Goal: Task Accomplishment & Management: Manage account settings

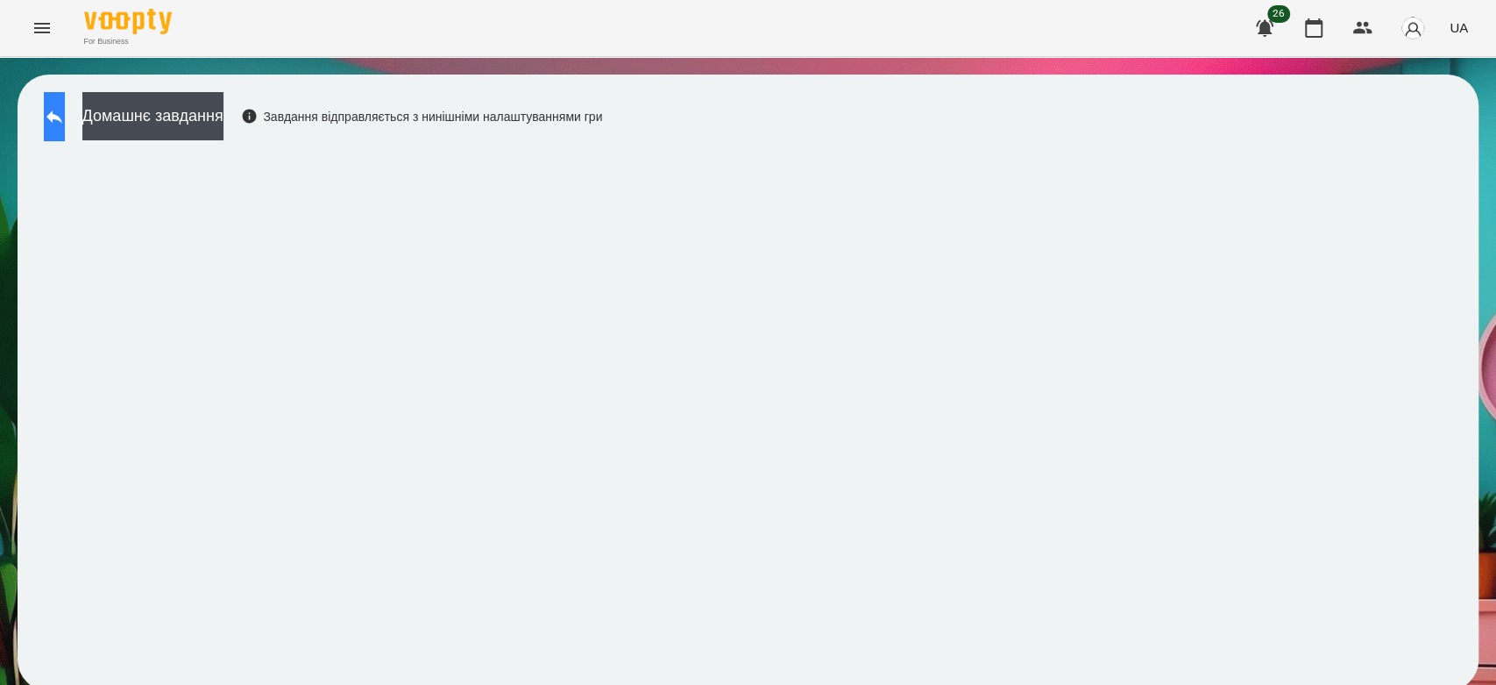
click at [65, 111] on icon at bounding box center [54, 116] width 21 height 21
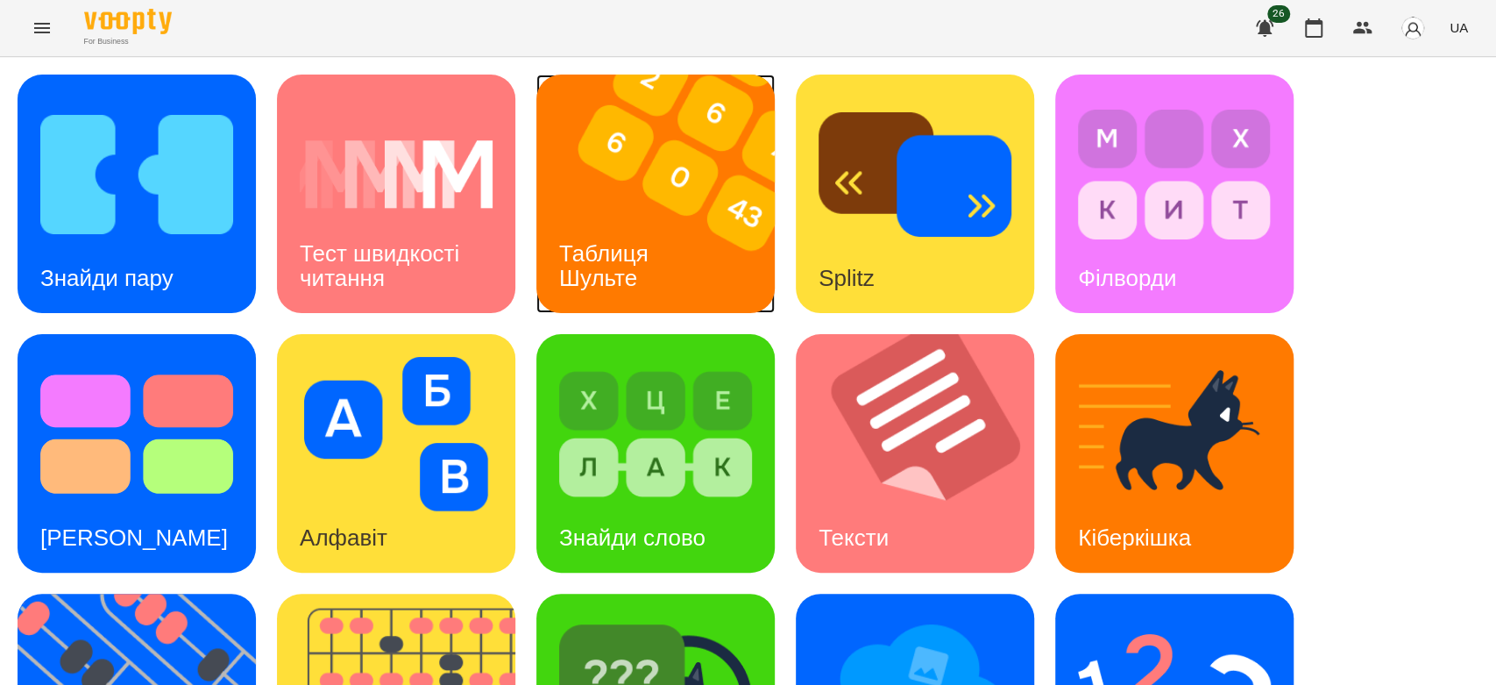
click at [582, 169] on img at bounding box center [666, 194] width 260 height 238
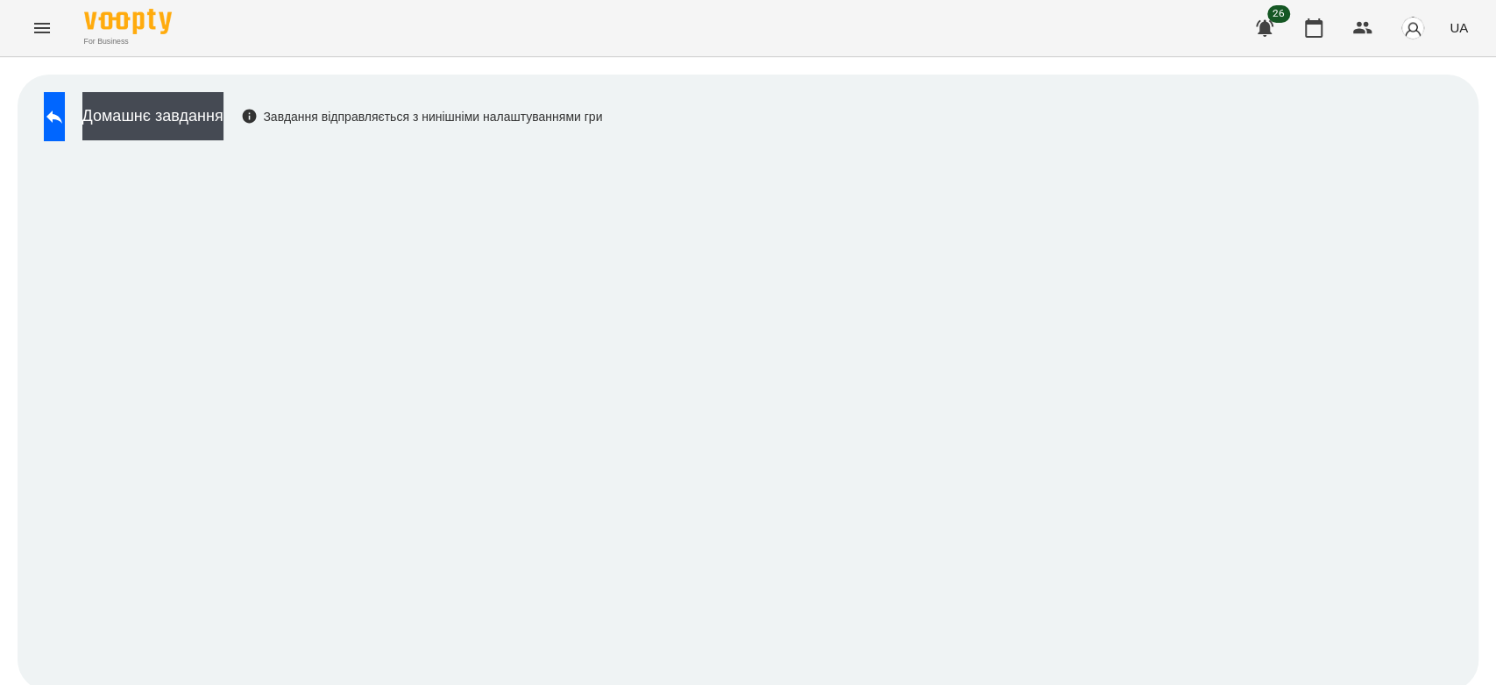
scroll to position [6, 0]
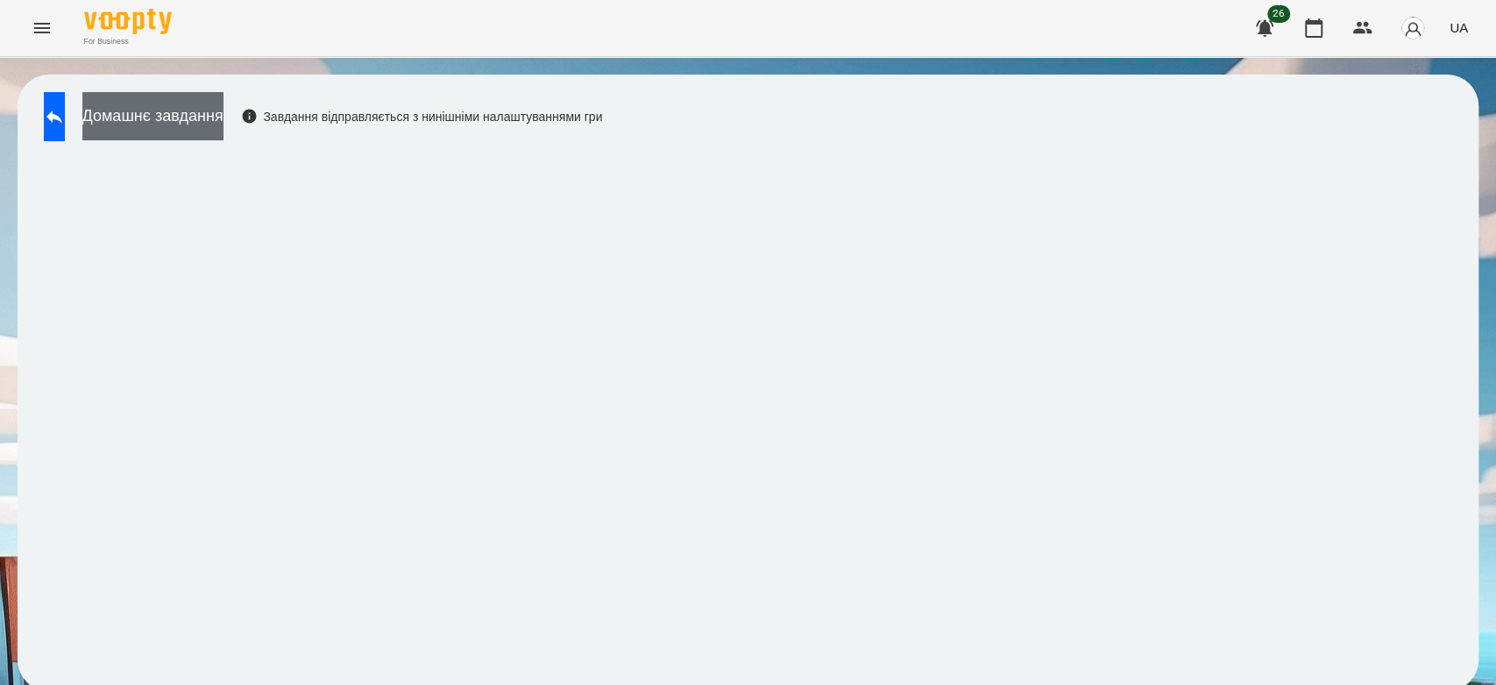
click at [196, 103] on button "Домашнє завдання" at bounding box center [152, 116] width 141 height 48
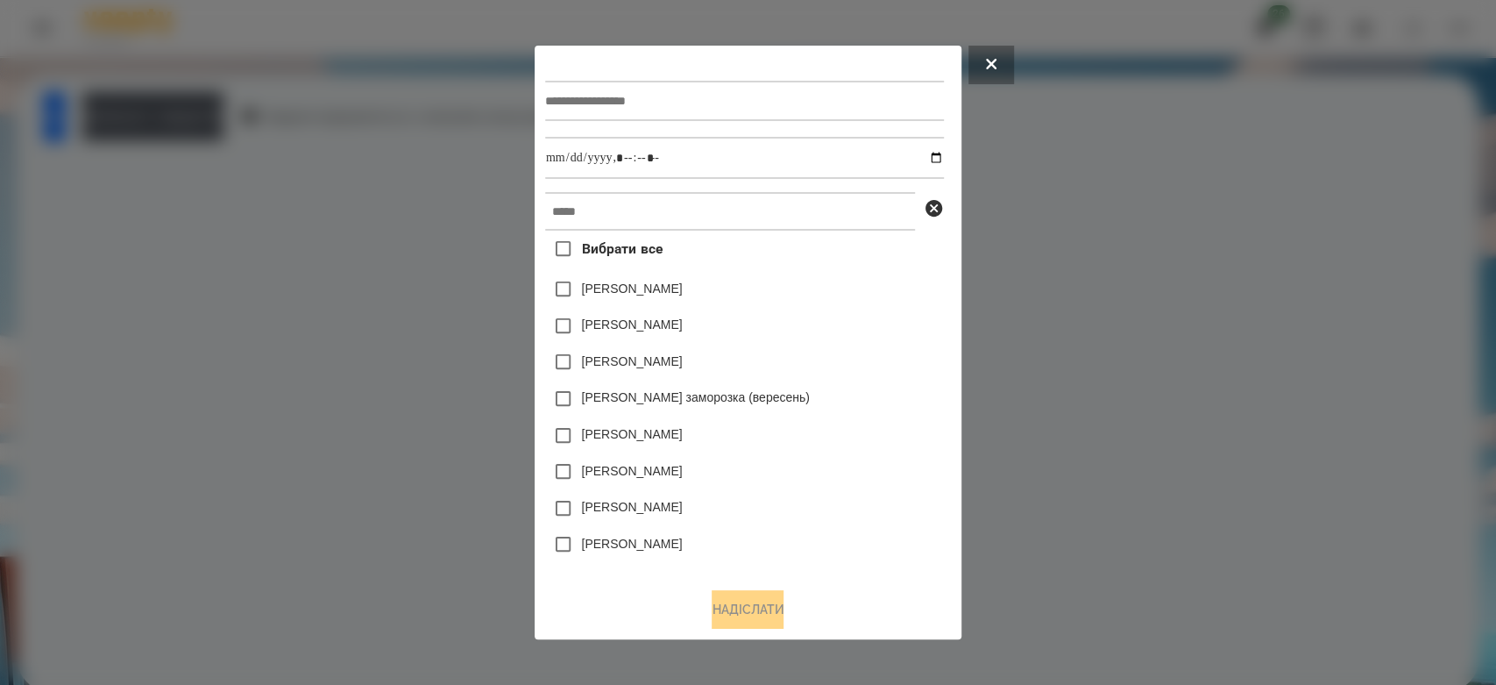
drag, startPoint x: 196, startPoint y: 103, endPoint x: 778, endPoint y: 100, distance: 581.2
click at [771, 77] on div at bounding box center [744, 101] width 399 height 72
click at [778, 102] on input "text" at bounding box center [744, 101] width 399 height 40
click at [849, 101] on input "text" at bounding box center [744, 101] width 399 height 40
click at [832, 97] on input "text" at bounding box center [744, 101] width 399 height 40
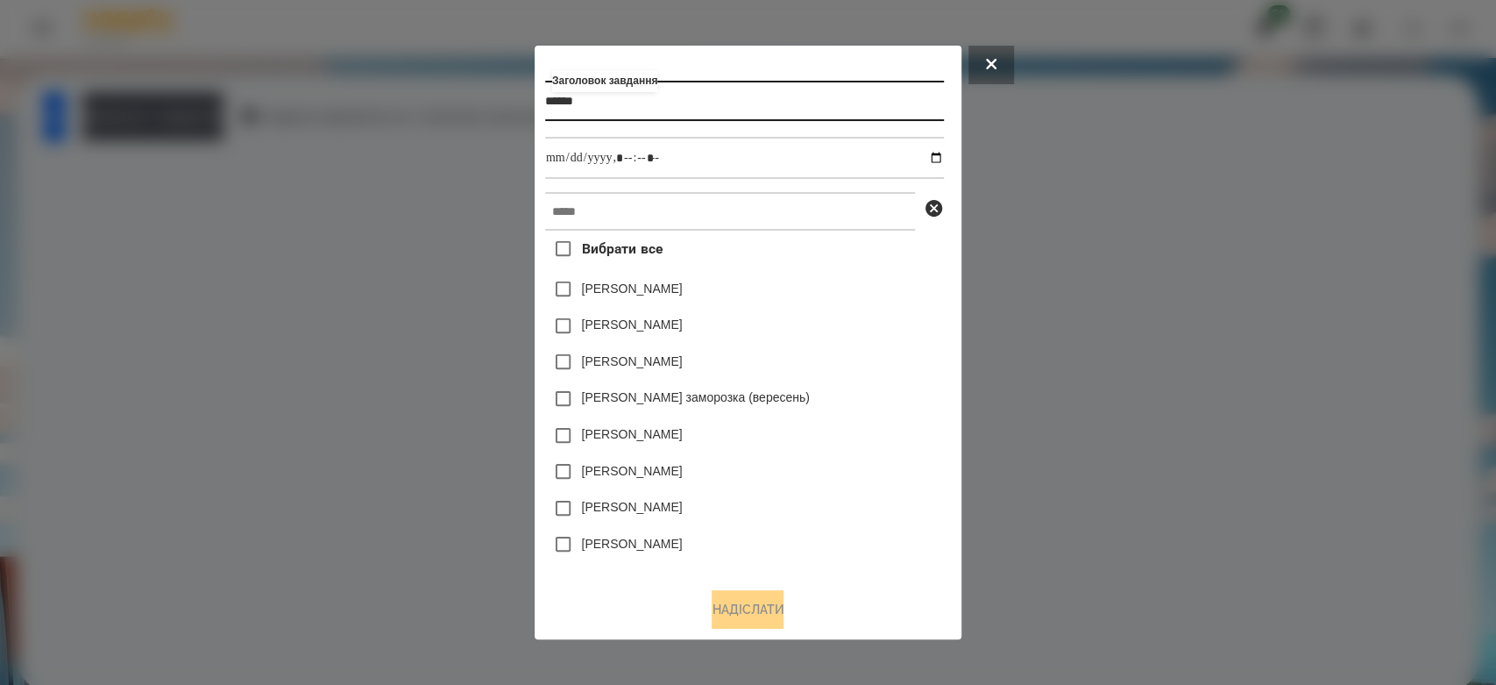
type input "******"
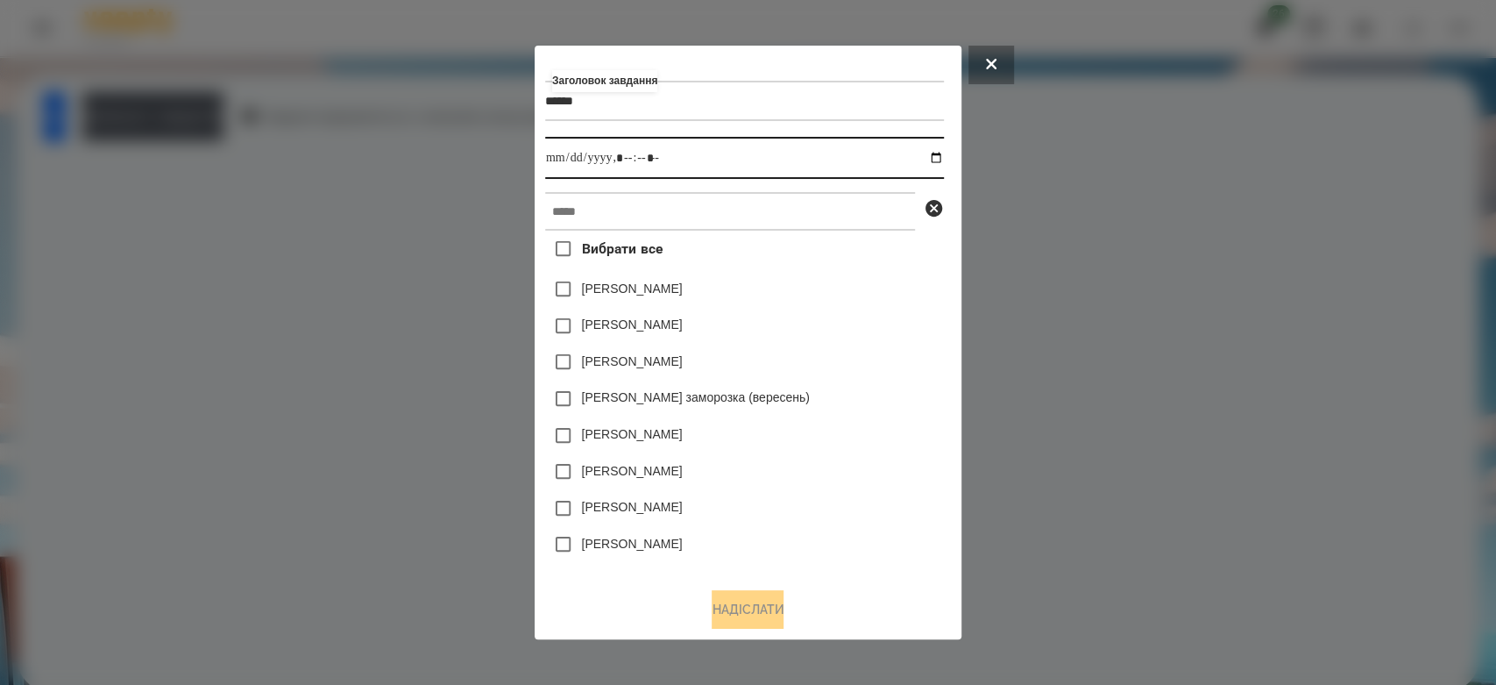
click at [937, 153] on input "datetime-local" at bounding box center [744, 158] width 399 height 42
type input "**********"
drag, startPoint x: 823, startPoint y: 304, endPoint x: 849, endPoint y: 228, distance: 80.7
click at [855, 304] on div "[PERSON_NAME]" at bounding box center [744, 289] width 399 height 37
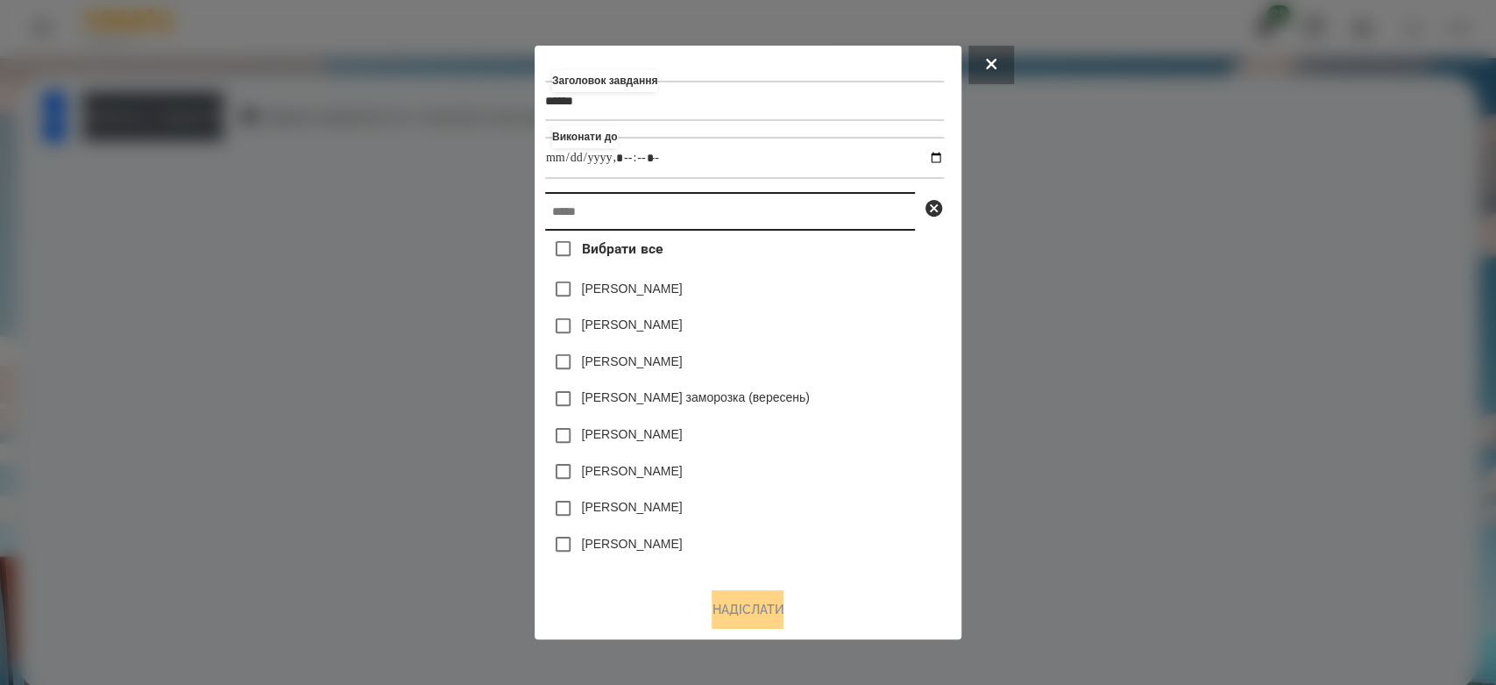
click at [849, 228] on input "text" at bounding box center [730, 211] width 370 height 39
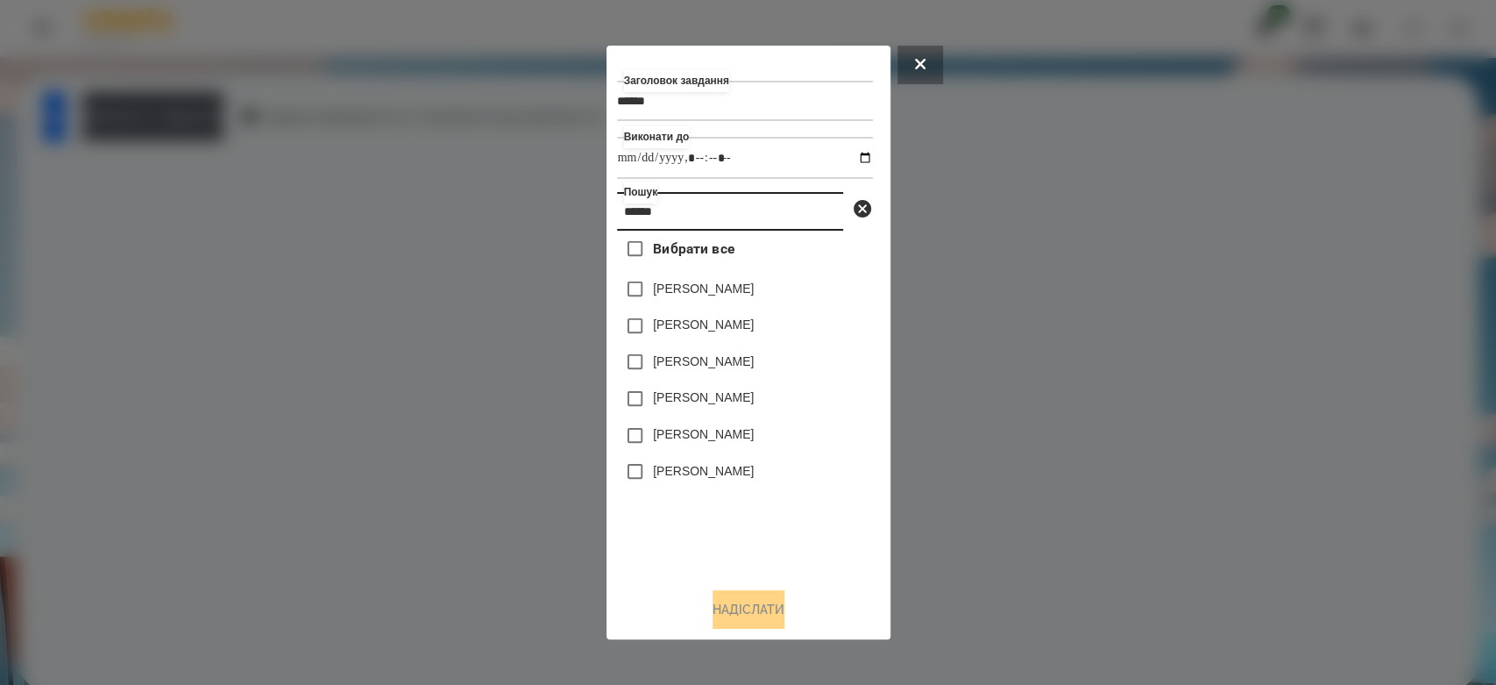
type input "******"
click at [750, 332] on label "[PERSON_NAME]" at bounding box center [703, 325] width 101 height 18
click at [764, 608] on button "Надіслати" at bounding box center [749, 609] width 72 height 39
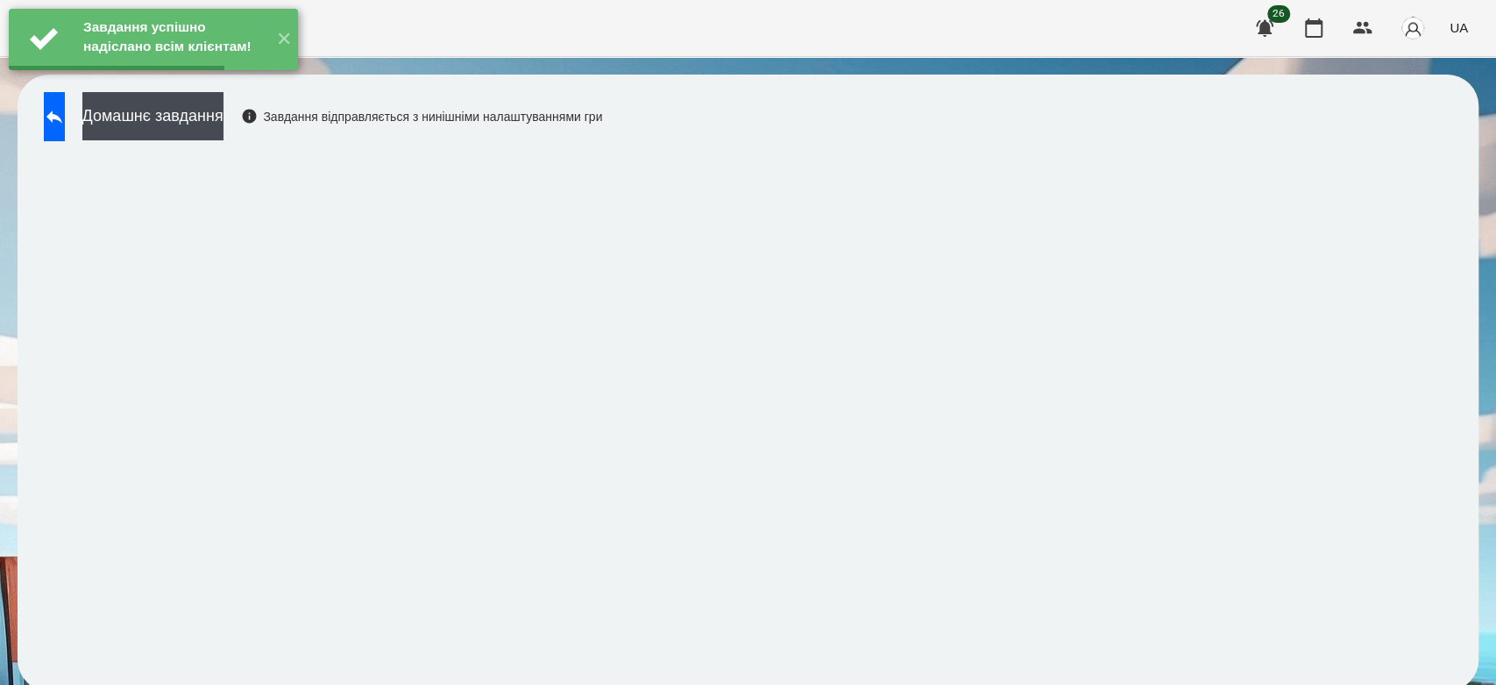
click at [73, 79] on div "Завдання успішно надіслано всім клієнтам! ✕" at bounding box center [153, 39] width 307 height 79
click at [74, 139] on div "Домашнє завдання Завдання відправляється з нинішніми налаштуваннями гри" at bounding box center [318, 121] width 567 height 58
click at [65, 121] on button at bounding box center [54, 116] width 21 height 49
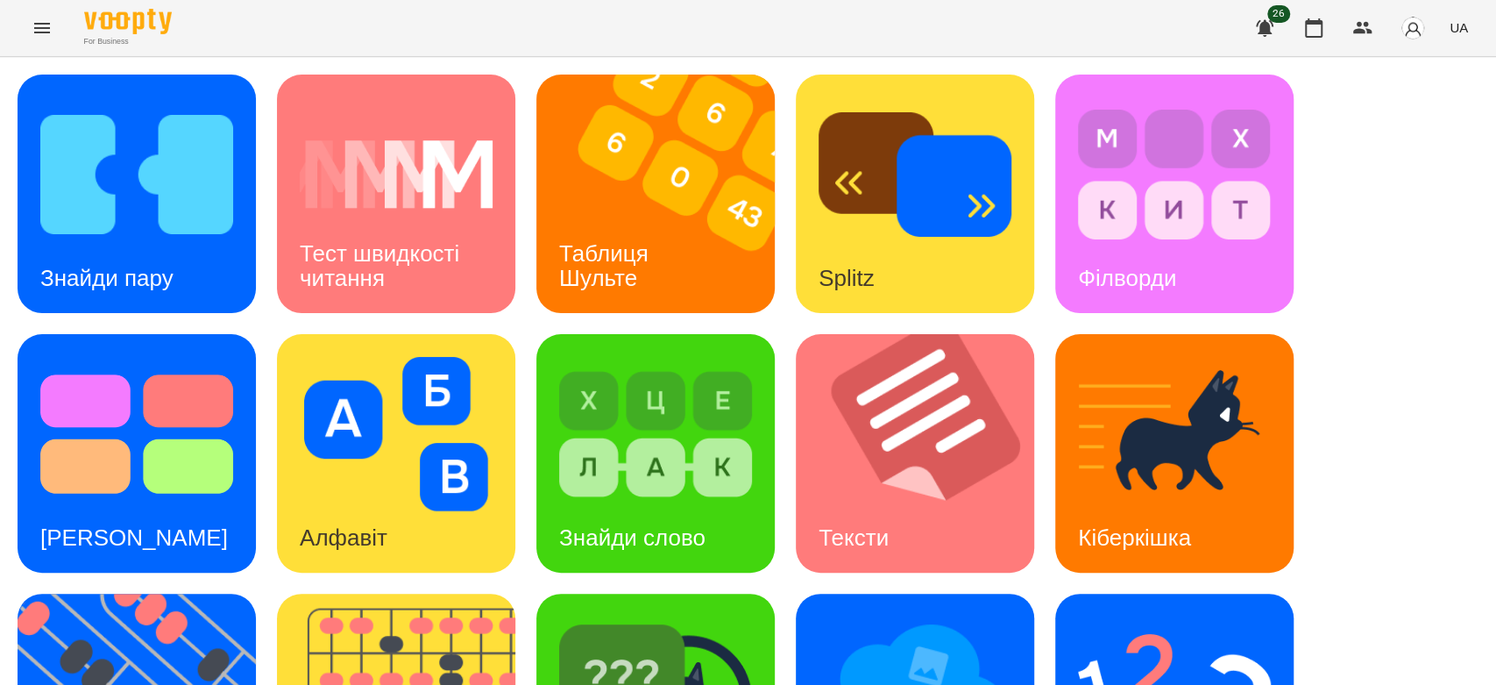
scroll to position [6, 0]
click at [943, 467] on img at bounding box center [926, 453] width 260 height 238
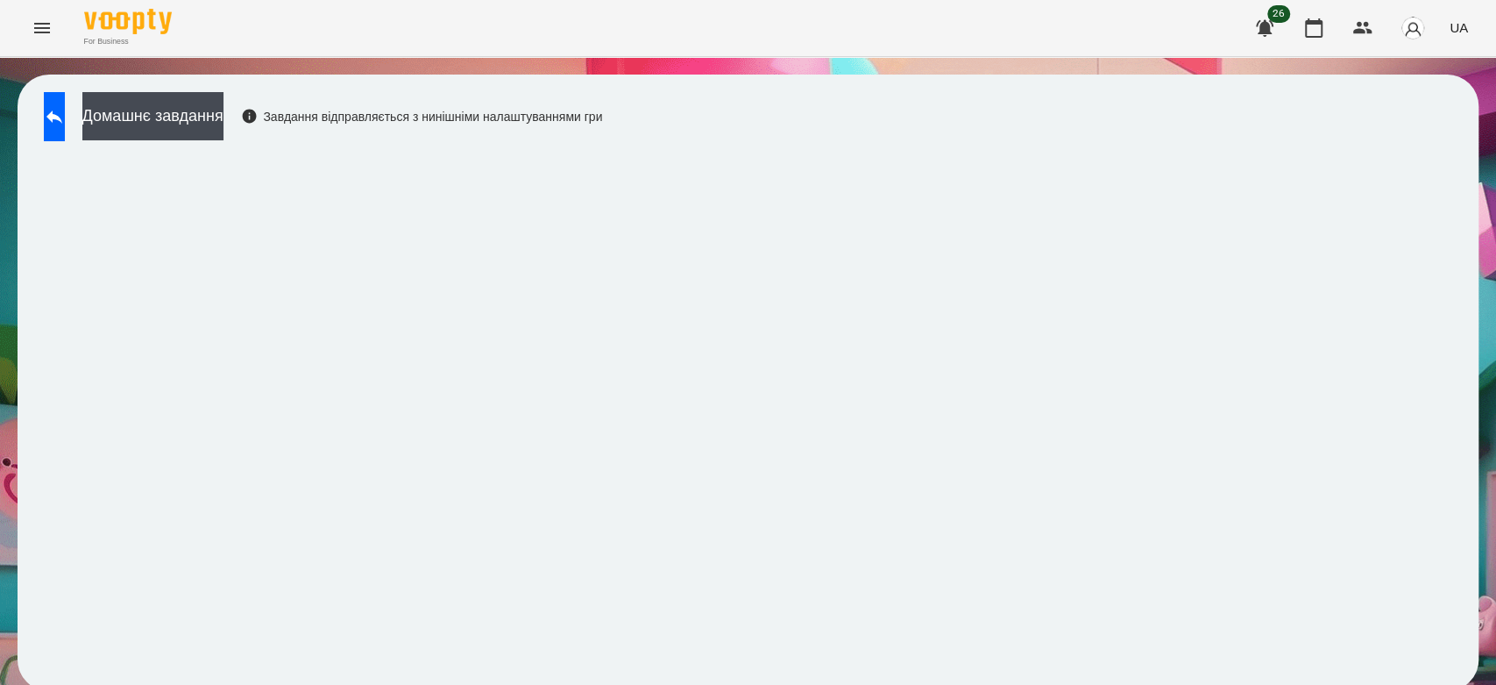
scroll to position [6, 0]
click at [224, 119] on button "Домашнє завдання" at bounding box center [152, 116] width 141 height 48
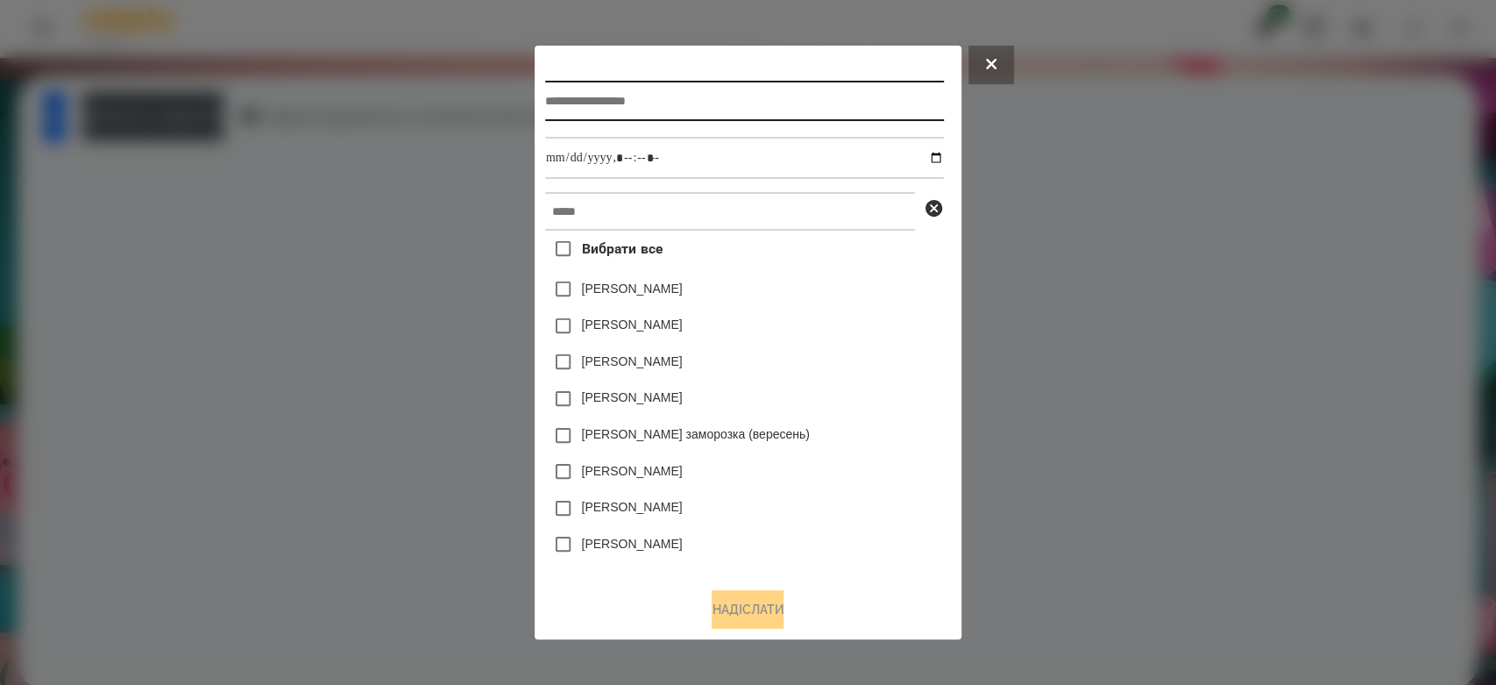
click at [678, 104] on input "text" at bounding box center [744, 101] width 399 height 40
type input "********"
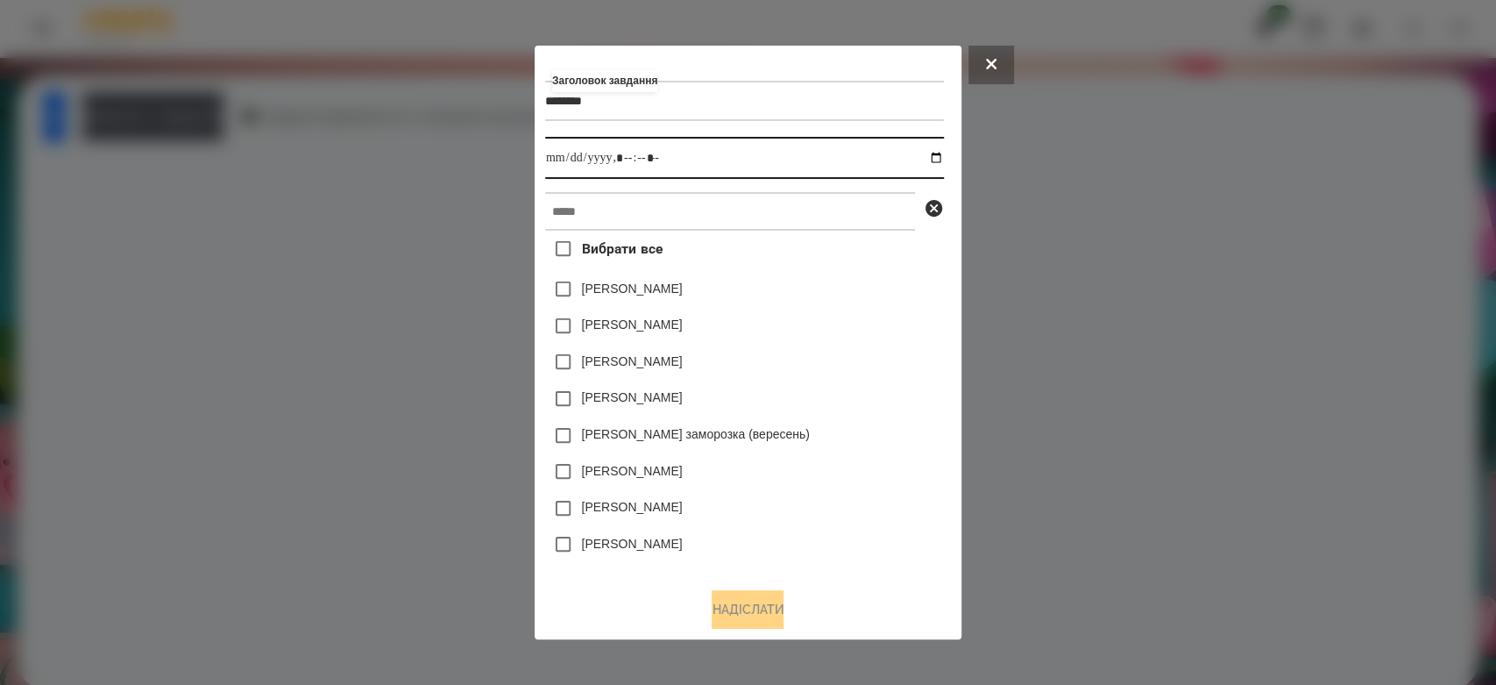
click at [941, 153] on input "datetime-local" at bounding box center [744, 158] width 399 height 42
type input "**********"
drag, startPoint x: 880, startPoint y: 326, endPoint x: 825, endPoint y: 224, distance: 116.5
click at [876, 313] on div "[PERSON_NAME]" at bounding box center [744, 326] width 399 height 37
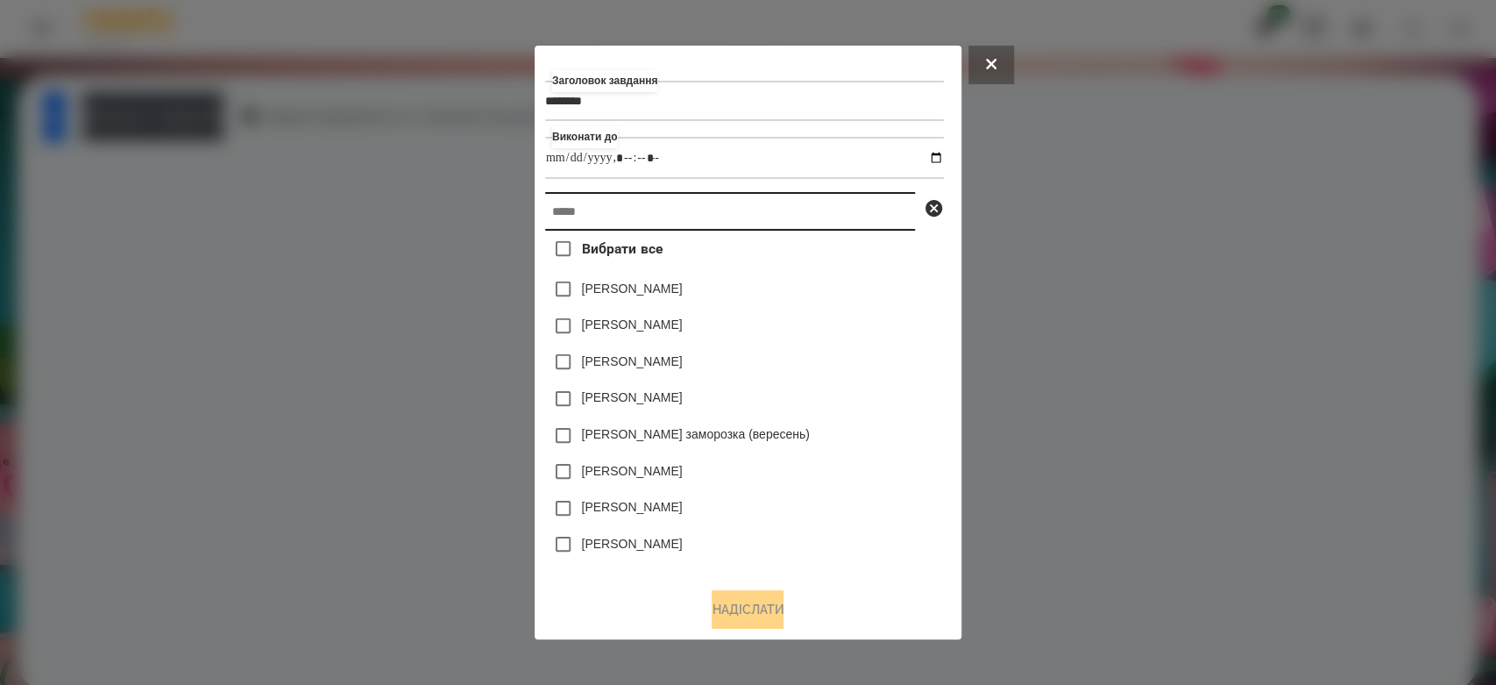
click at [822, 216] on input "text" at bounding box center [730, 211] width 370 height 39
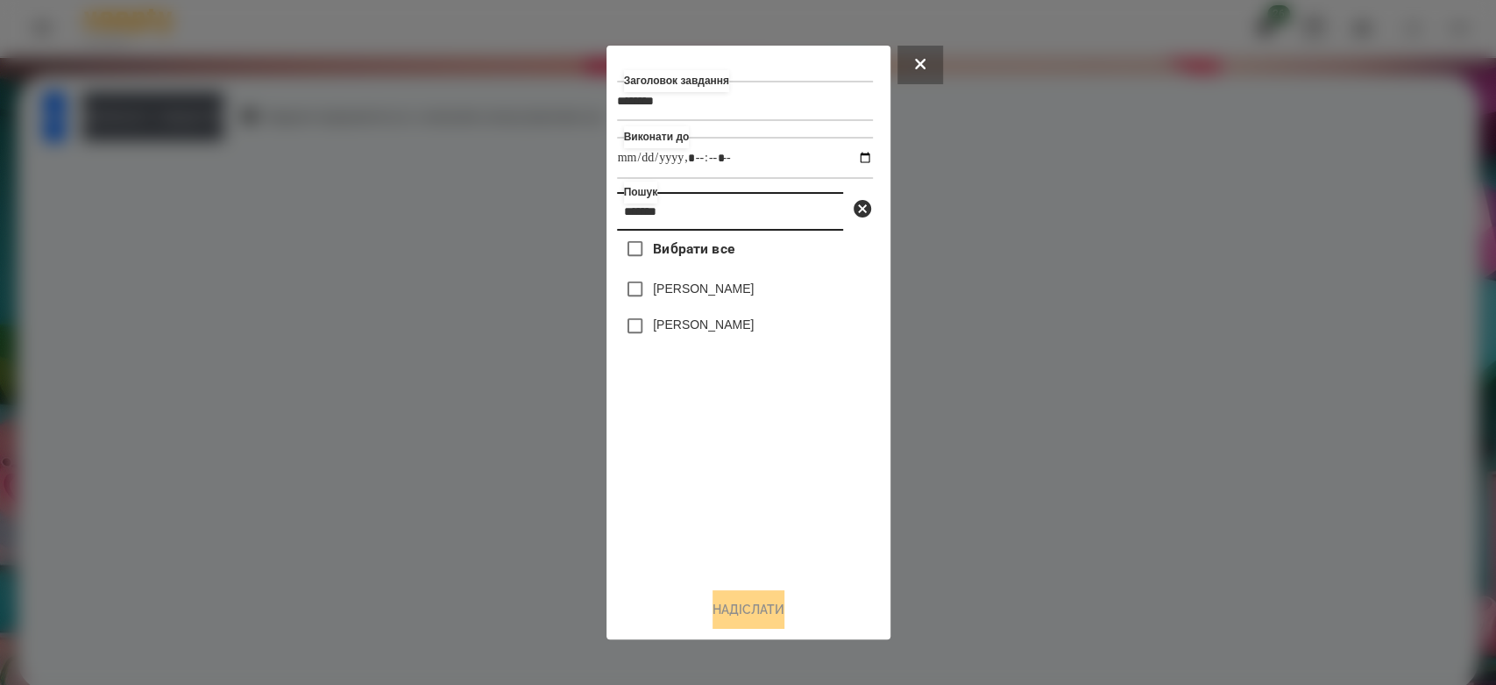
type input "*******"
click at [744, 295] on label "[PERSON_NAME]" at bounding box center [703, 289] width 101 height 18
click at [772, 618] on button "Надіслати" at bounding box center [749, 609] width 72 height 39
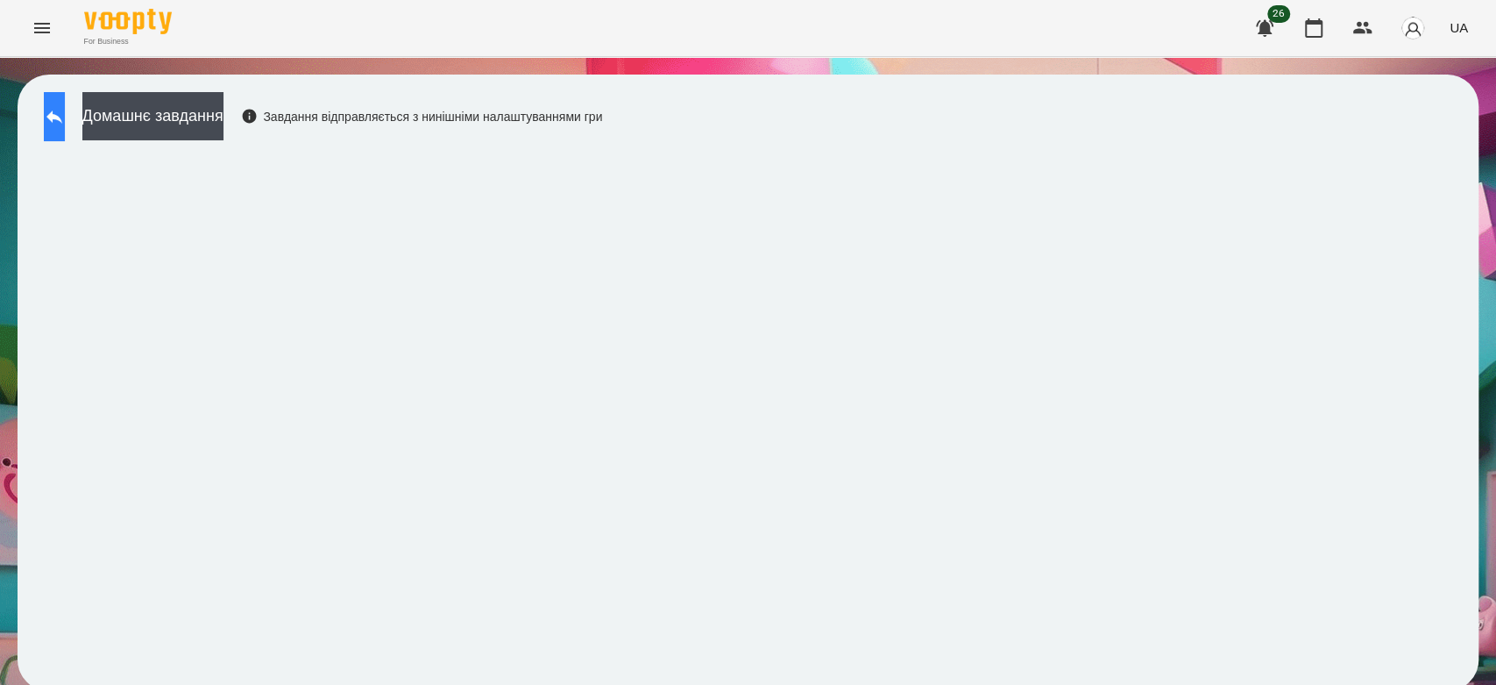
click at [62, 114] on icon at bounding box center [54, 116] width 16 height 13
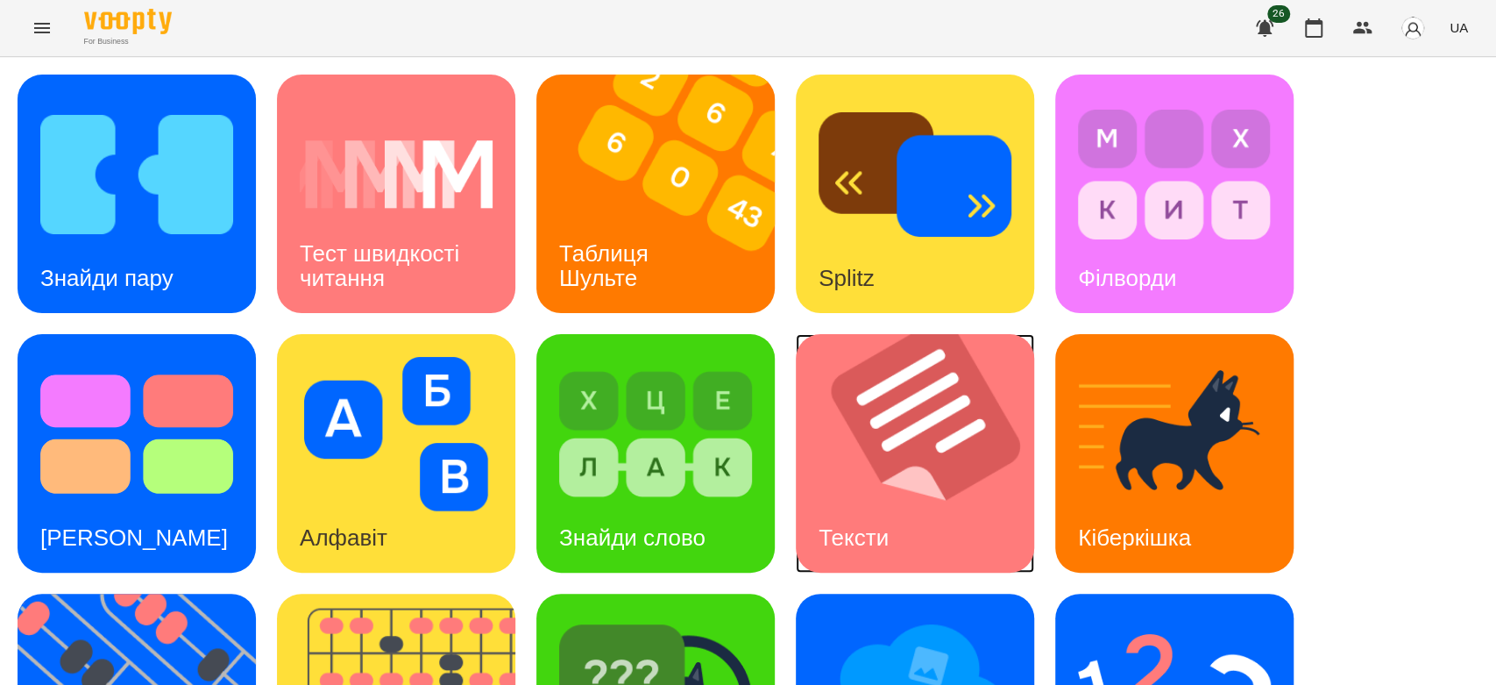
click at [945, 403] on img at bounding box center [926, 453] width 260 height 238
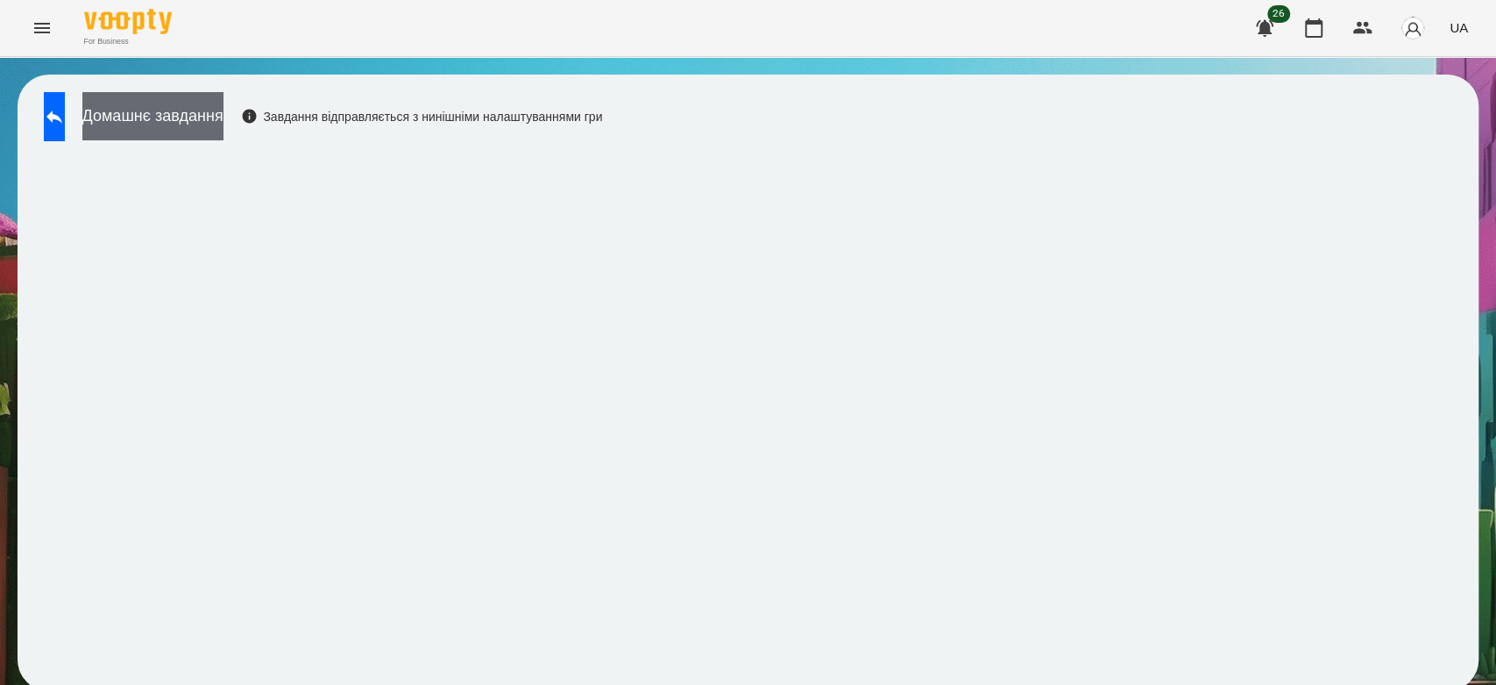
click at [182, 103] on button "Домашнє завдання" at bounding box center [152, 116] width 141 height 48
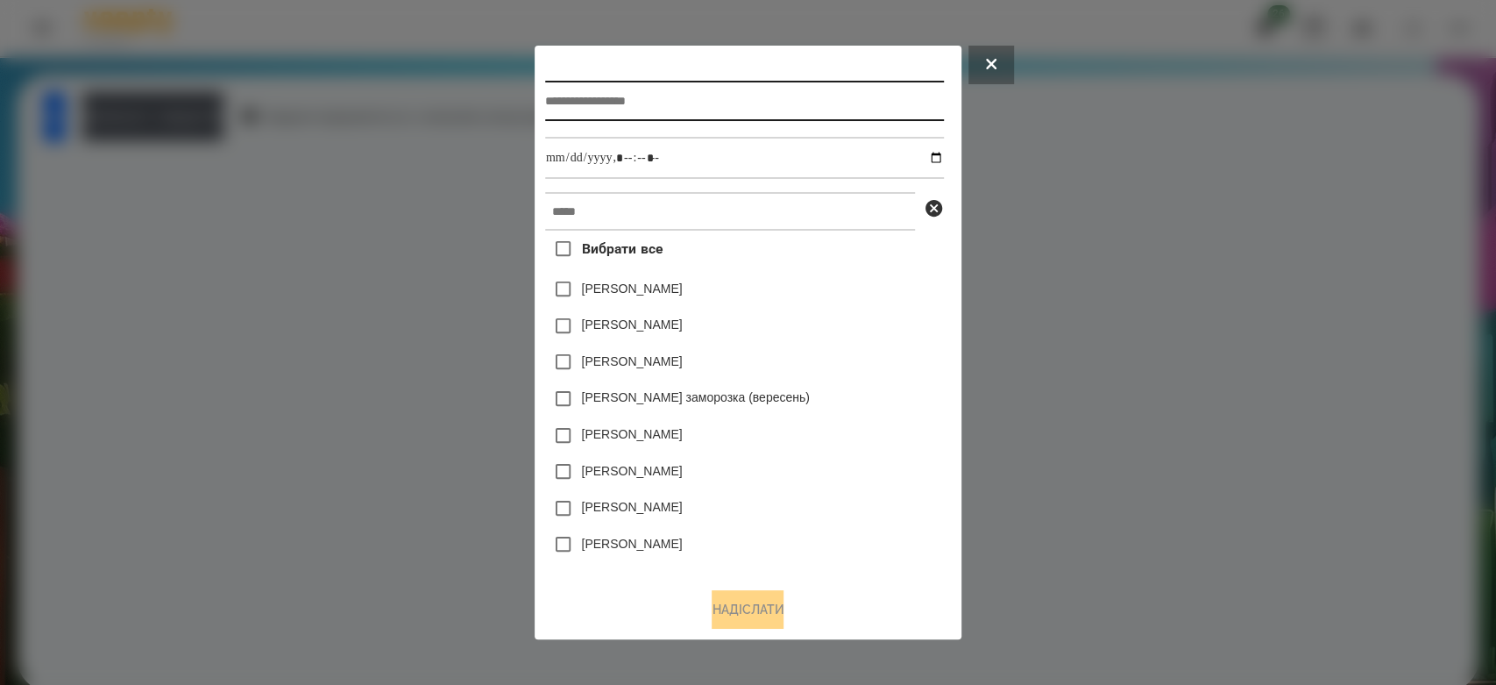
click at [816, 100] on input "text" at bounding box center [744, 101] width 399 height 40
type input "*****"
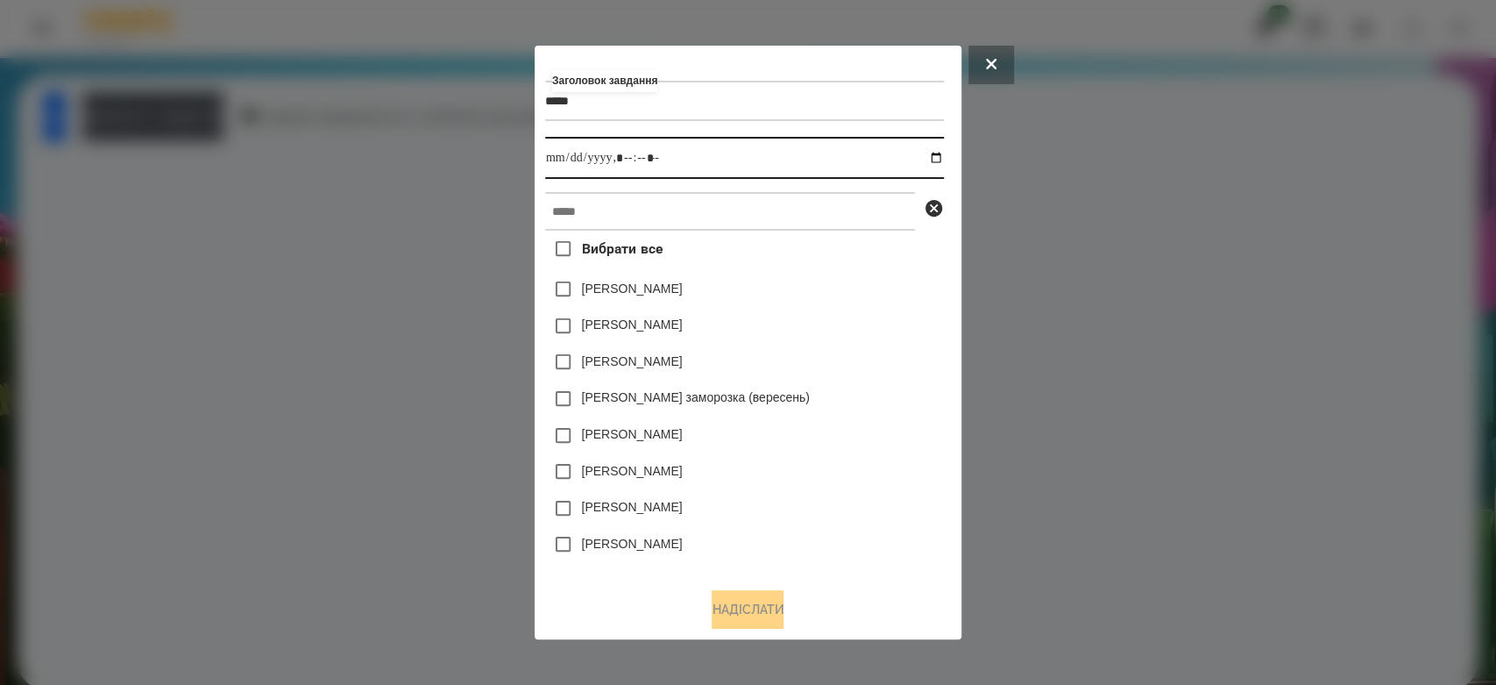
click at [937, 157] on input "datetime-local" at bounding box center [744, 158] width 399 height 42
click at [1076, 356] on div at bounding box center [748, 342] width 1496 height 685
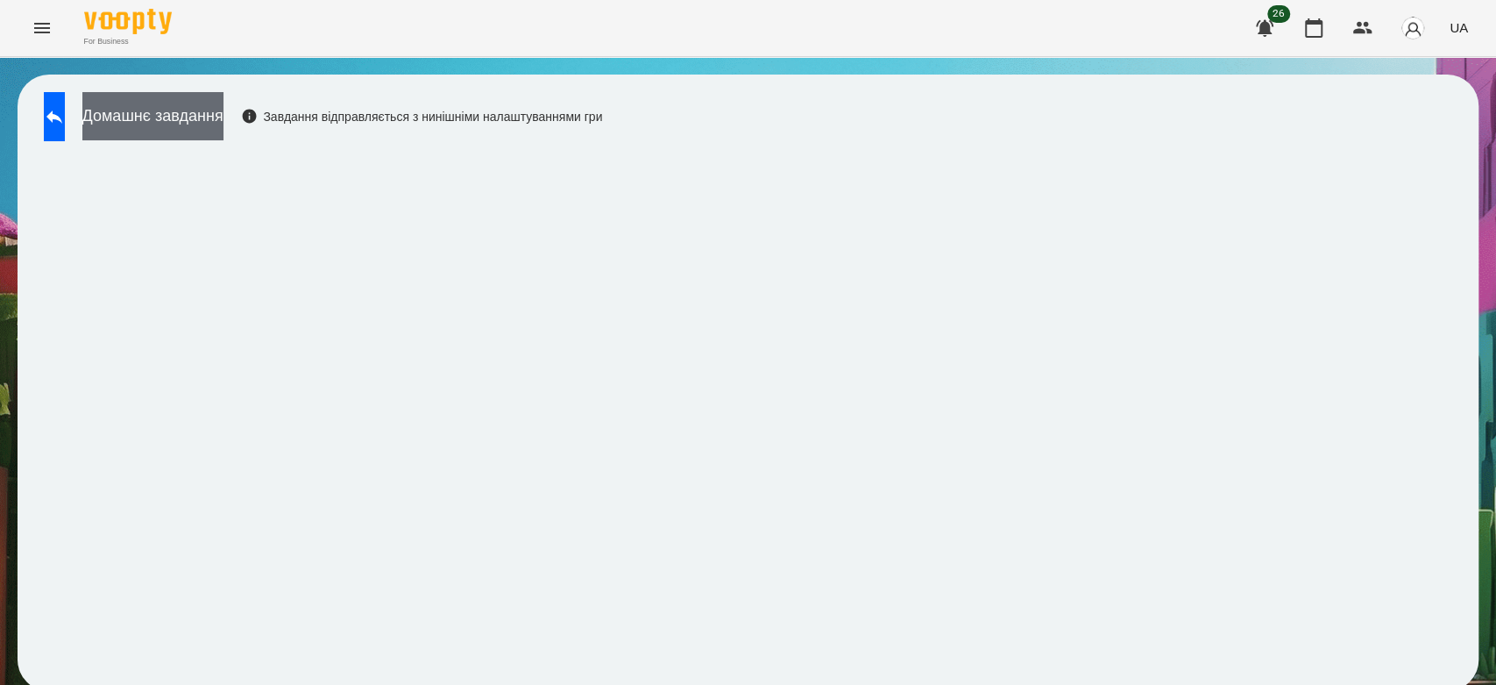
click at [224, 117] on button "Домашнє завдання" at bounding box center [152, 116] width 141 height 48
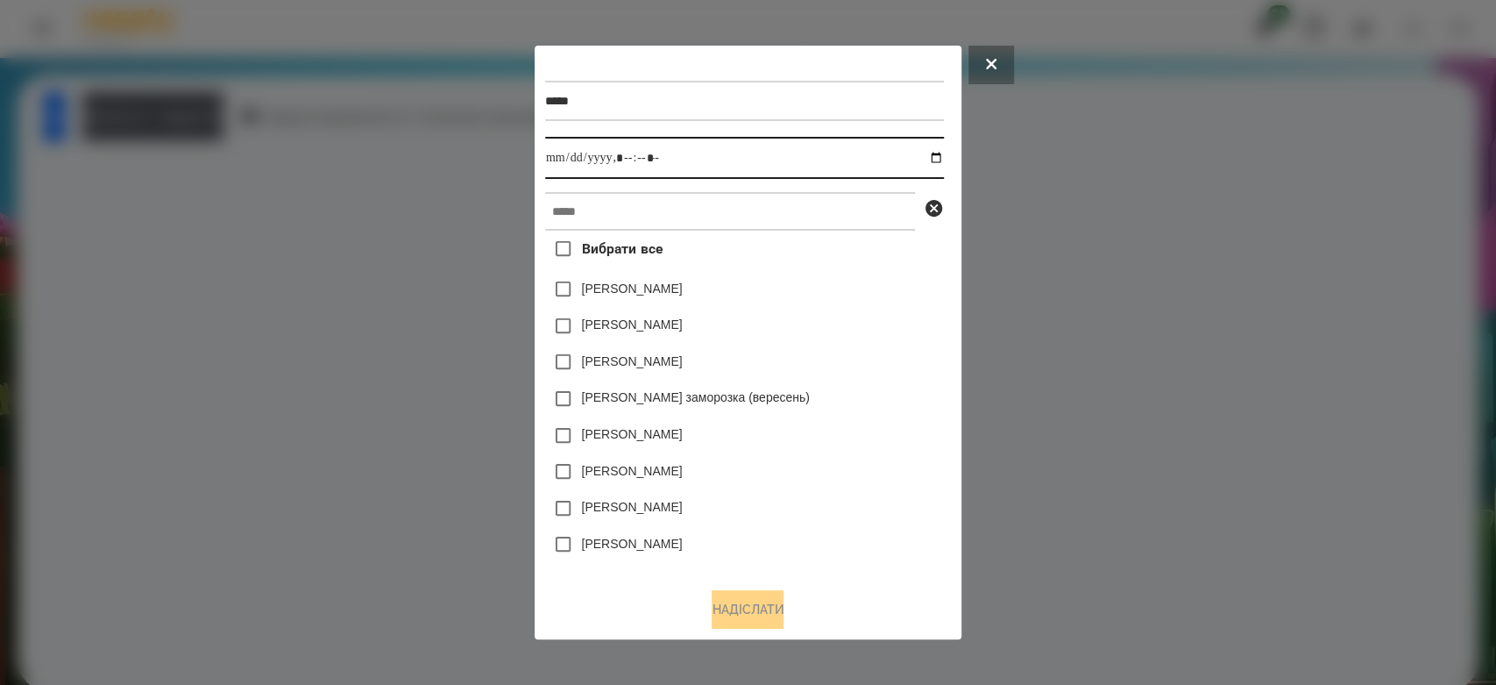
click at [941, 162] on input "datetime-local" at bounding box center [744, 158] width 399 height 42
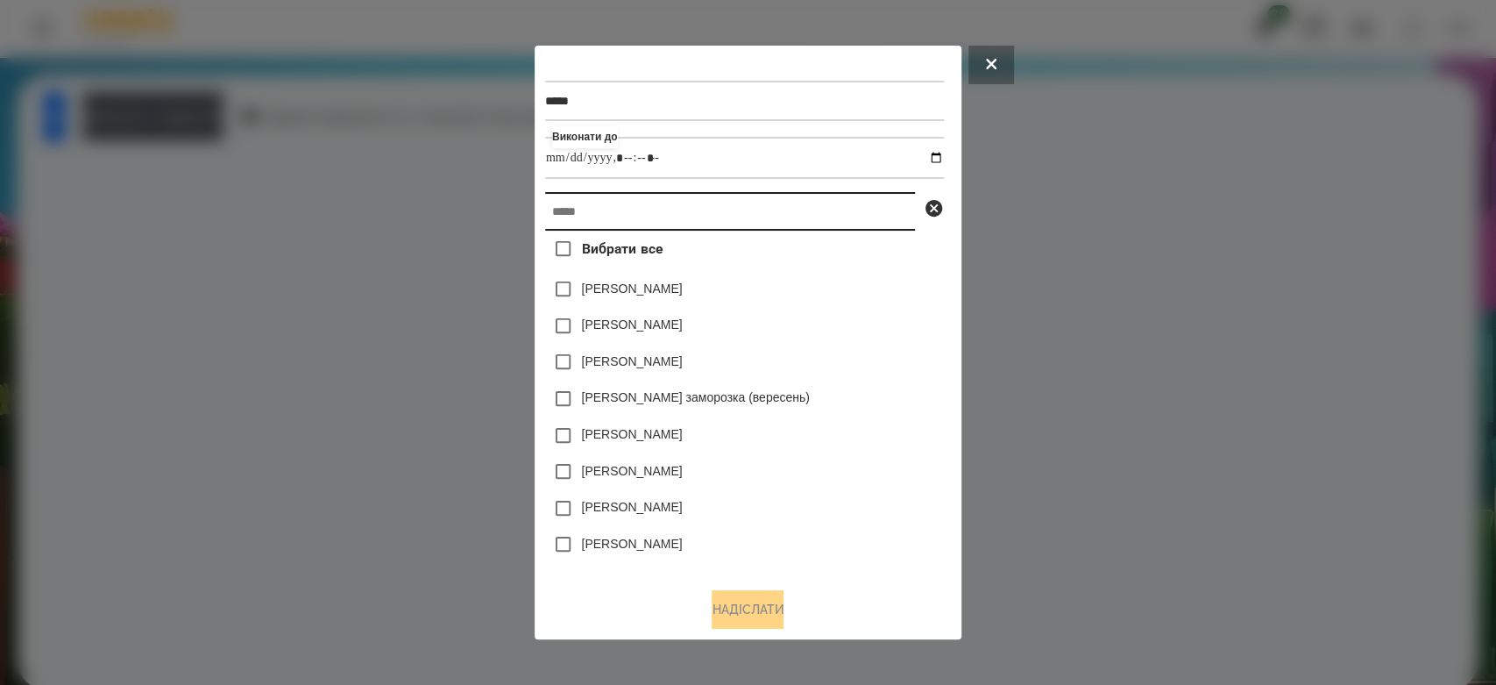
type input "**********"
click at [915, 213] on input "text" at bounding box center [730, 211] width 370 height 39
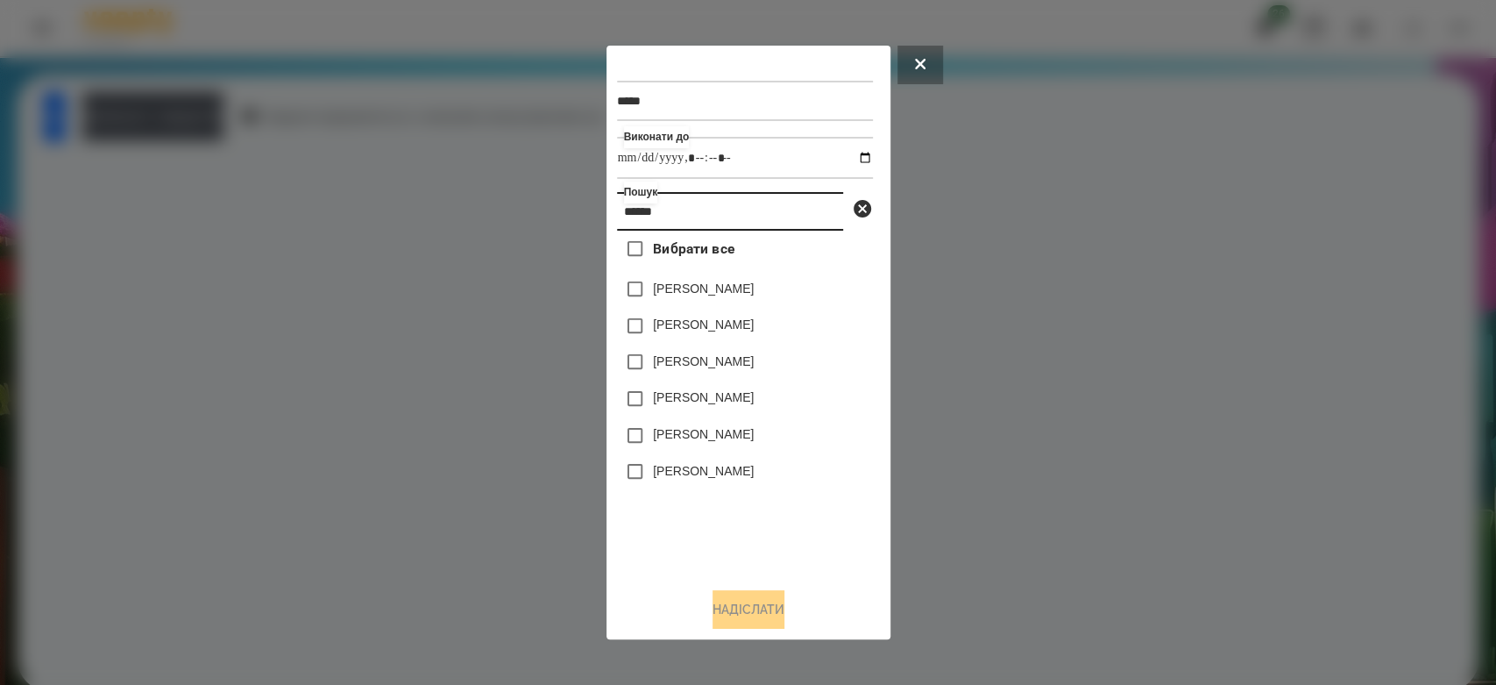
type input "******"
click at [749, 322] on label "[PERSON_NAME]" at bounding box center [703, 325] width 101 height 18
click at [778, 614] on button "Надіслати" at bounding box center [749, 609] width 72 height 39
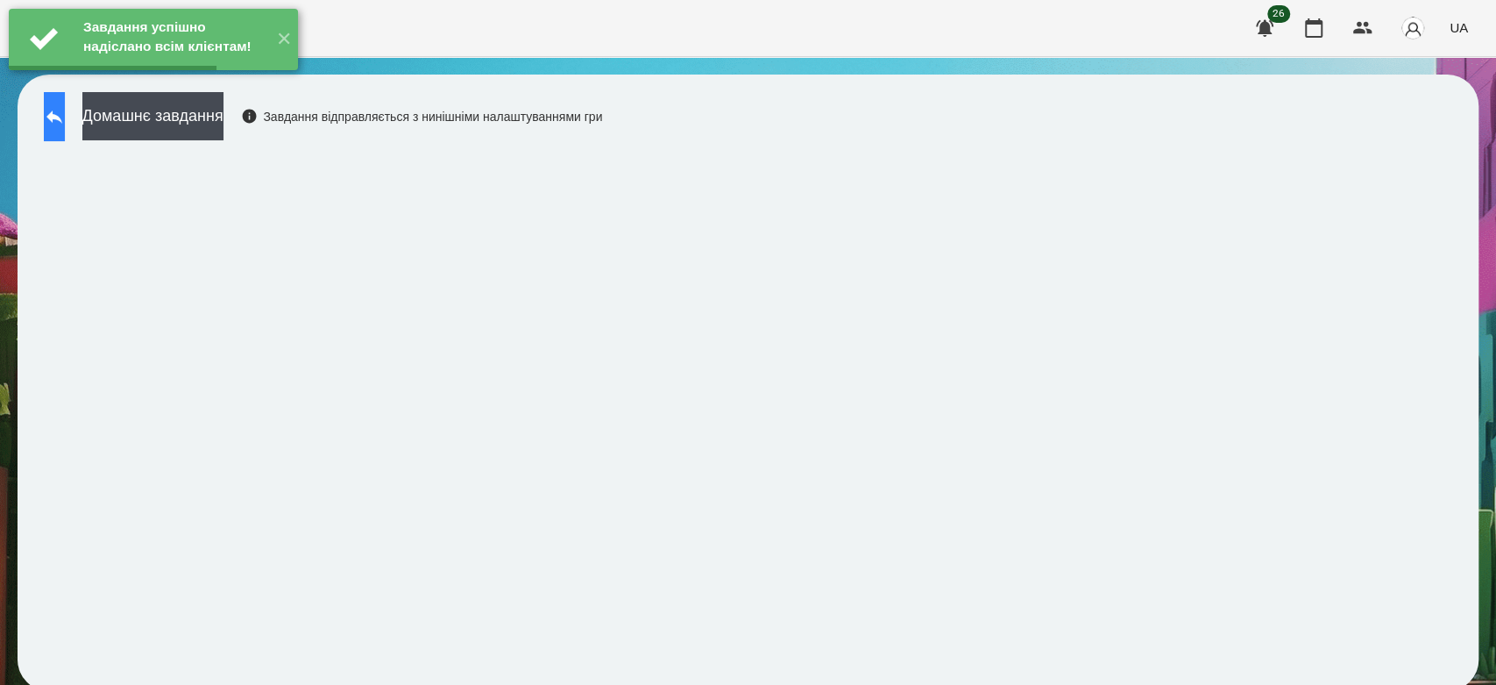
click at [54, 131] on button at bounding box center [54, 116] width 21 height 49
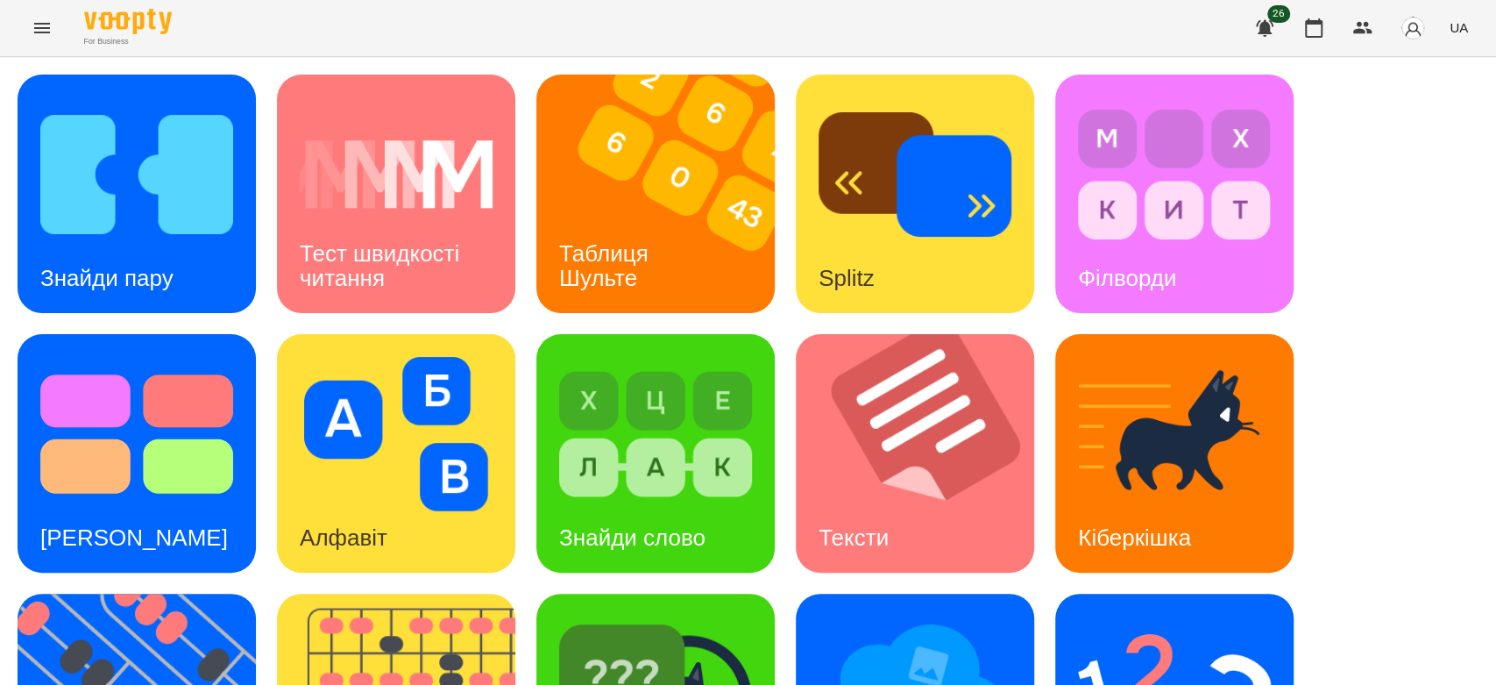
scroll to position [292, 0]
click at [671, 357] on img at bounding box center [655, 434] width 193 height 154
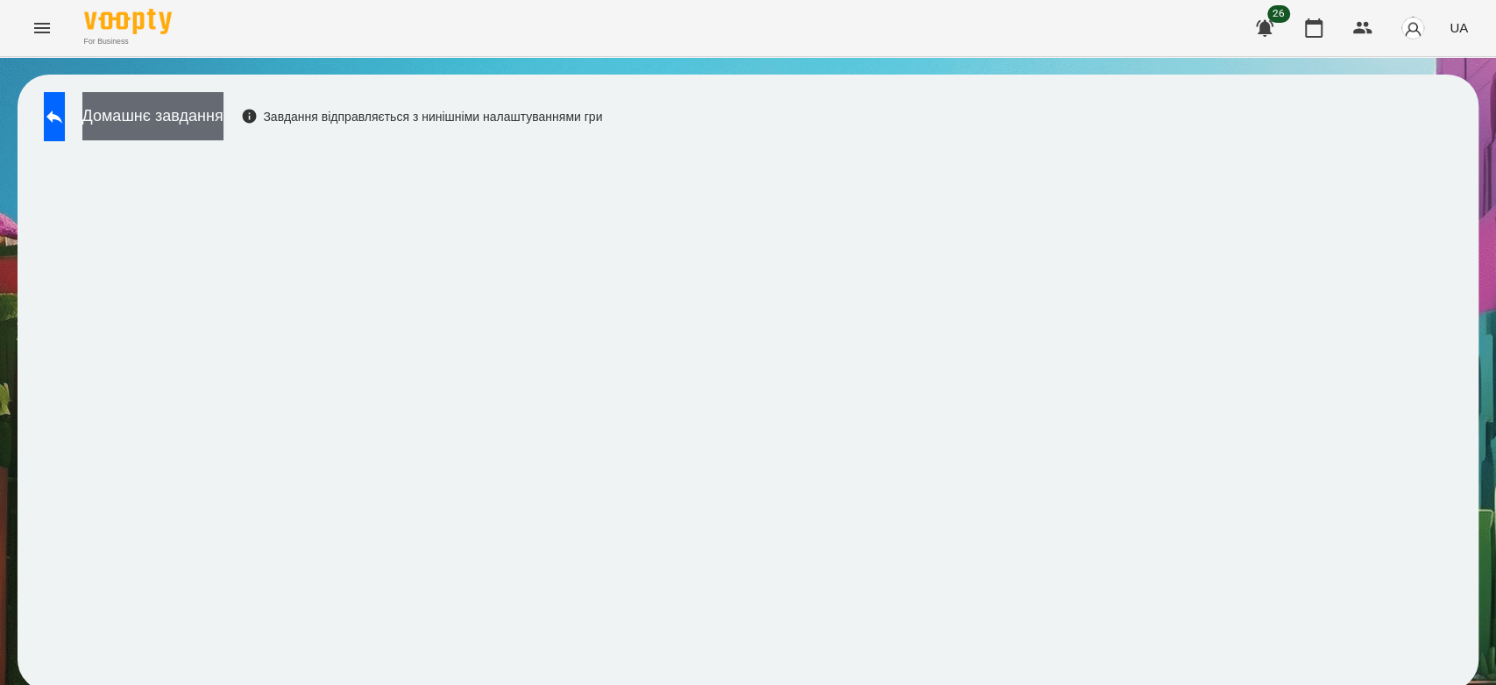
click at [224, 109] on button "Домашнє завдання" at bounding box center [152, 116] width 141 height 48
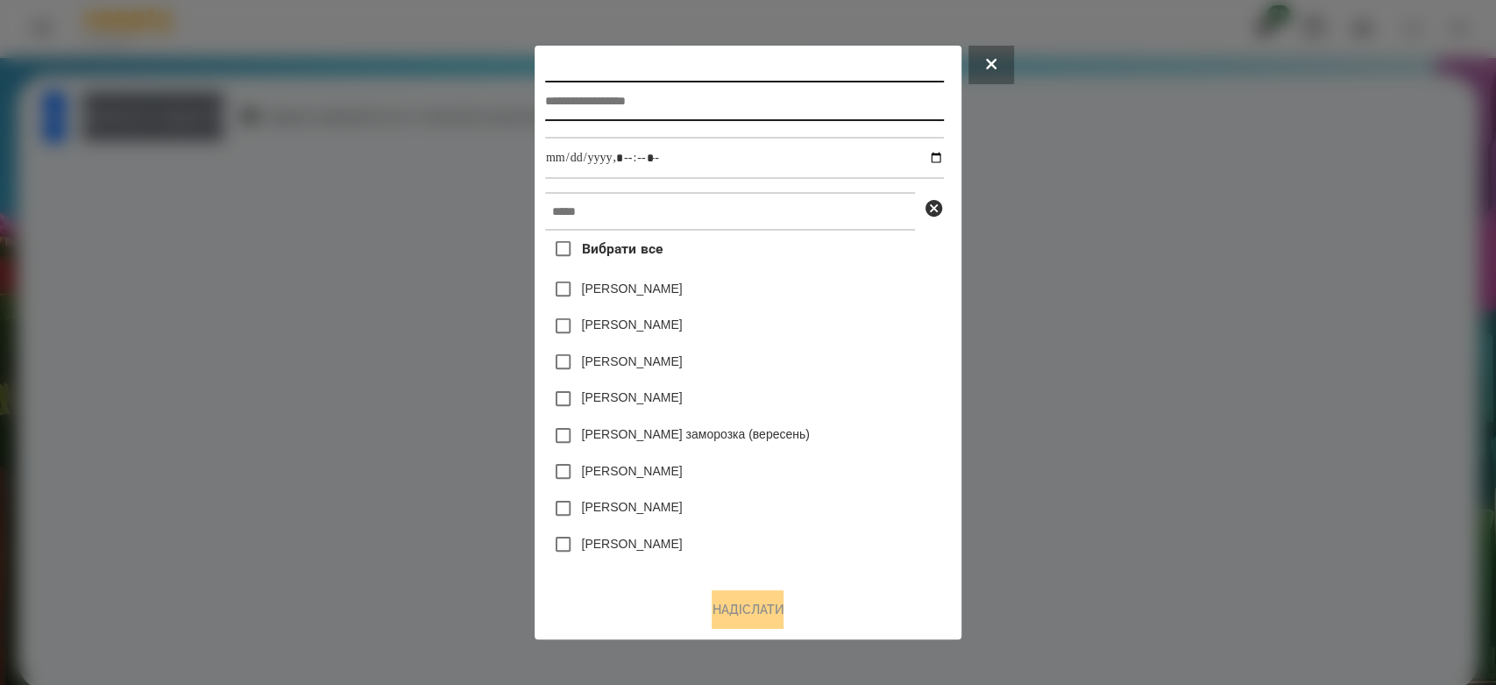
click at [691, 86] on input "text" at bounding box center [744, 101] width 399 height 40
type input "**********"
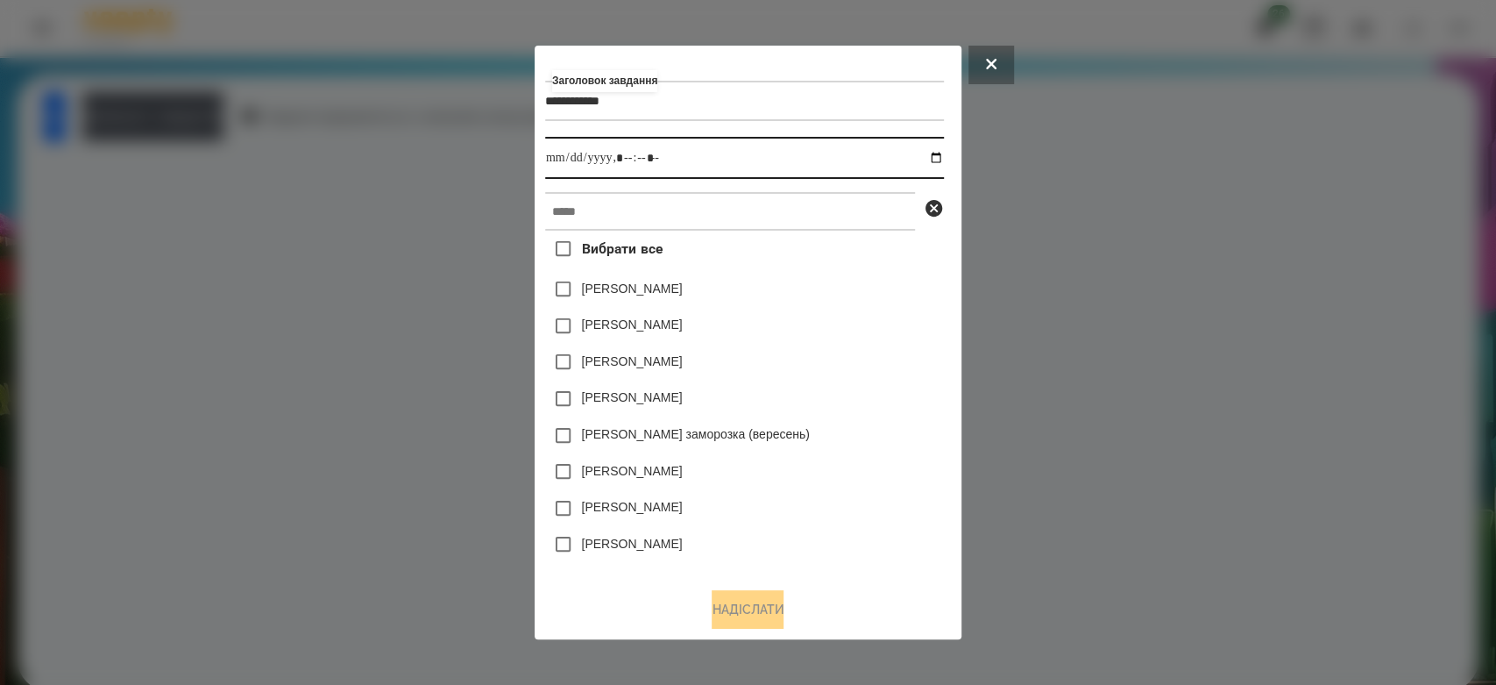
click at [944, 160] on input "datetime-local" at bounding box center [744, 158] width 399 height 42
type input "**********"
click at [853, 294] on div "[PERSON_NAME]" at bounding box center [744, 289] width 399 height 37
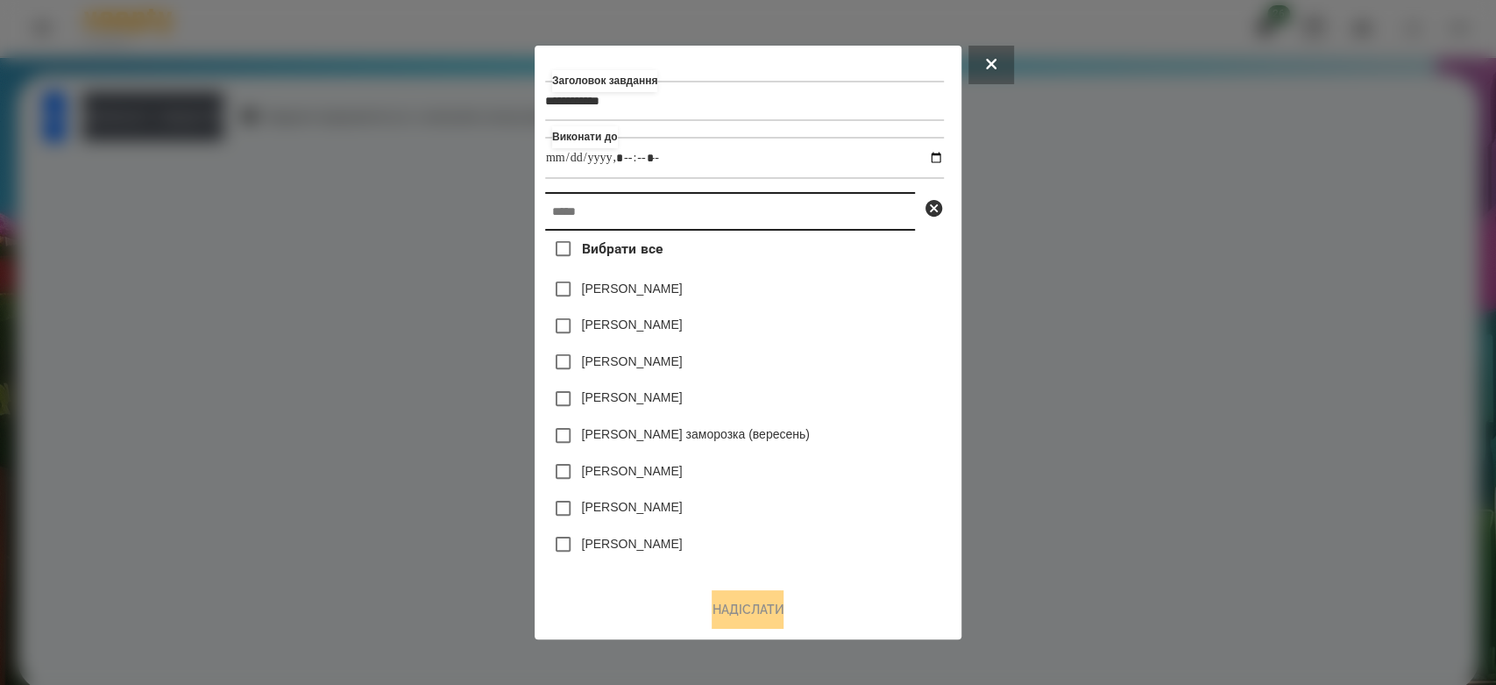
click at [832, 216] on input "text" at bounding box center [730, 211] width 370 height 39
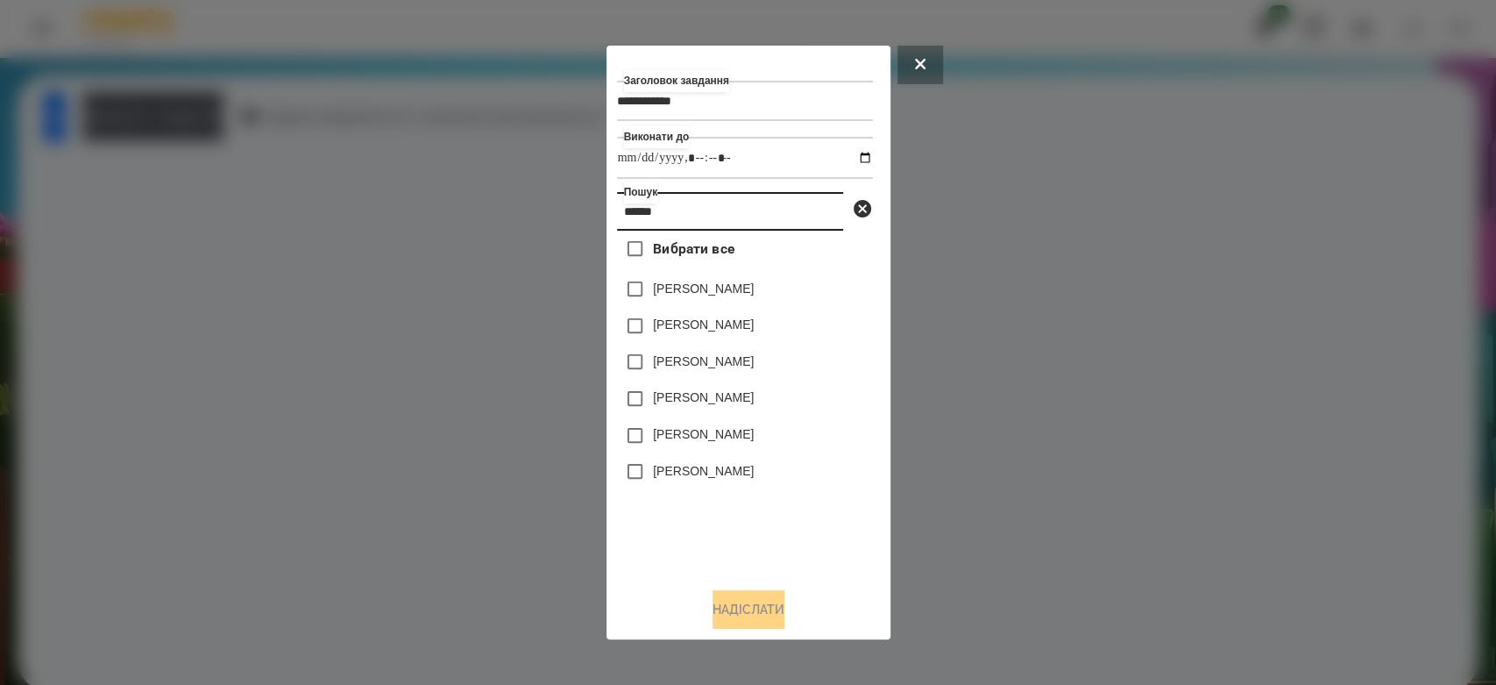
type input "******"
drag, startPoint x: 735, startPoint y: 327, endPoint x: 748, endPoint y: 417, distance: 91.1
click at [737, 328] on label "[PERSON_NAME]" at bounding box center [703, 325] width 101 height 18
click at [750, 610] on button "Надіслати" at bounding box center [749, 609] width 72 height 39
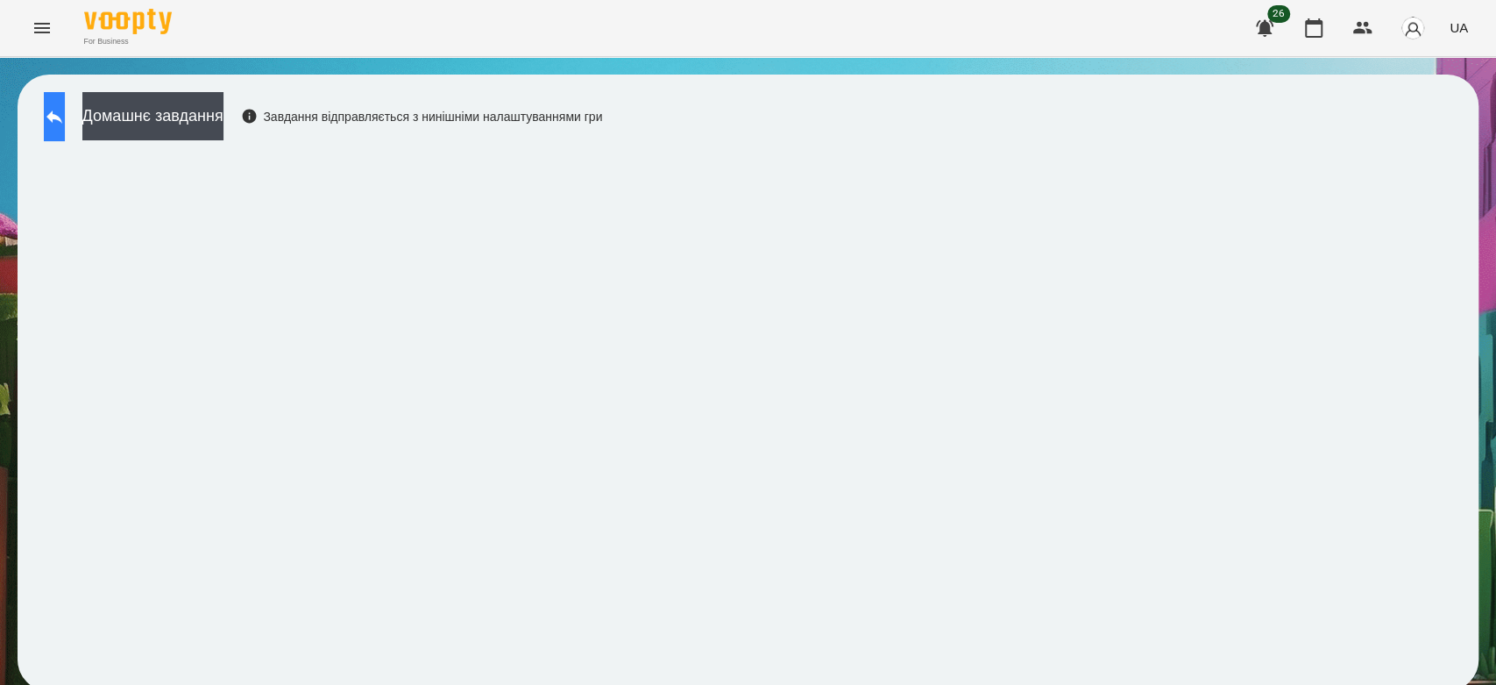
click at [65, 106] on icon at bounding box center [54, 116] width 21 height 21
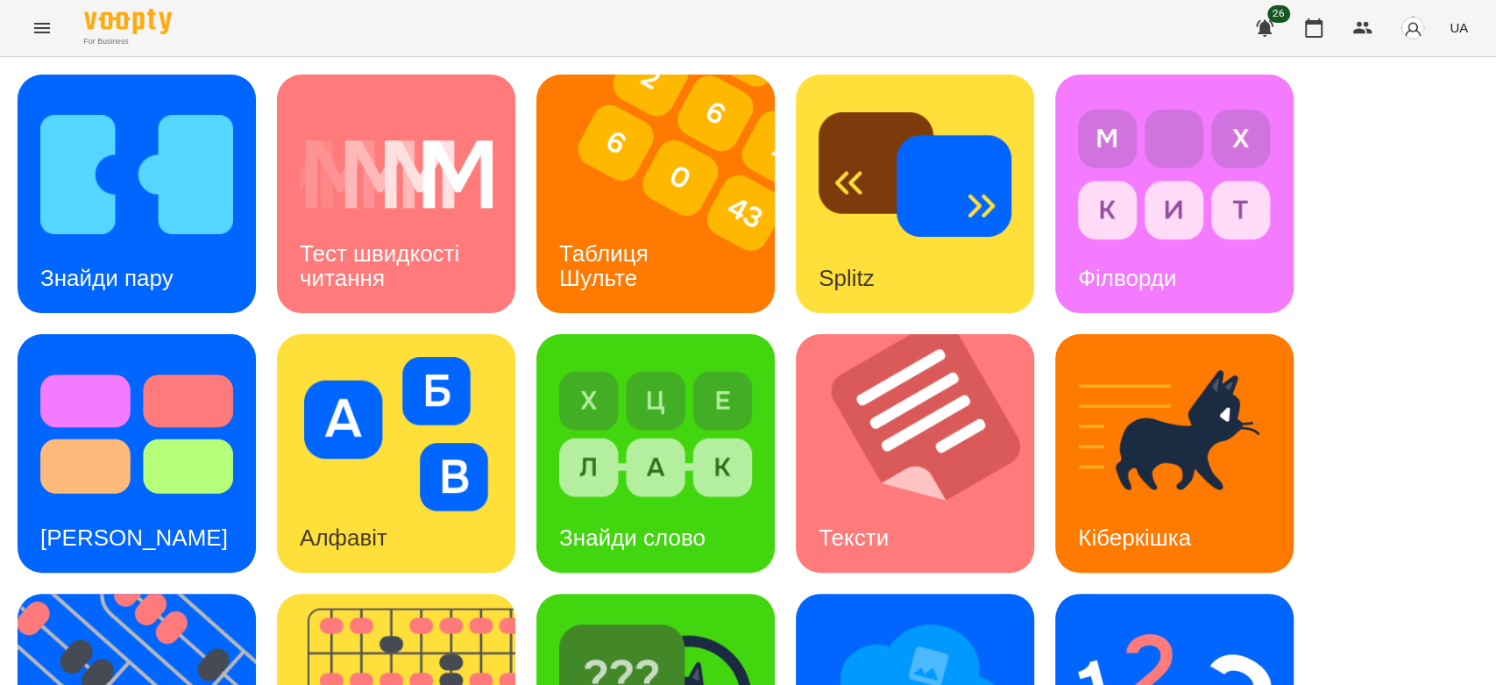
scroll to position [423, 0]
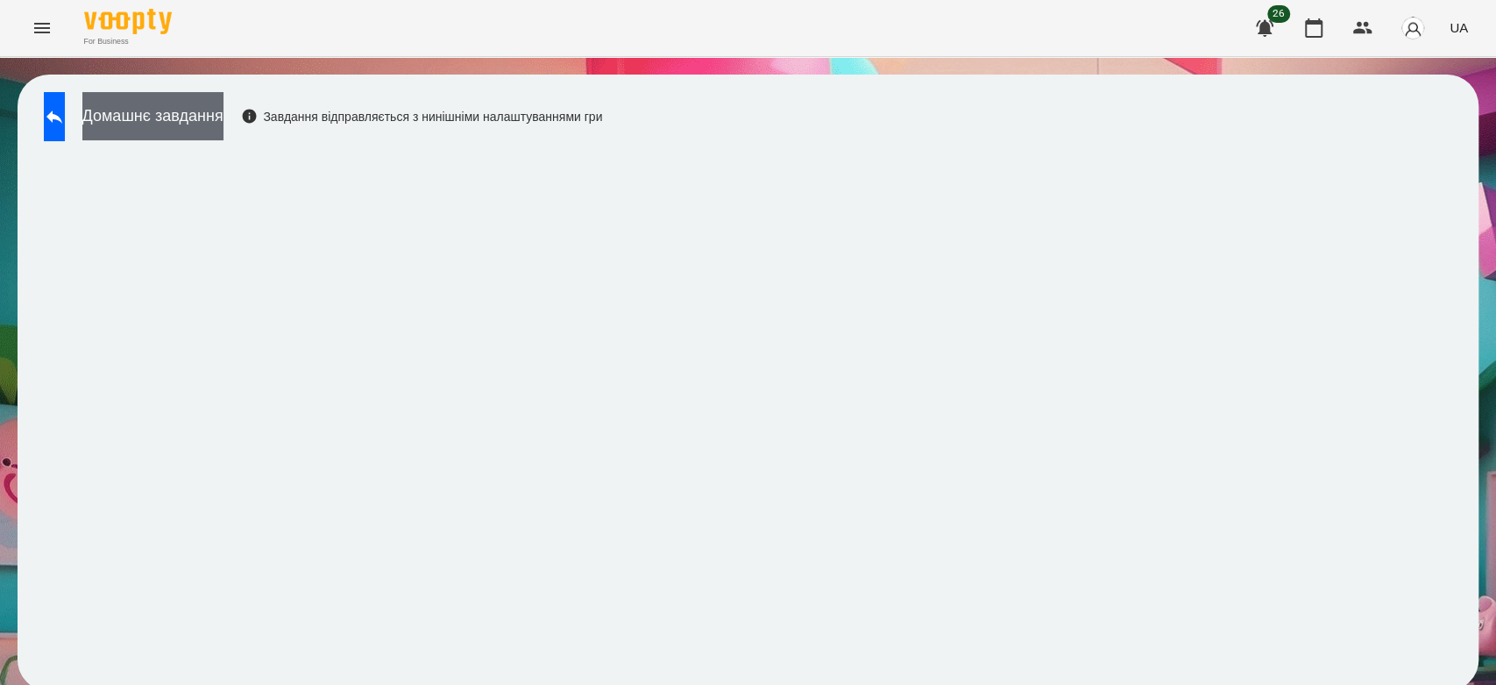
click at [224, 124] on button "Домашнє завдання" at bounding box center [152, 116] width 141 height 48
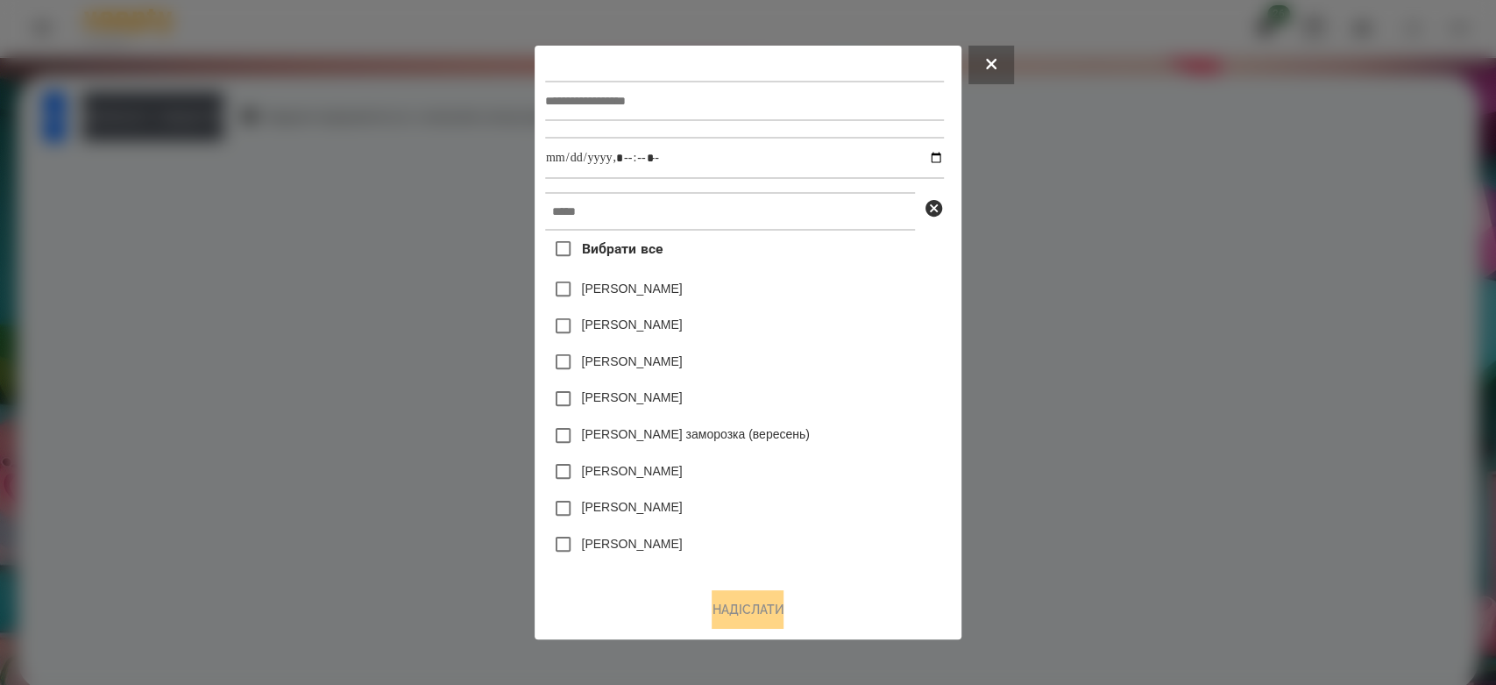
click at [1204, 121] on div at bounding box center [748, 342] width 1496 height 685
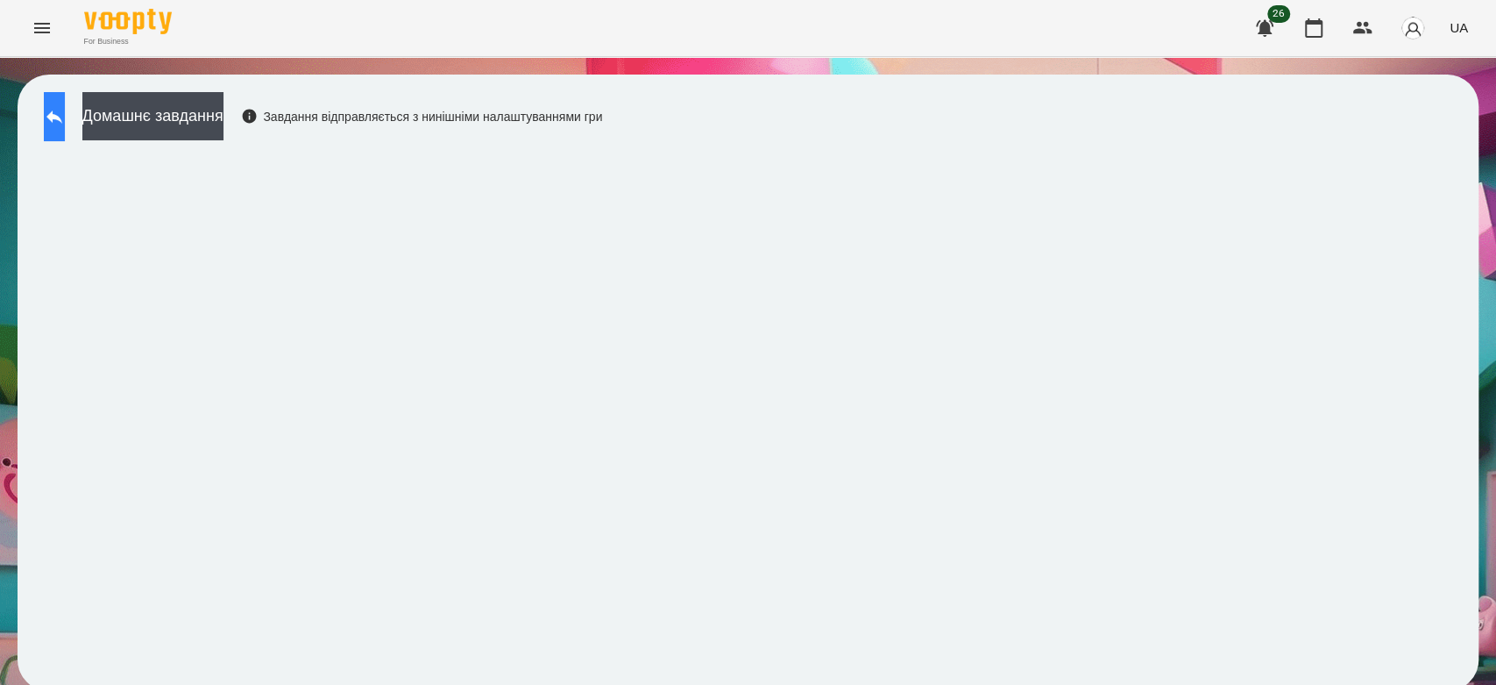
click at [65, 139] on button at bounding box center [54, 116] width 21 height 49
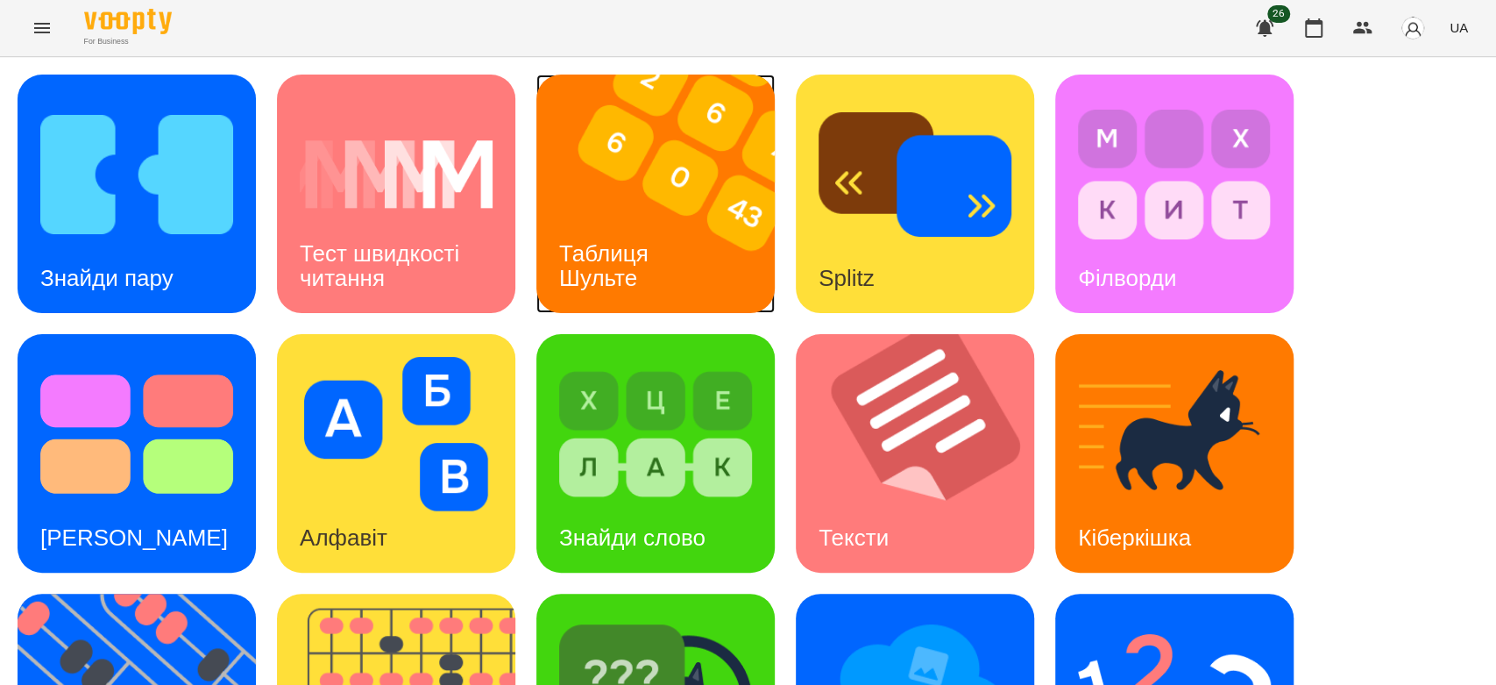
click at [674, 182] on img at bounding box center [666, 194] width 260 height 238
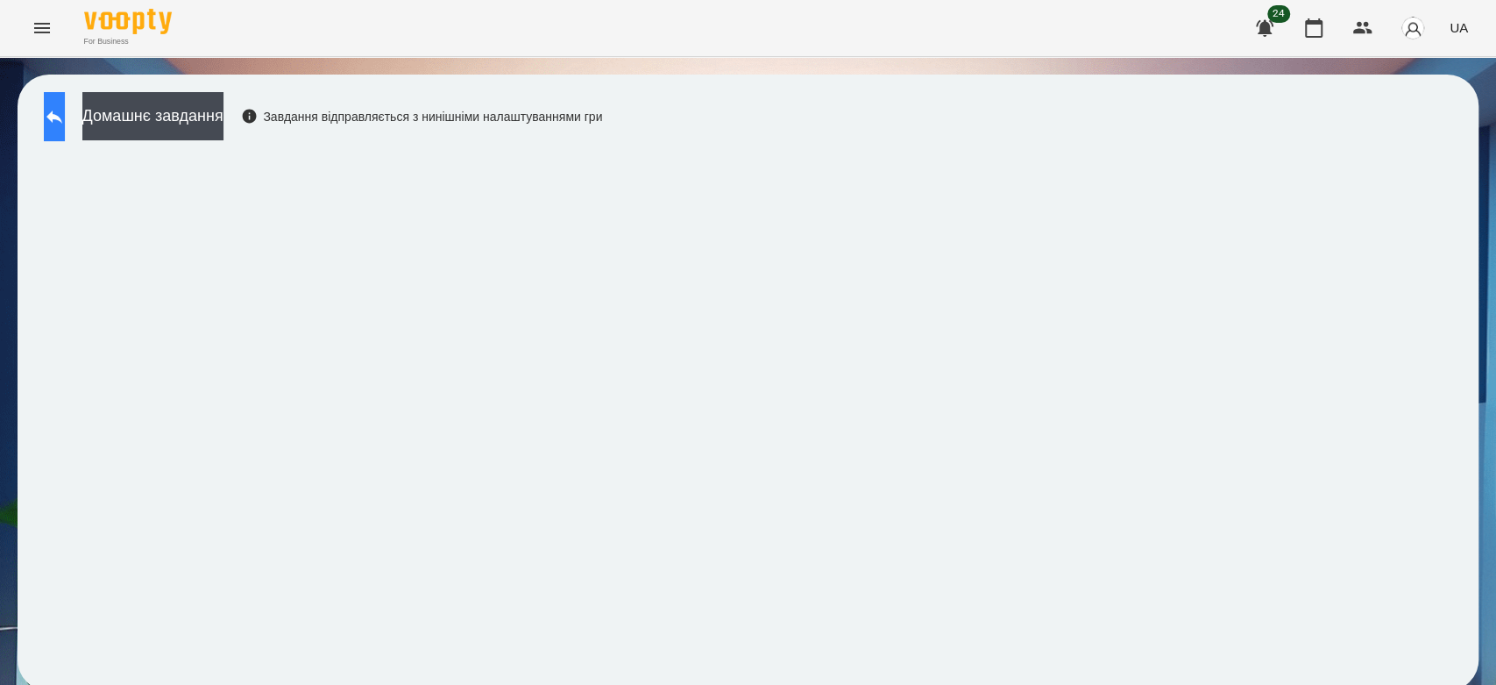
click at [46, 130] on button at bounding box center [54, 116] width 21 height 49
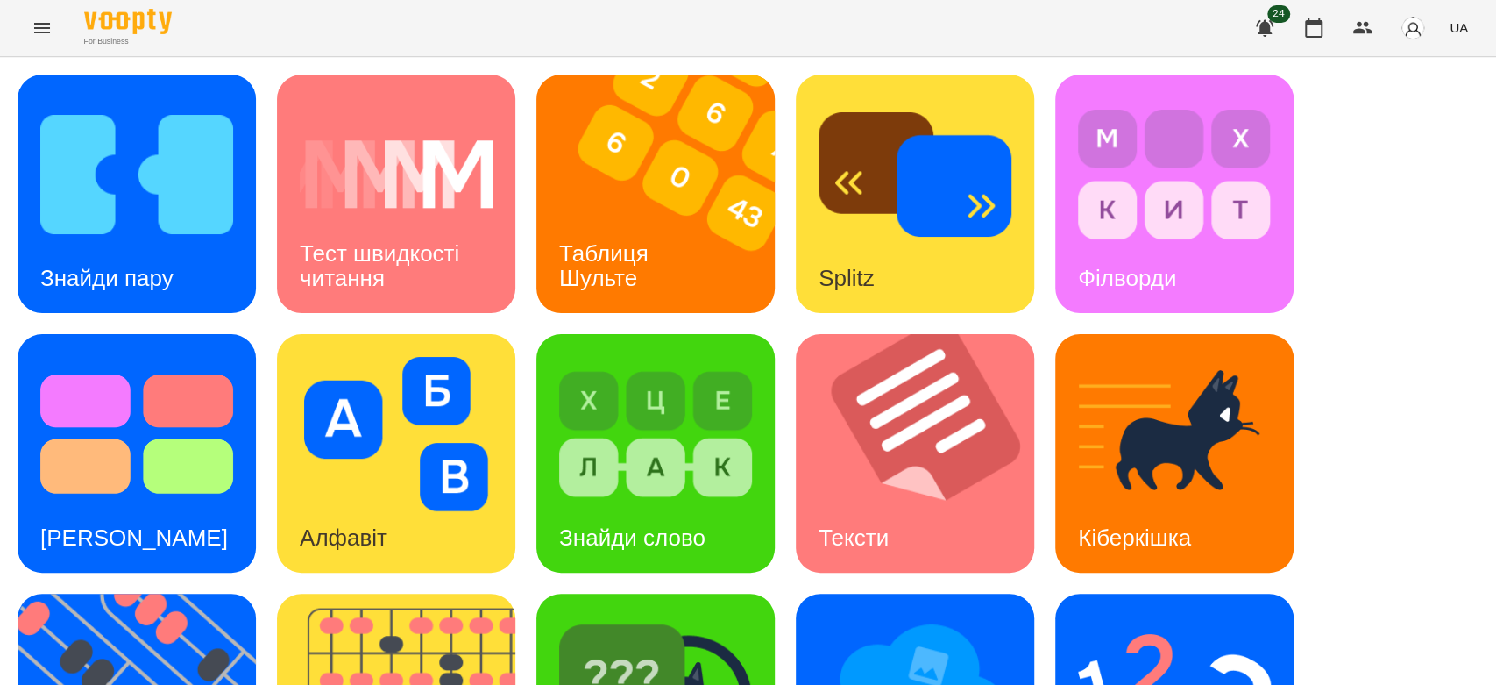
scroll to position [423, 0]
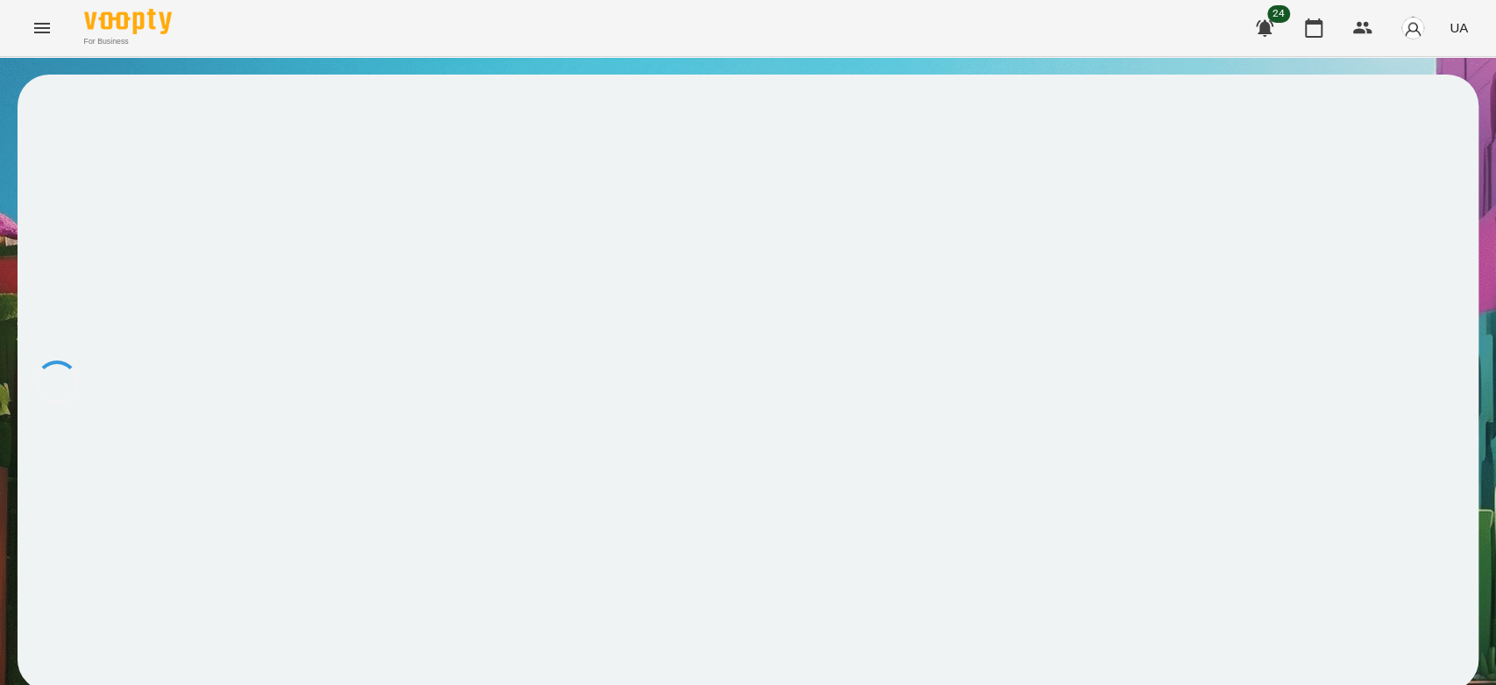
click at [987, 349] on div at bounding box center [748, 383] width 1461 height 616
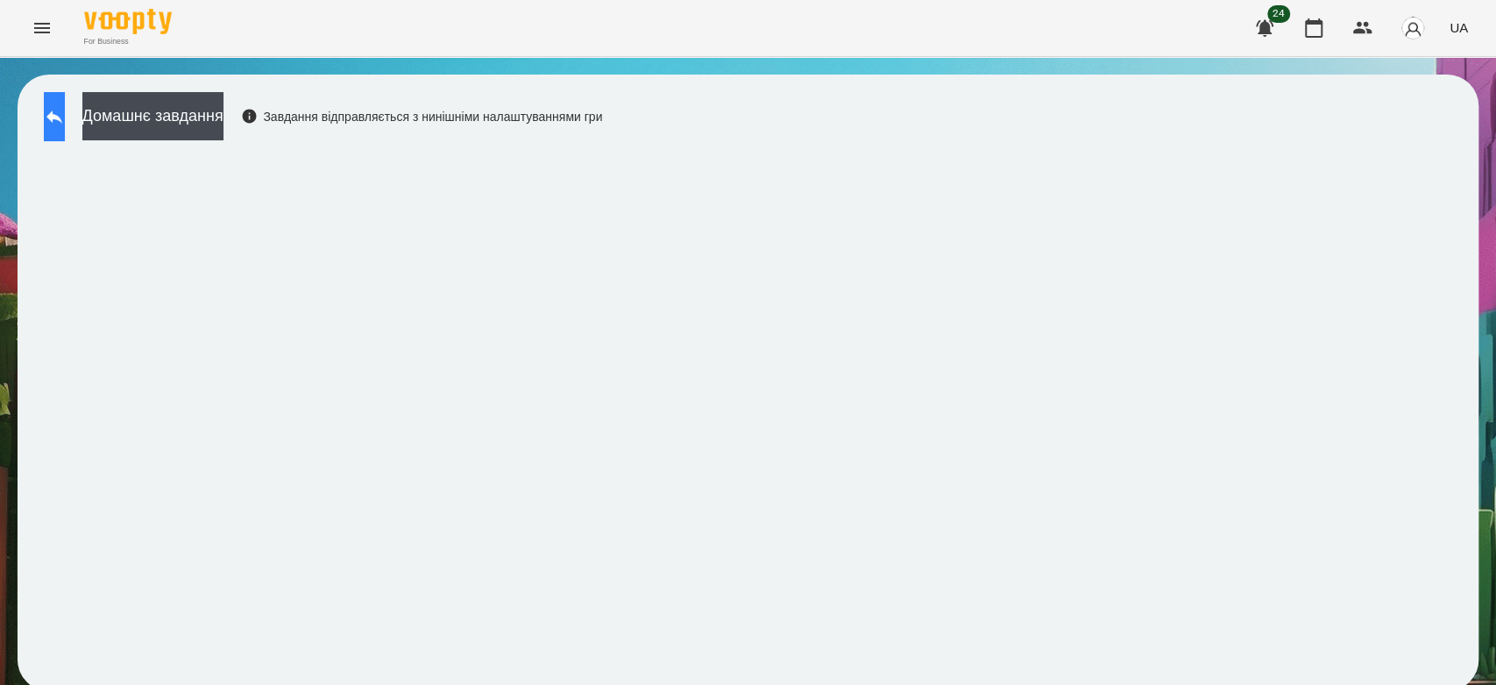
click at [65, 106] on button at bounding box center [54, 116] width 21 height 49
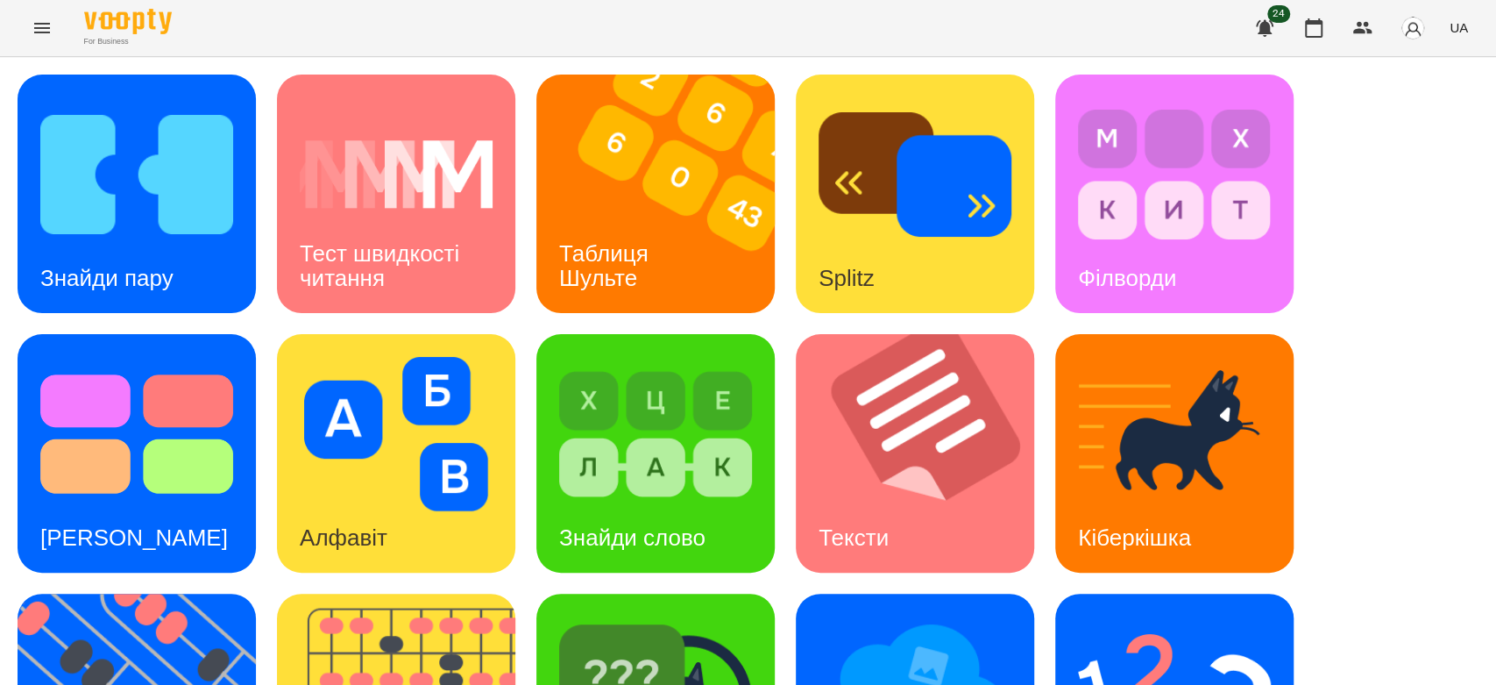
scroll to position [423, 0]
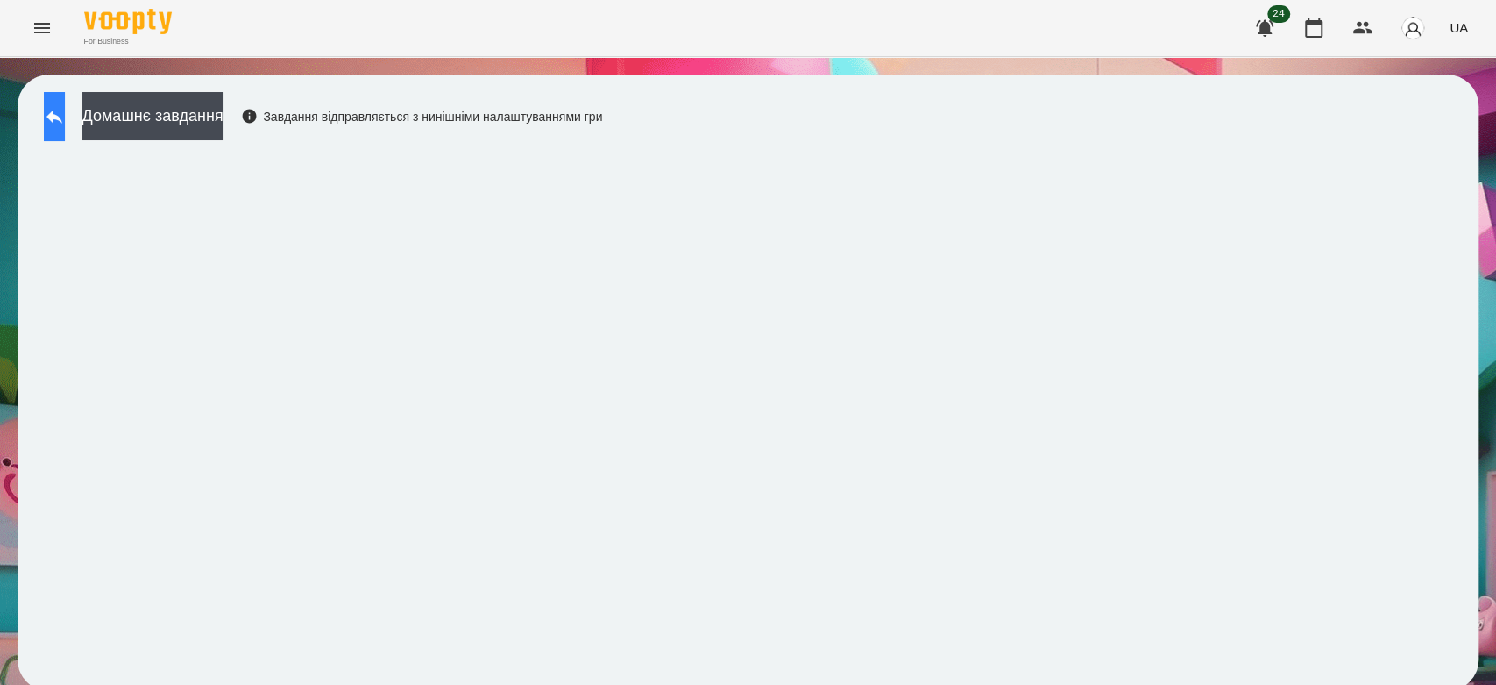
click at [65, 107] on icon at bounding box center [54, 116] width 21 height 21
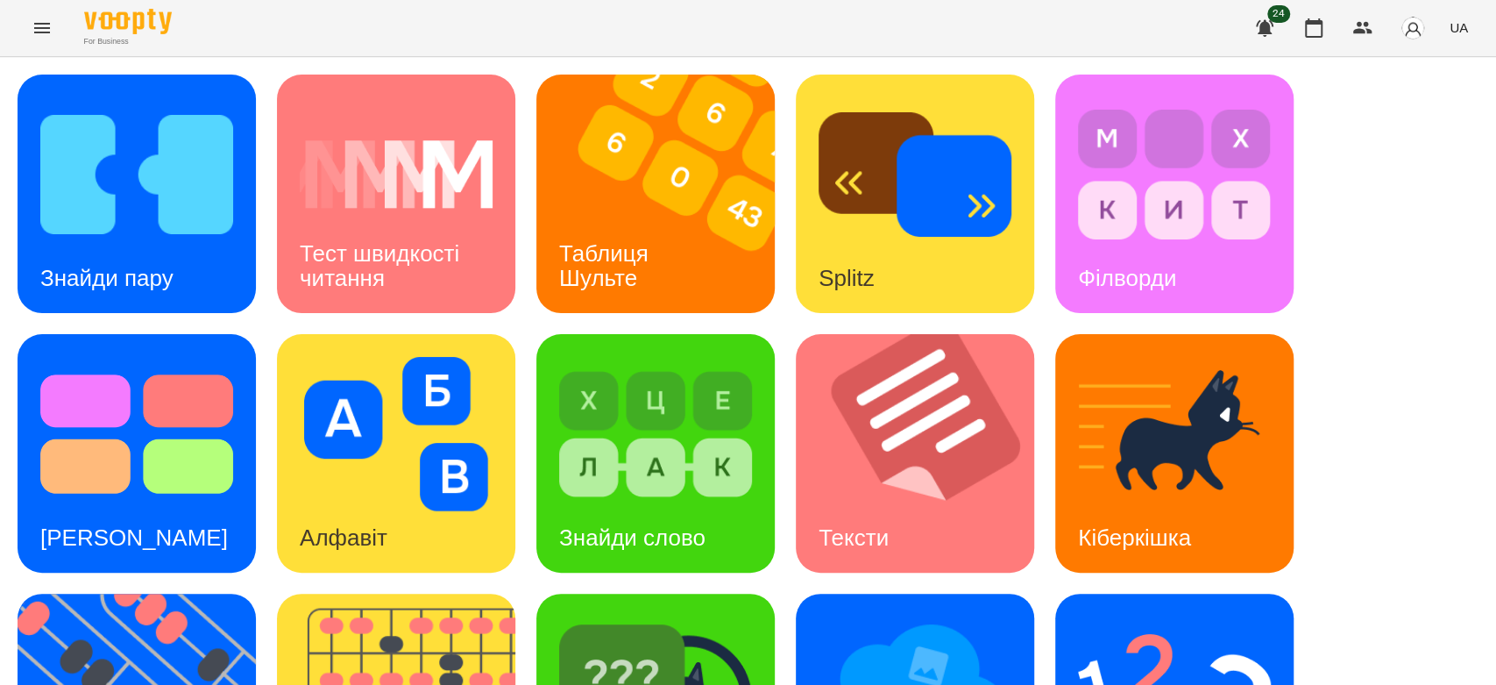
scroll to position [423, 0]
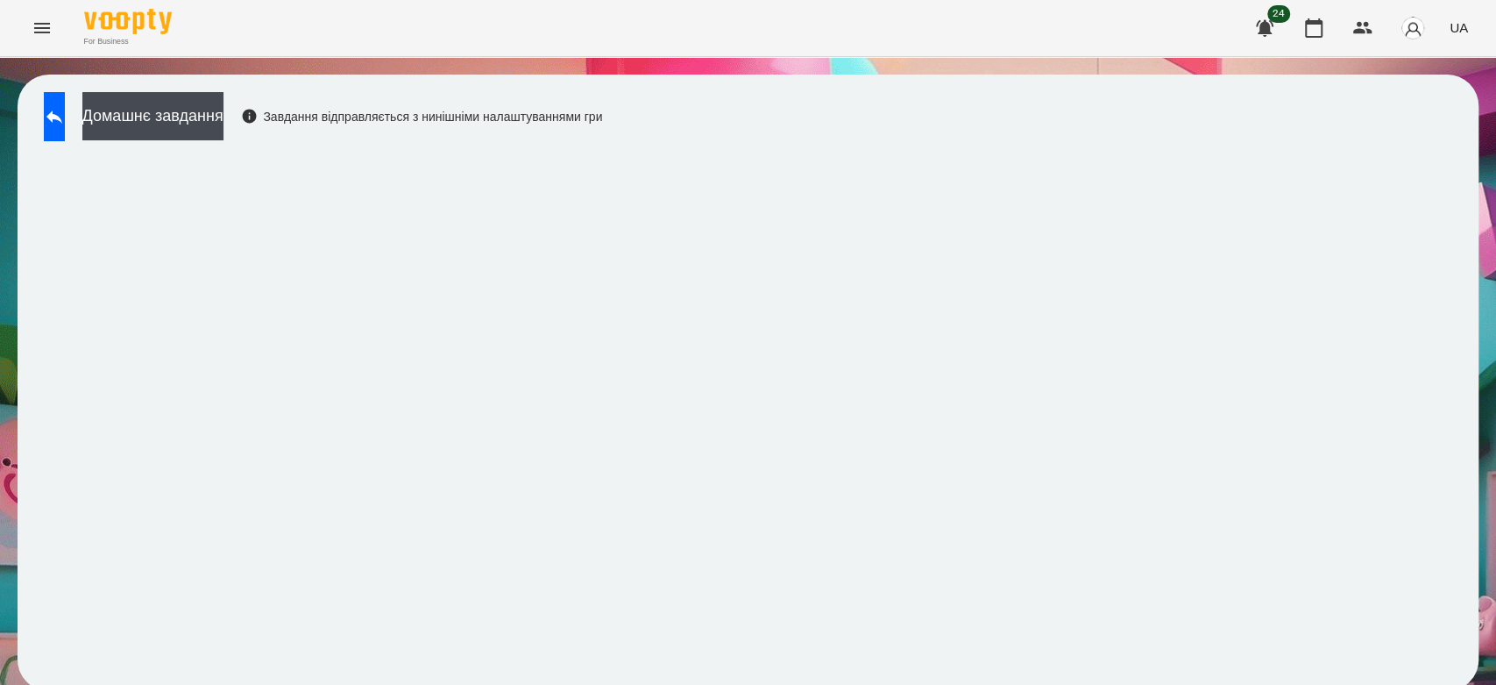
scroll to position [6, 0]
click at [224, 105] on button "Домашнє завдання" at bounding box center [152, 116] width 141 height 48
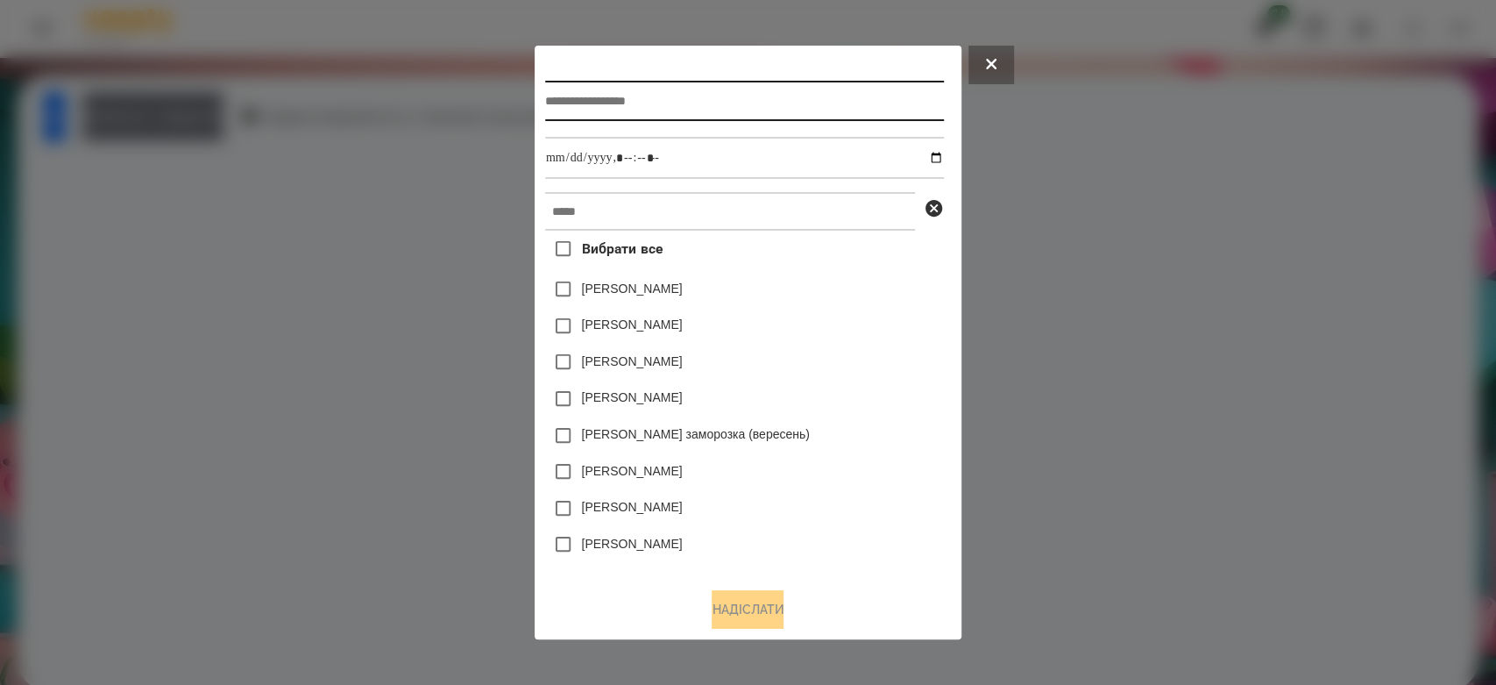
click at [799, 94] on input "text" at bounding box center [744, 101] width 399 height 40
type input "*****"
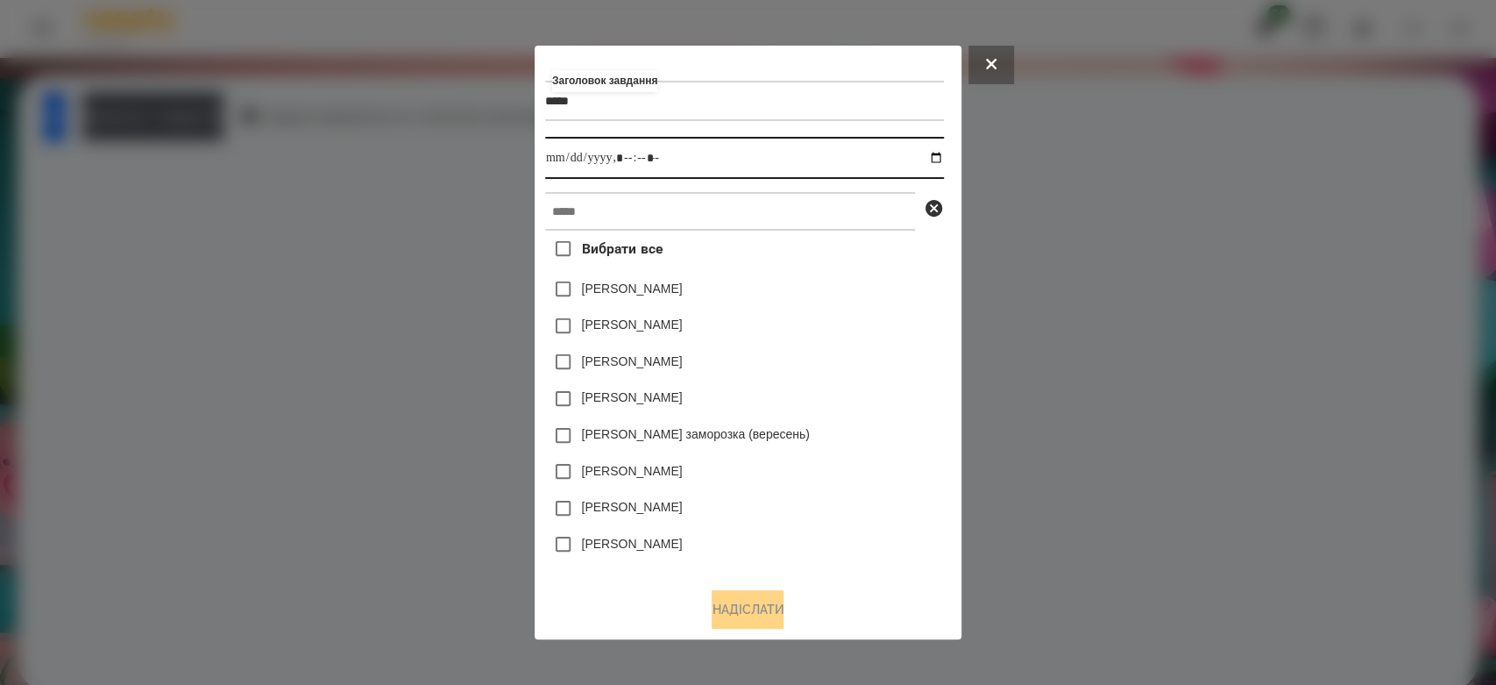
click at [944, 157] on input "datetime-local" at bounding box center [744, 158] width 399 height 42
type input "**********"
click at [843, 288] on div "[PERSON_NAME]" at bounding box center [744, 289] width 399 height 37
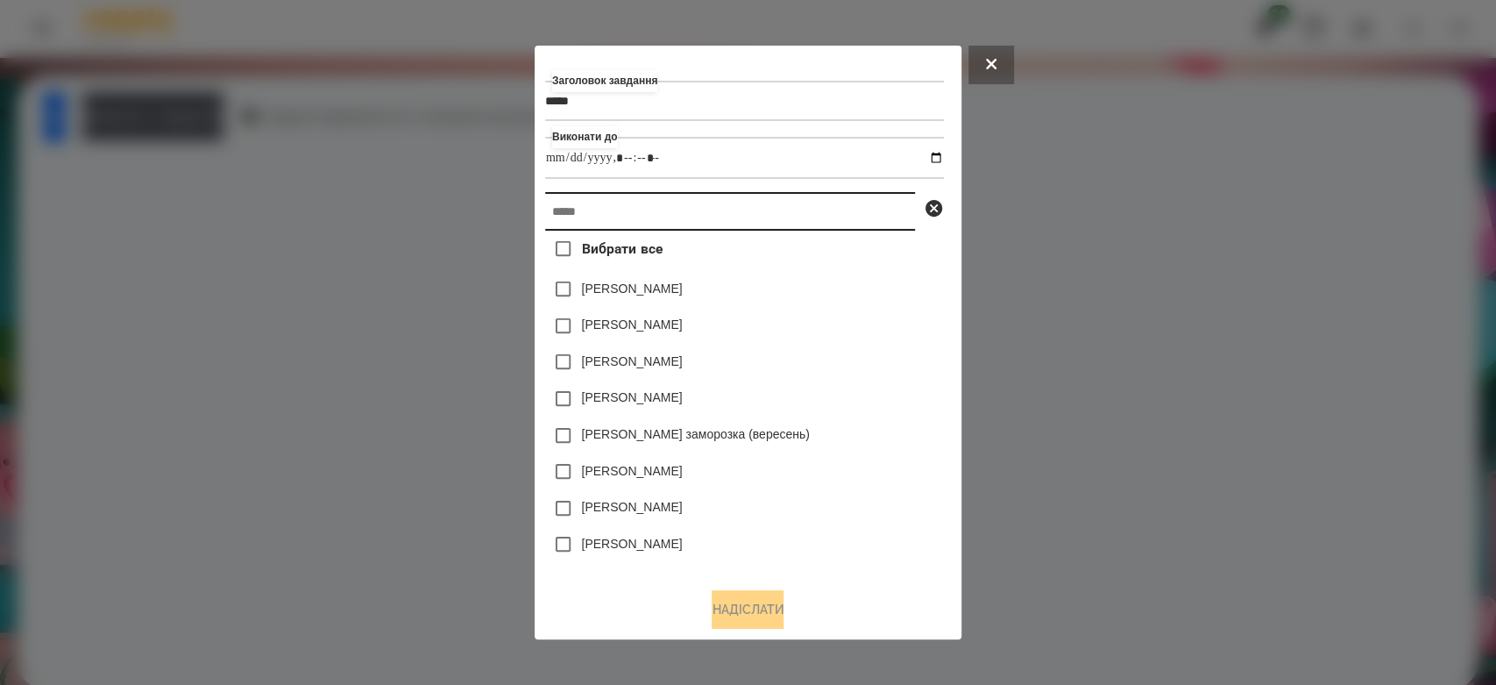
click at [834, 207] on input "text" at bounding box center [730, 211] width 370 height 39
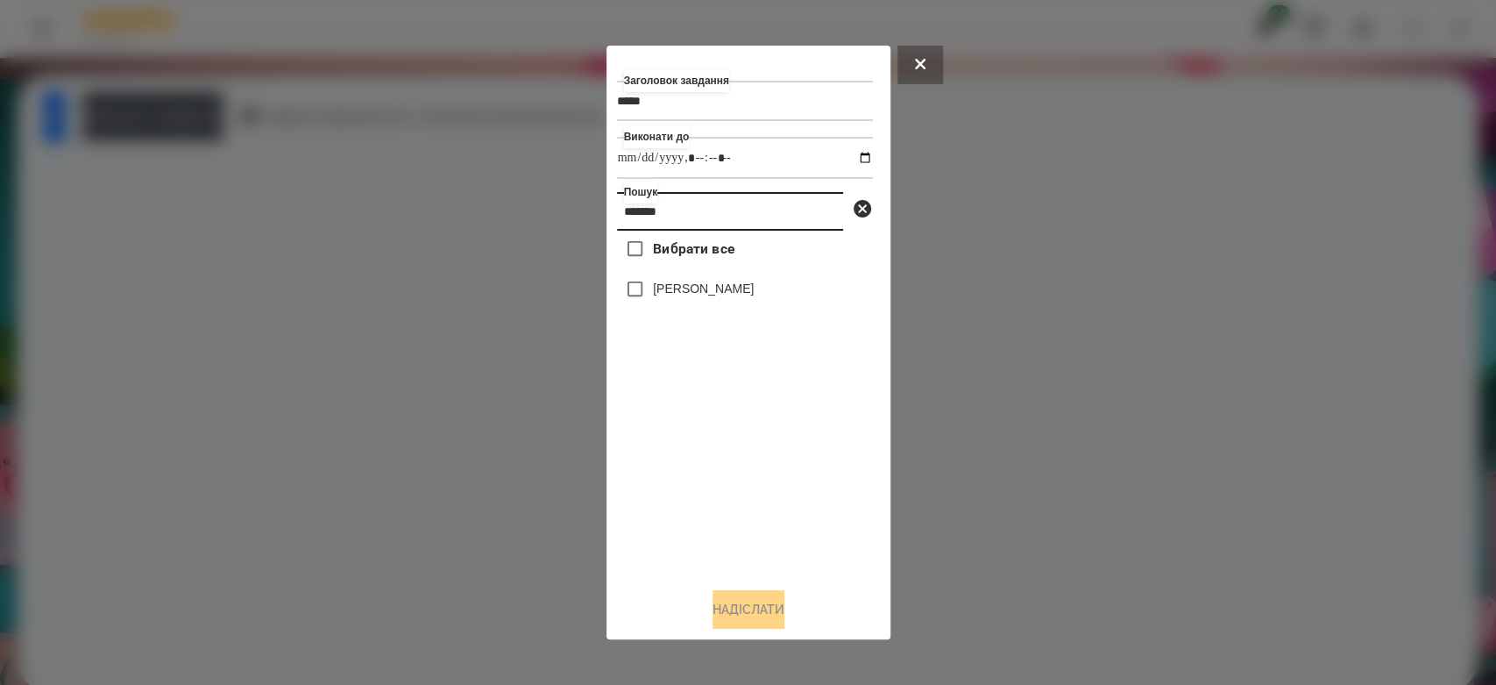
type input "*******"
click at [733, 293] on label "[PERSON_NAME]" at bounding box center [703, 289] width 101 height 18
click at [785, 611] on button "Надіслати" at bounding box center [749, 609] width 72 height 39
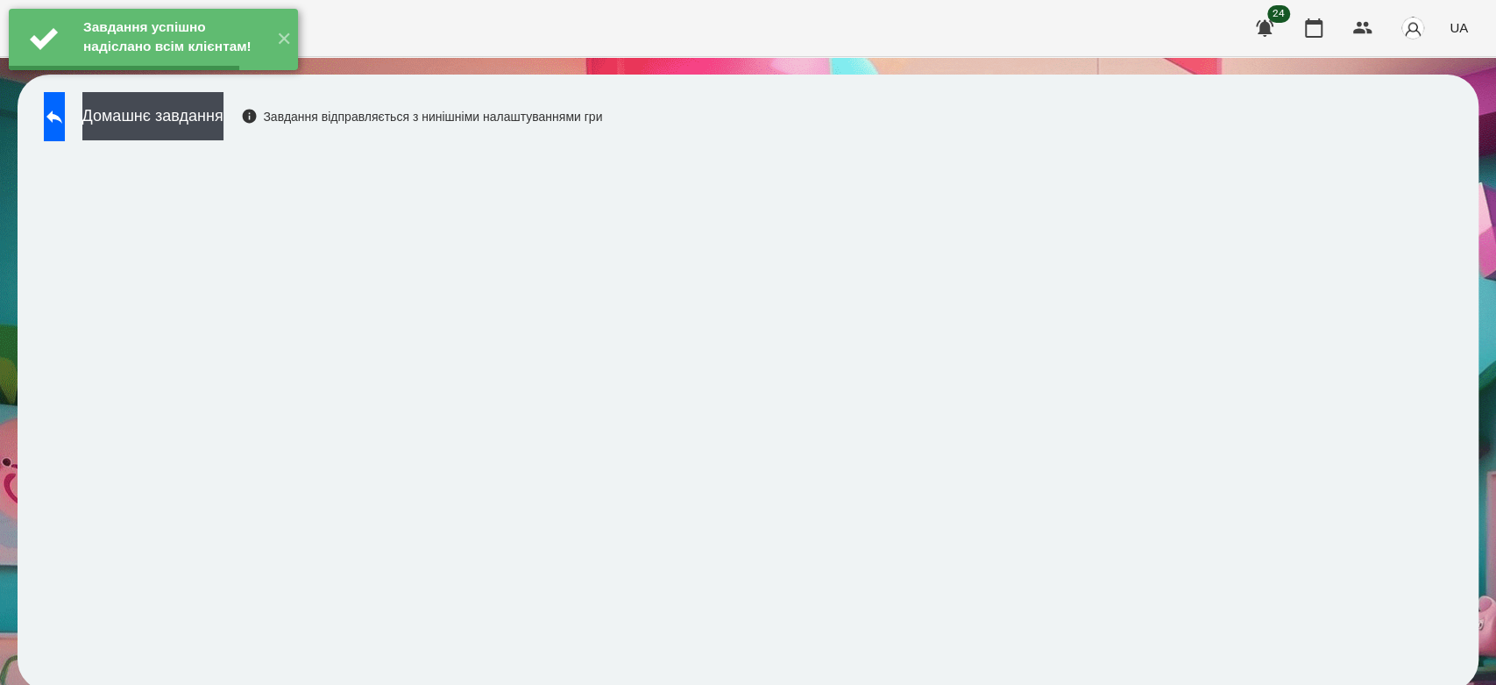
click at [224, 118] on button "Домашнє завдання" at bounding box center [152, 116] width 141 height 48
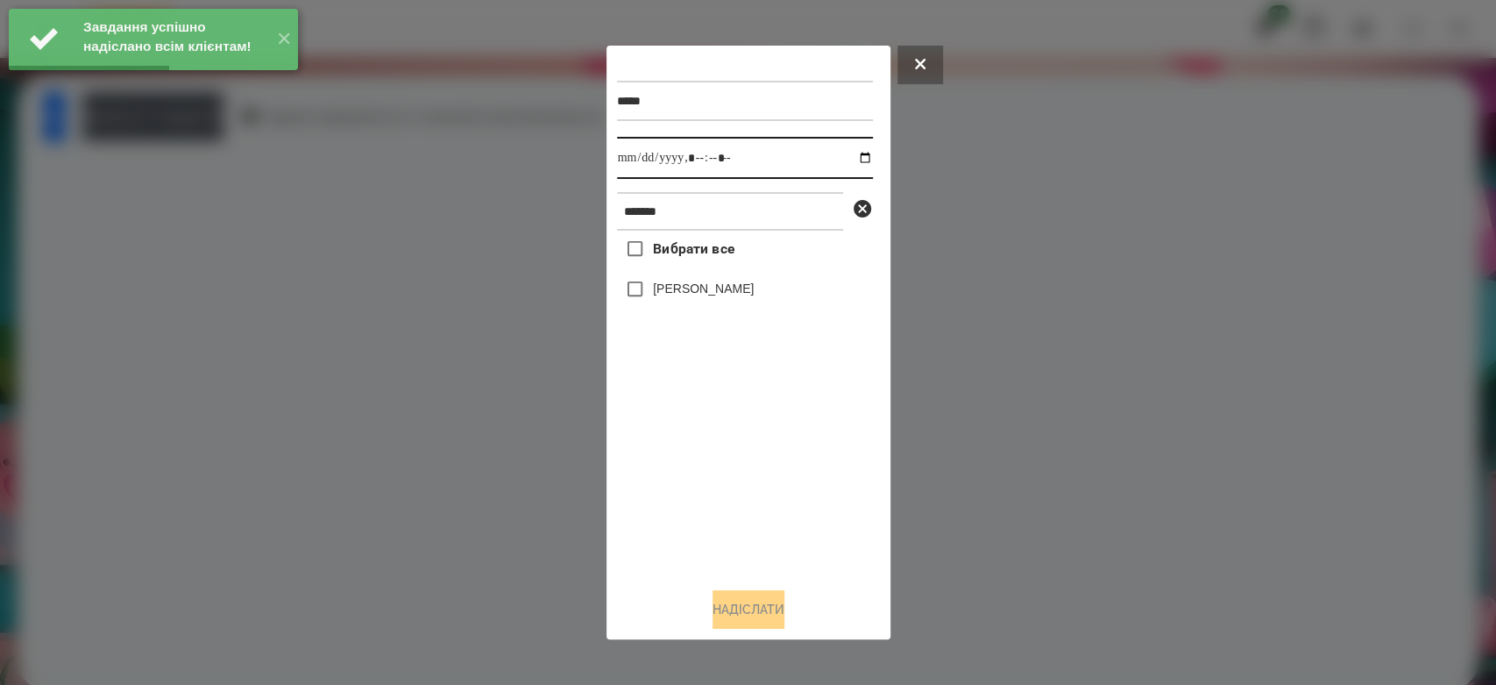
click at [851, 161] on input "datetime-local" at bounding box center [745, 158] width 256 height 42
type input "**********"
drag, startPoint x: 773, startPoint y: 489, endPoint x: 753, endPoint y: 392, distance: 99.4
click at [773, 482] on div "Вибрати все Криваль Ангеліна" at bounding box center [745, 402] width 256 height 343
click at [715, 282] on label "[PERSON_NAME]" at bounding box center [703, 289] width 101 height 18
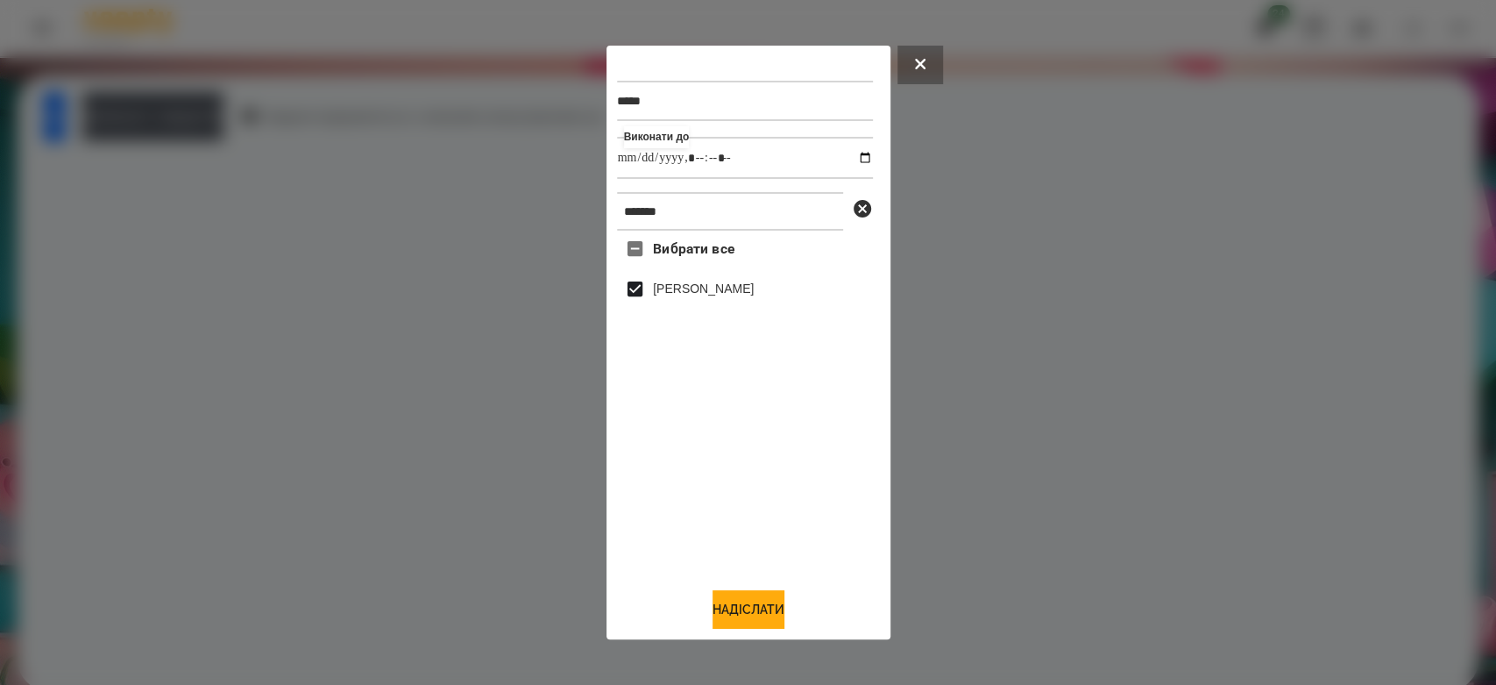
click at [1169, 335] on div at bounding box center [748, 342] width 1496 height 685
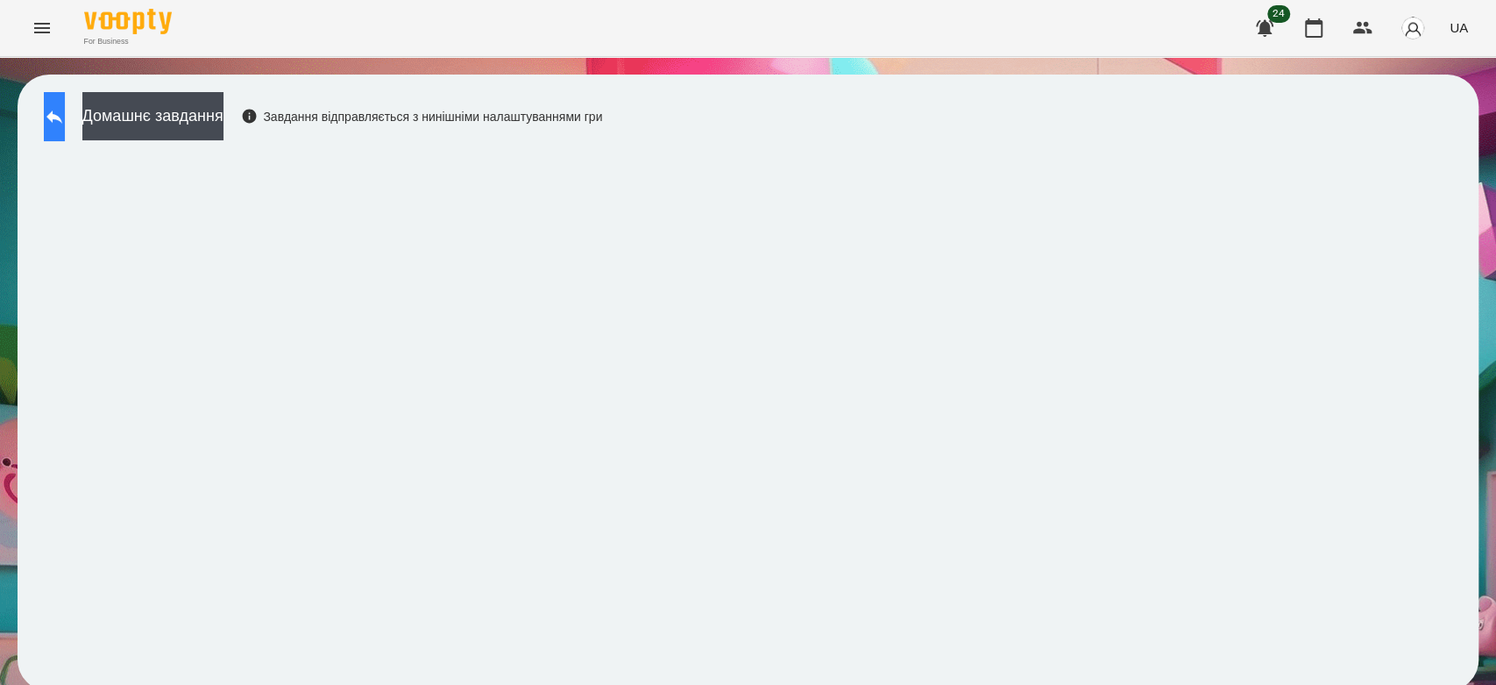
click at [64, 120] on button at bounding box center [54, 116] width 21 height 49
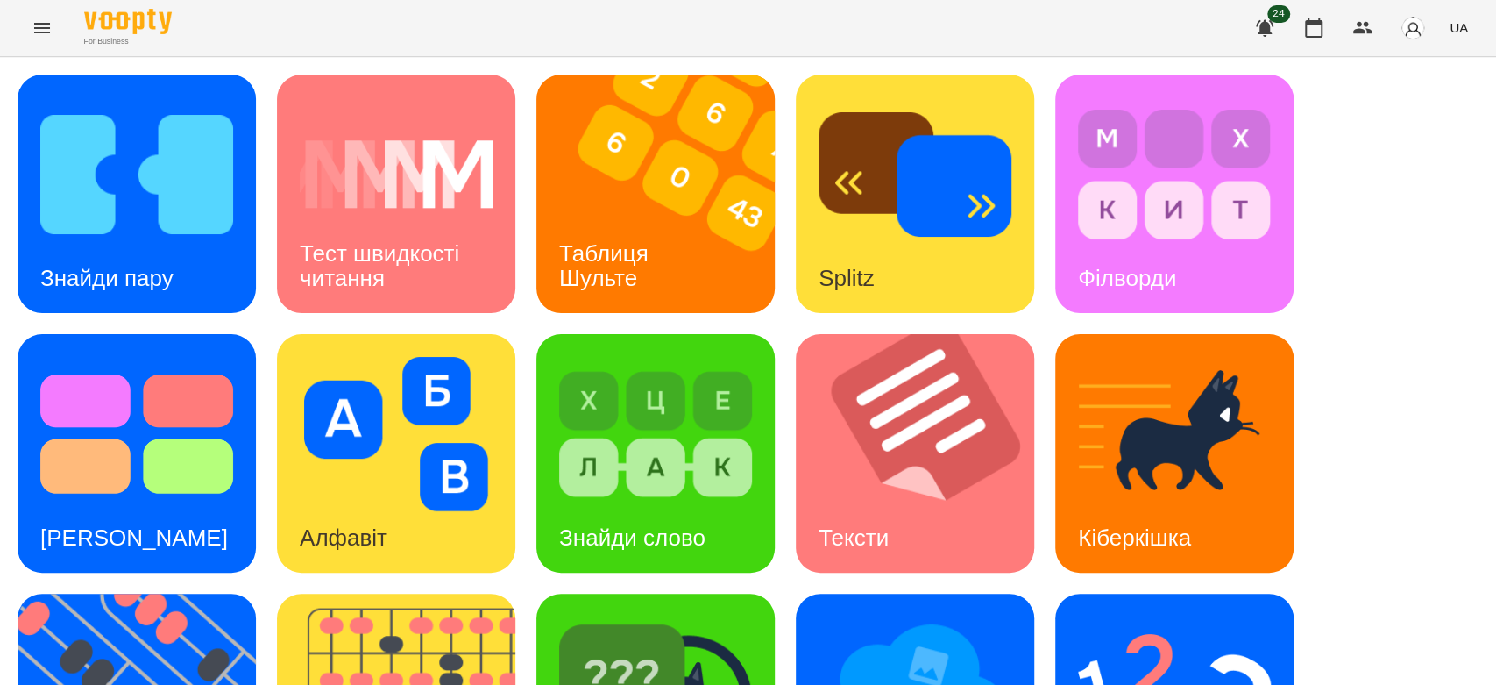
scroll to position [423, 0]
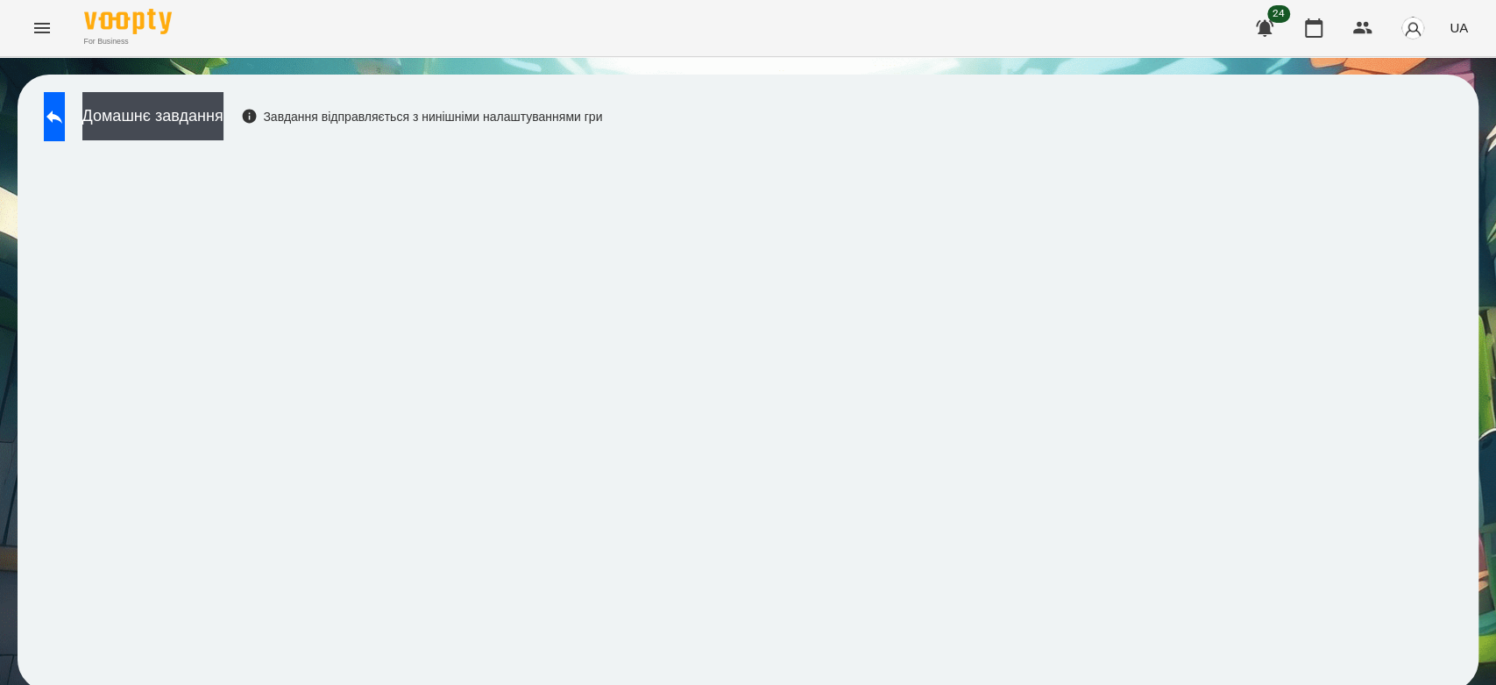
scroll to position [6, 0]
click at [108, 110] on div "Домашнє завдання Завдання відправляється з нинішніми налаштуваннями гри" at bounding box center [318, 121] width 567 height 58
click at [65, 109] on button at bounding box center [54, 116] width 21 height 49
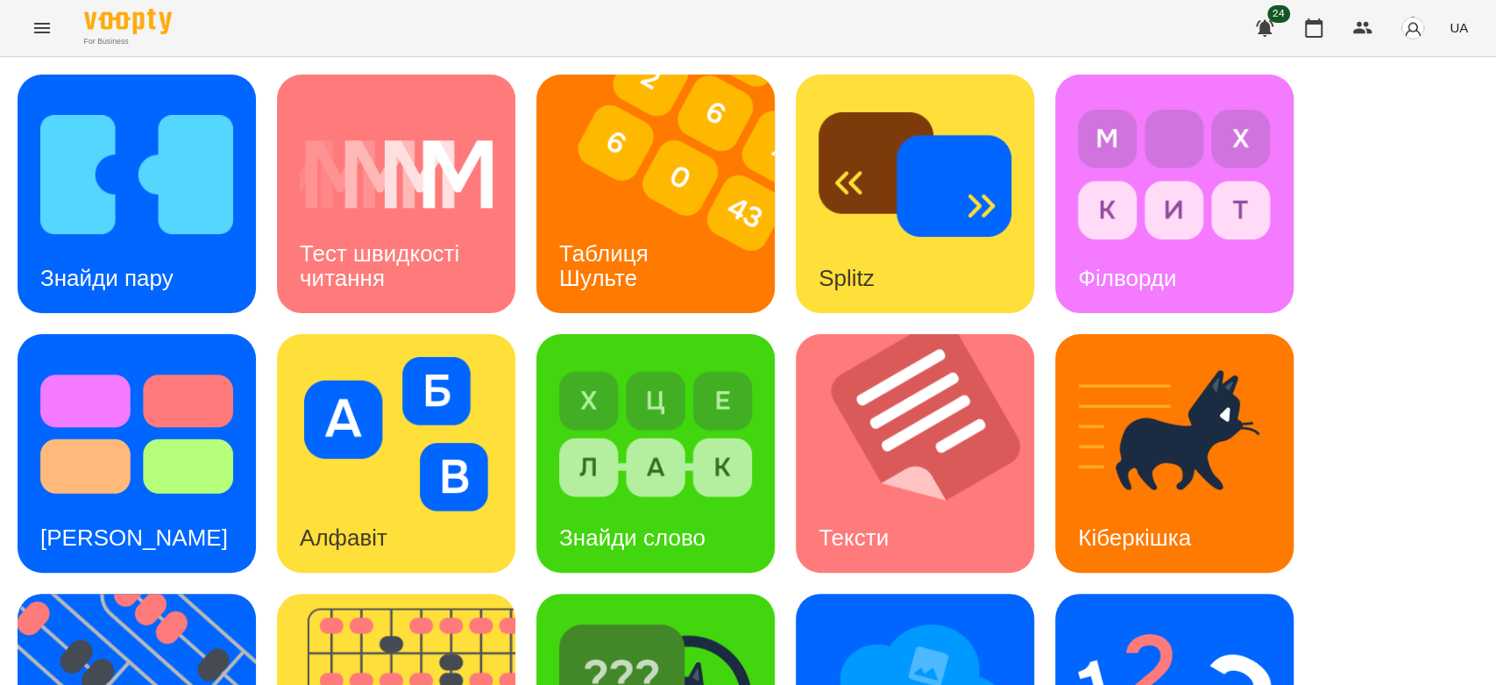
scroll to position [423, 0]
click at [1234, 616] on img at bounding box center [1174, 693] width 193 height 154
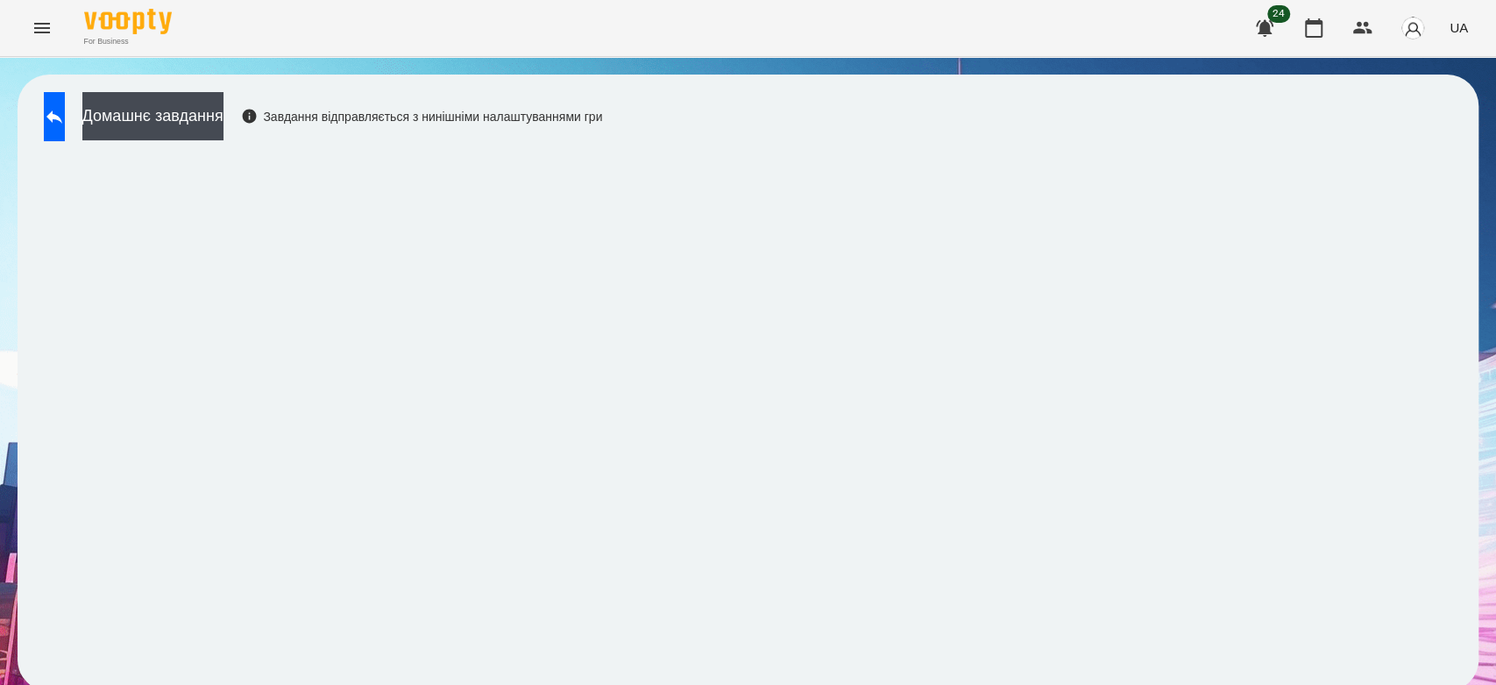
scroll to position [6, 0]
click at [58, 111] on button at bounding box center [54, 116] width 21 height 49
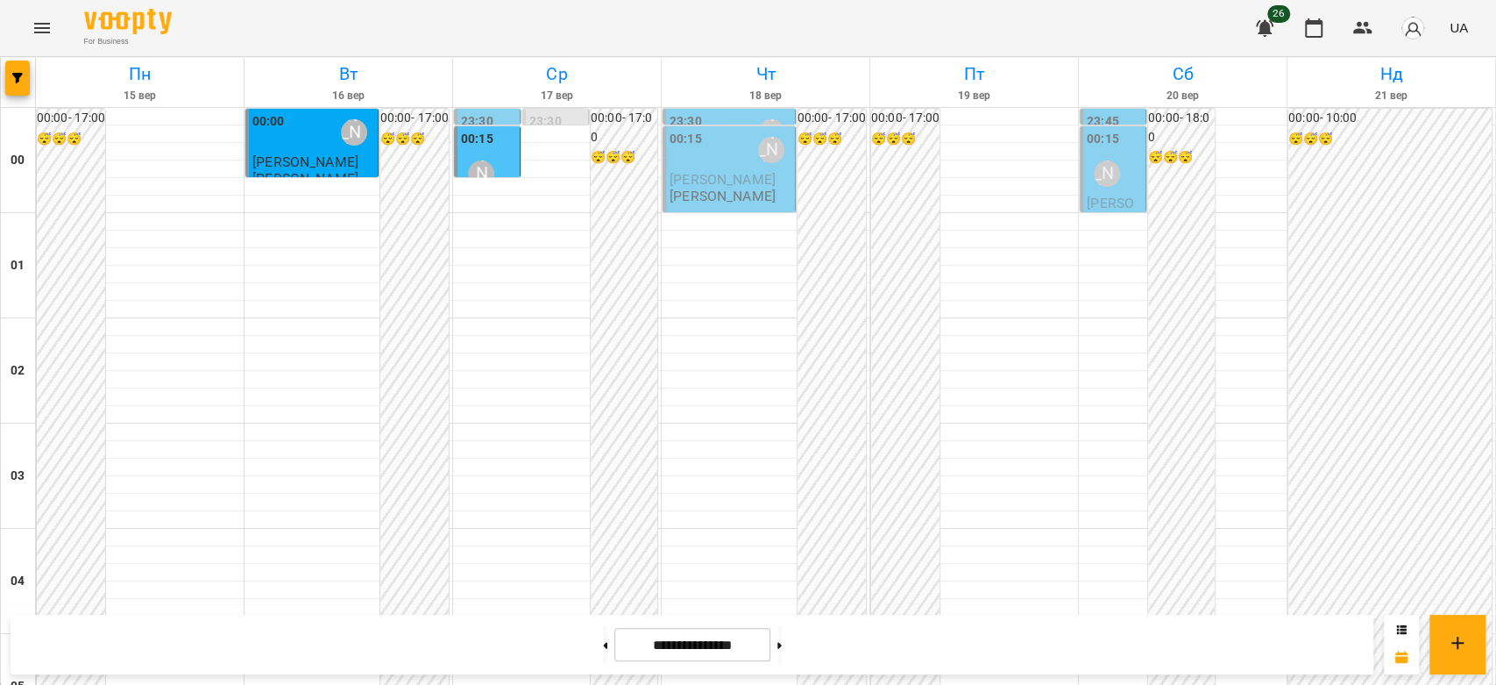
scroll to position [1851, 0]
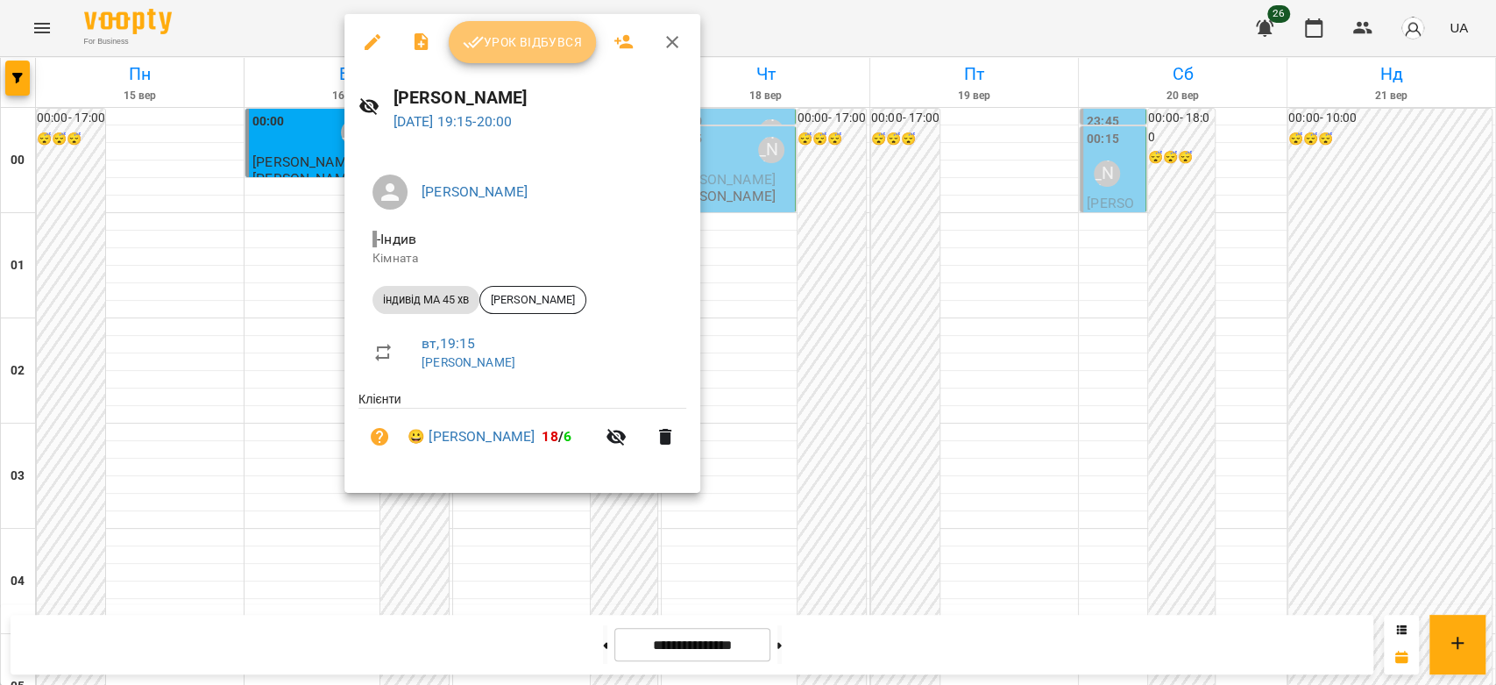
click at [523, 47] on span "Урок відбувся" at bounding box center [522, 42] width 119 height 21
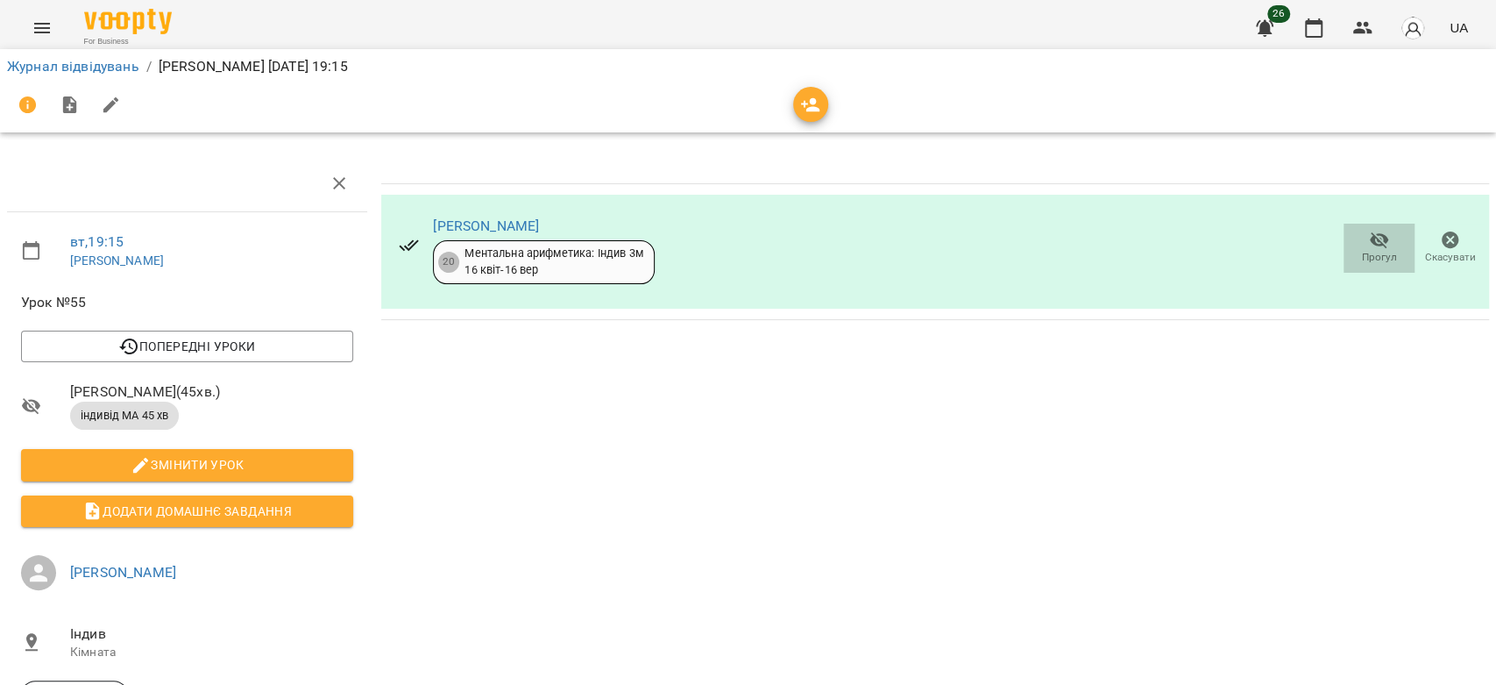
click at [1369, 245] on icon "button" at bounding box center [1379, 240] width 21 height 21
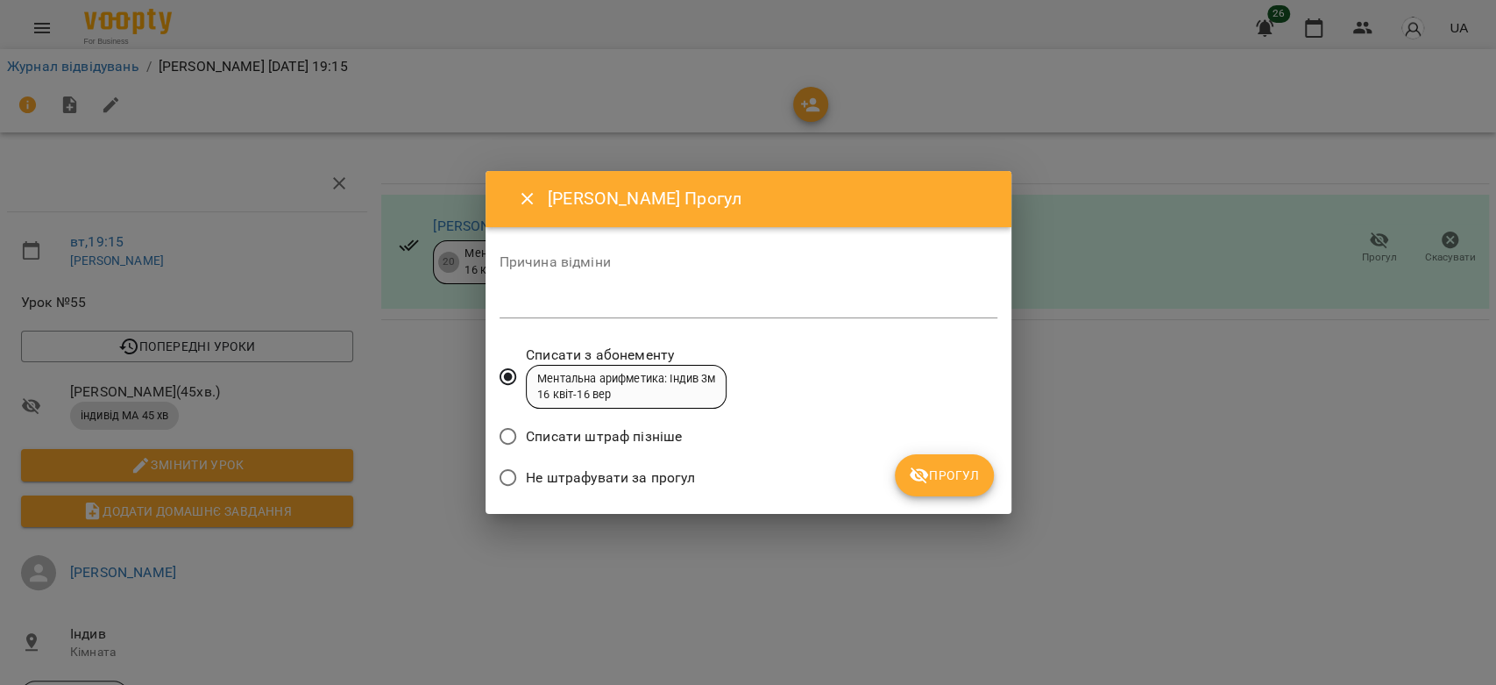
click at [736, 302] on textarea at bounding box center [749, 303] width 498 height 17
click at [947, 489] on button "Прогул" at bounding box center [944, 475] width 99 height 42
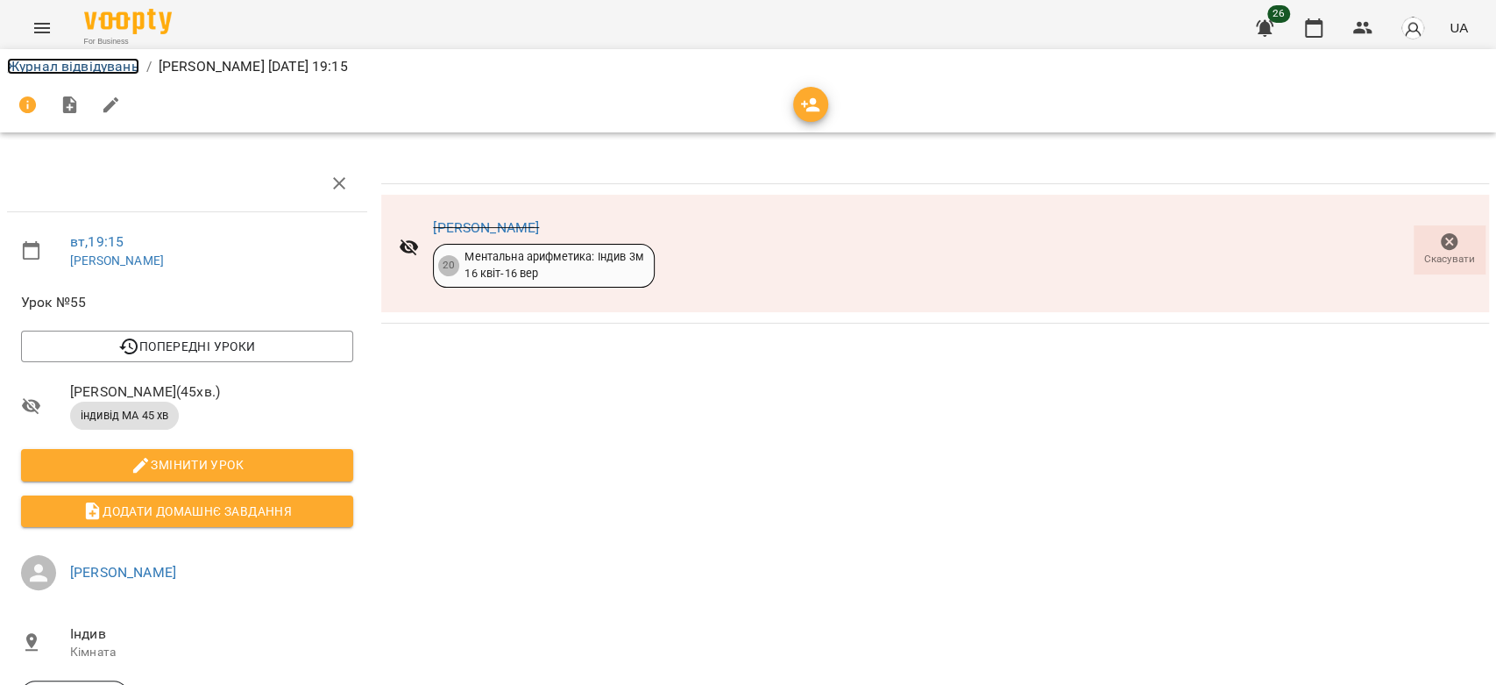
click at [104, 66] on link "Журнал відвідувань" at bounding box center [73, 66] width 132 height 17
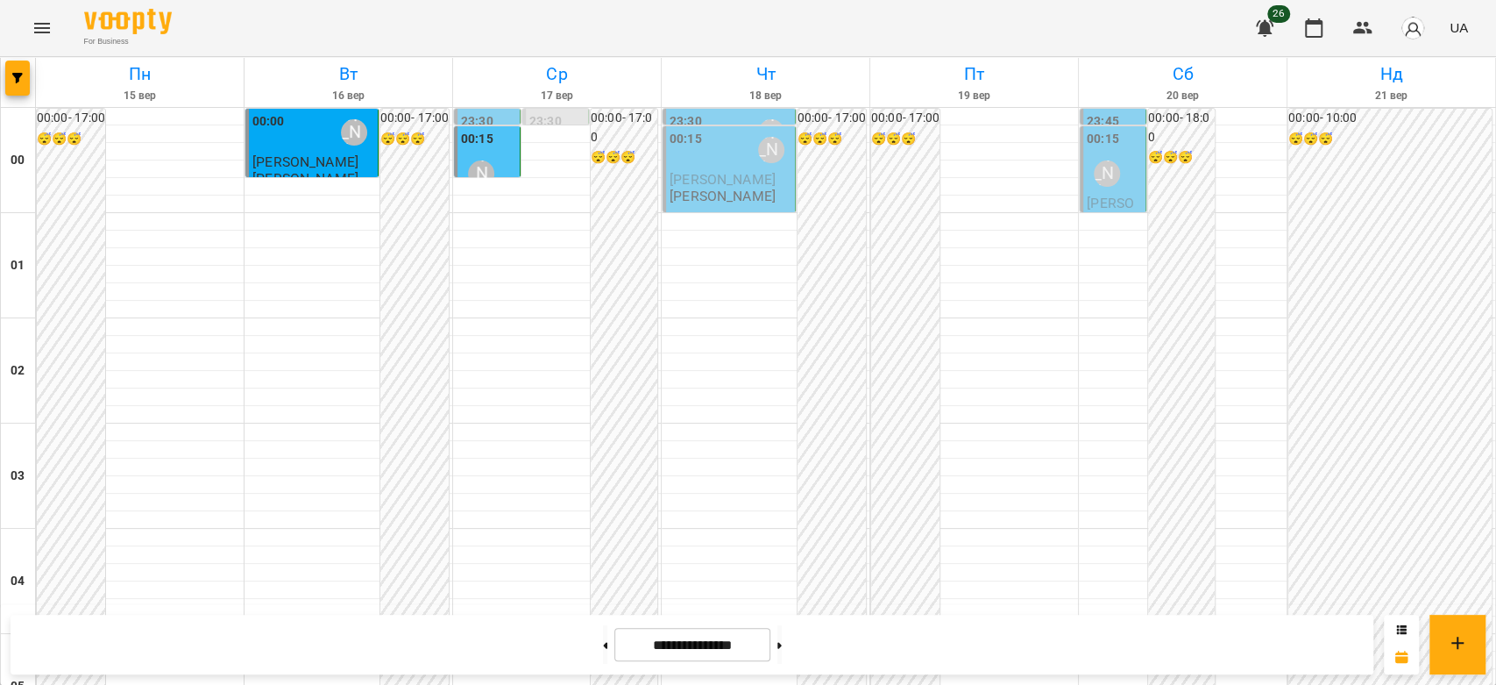
scroll to position [2027, 0]
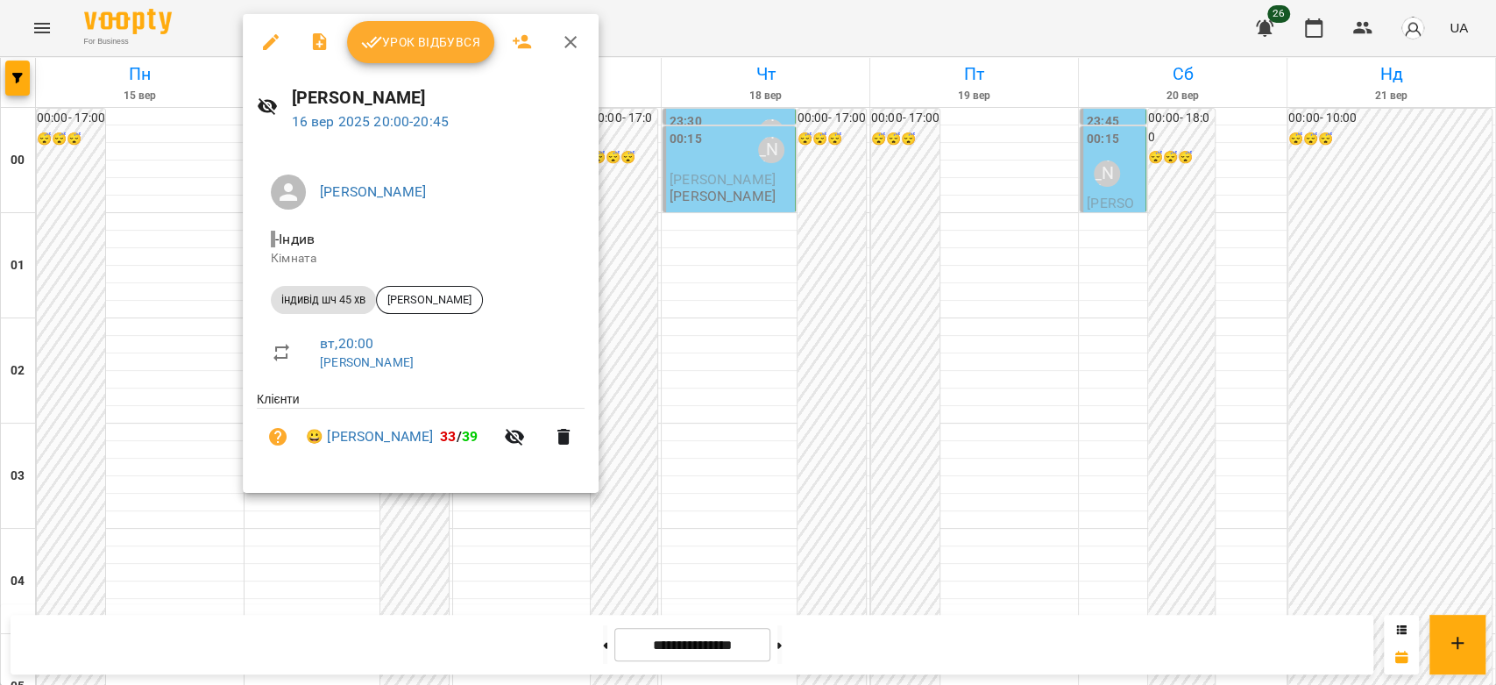
click at [412, 47] on span "Урок відбувся" at bounding box center [420, 42] width 119 height 21
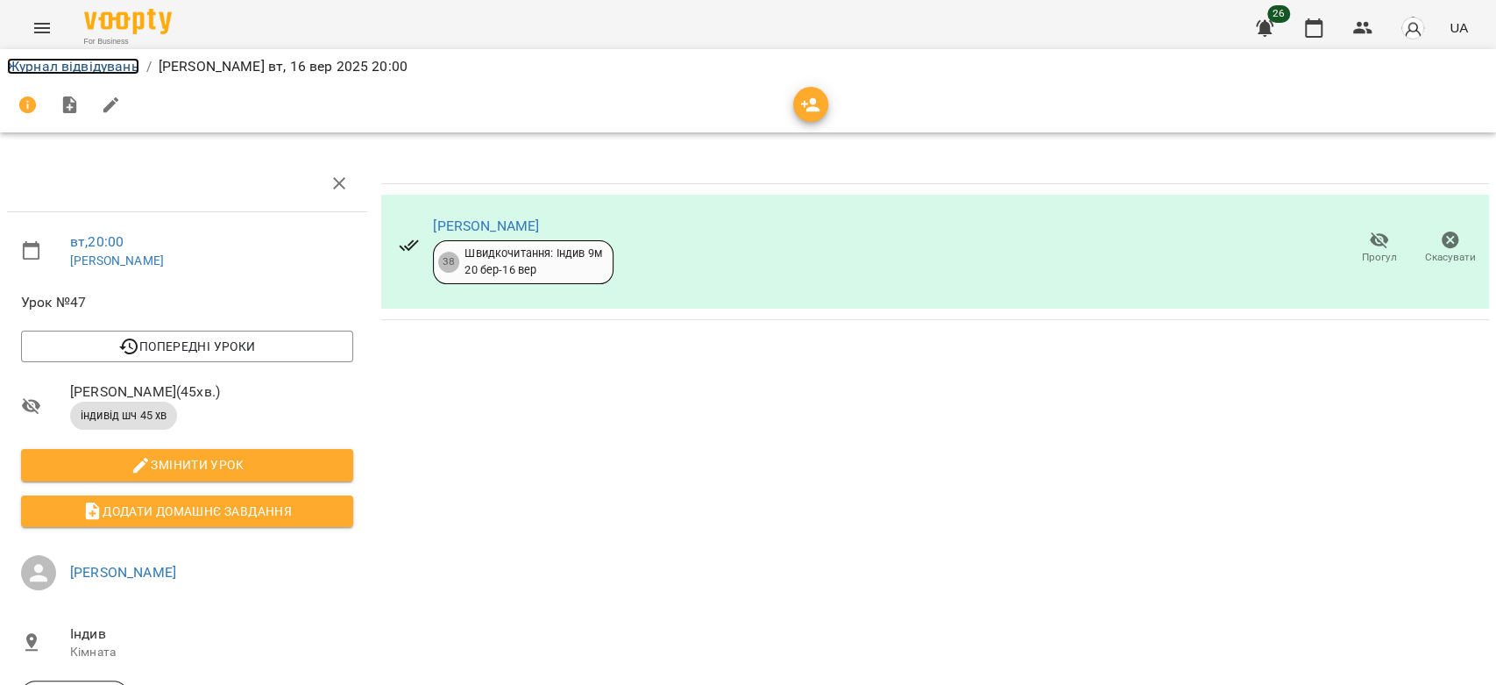
click at [115, 67] on link "Журнал відвідувань" at bounding box center [73, 66] width 132 height 17
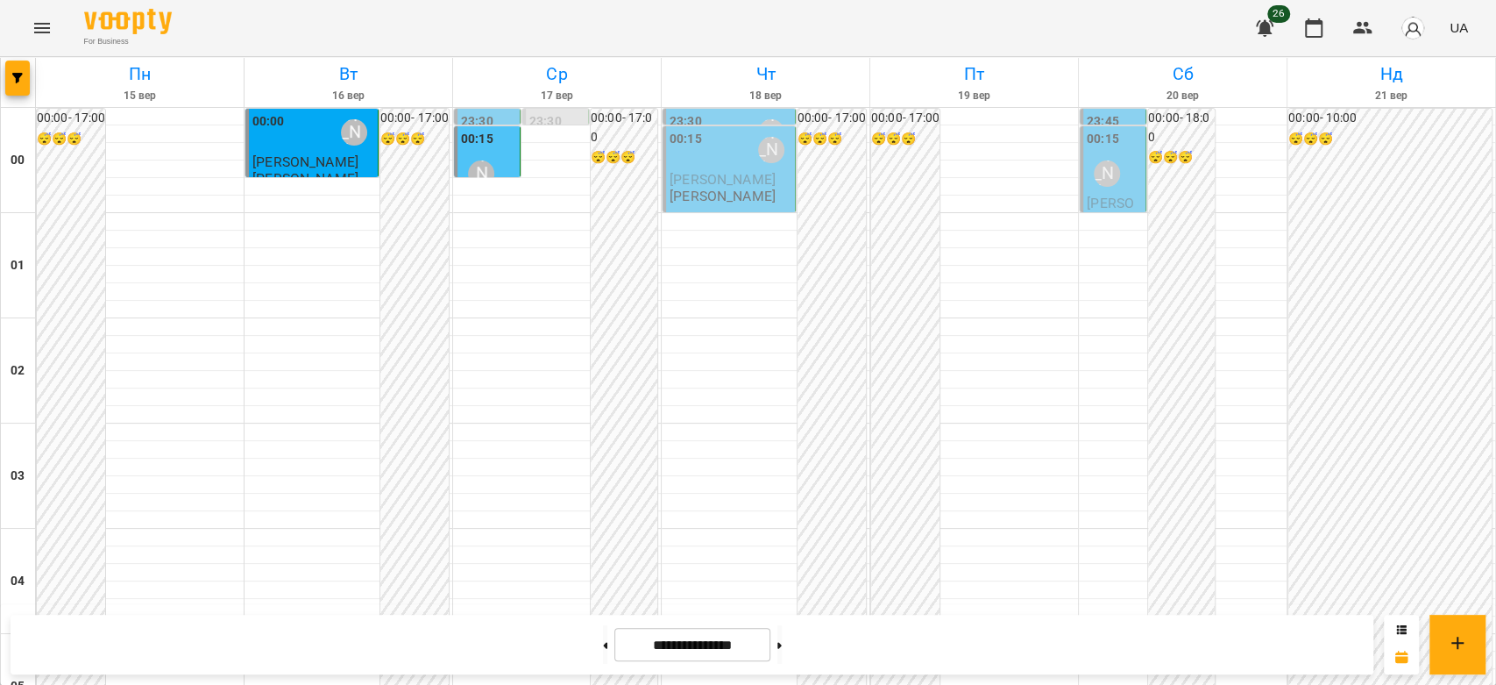
scroll to position [2027, 0]
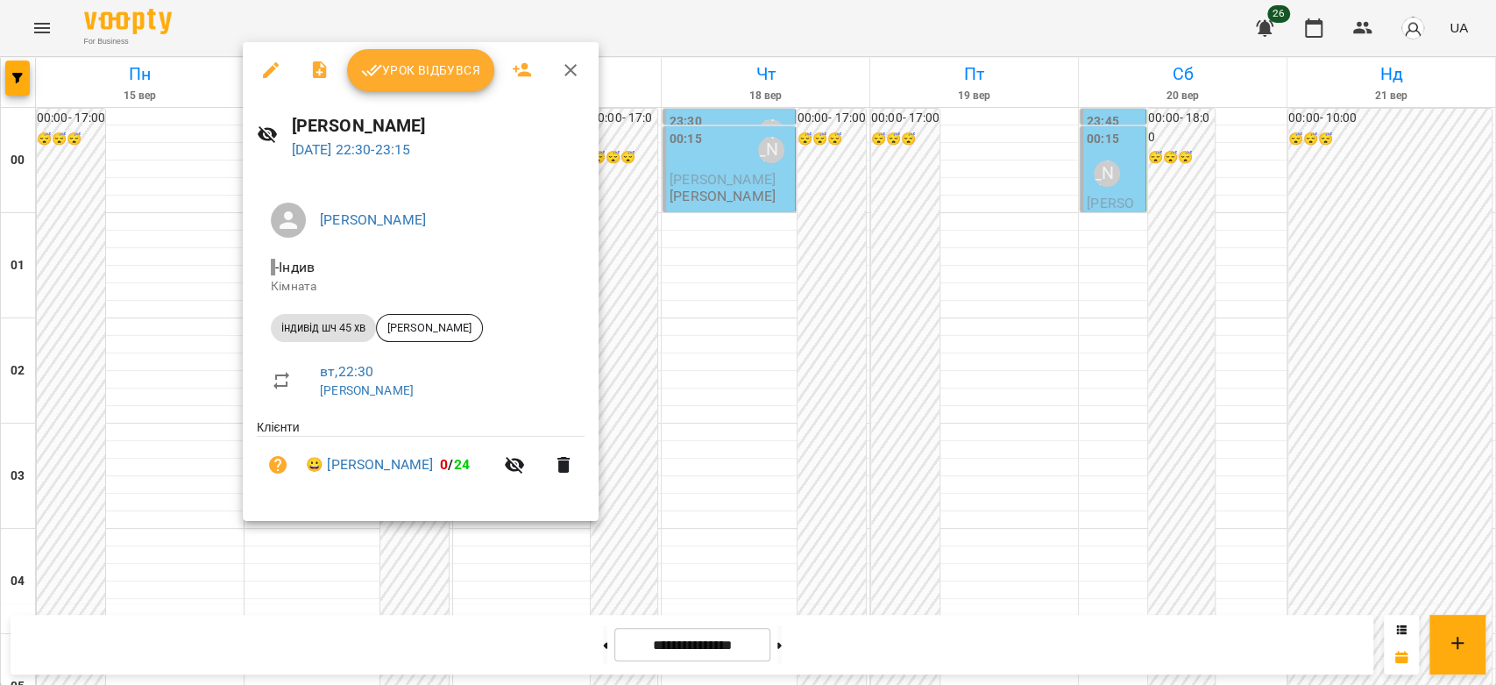
click at [699, 374] on div at bounding box center [748, 342] width 1496 height 685
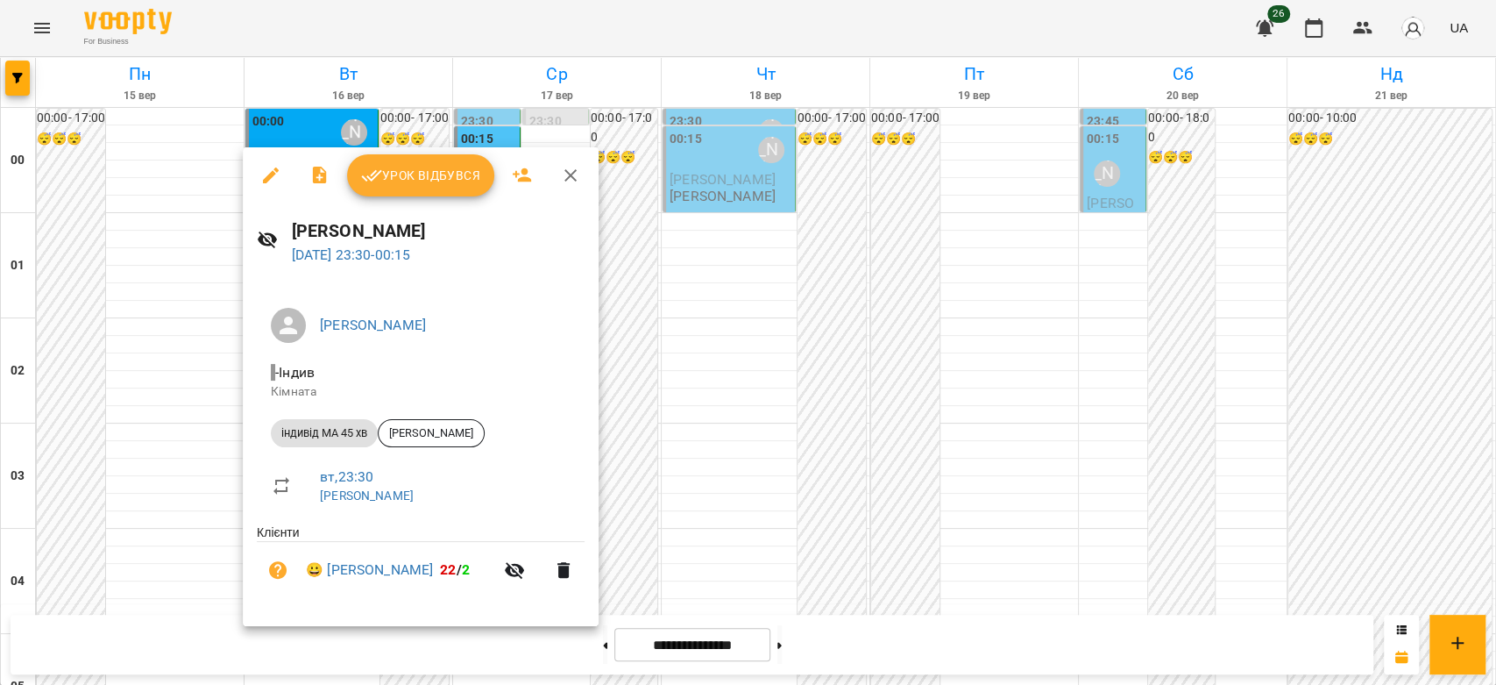
click at [778, 321] on div at bounding box center [748, 342] width 1496 height 685
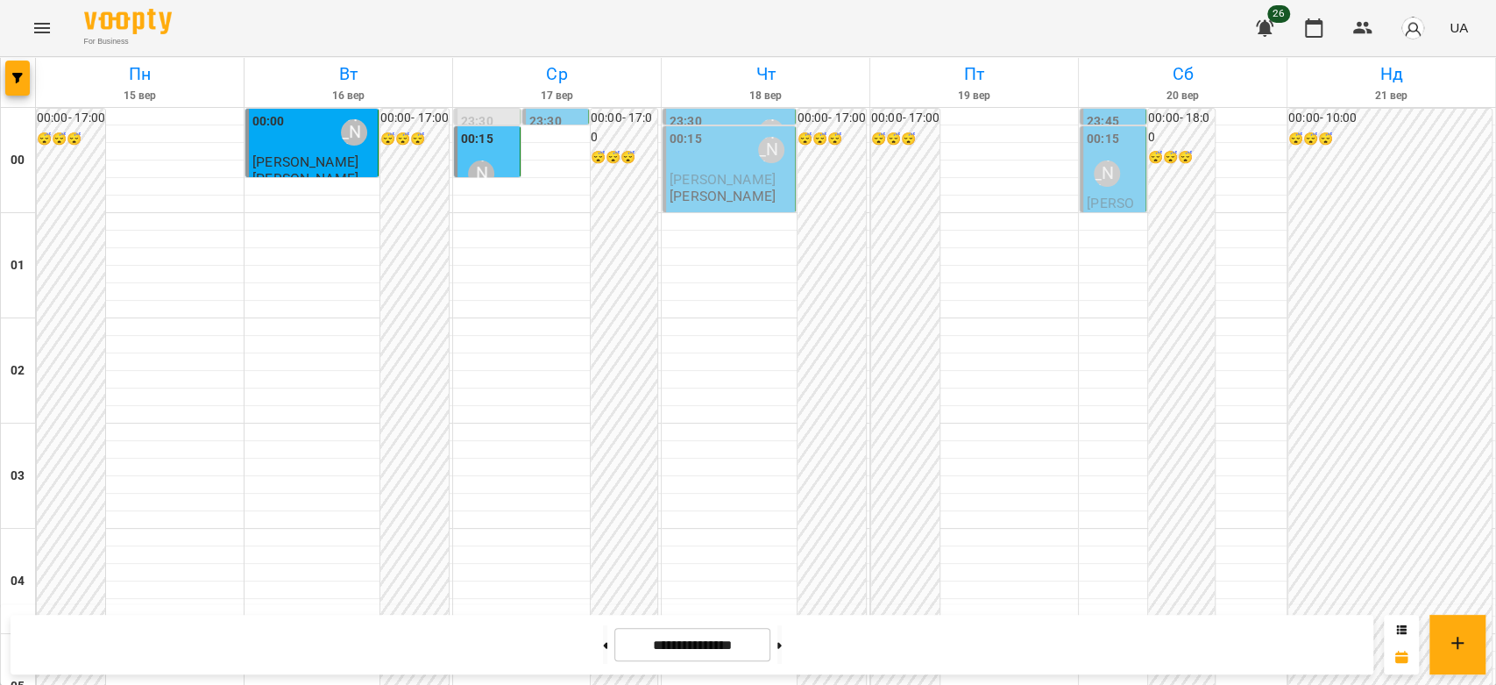
scroll to position [2027, 0]
click at [603, 651] on button at bounding box center [605, 644] width 4 height 39
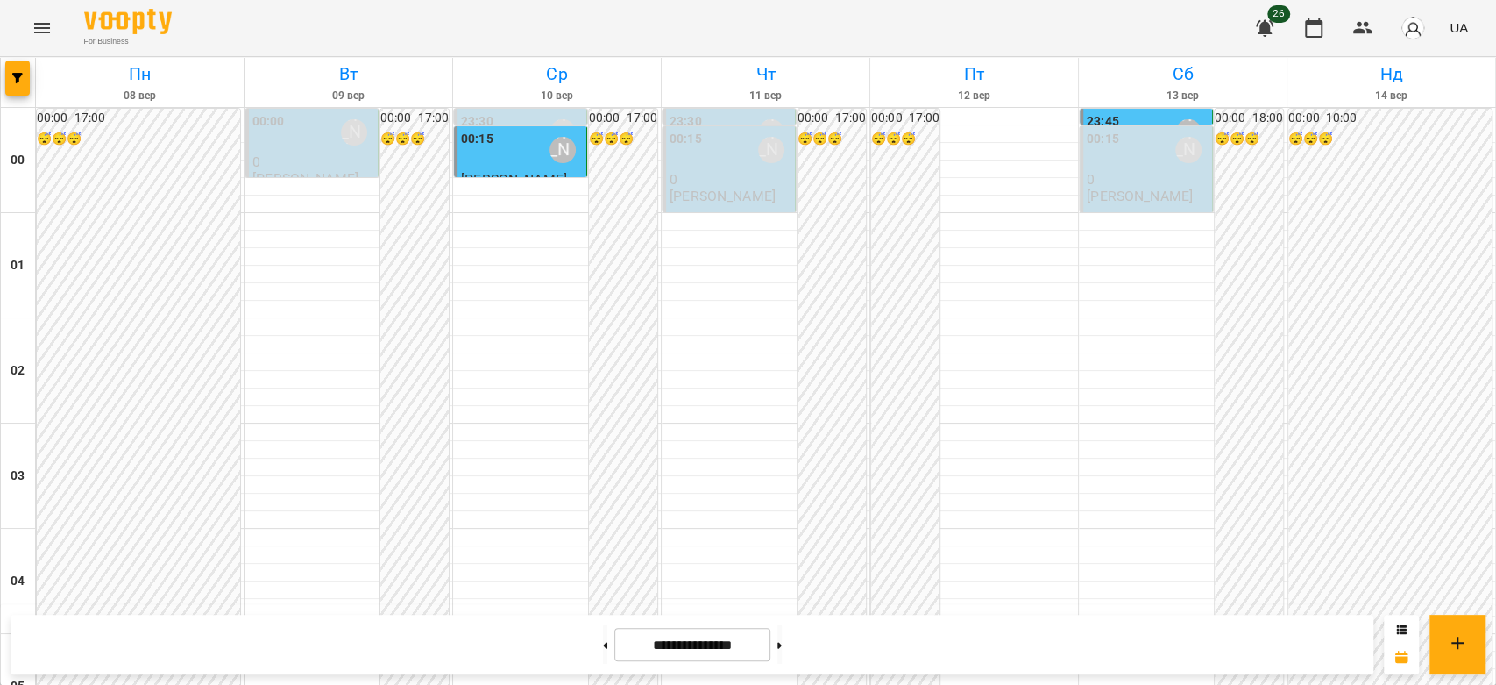
scroll to position [1831, 0]
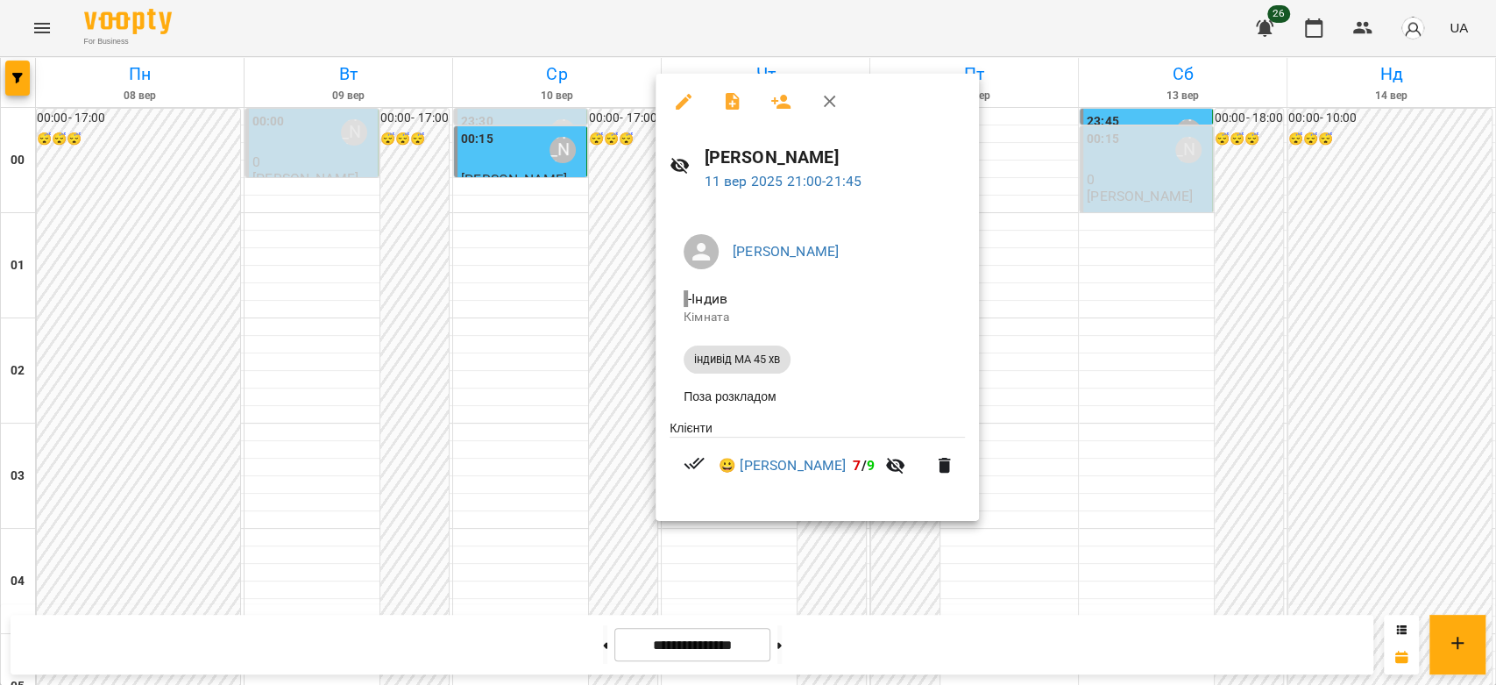
click at [1071, 449] on div at bounding box center [748, 342] width 1496 height 685
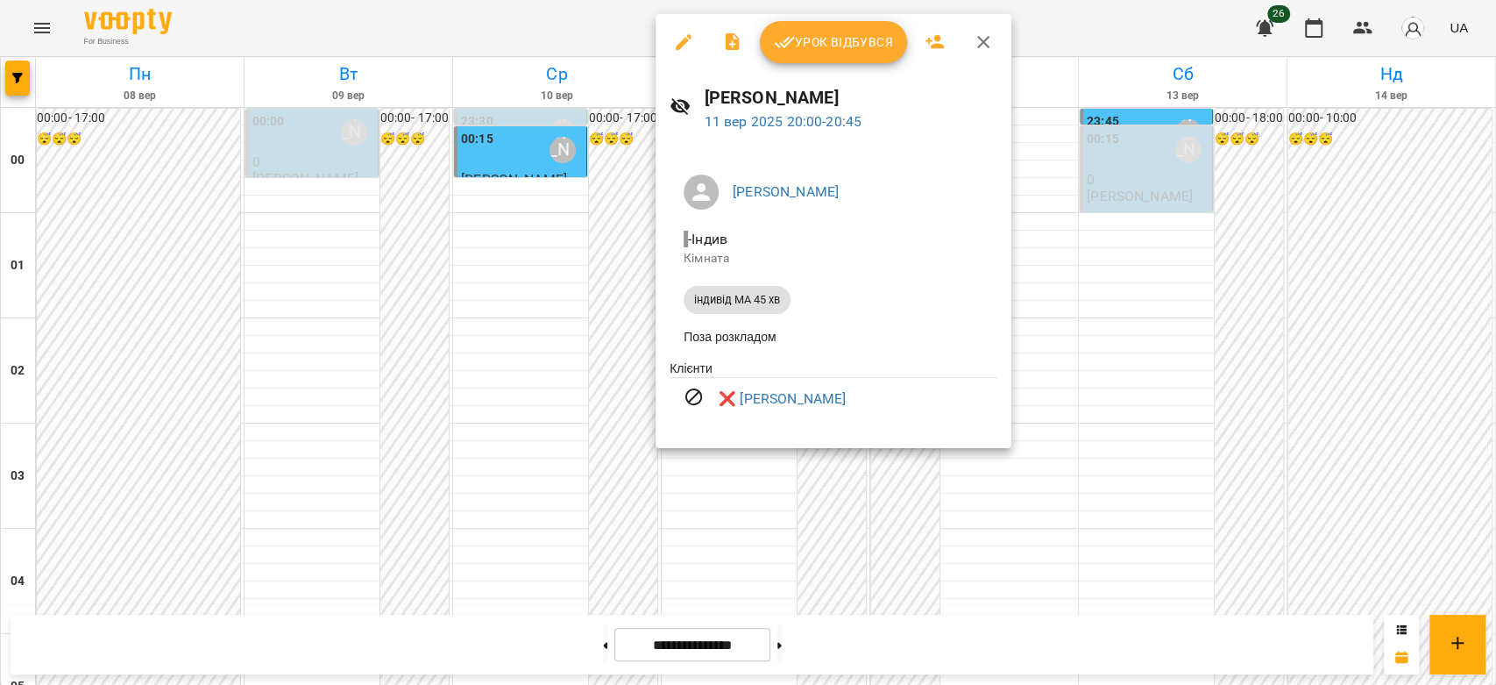
click at [1062, 399] on div at bounding box center [748, 342] width 1496 height 685
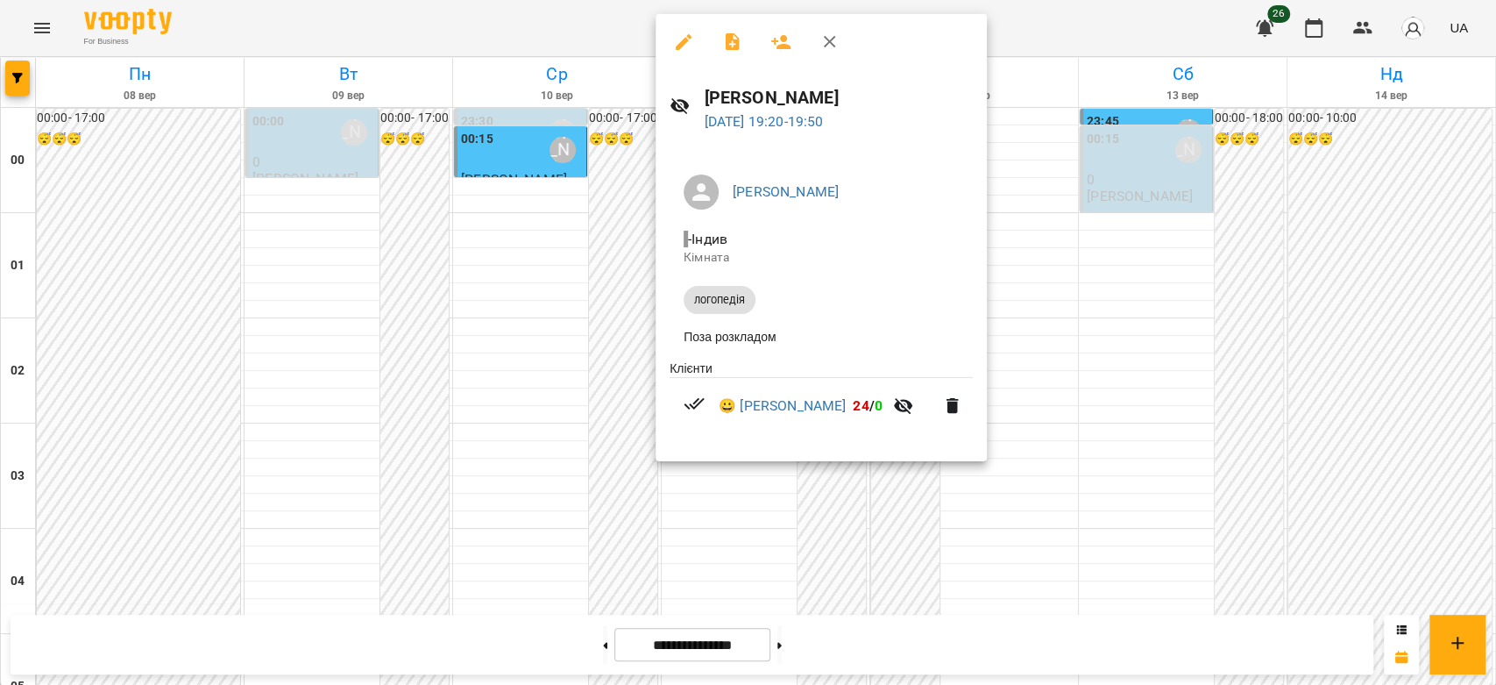
click at [1125, 312] on div at bounding box center [748, 342] width 1496 height 685
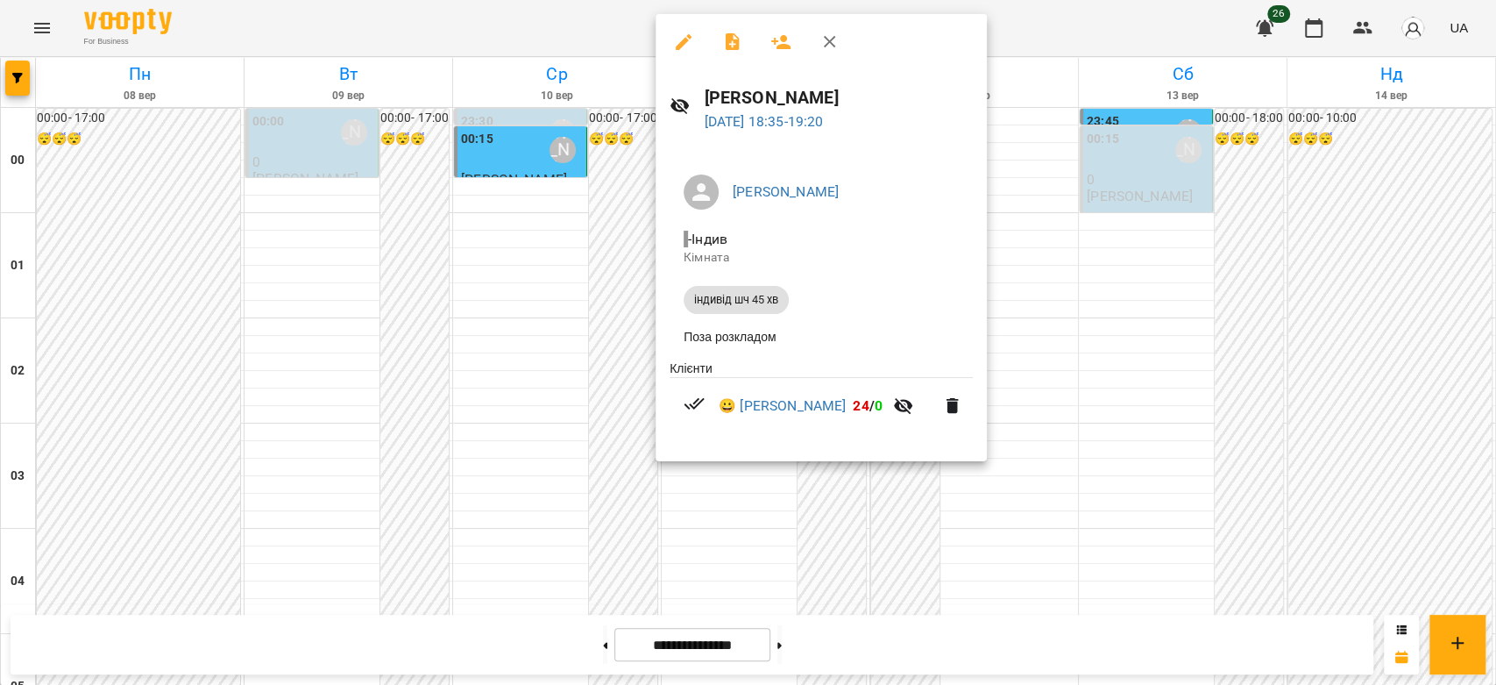
click at [1115, 266] on div at bounding box center [748, 342] width 1496 height 685
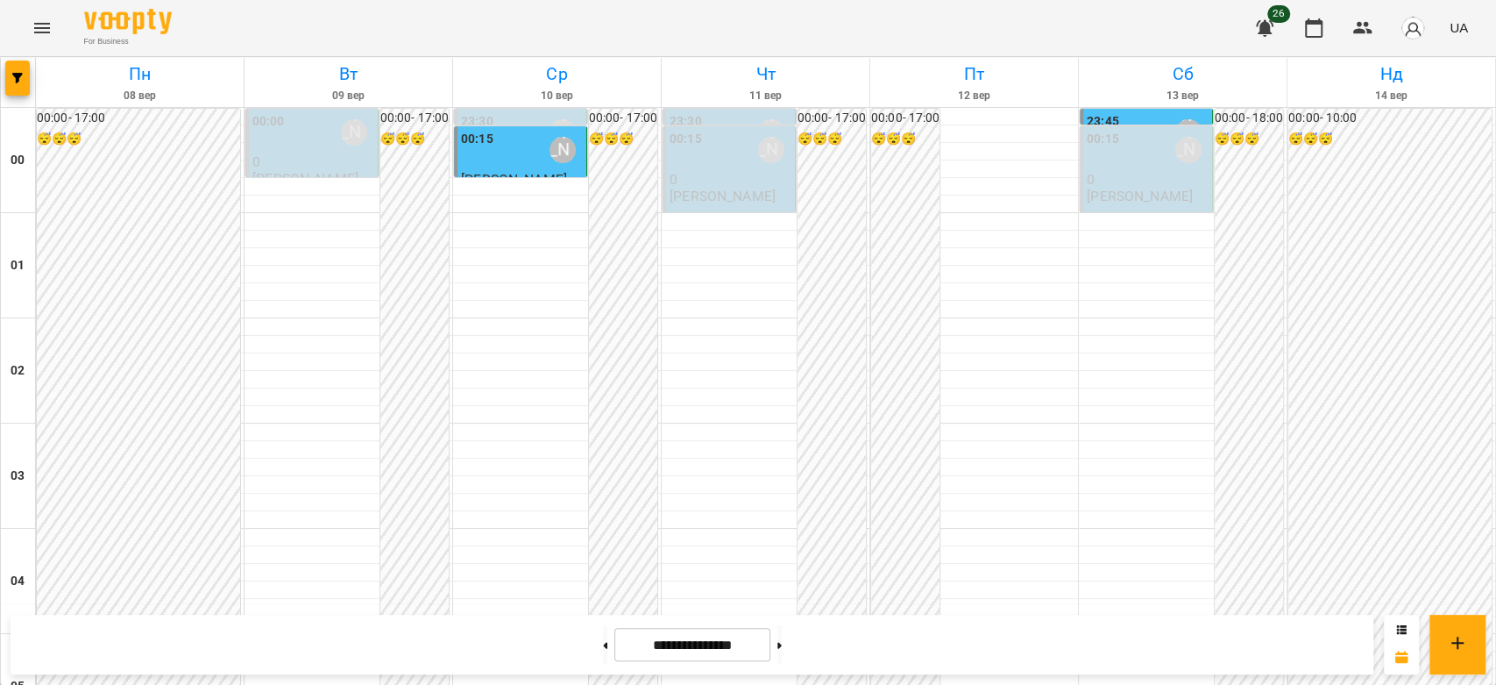
scroll to position [1637, 0]
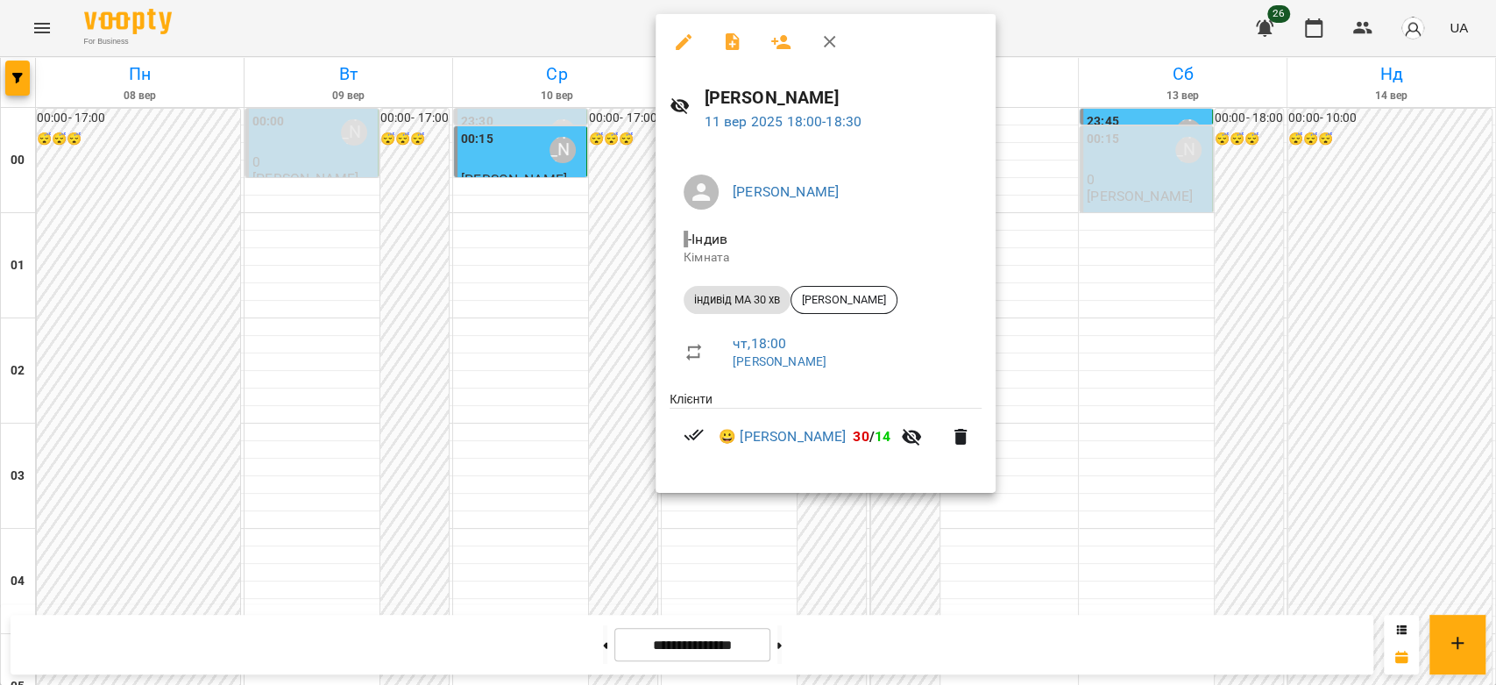
click at [1227, 338] on div at bounding box center [748, 342] width 1496 height 685
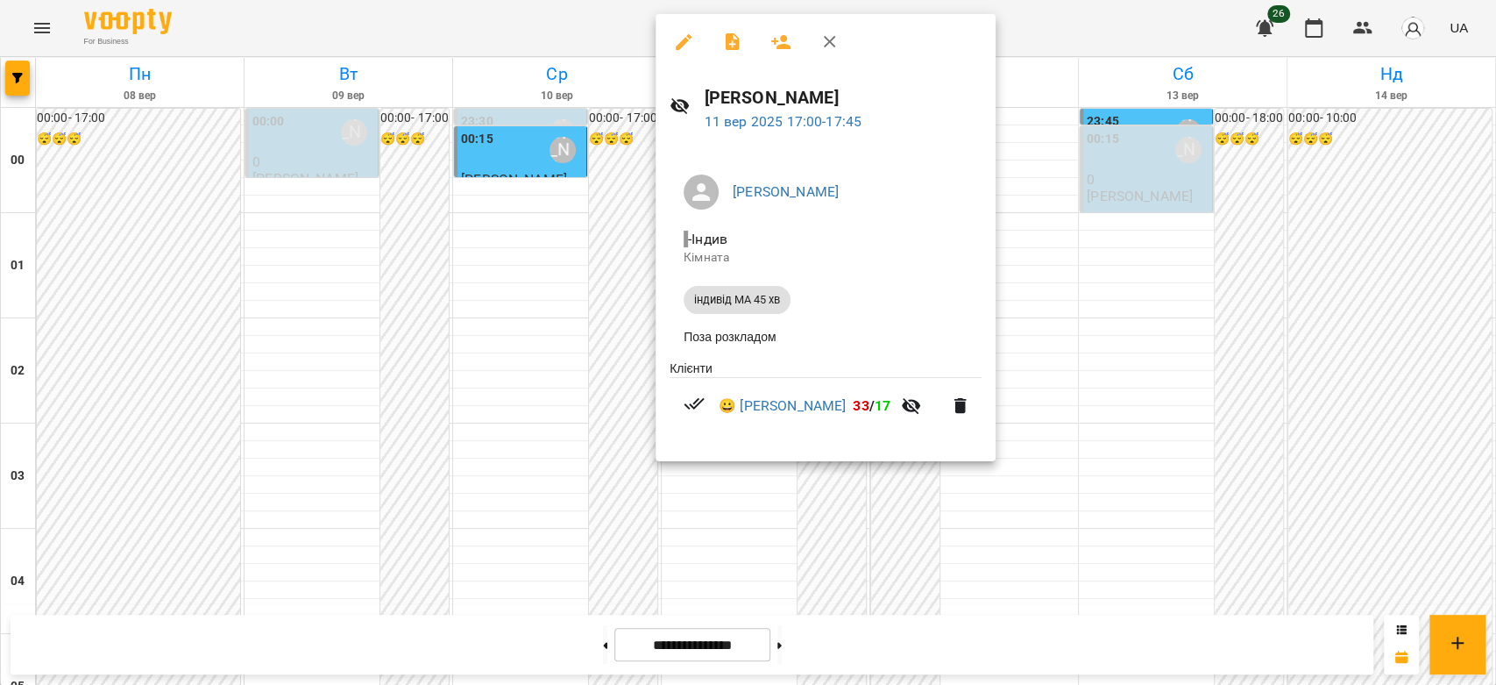
click at [1115, 307] on div at bounding box center [748, 342] width 1496 height 685
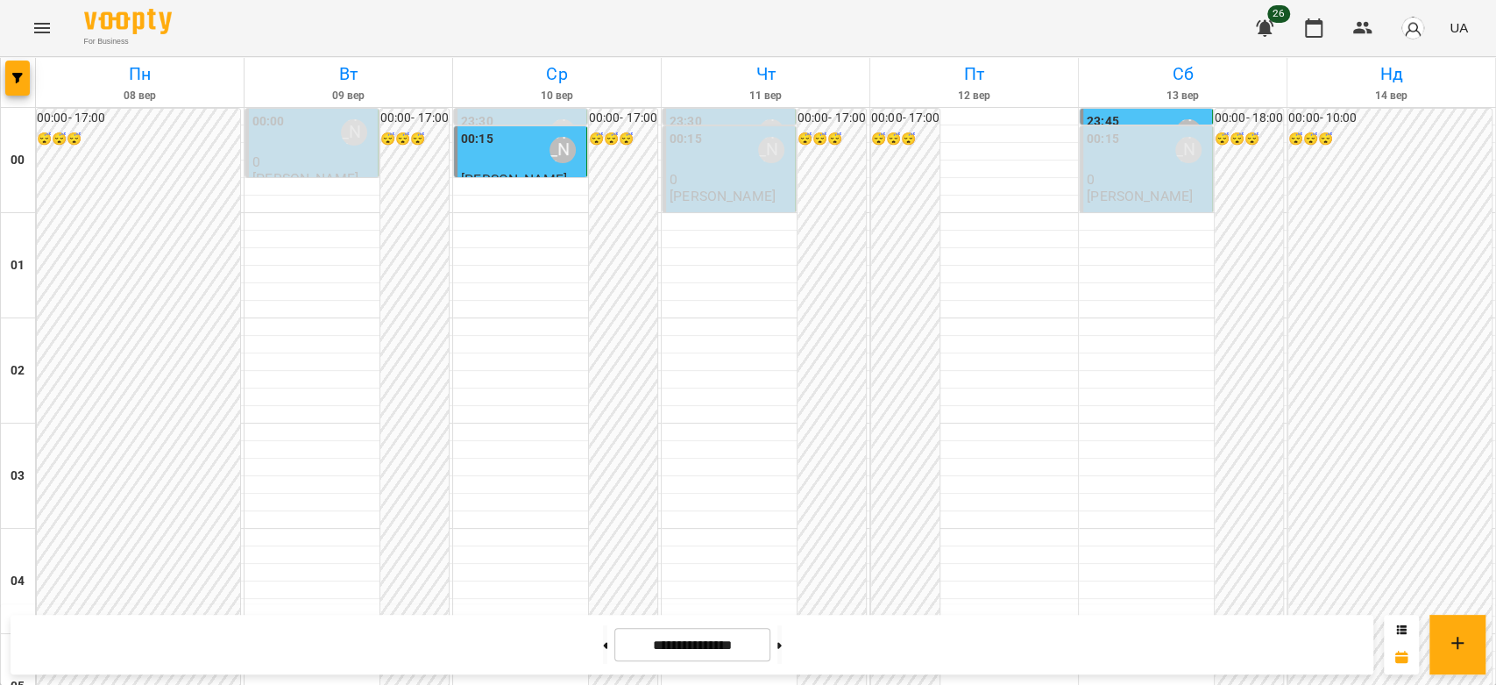
scroll to position [1345, 0]
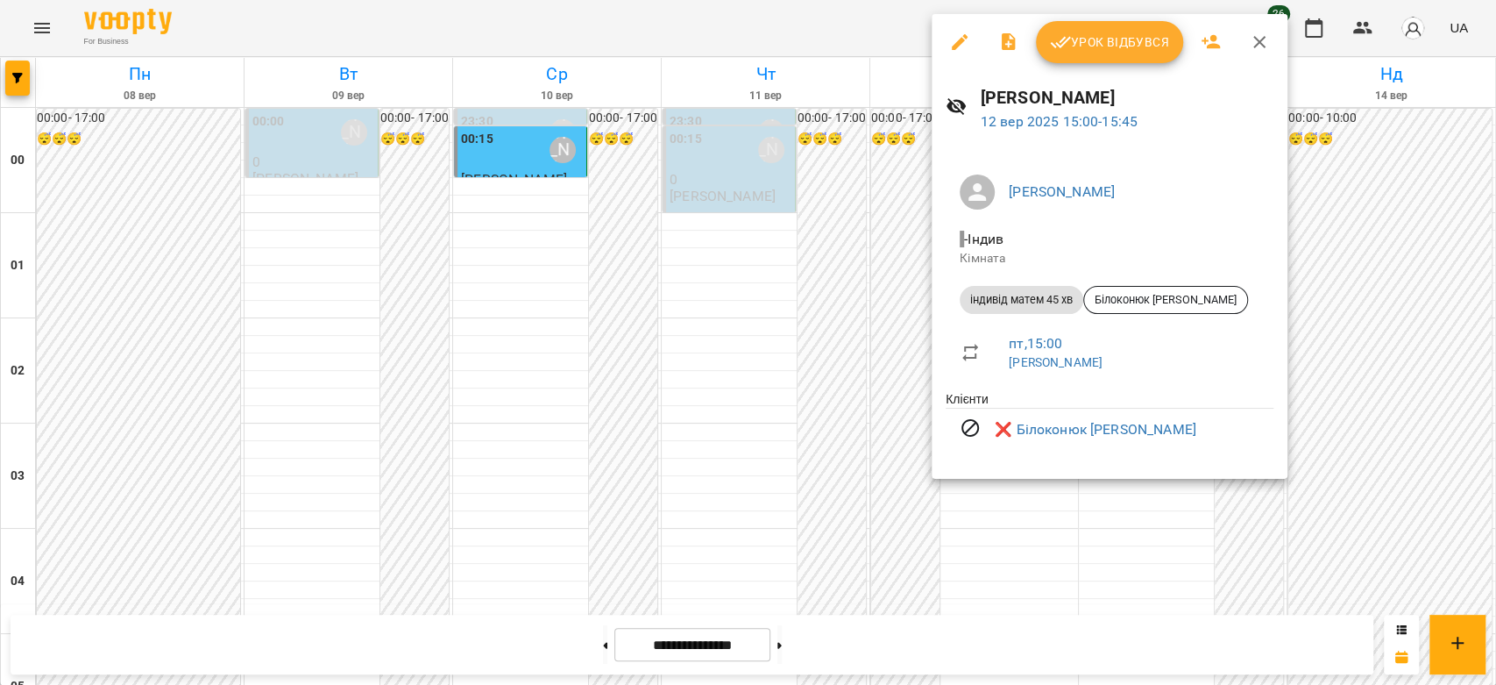
click at [870, 359] on div at bounding box center [748, 342] width 1496 height 685
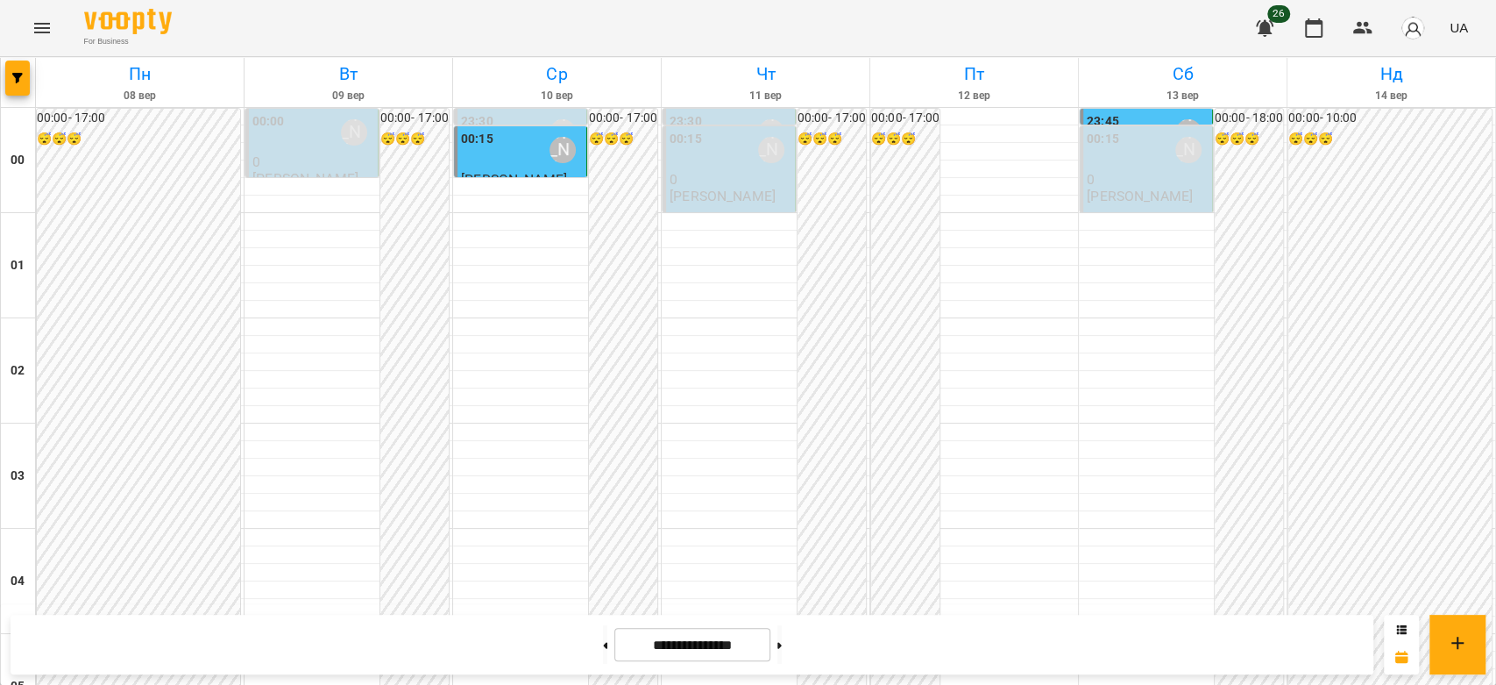
scroll to position [0, 0]
click at [729, 164] on div "00:15 [PERSON_NAME]" at bounding box center [731, 150] width 122 height 40
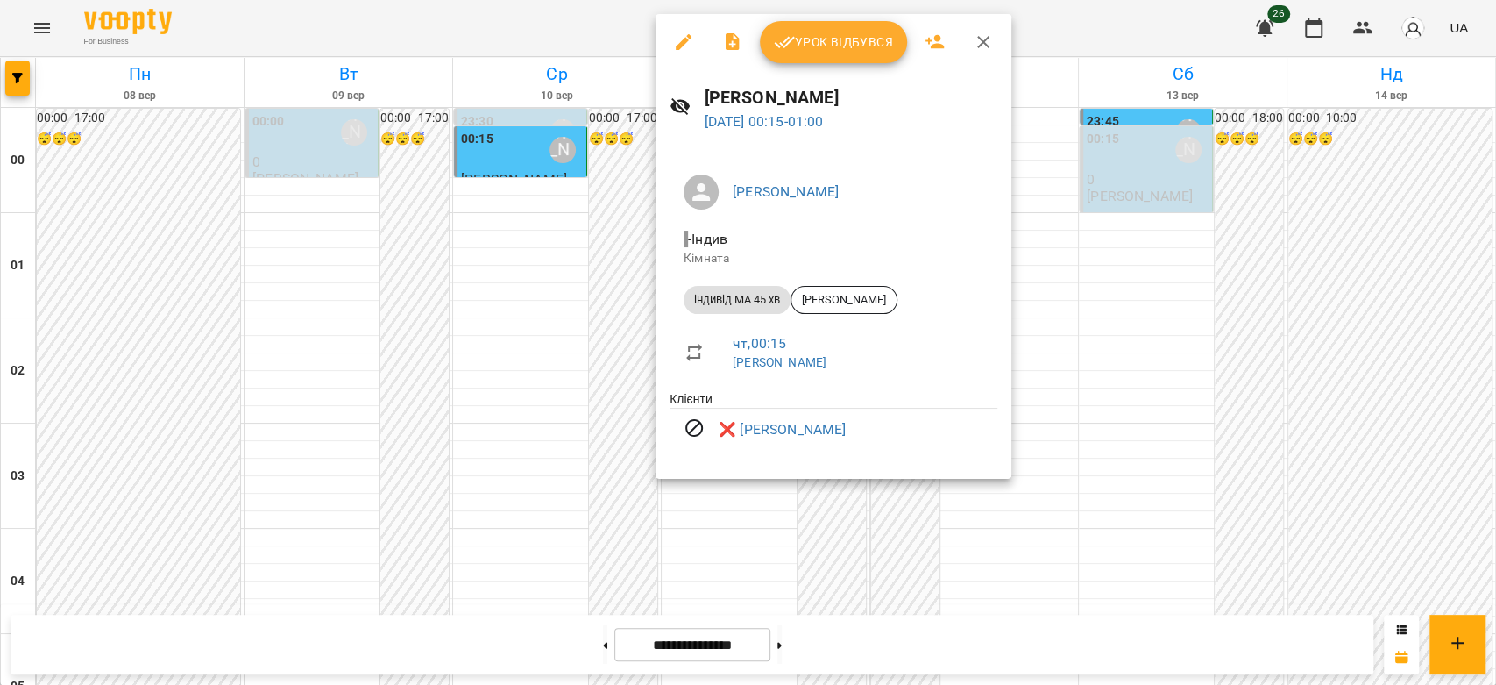
click at [1137, 277] on div at bounding box center [748, 342] width 1496 height 685
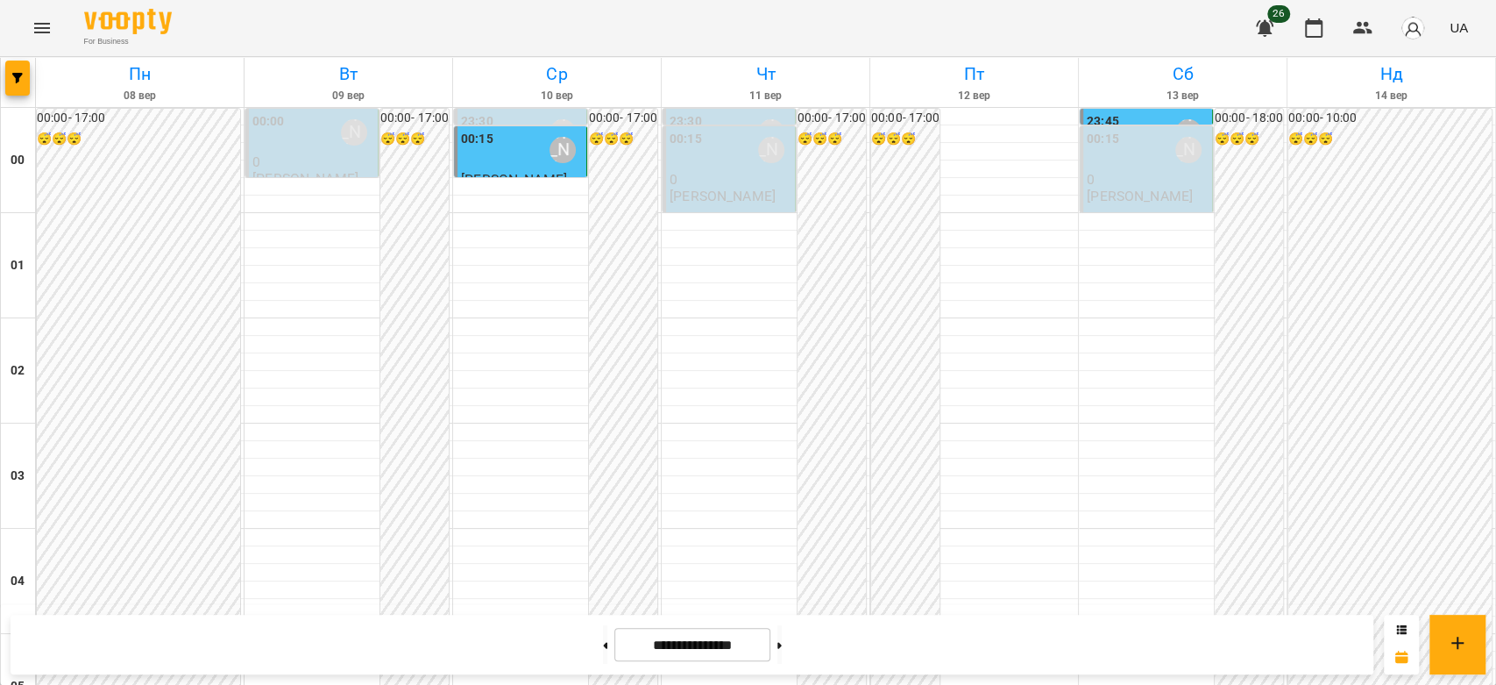
scroll to position [1929, 0]
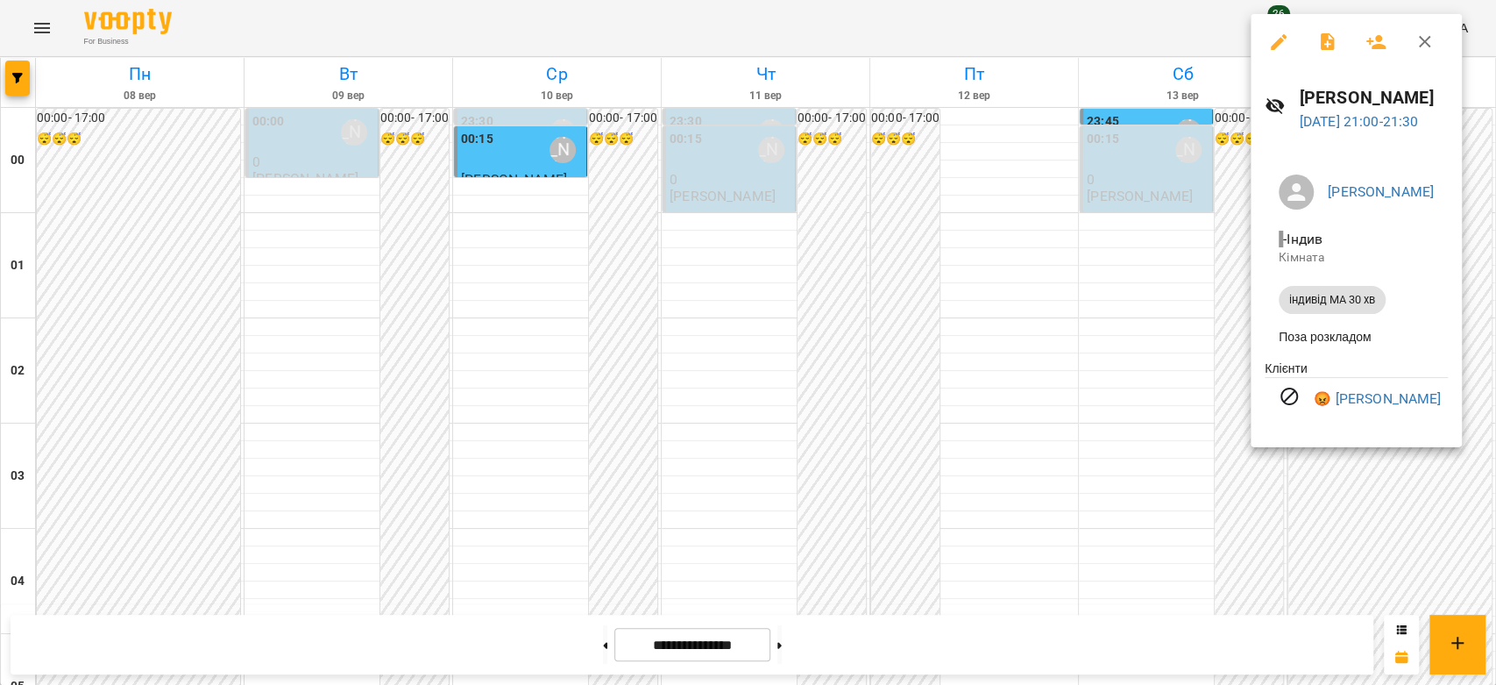
click at [1112, 426] on div at bounding box center [748, 342] width 1496 height 685
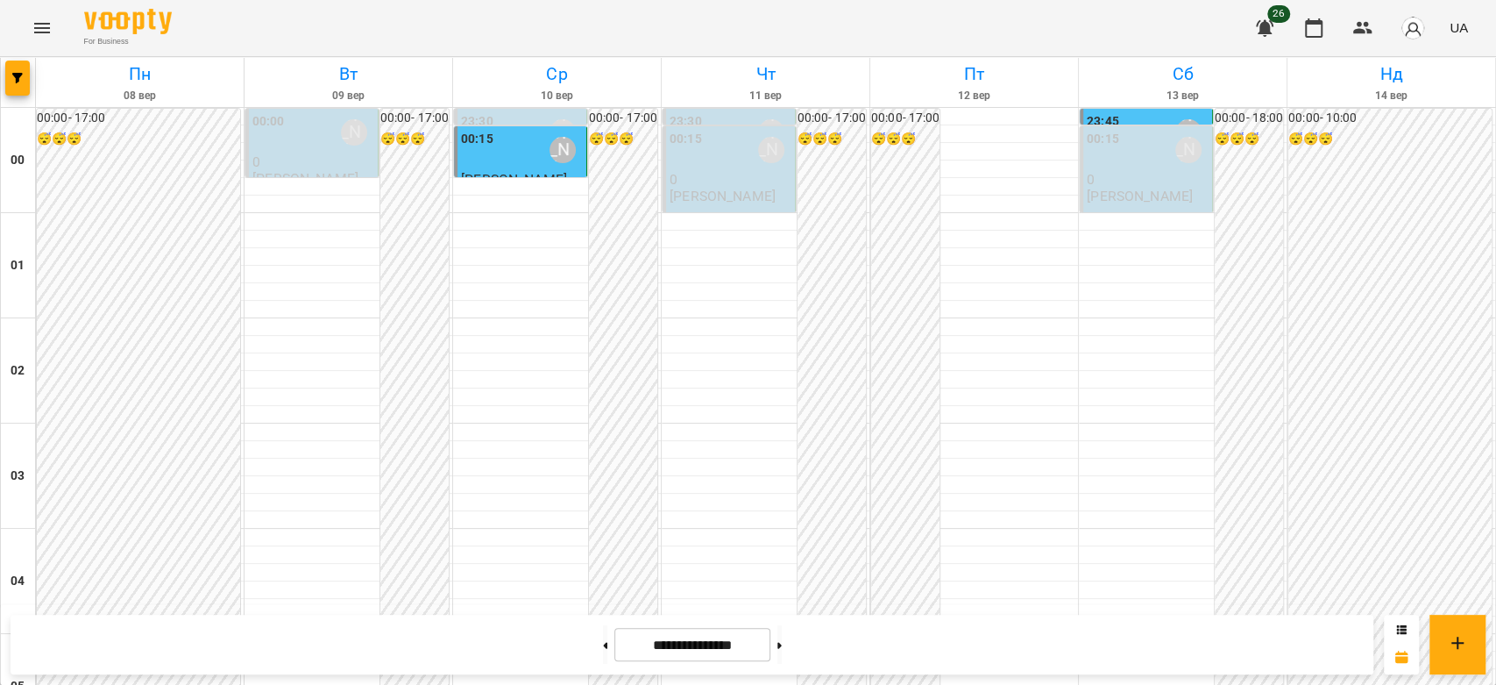
scroll to position [1734, 0]
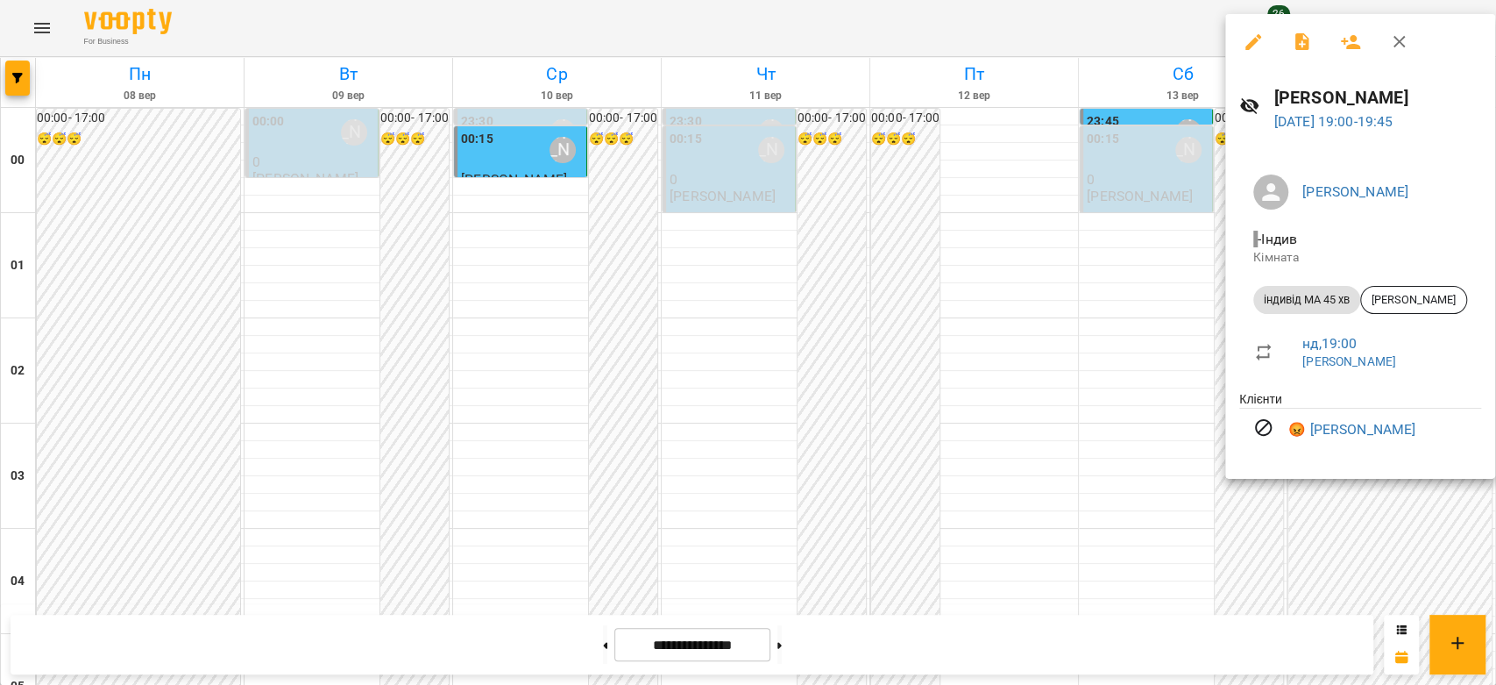
click at [1093, 399] on div at bounding box center [748, 342] width 1496 height 685
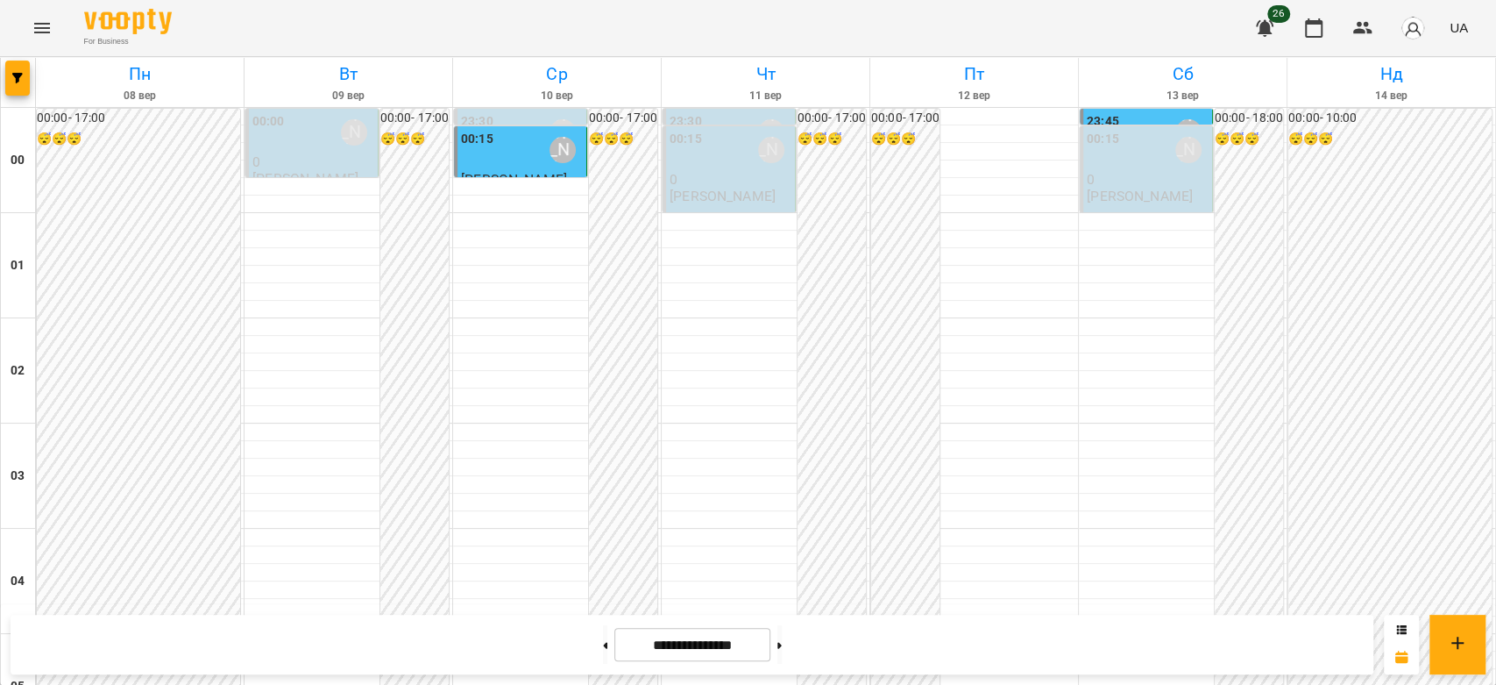
scroll to position [1442, 0]
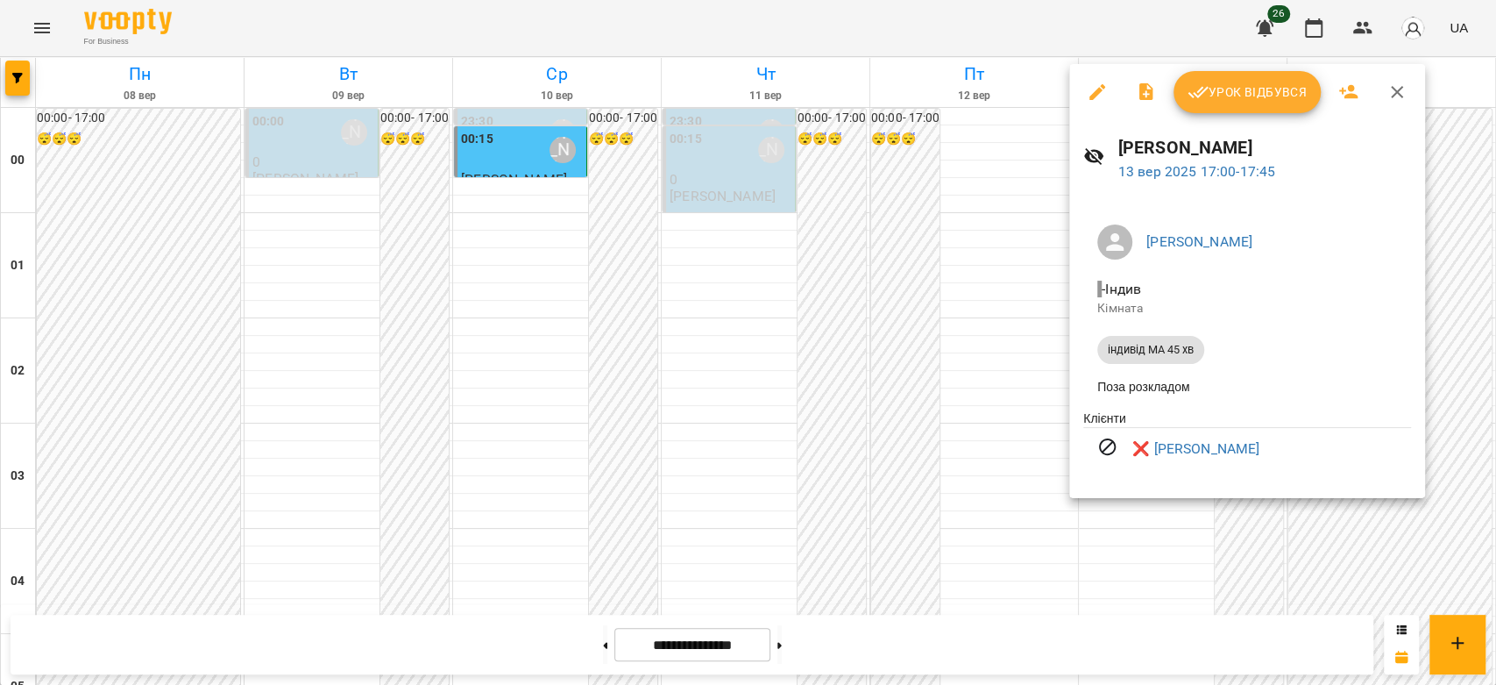
click at [975, 341] on div at bounding box center [748, 342] width 1496 height 685
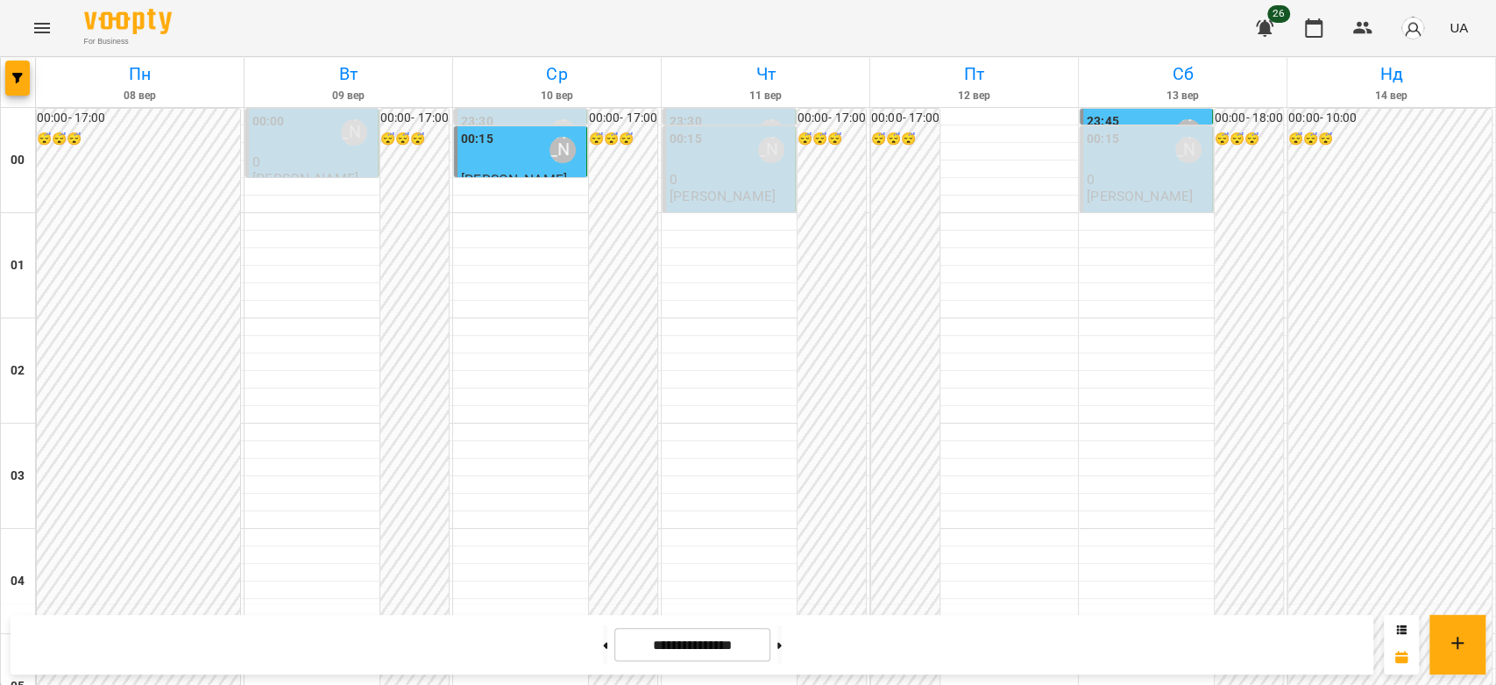
scroll to position [1052, 0]
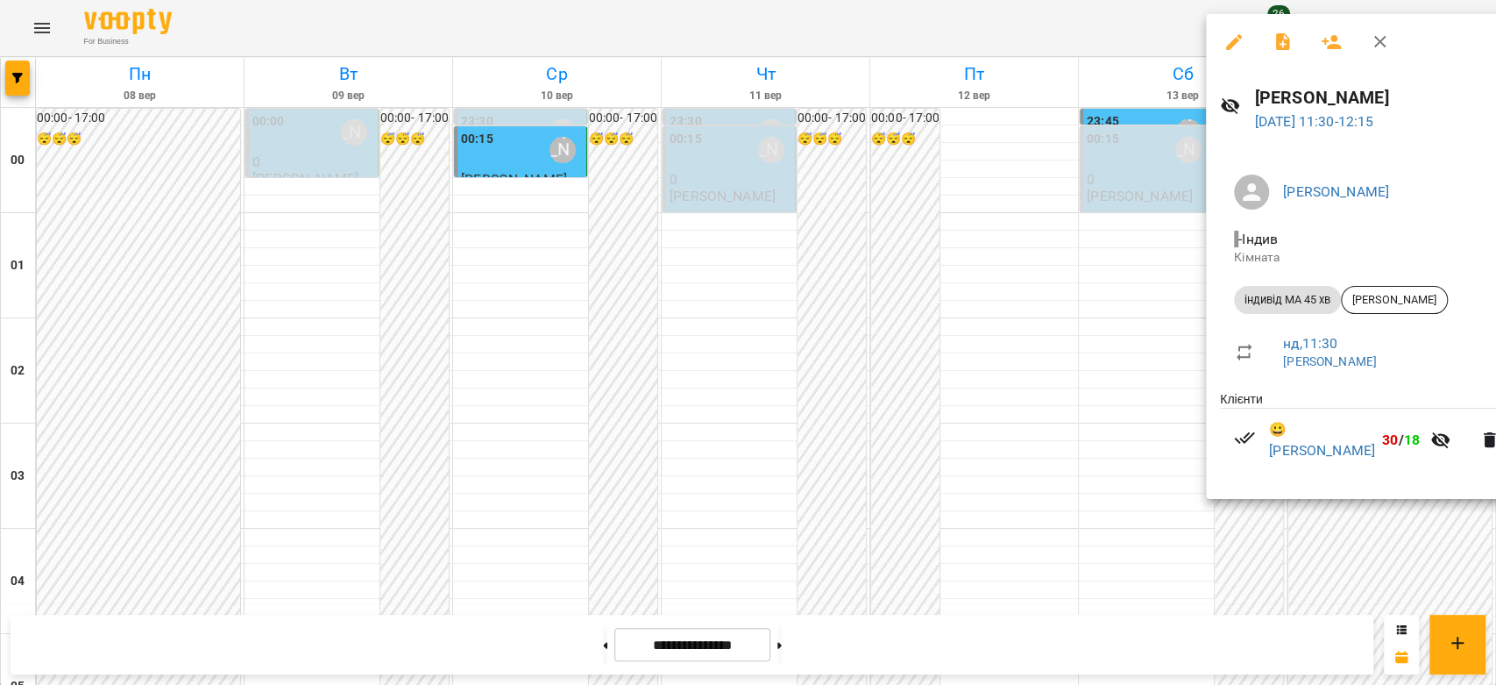
drag, startPoint x: 858, startPoint y: 363, endPoint x: 898, endPoint y: 364, distance: 39.5
click at [863, 363] on div at bounding box center [748, 342] width 1496 height 685
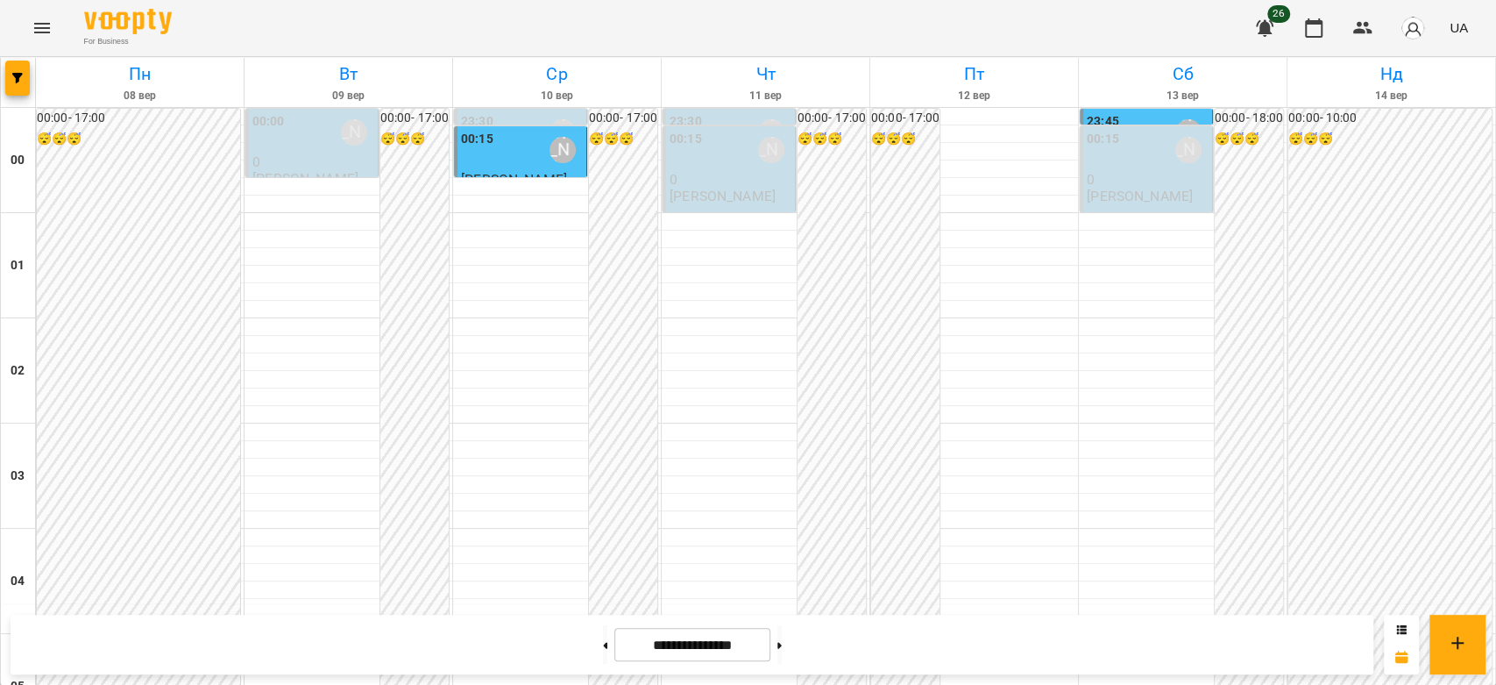
scroll to position [2027, 0]
click at [782, 644] on button at bounding box center [780, 644] width 4 height 39
type input "**********"
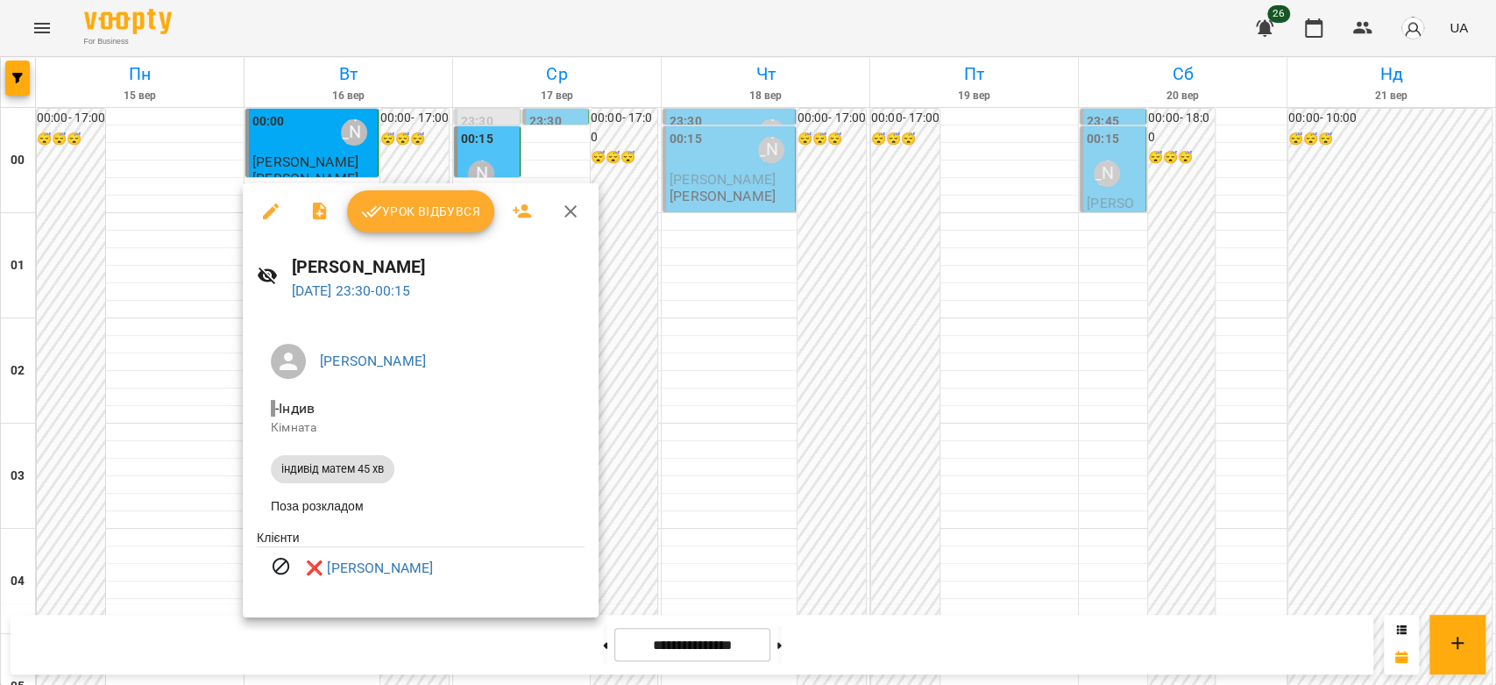
click at [757, 431] on div at bounding box center [748, 342] width 1496 height 685
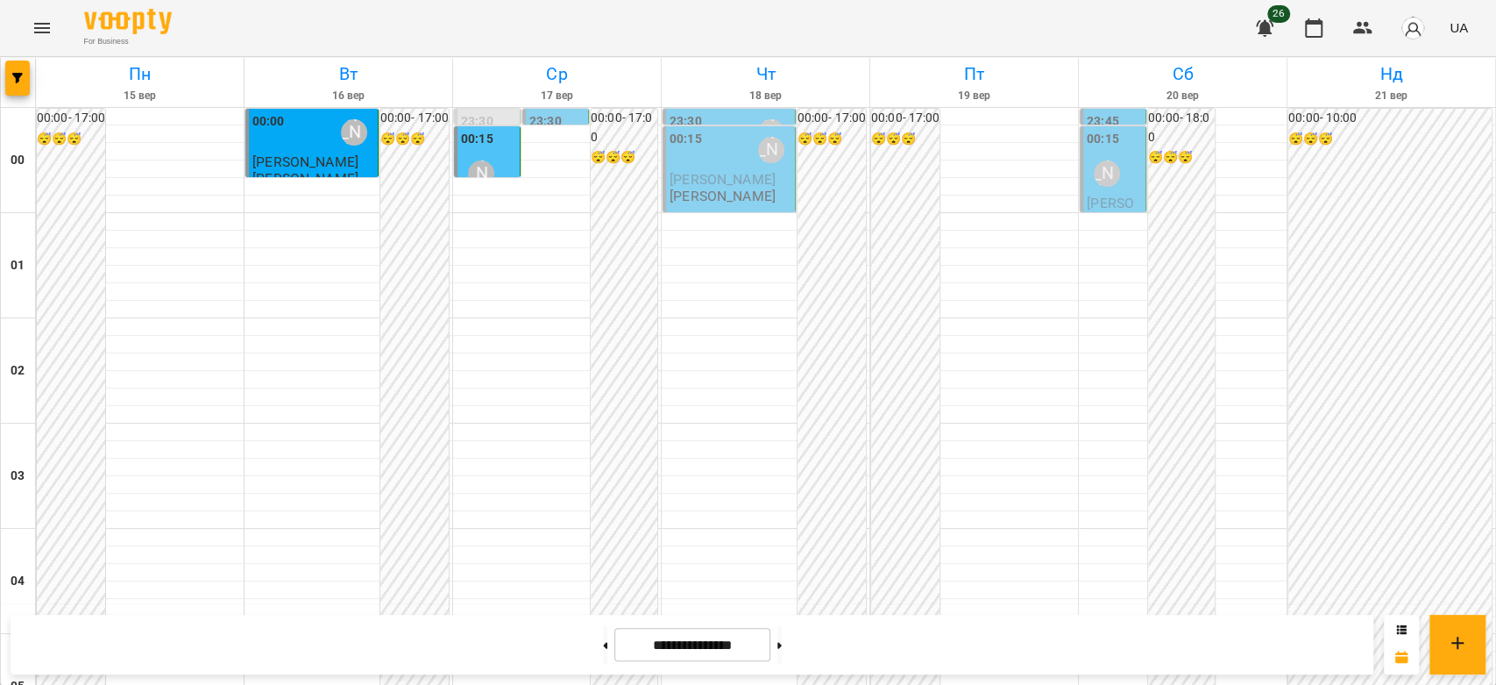
scroll to position [1831, 0]
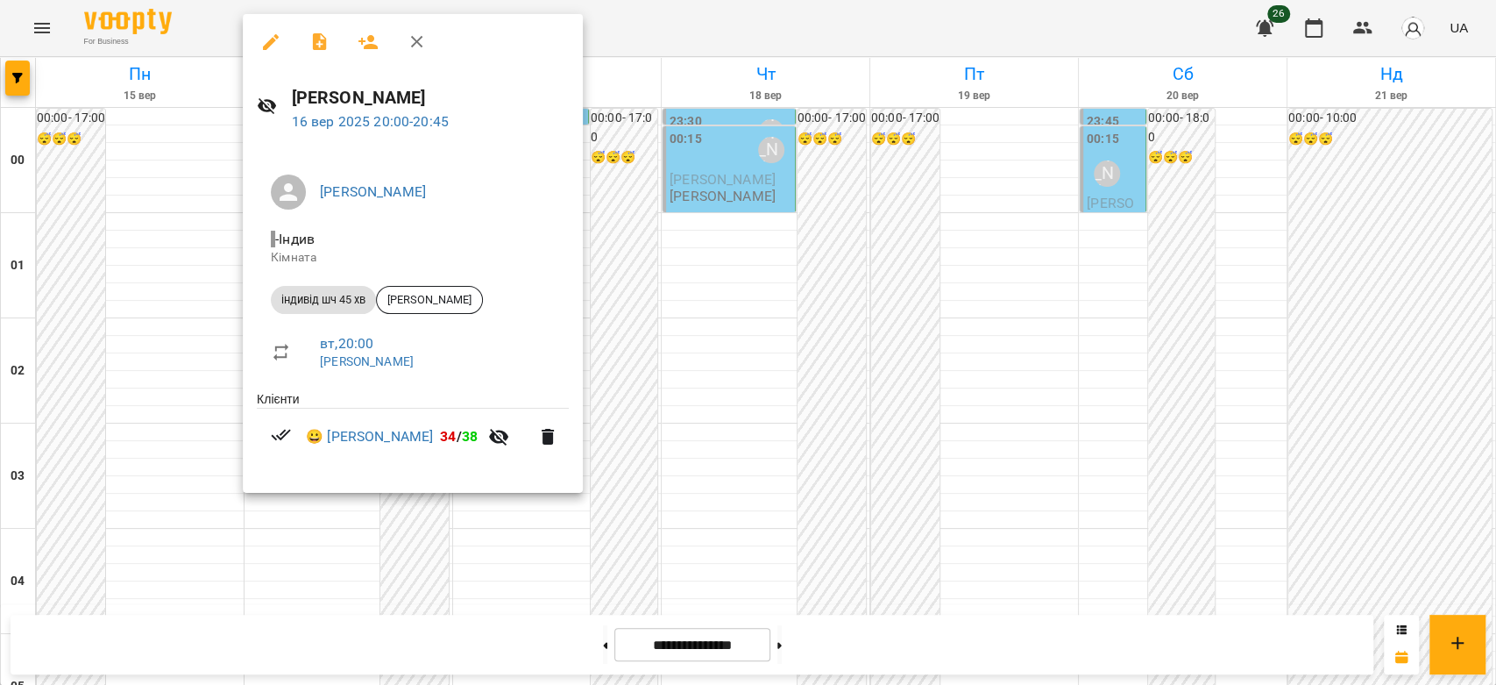
click at [877, 433] on div at bounding box center [748, 342] width 1496 height 685
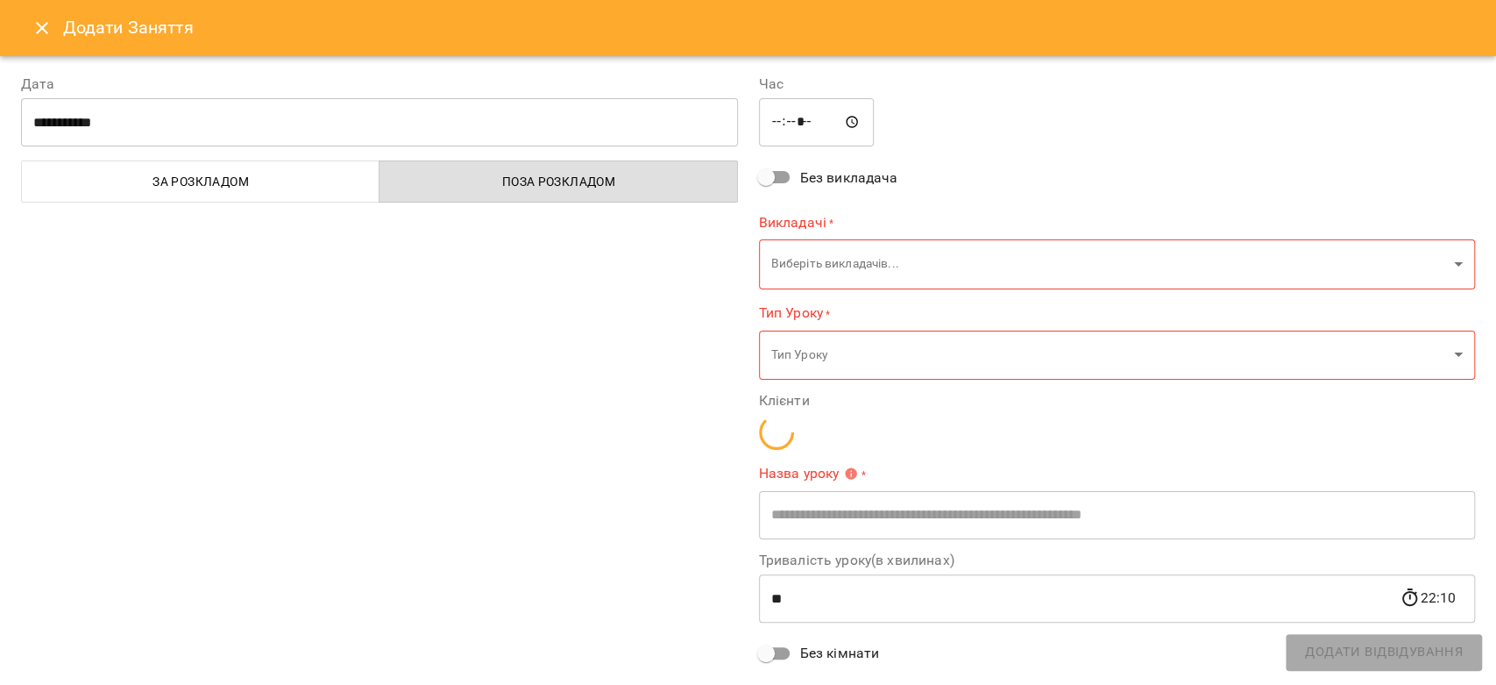
type input "**********"
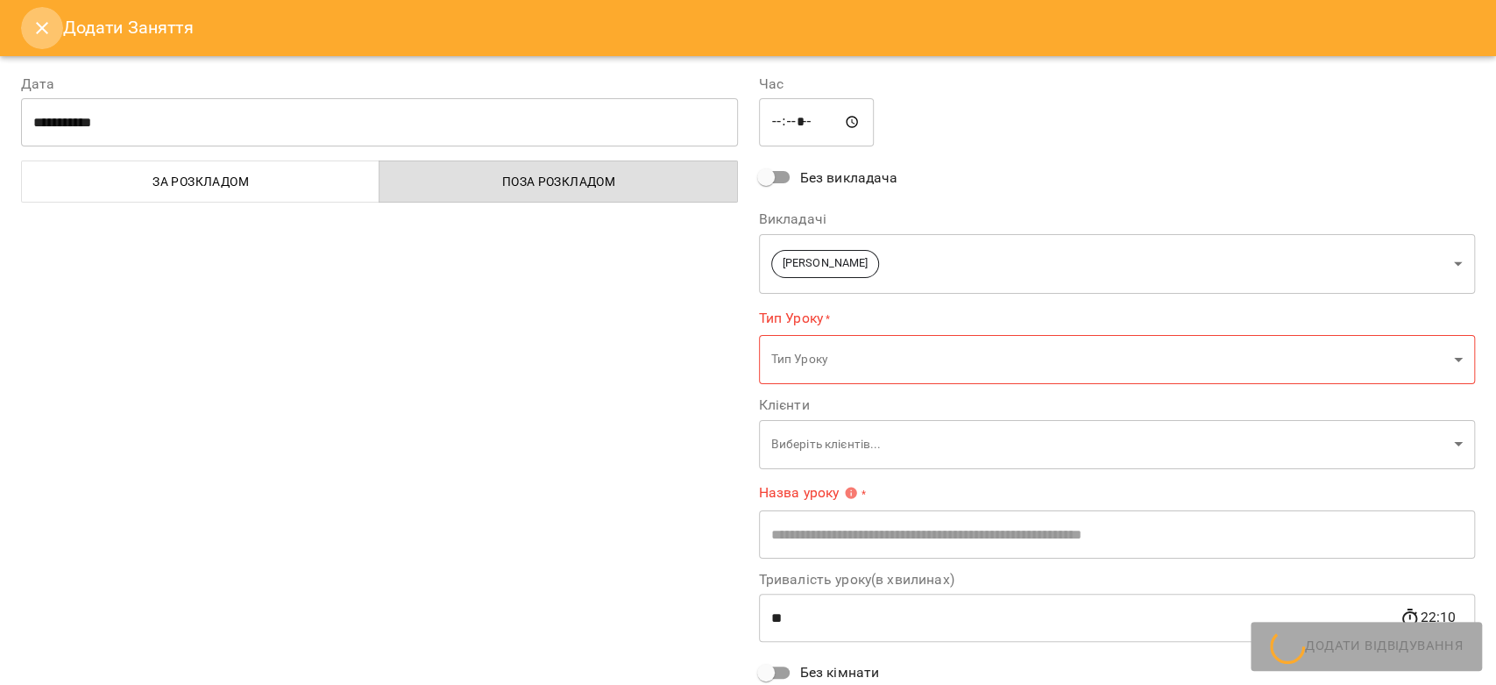
click at [44, 38] on icon "Close" at bounding box center [42, 28] width 21 height 21
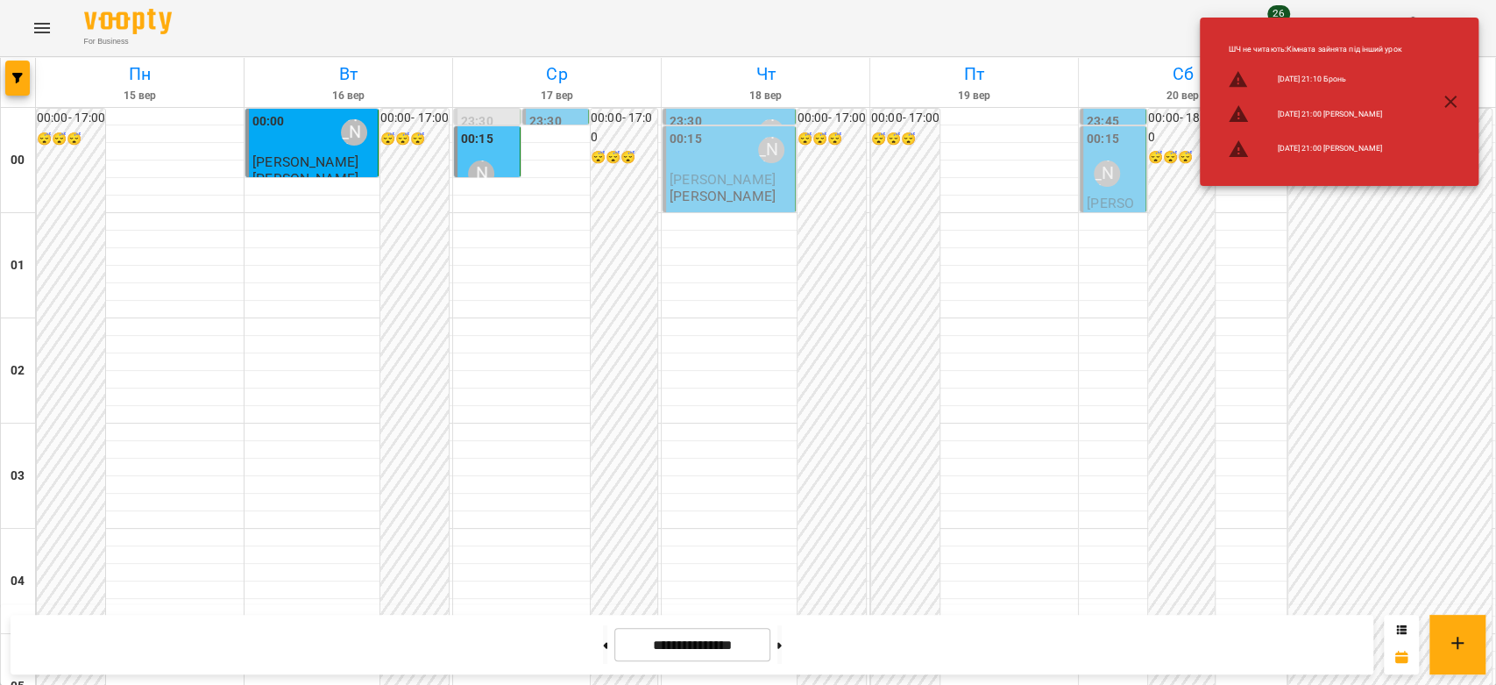
scroll to position [2027, 0]
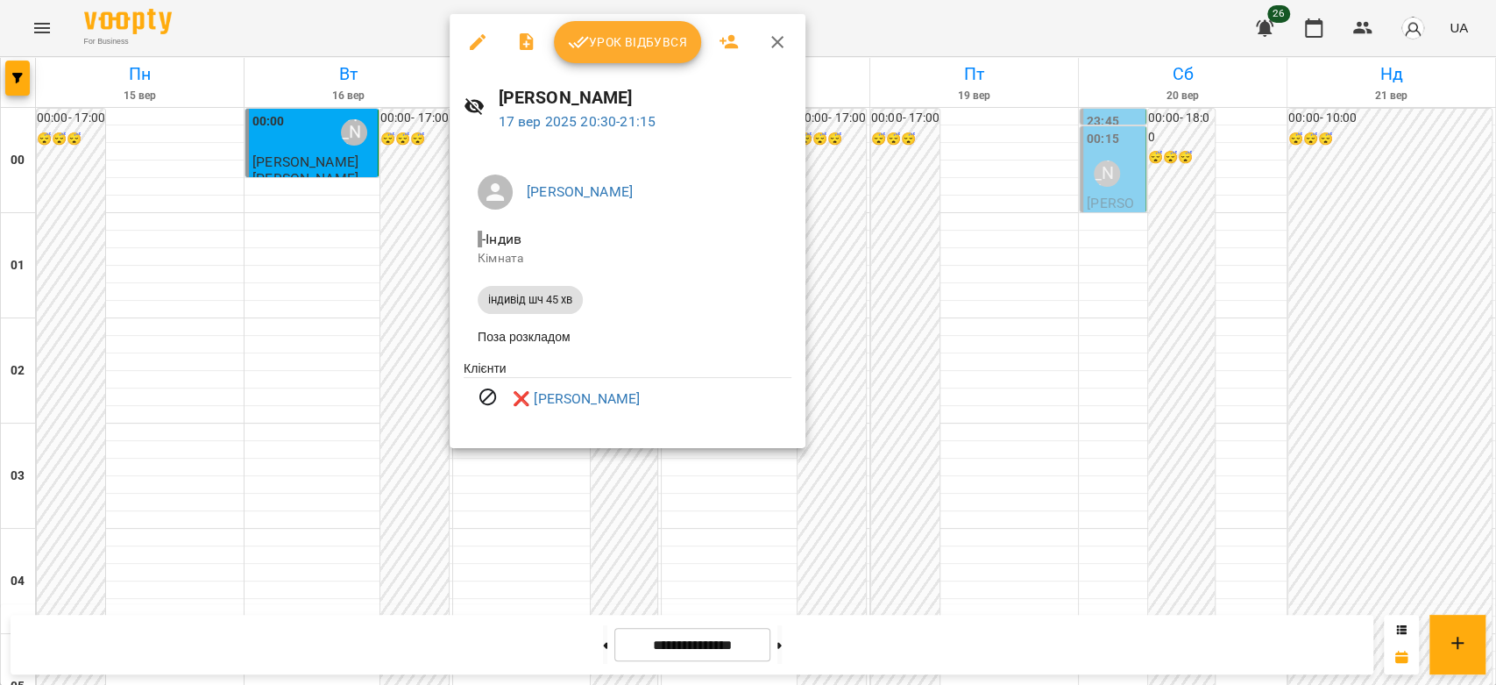
click at [388, 289] on div at bounding box center [748, 342] width 1496 height 685
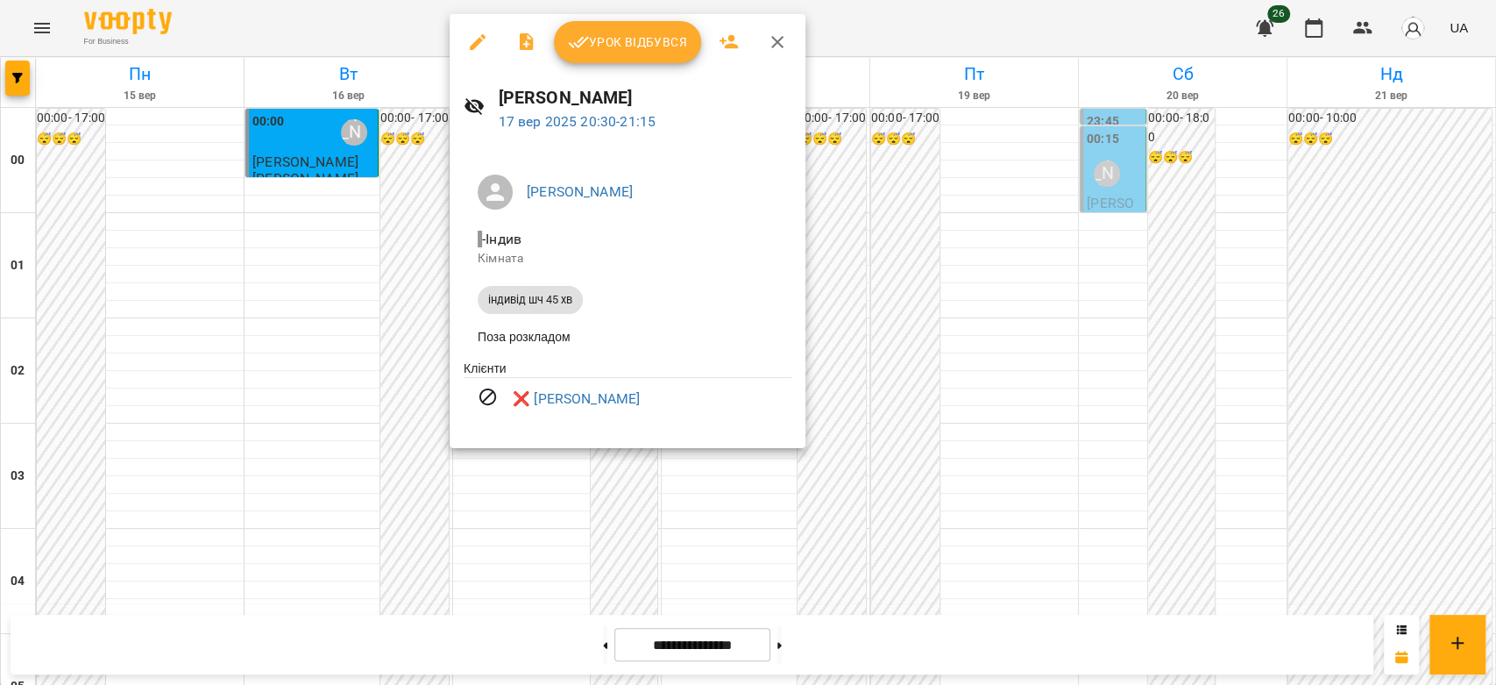
click at [455, 303] on div "Бондарєва Валерія - Індив Кімната індивід шч 45 хв Поза розкладом Клієнти ❌ Бог…" at bounding box center [628, 297] width 356 height 302
click at [439, 305] on div at bounding box center [748, 342] width 1496 height 685
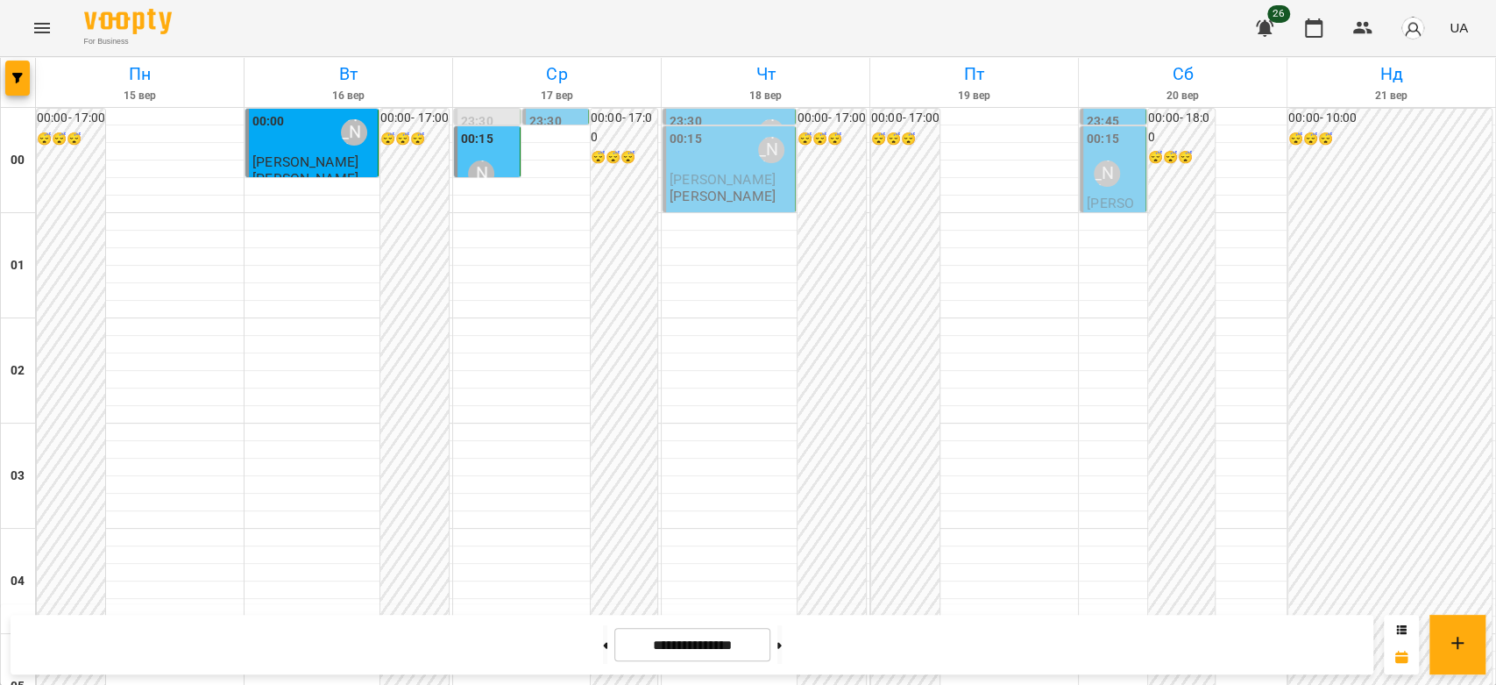
scroll to position [1734, 0]
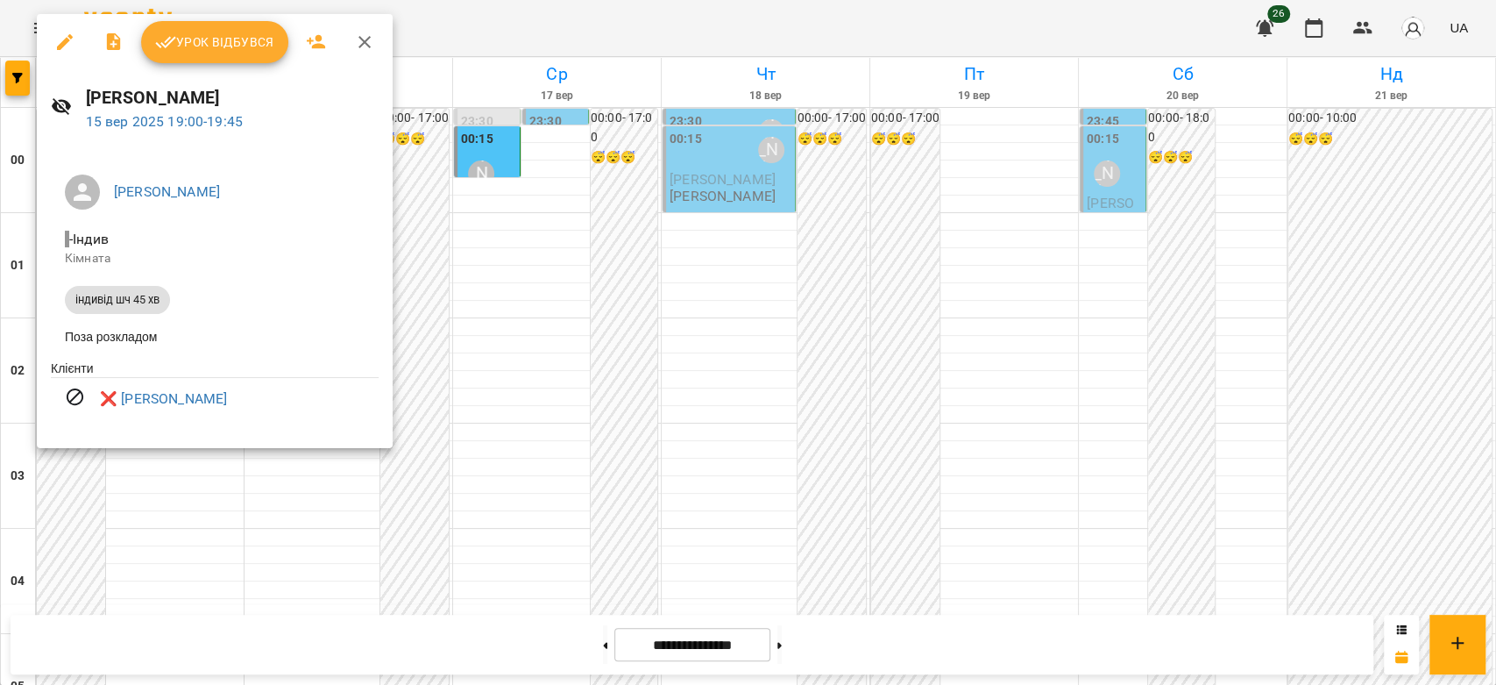
click at [588, 444] on div at bounding box center [748, 342] width 1496 height 685
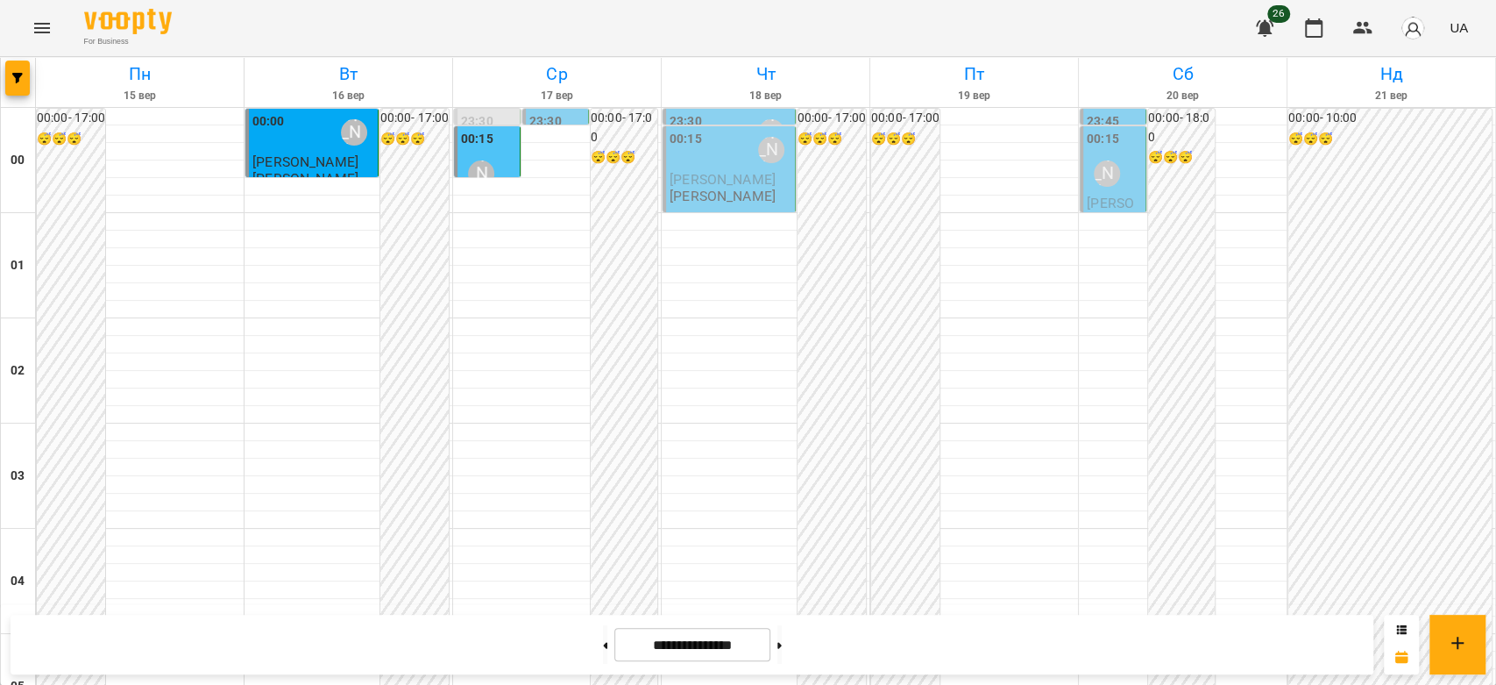
scroll to position [2027, 0]
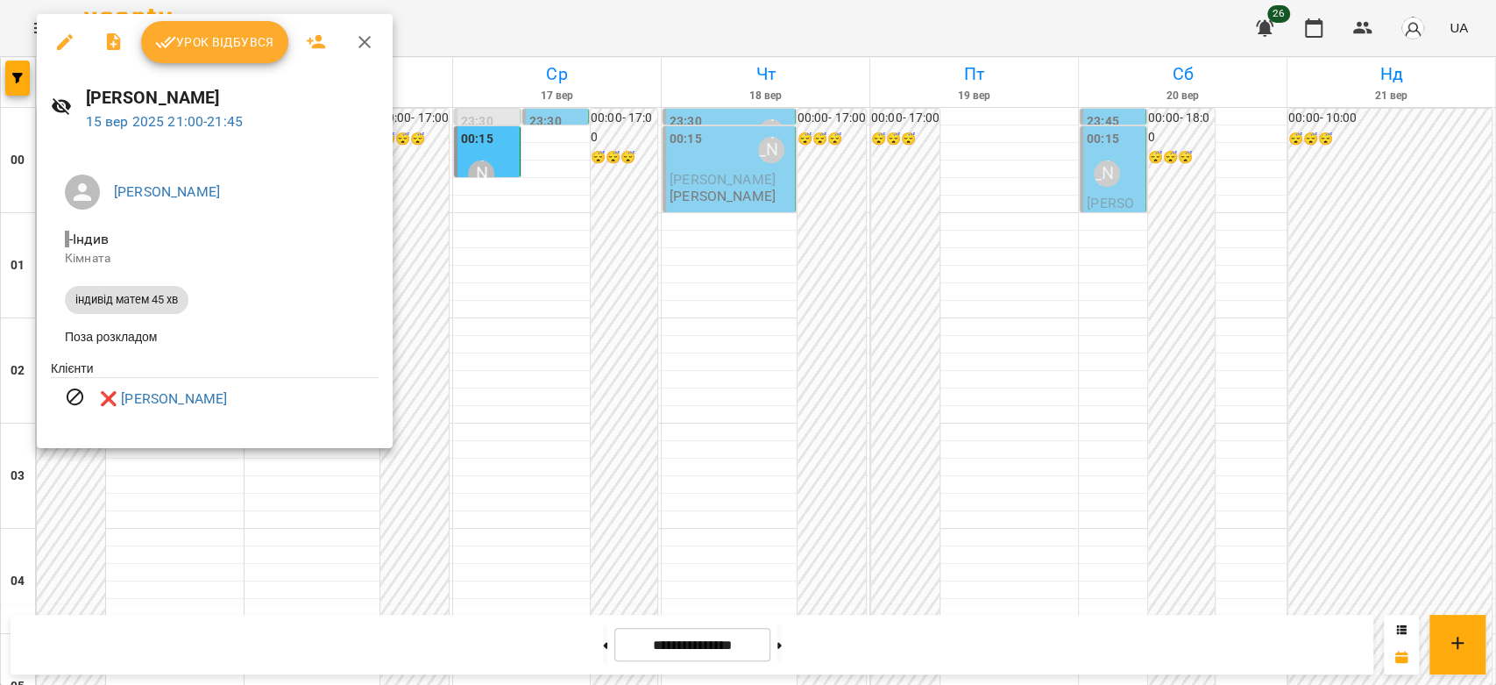
click at [515, 367] on div at bounding box center [748, 342] width 1496 height 685
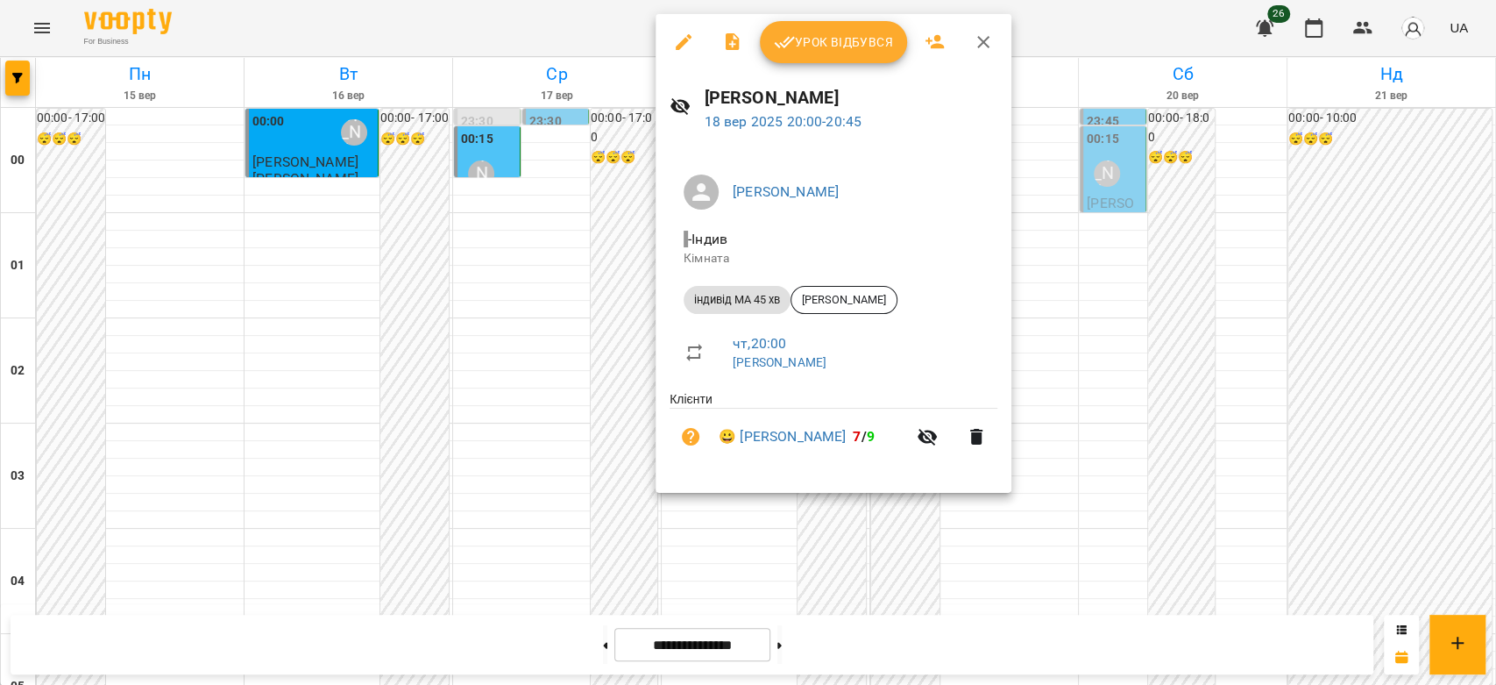
click at [456, 295] on div at bounding box center [748, 342] width 1496 height 685
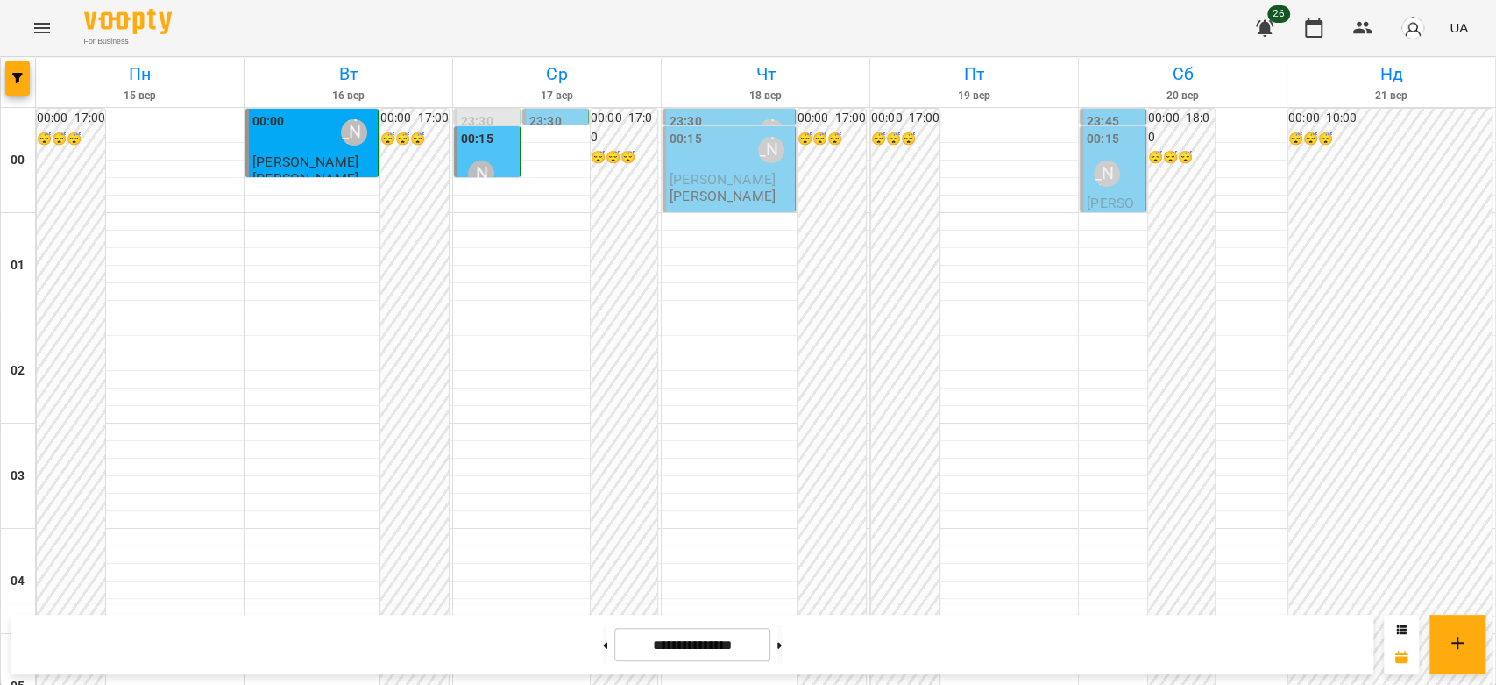
scroll to position [1539, 0]
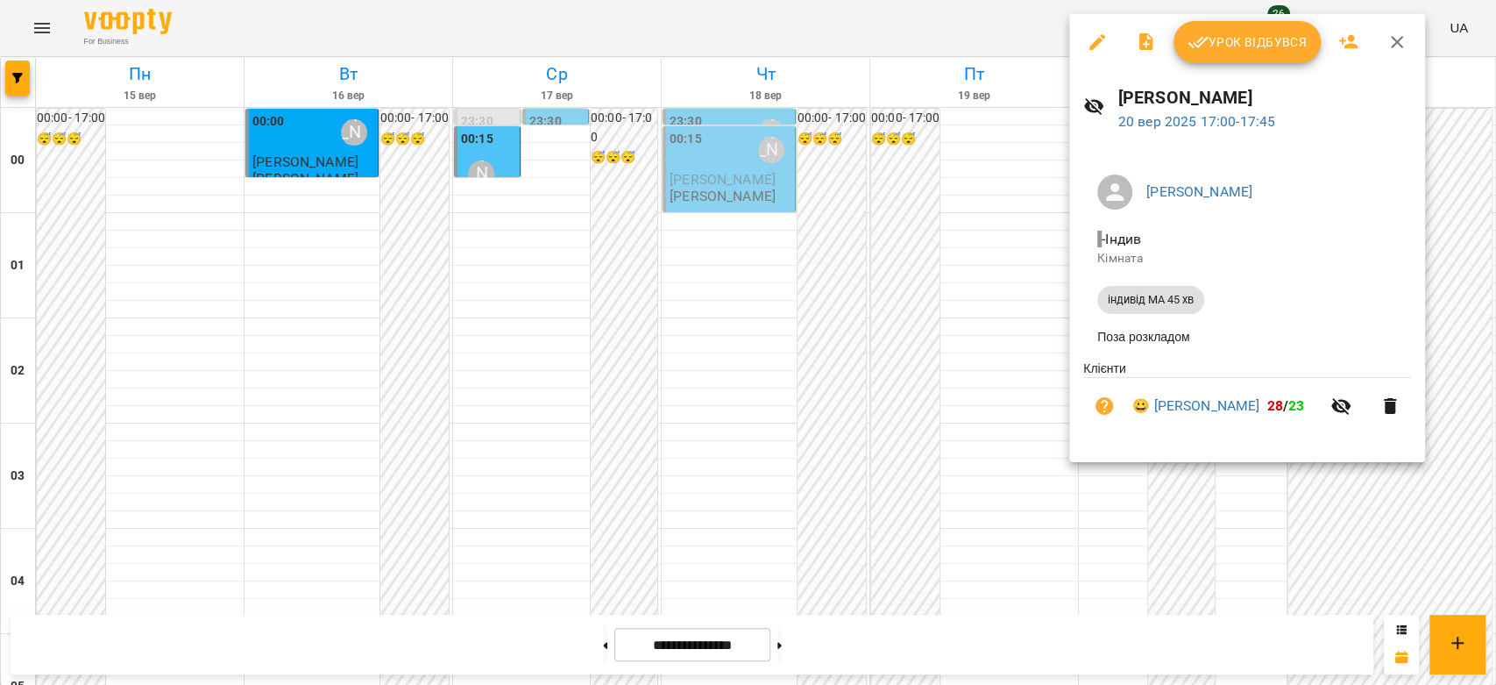
click at [984, 424] on div at bounding box center [748, 342] width 1496 height 685
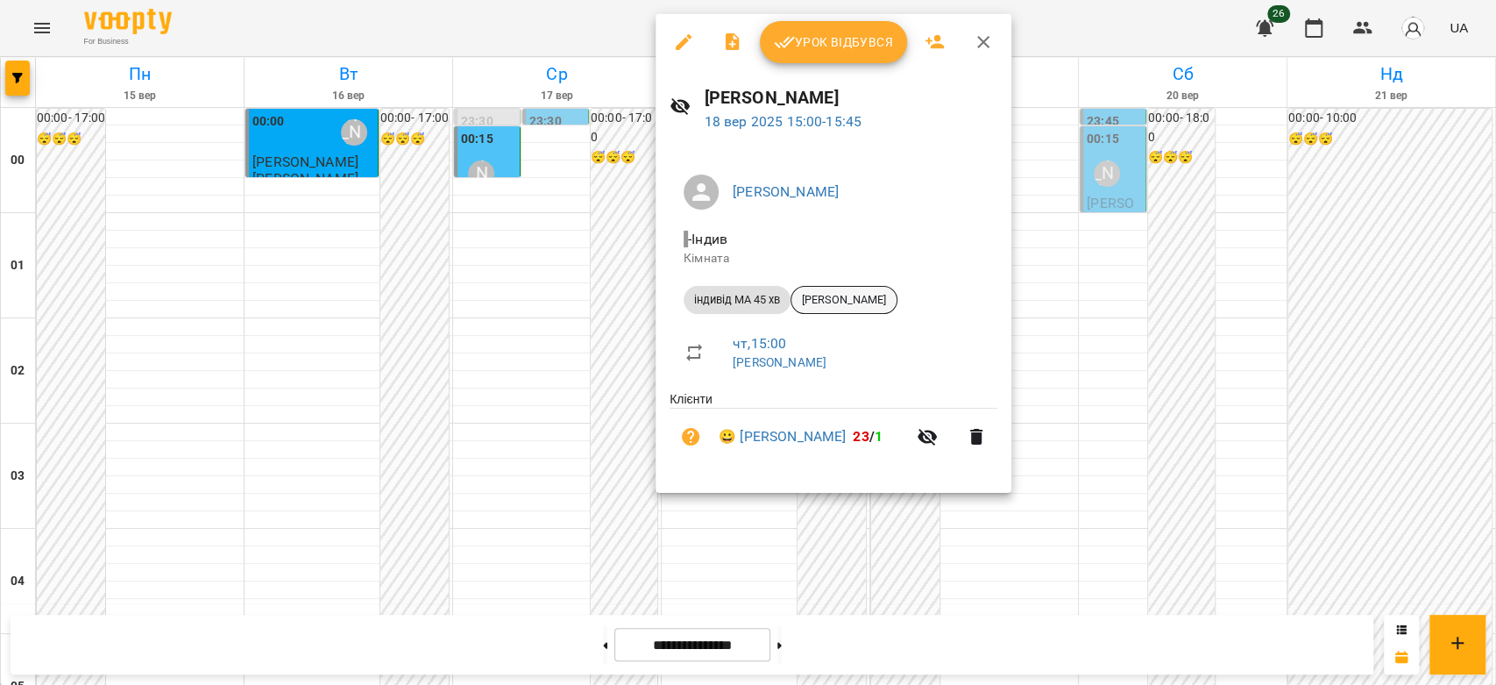
click at [833, 303] on span "[PERSON_NAME]" at bounding box center [844, 300] width 105 height 16
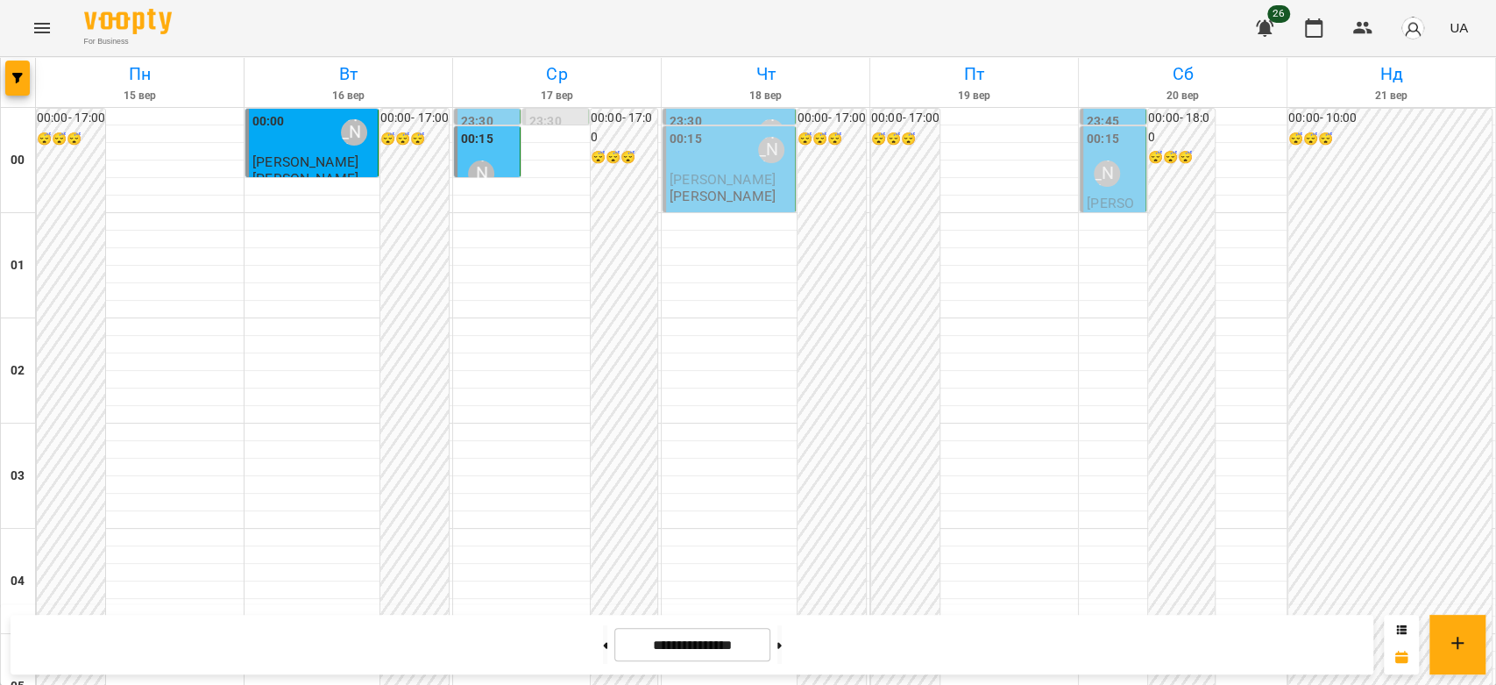
click at [730, 203] on p "[PERSON_NAME]" at bounding box center [723, 195] width 106 height 15
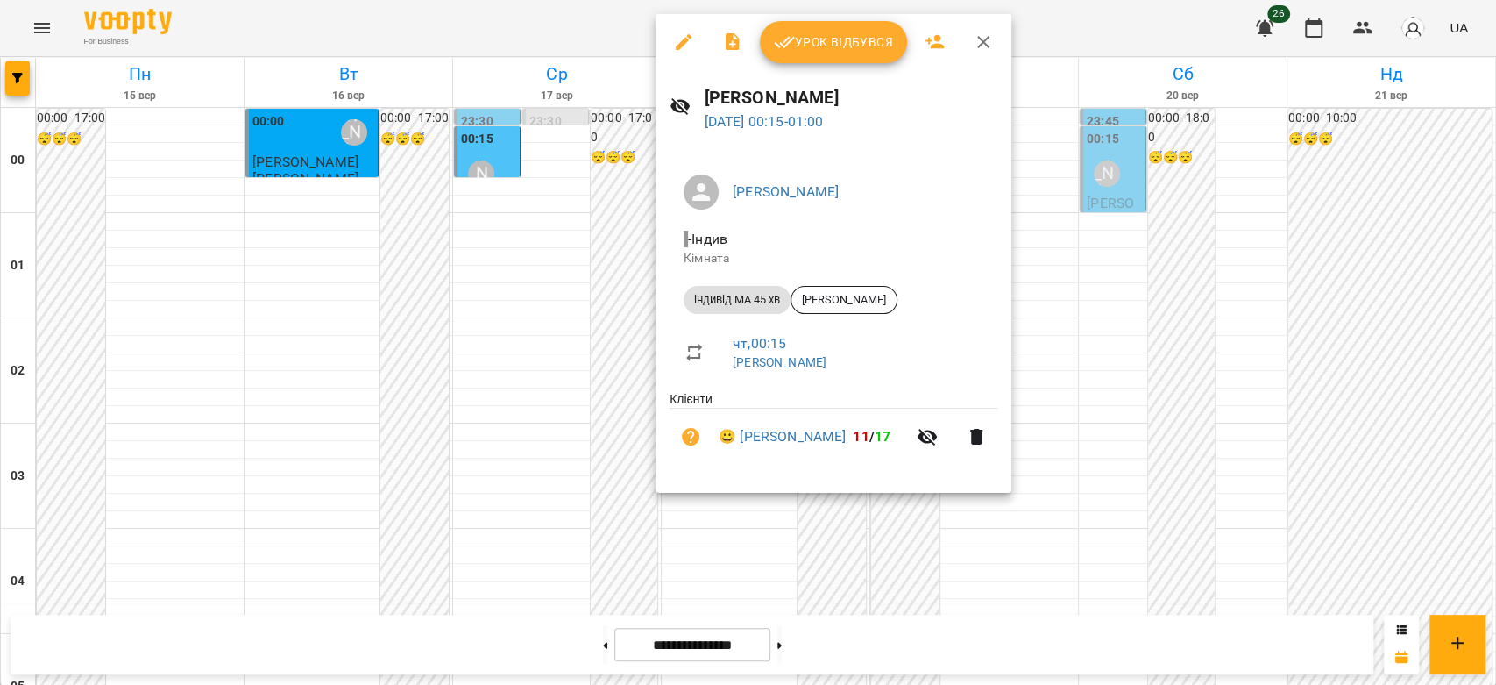
click at [565, 206] on div at bounding box center [748, 342] width 1496 height 685
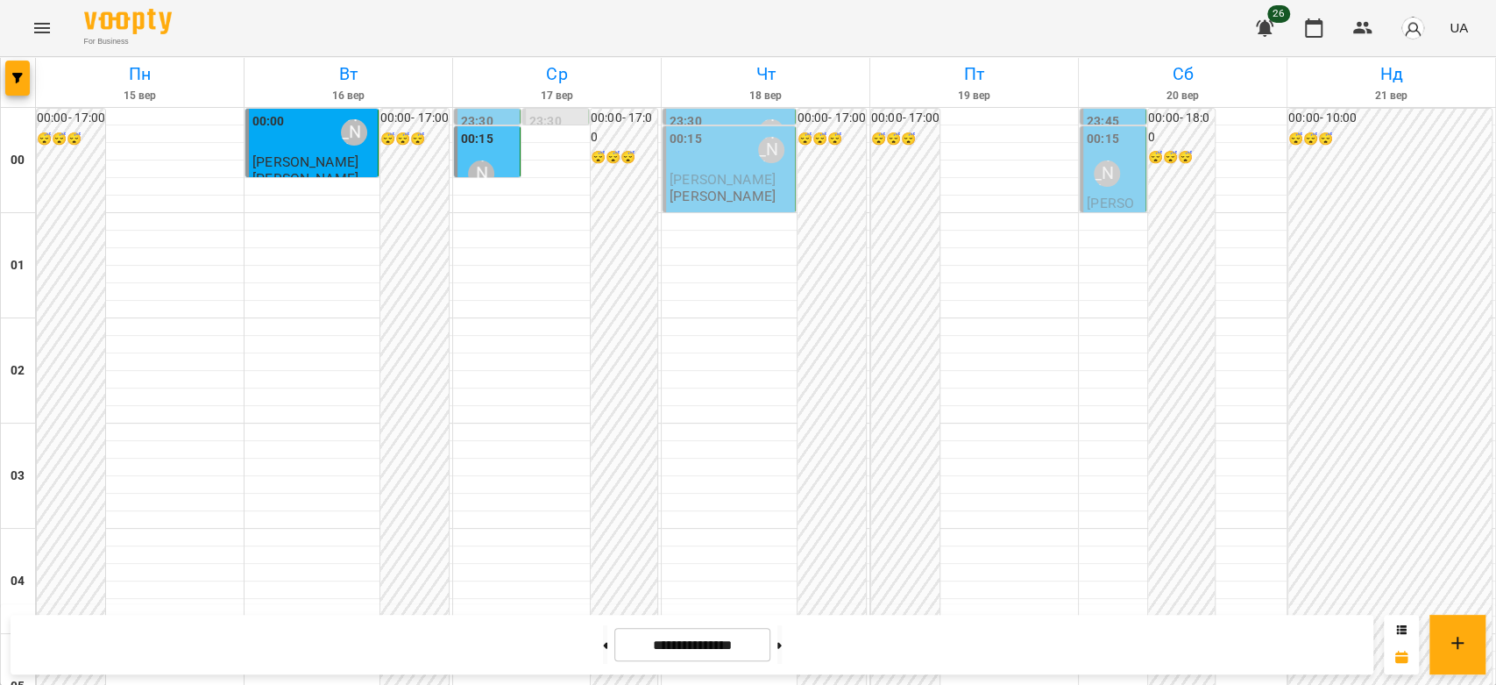
click at [1087, 188] on div "[PERSON_NAME]" at bounding box center [1107, 173] width 40 height 40
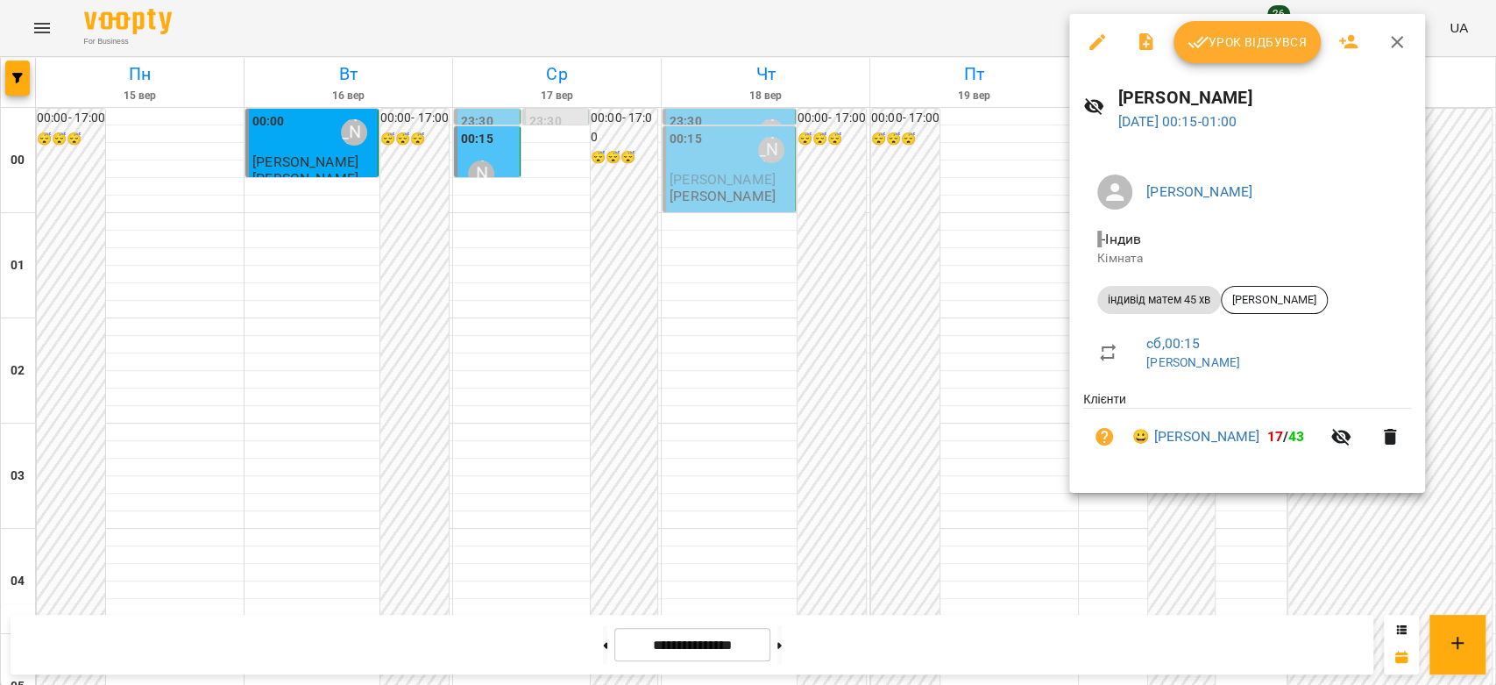
click at [995, 194] on div at bounding box center [748, 342] width 1496 height 685
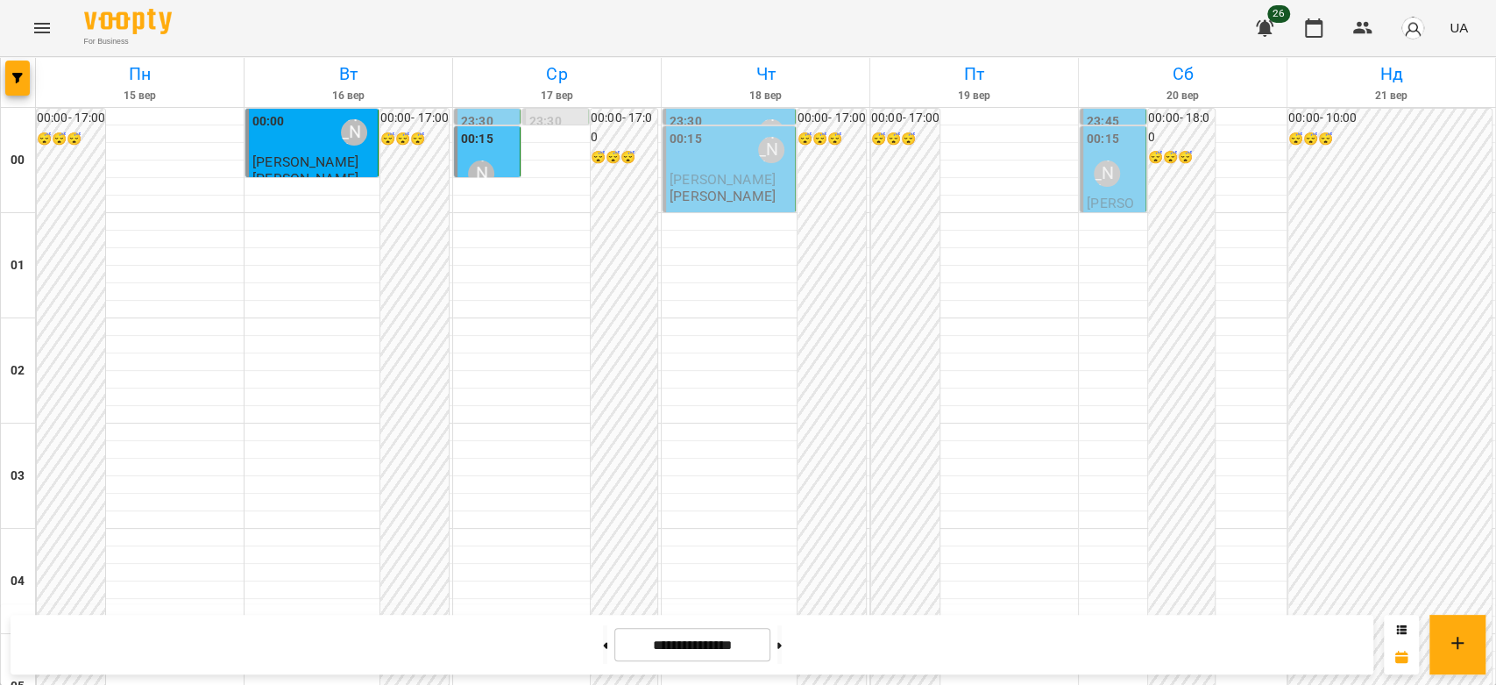
scroll to position [2027, 0]
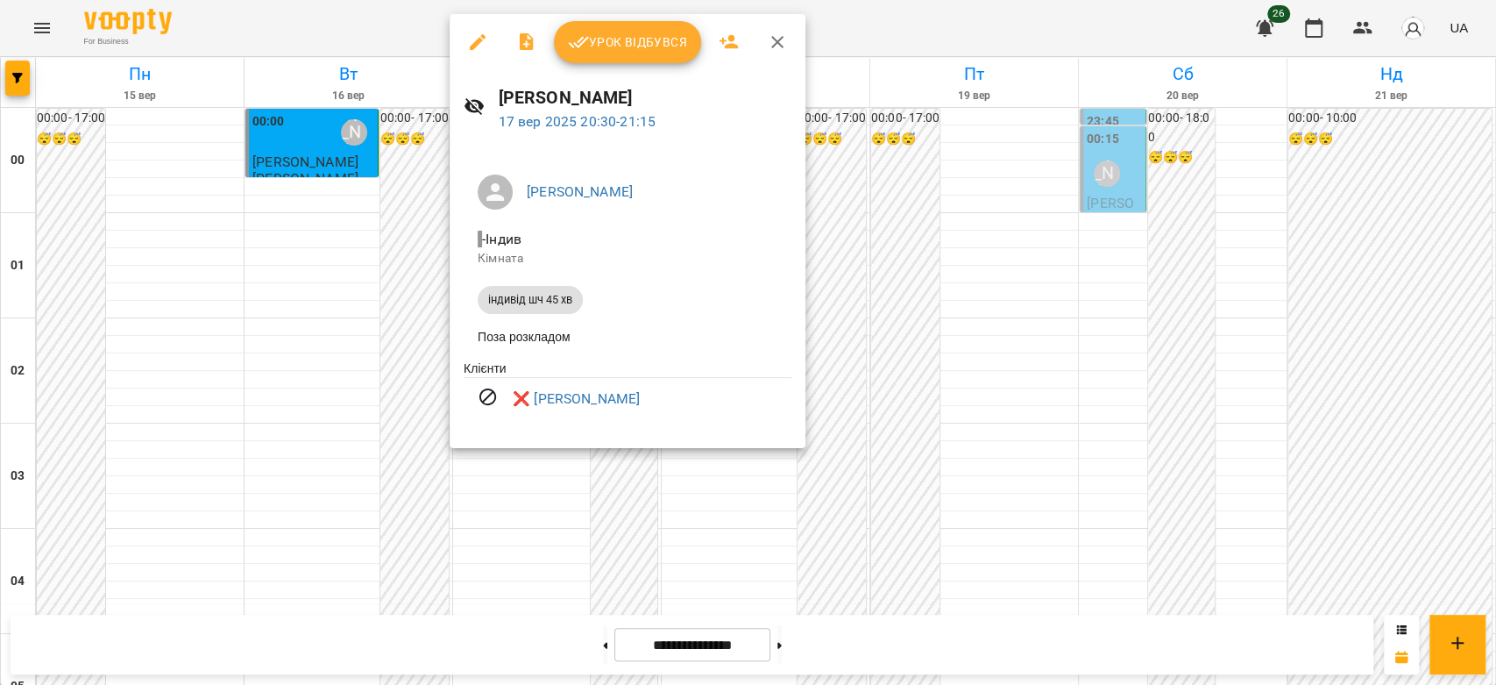
click at [447, 302] on div at bounding box center [748, 342] width 1496 height 685
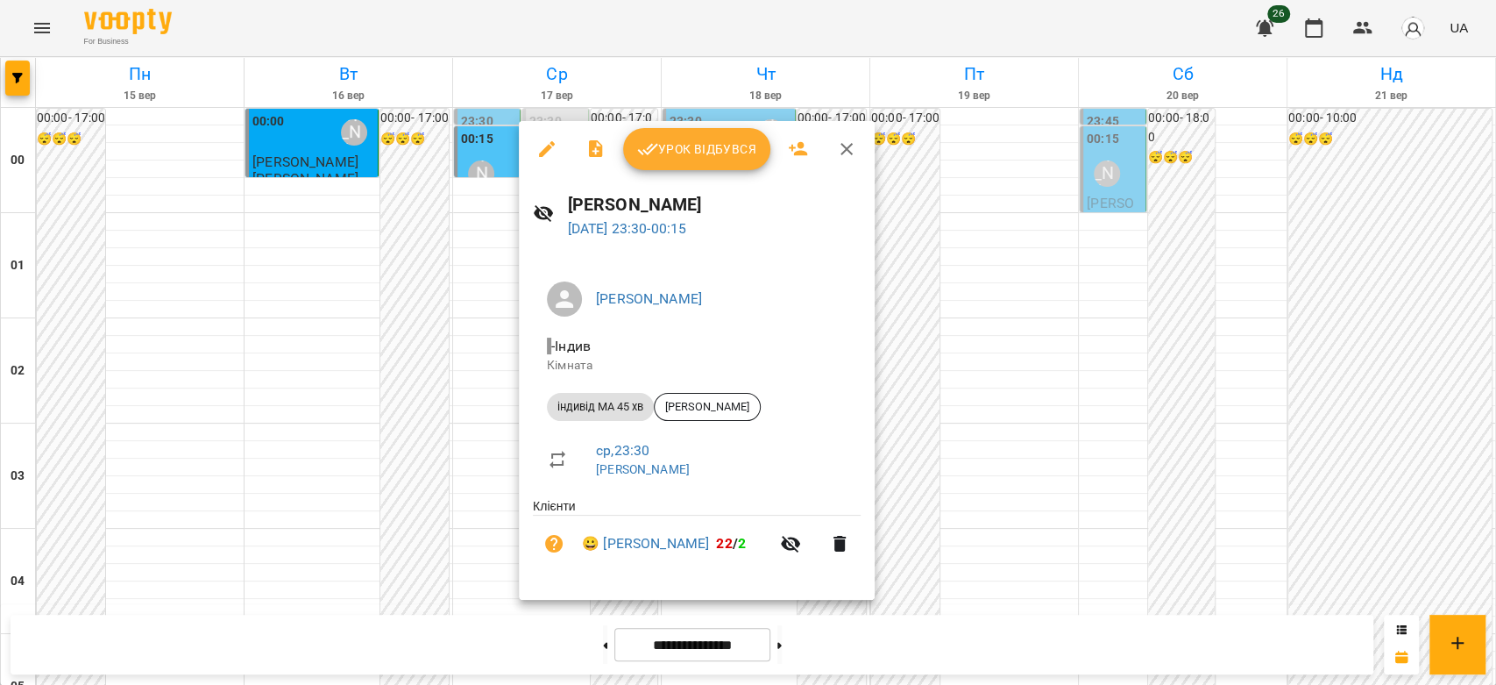
click at [442, 378] on div at bounding box center [748, 342] width 1496 height 685
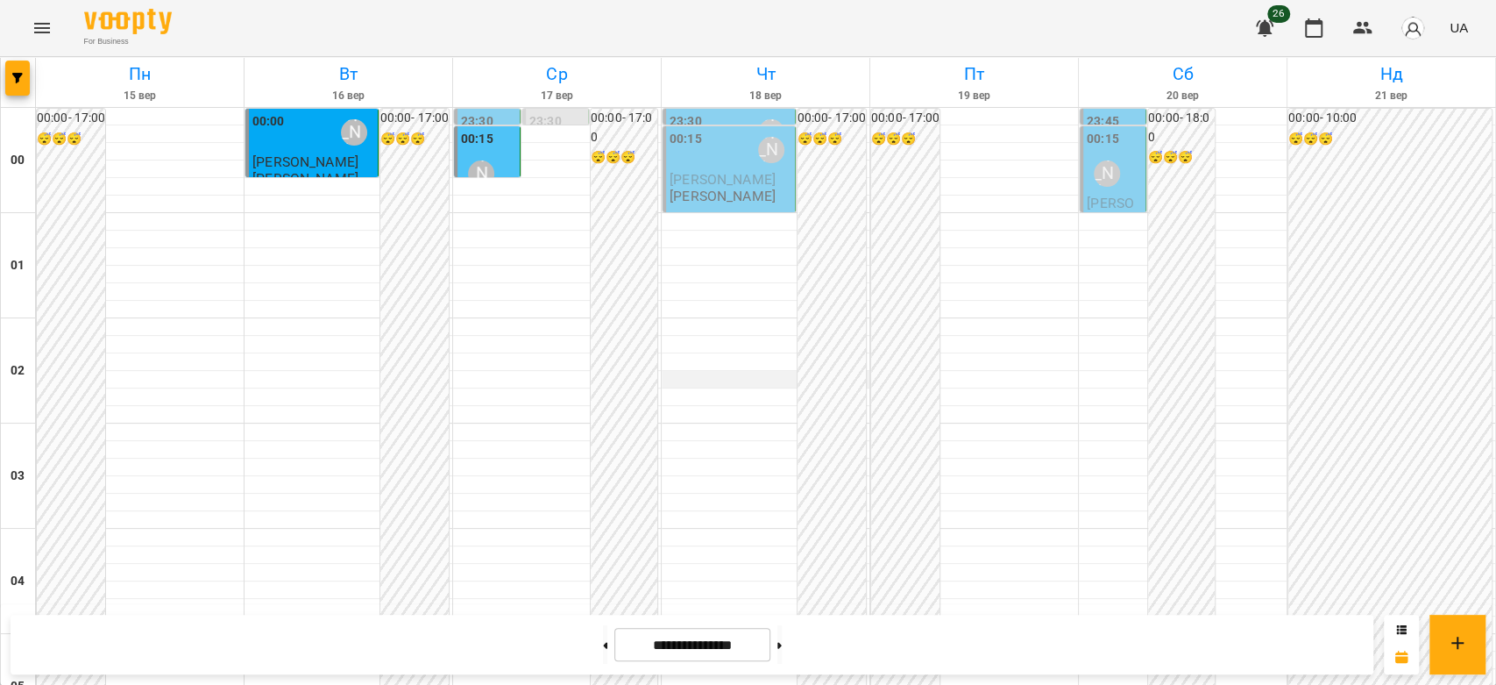
scroll to position [0, 0]
click at [733, 195] on p "[PERSON_NAME]" at bounding box center [723, 195] width 106 height 15
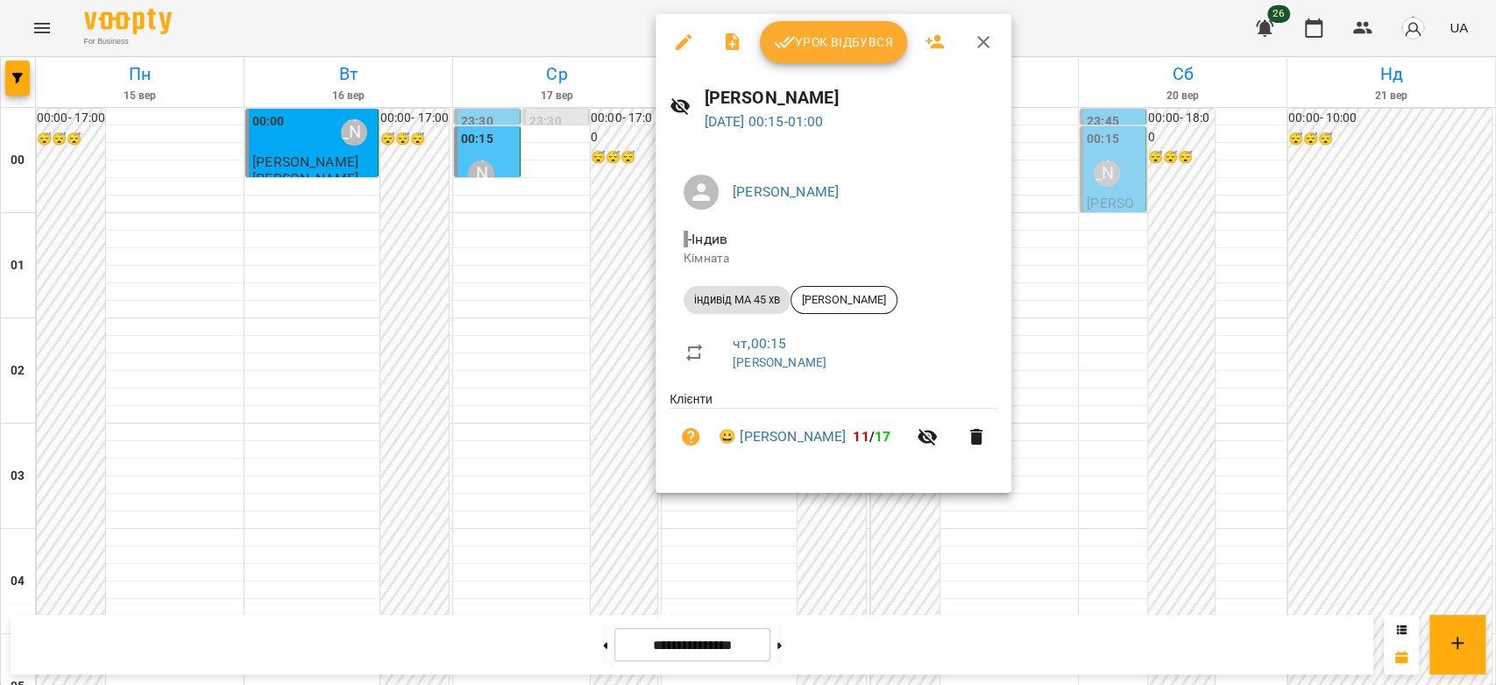
click at [632, 217] on div at bounding box center [748, 342] width 1496 height 685
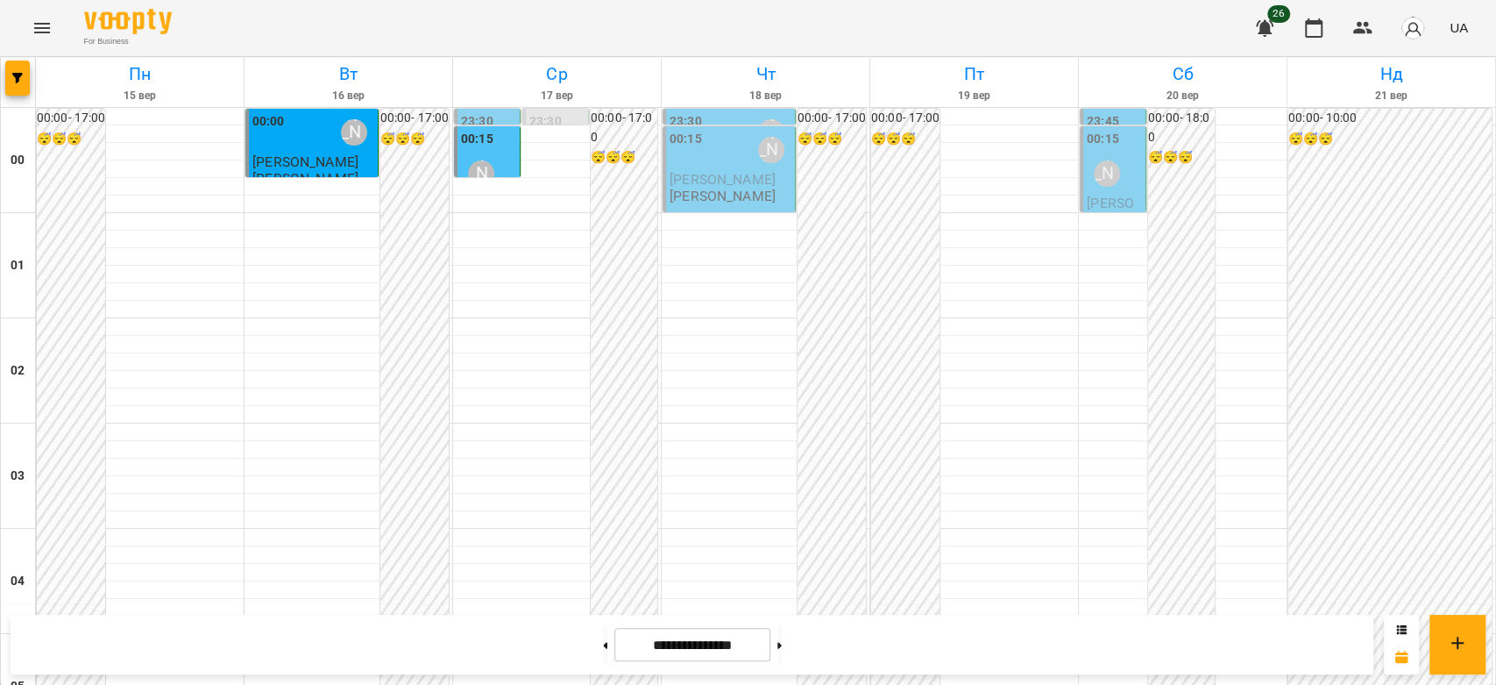
scroll to position [1831, 0]
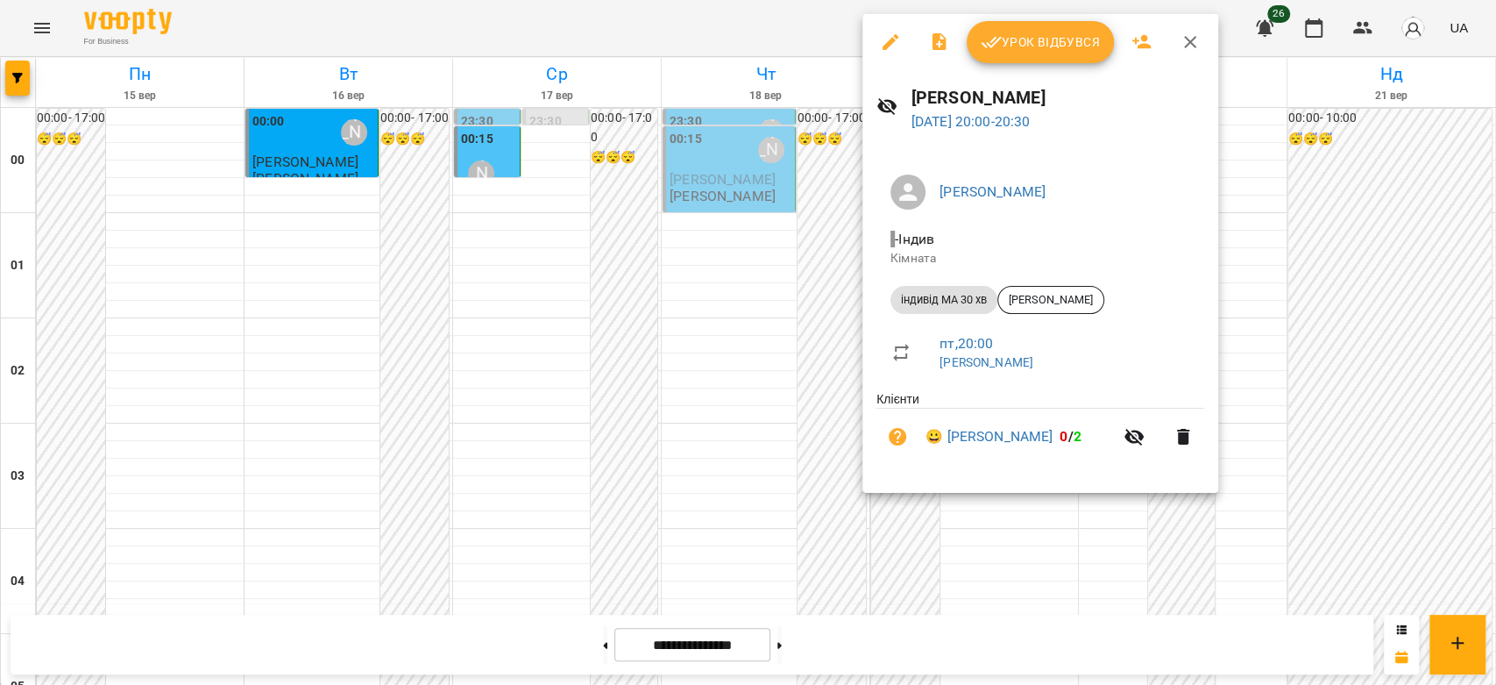
click at [1306, 359] on div at bounding box center [748, 342] width 1496 height 685
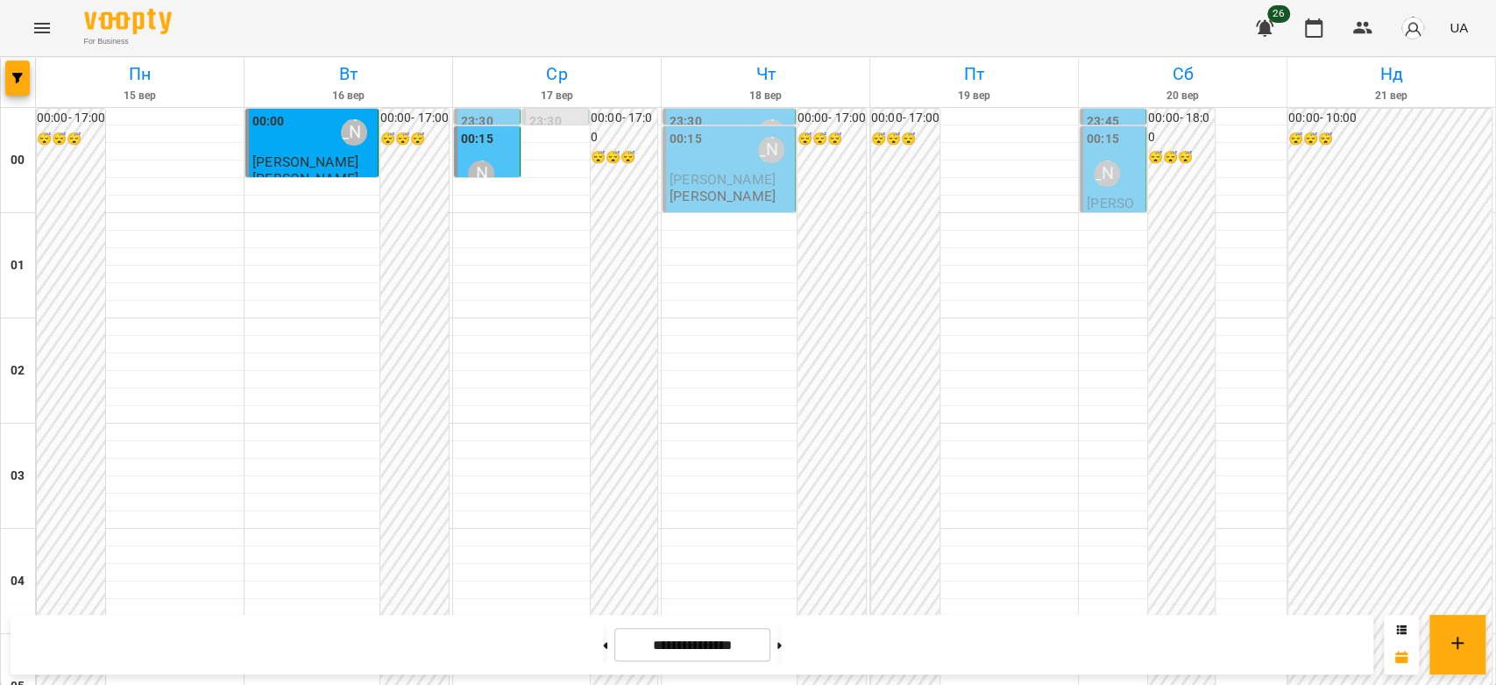
scroll to position [1637, 0]
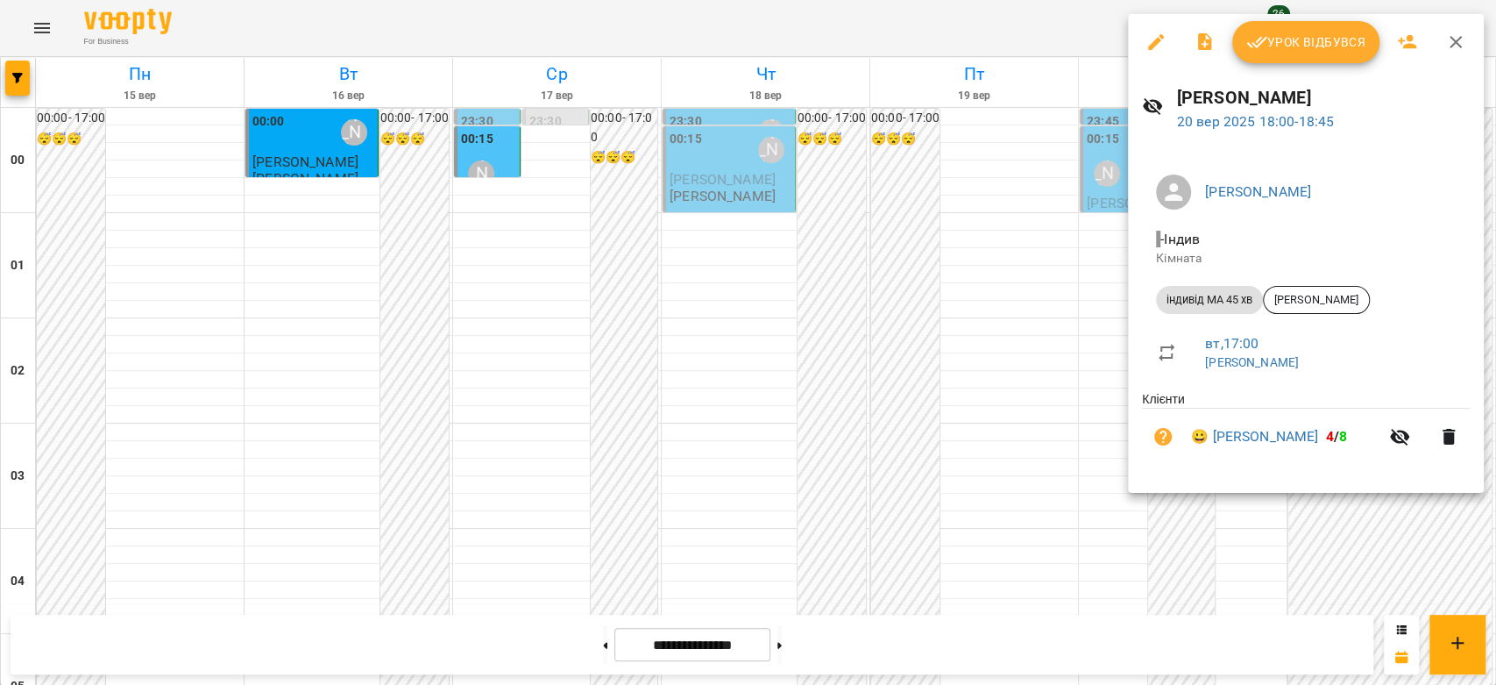
click at [1103, 374] on div at bounding box center [748, 342] width 1496 height 685
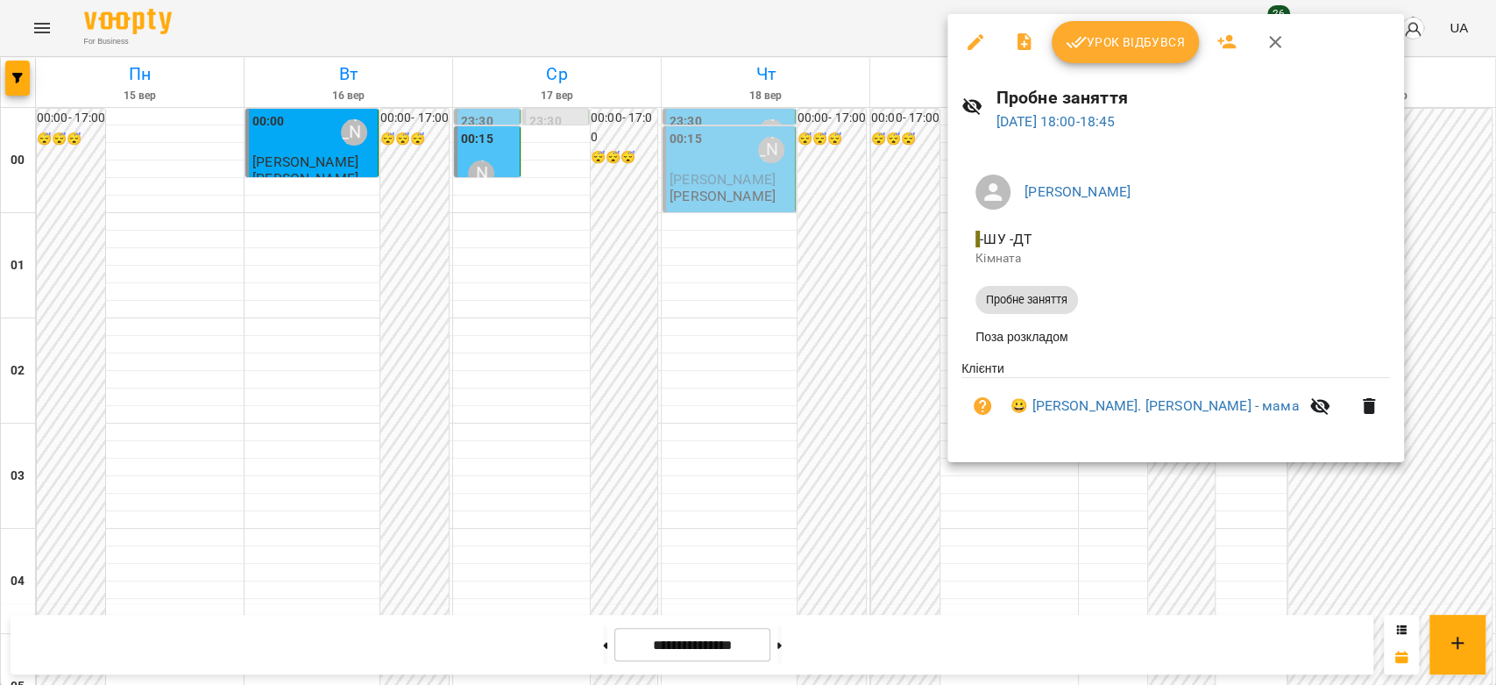
click at [926, 355] on div at bounding box center [748, 342] width 1496 height 685
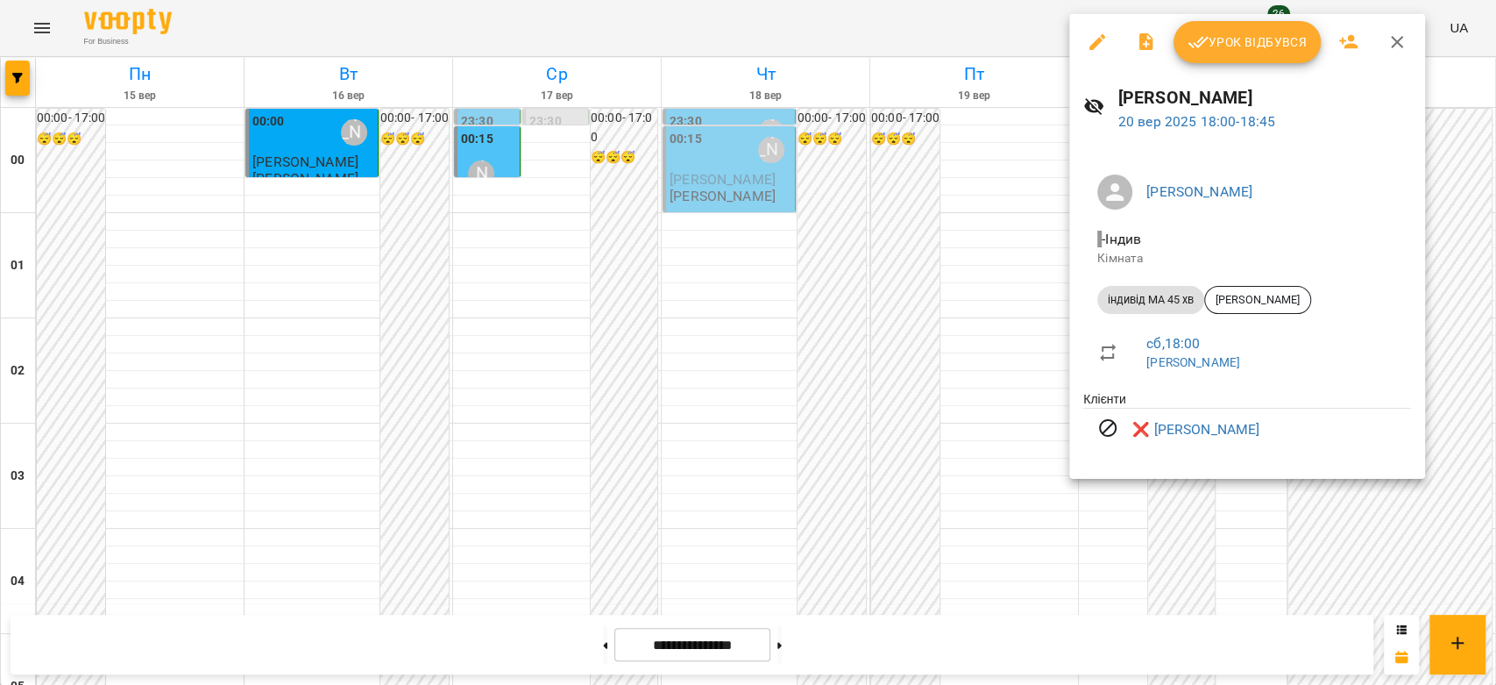
click at [981, 350] on div at bounding box center [748, 342] width 1496 height 685
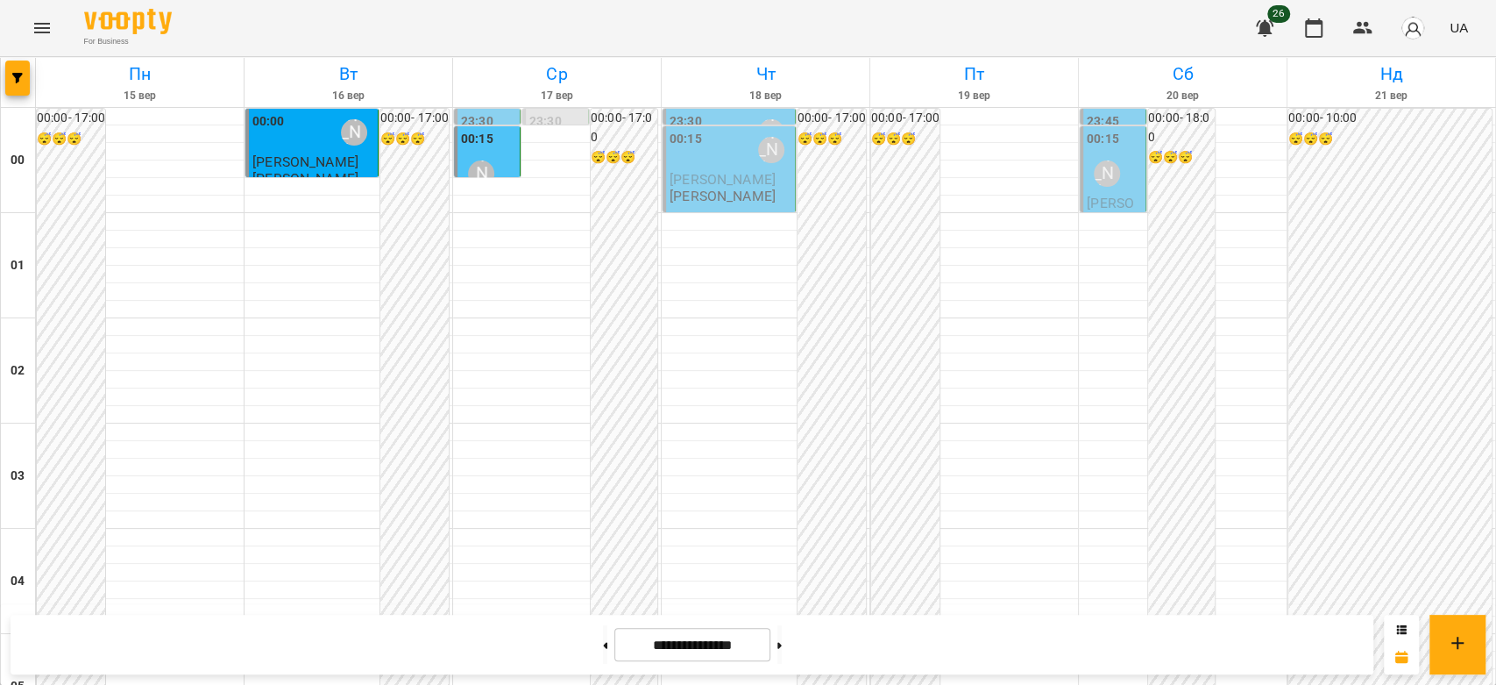
scroll to position [1345, 0]
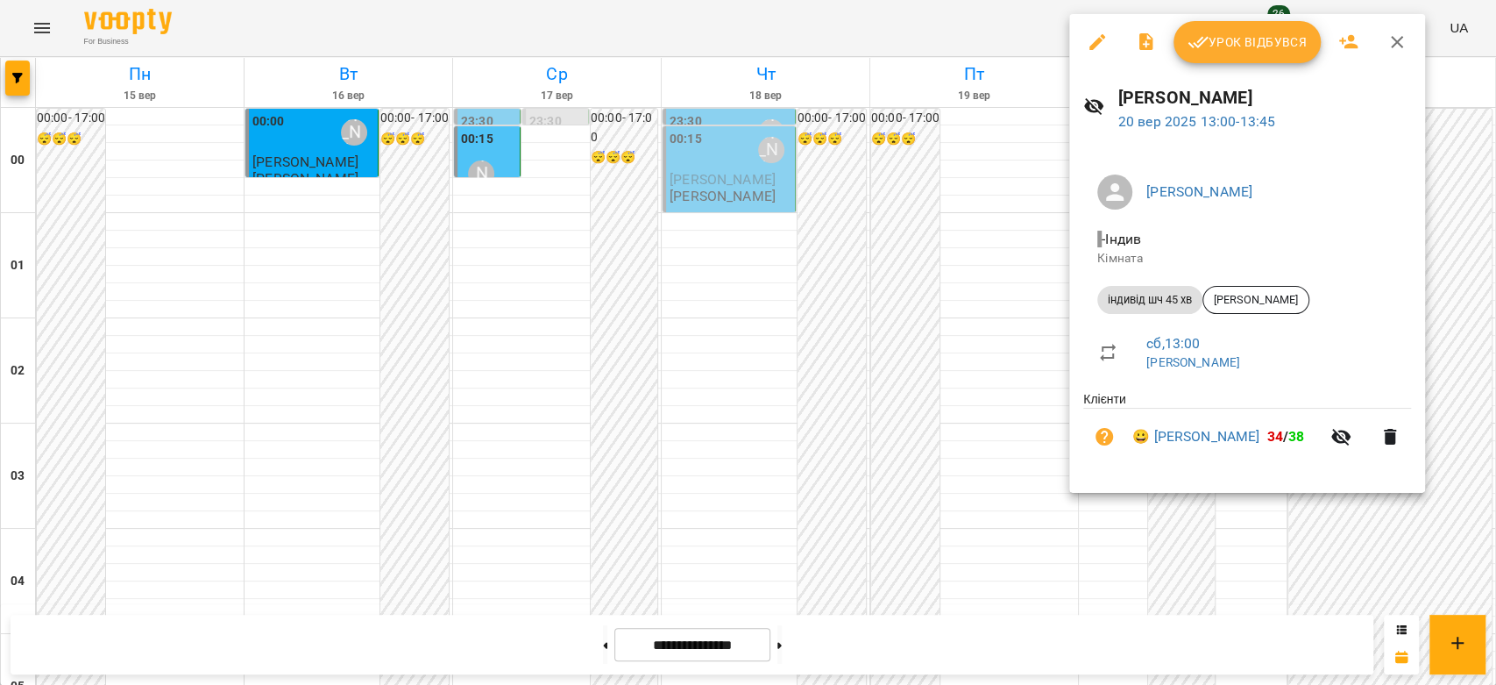
click at [1044, 257] on div at bounding box center [748, 342] width 1496 height 685
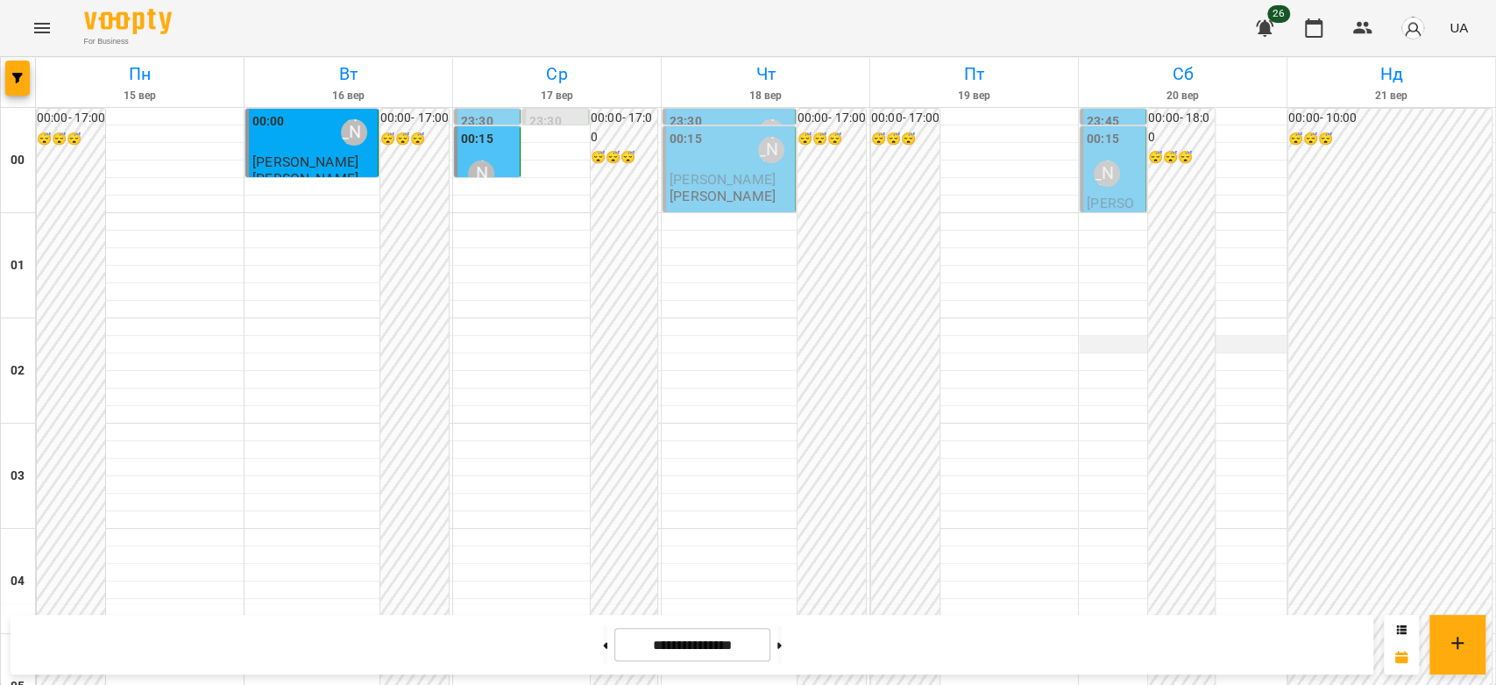
scroll to position [0, 0]
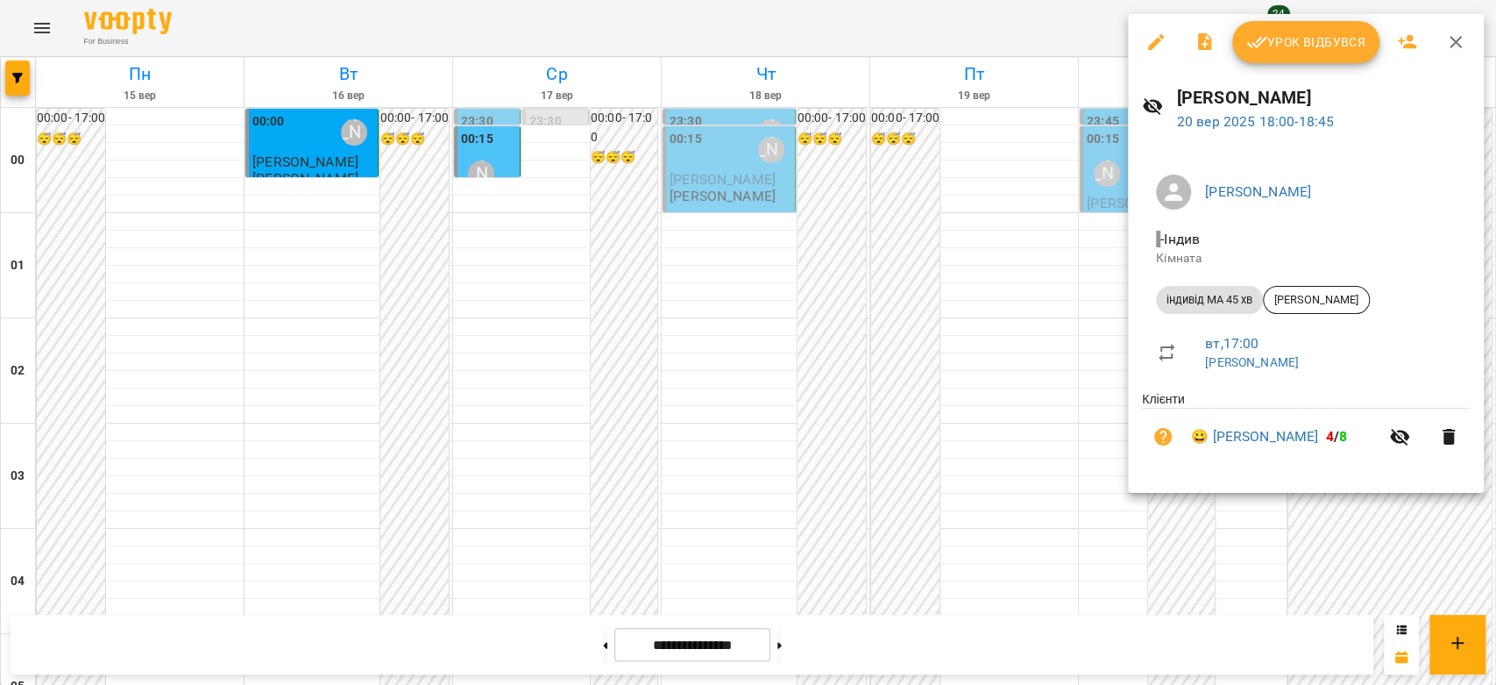
click at [1062, 342] on div at bounding box center [748, 342] width 1496 height 685
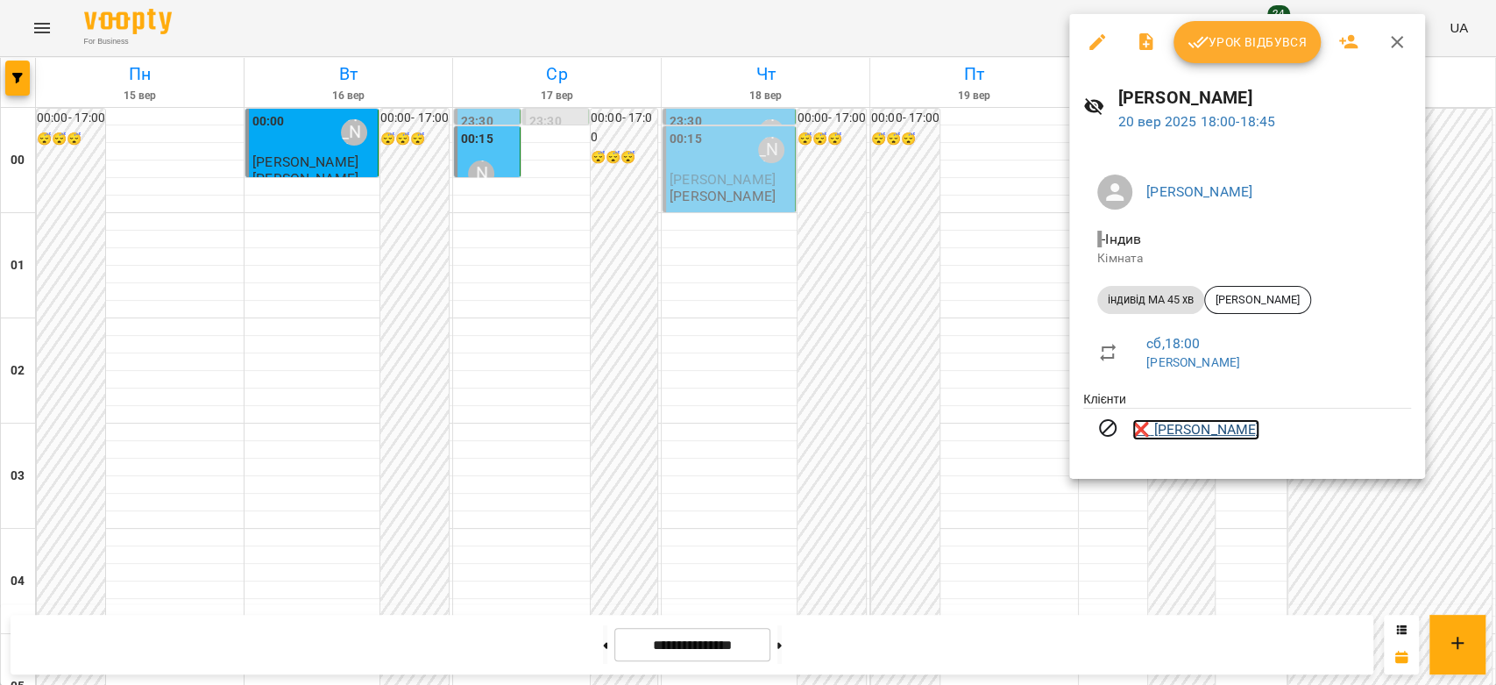
click at [1193, 425] on link "❌ [PERSON_NAME]" at bounding box center [1196, 429] width 127 height 21
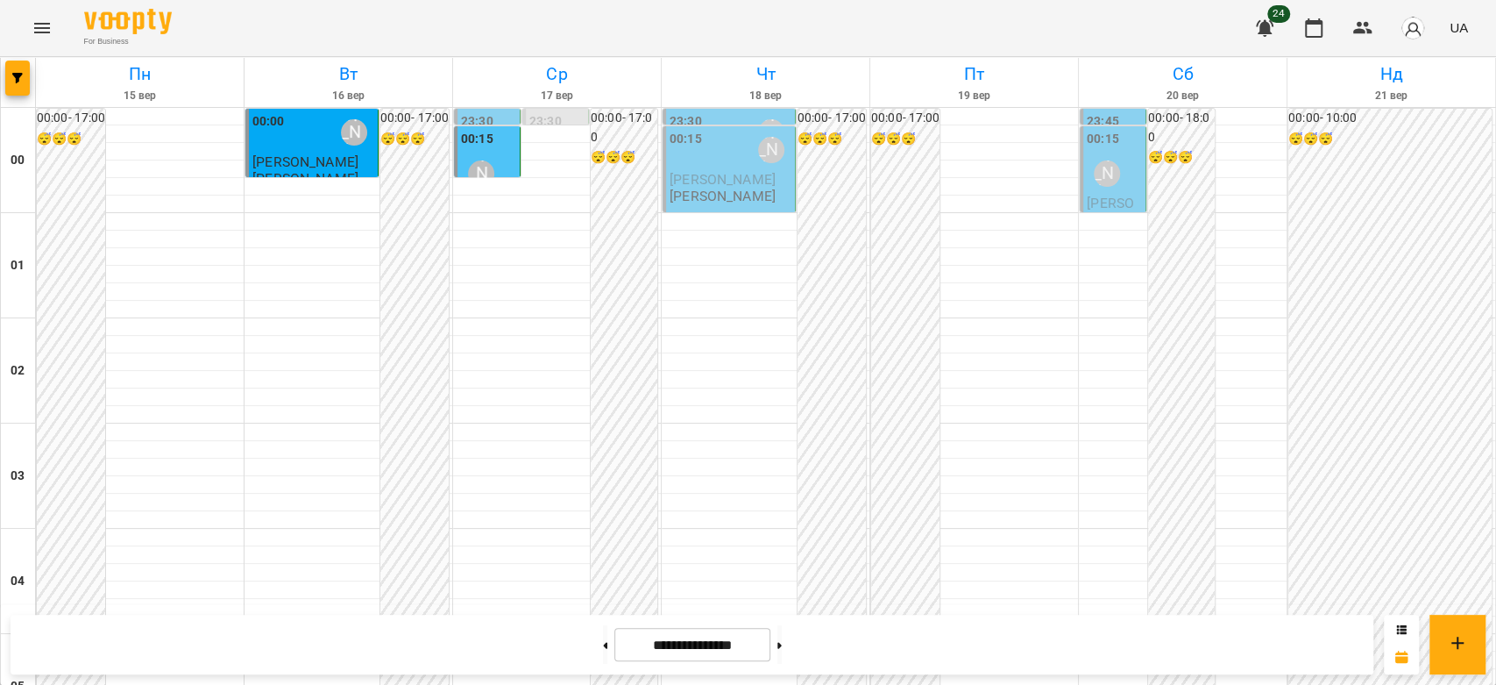
scroll to position [1948, 0]
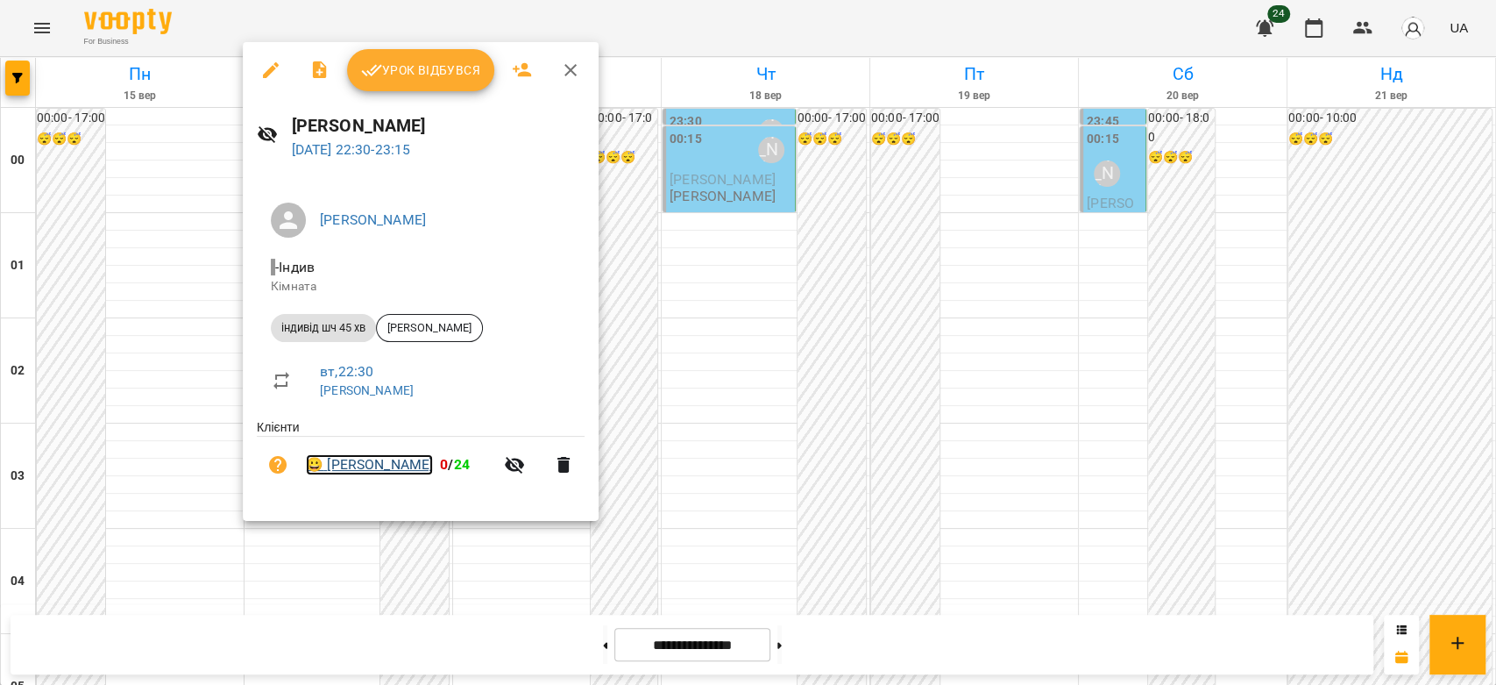
click at [374, 462] on link "😀 [PERSON_NAME]" at bounding box center [369, 464] width 127 height 21
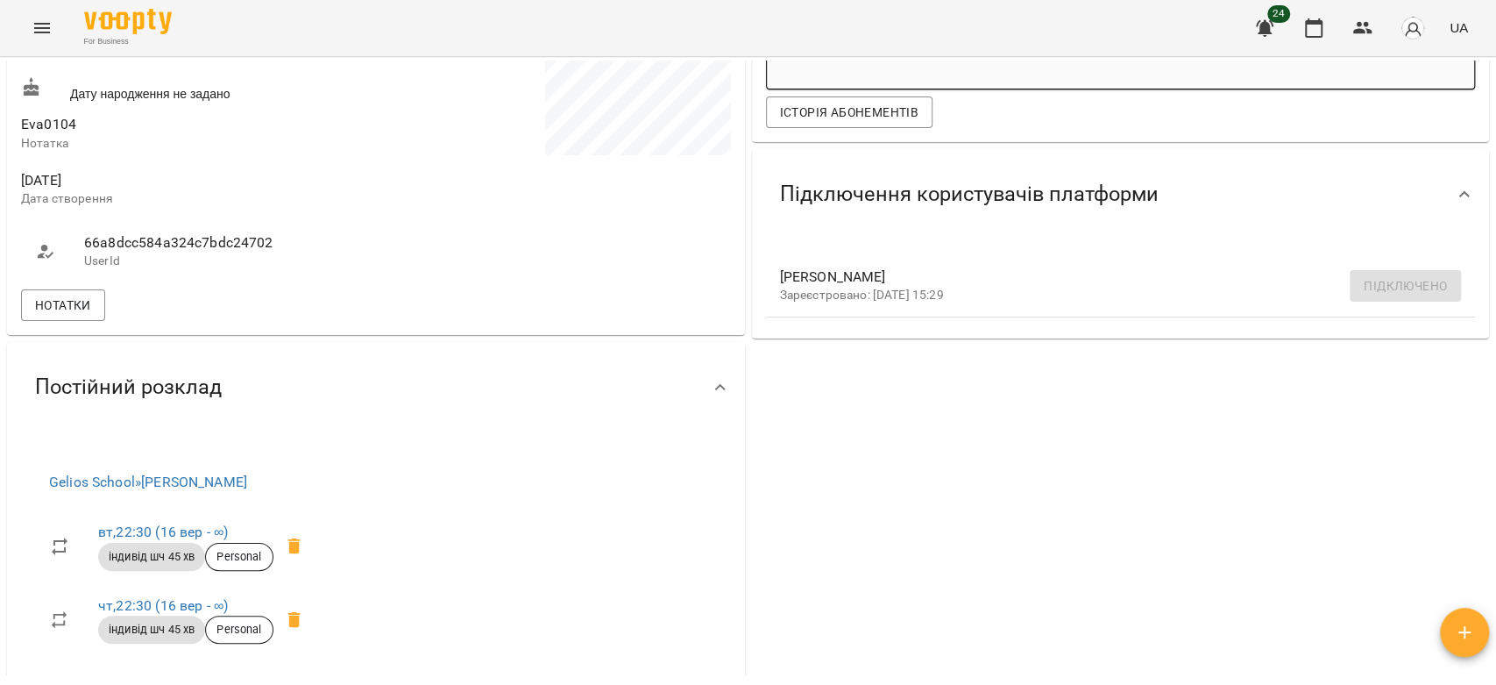
scroll to position [389, 0]
click at [93, 309] on button "Нотатки" at bounding box center [63, 307] width 84 height 32
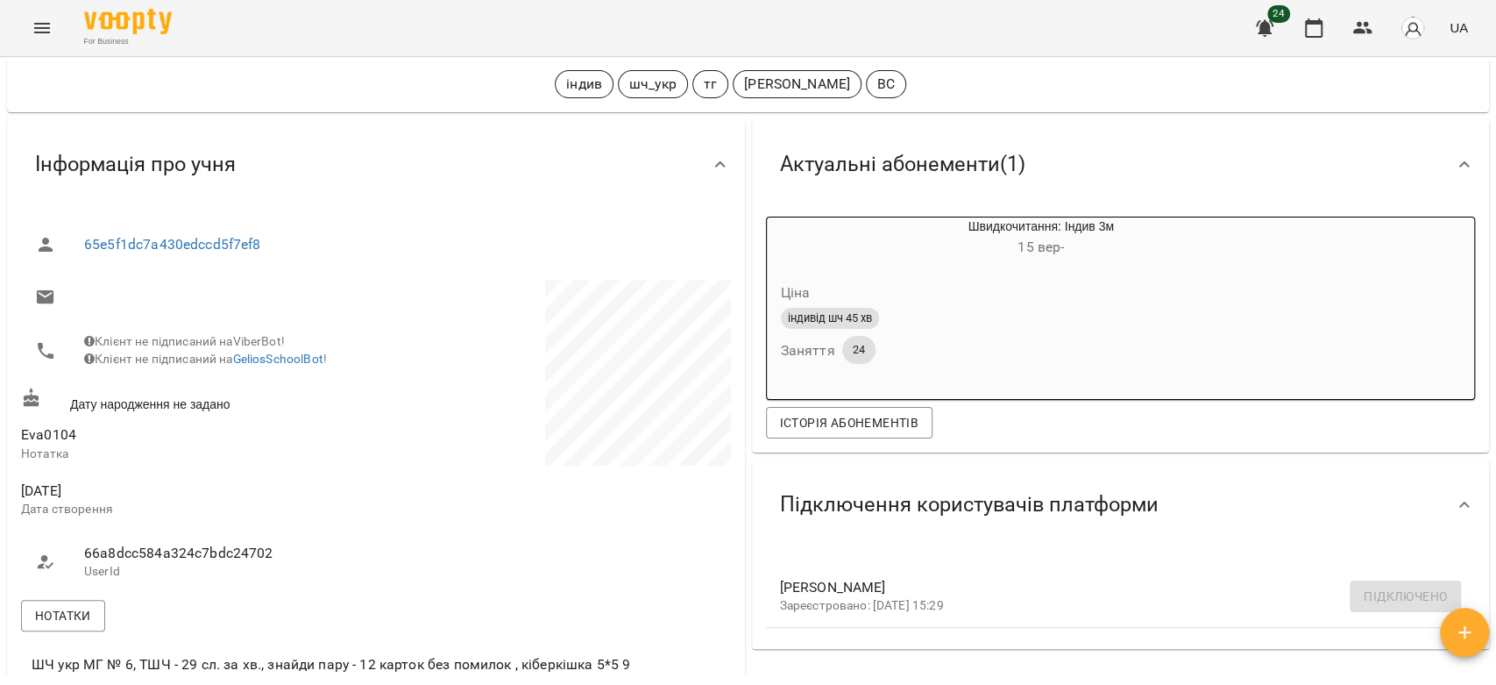
scroll to position [0, 0]
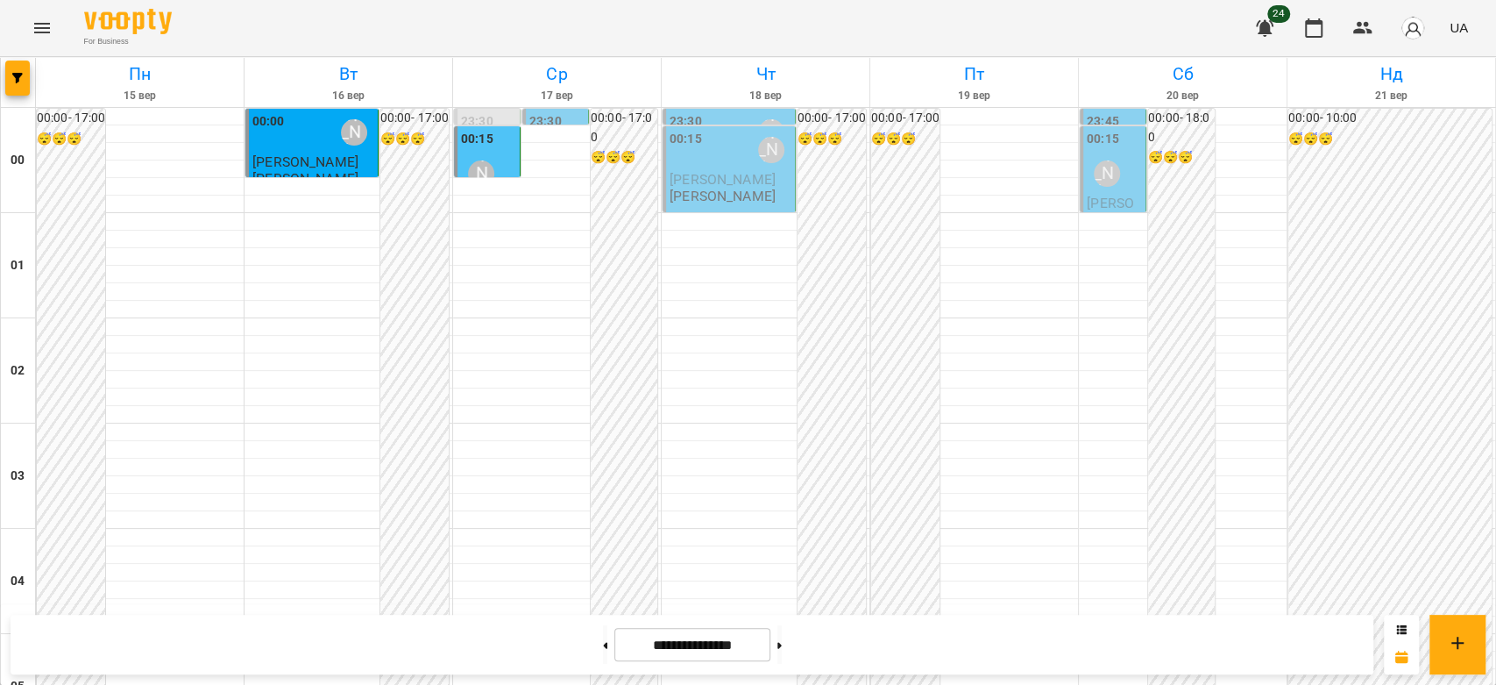
scroll to position [1442, 0]
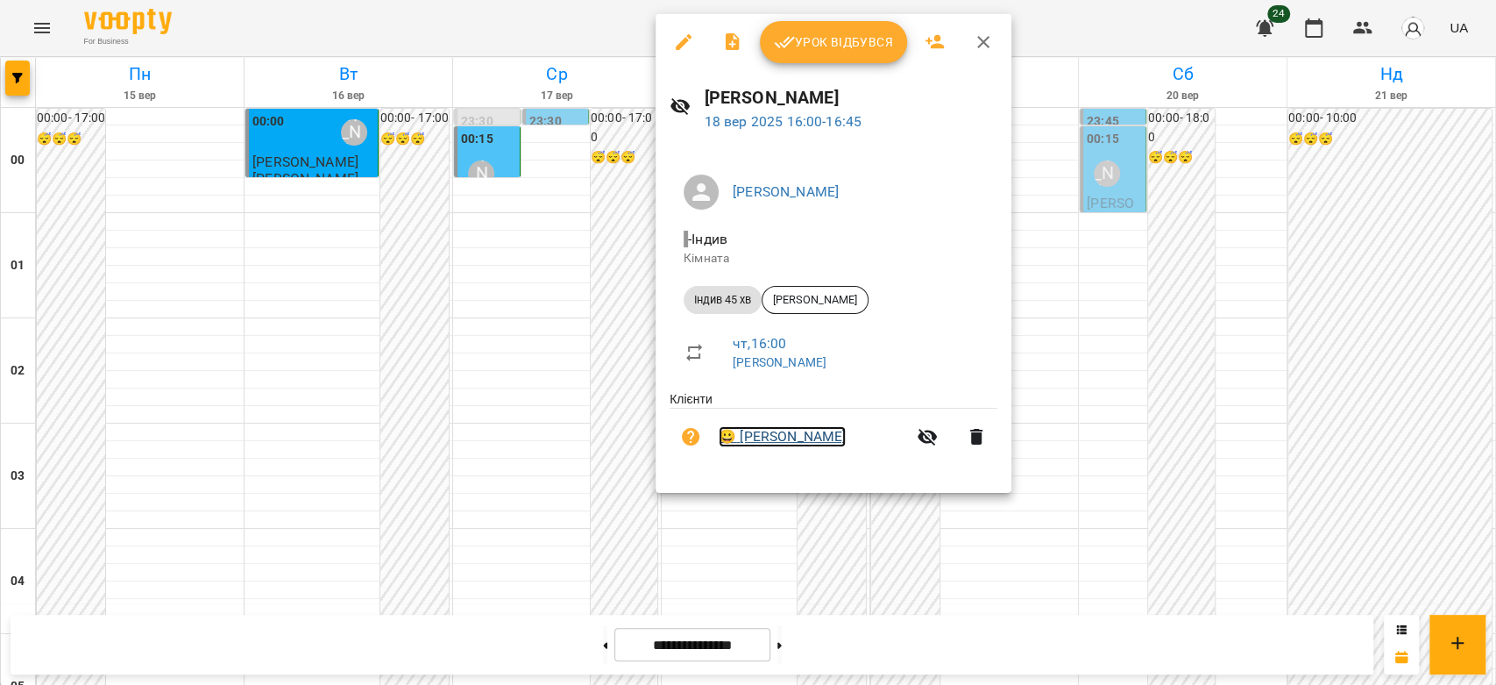
click at [780, 433] on link "😀 [PERSON_NAME]" at bounding box center [782, 436] width 127 height 21
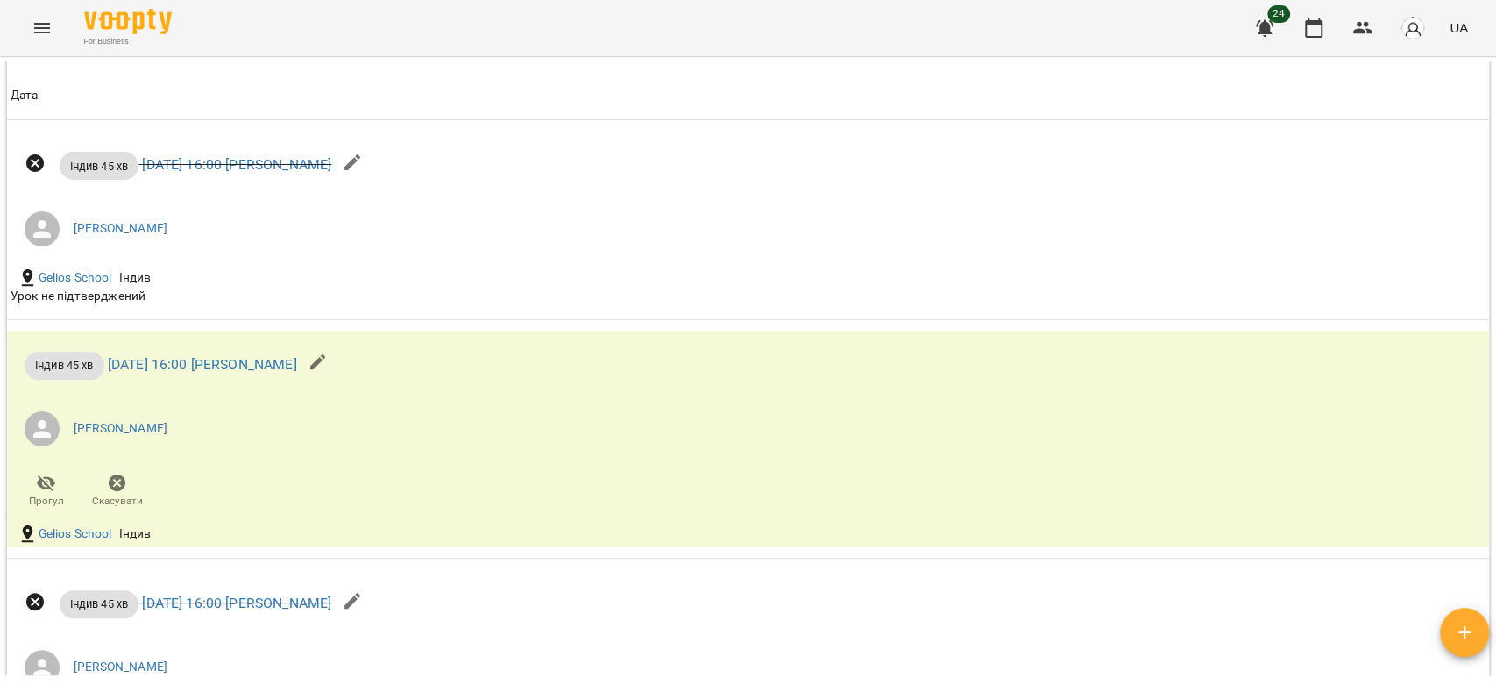
scroll to position [2630, 0]
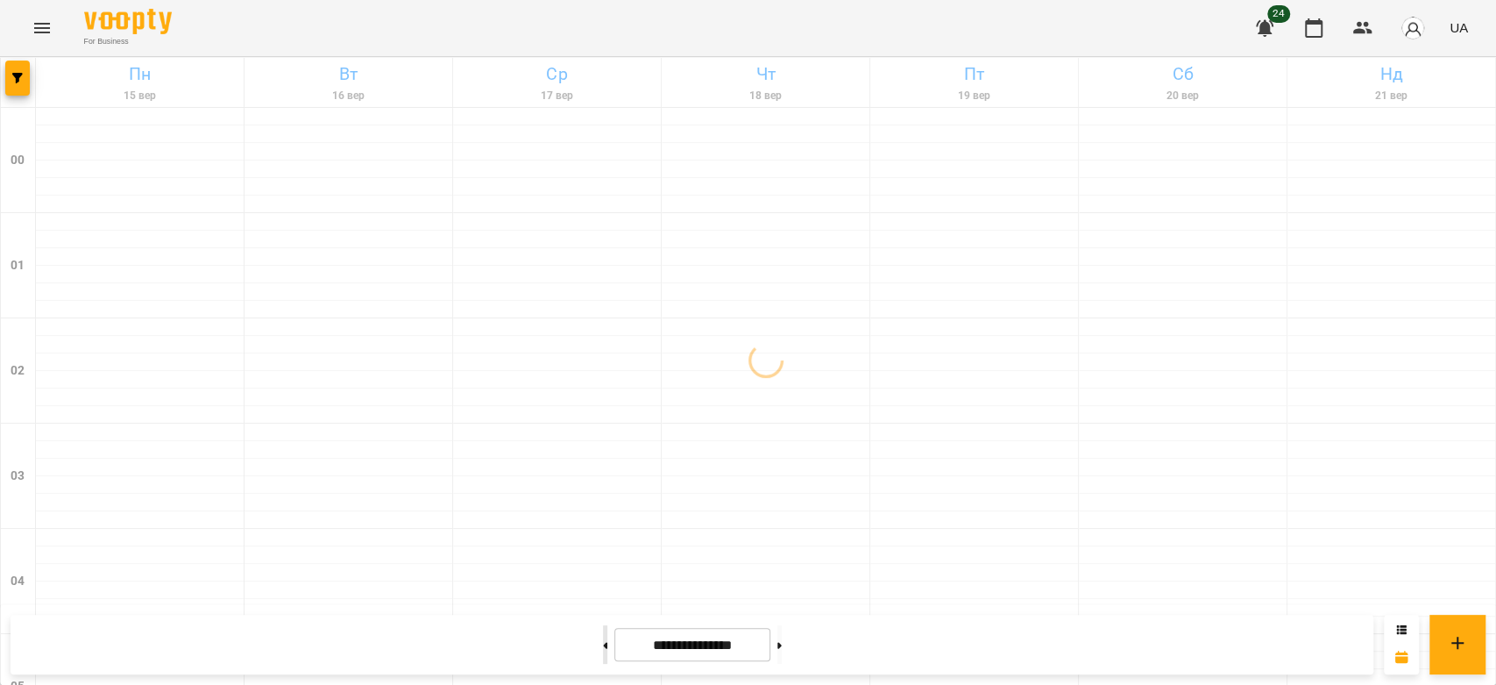
click at [603, 651] on button at bounding box center [605, 644] width 4 height 39
type input "**********"
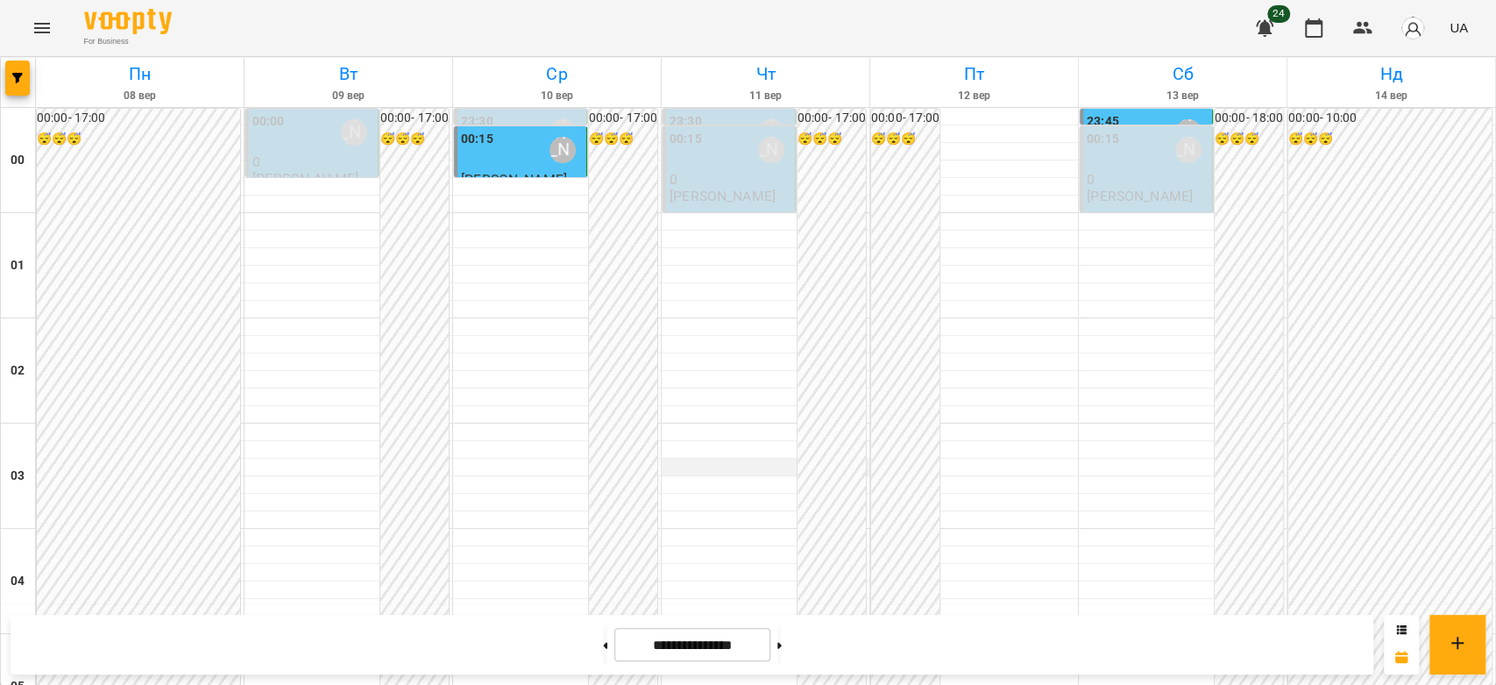
scroll to position [1558, 0]
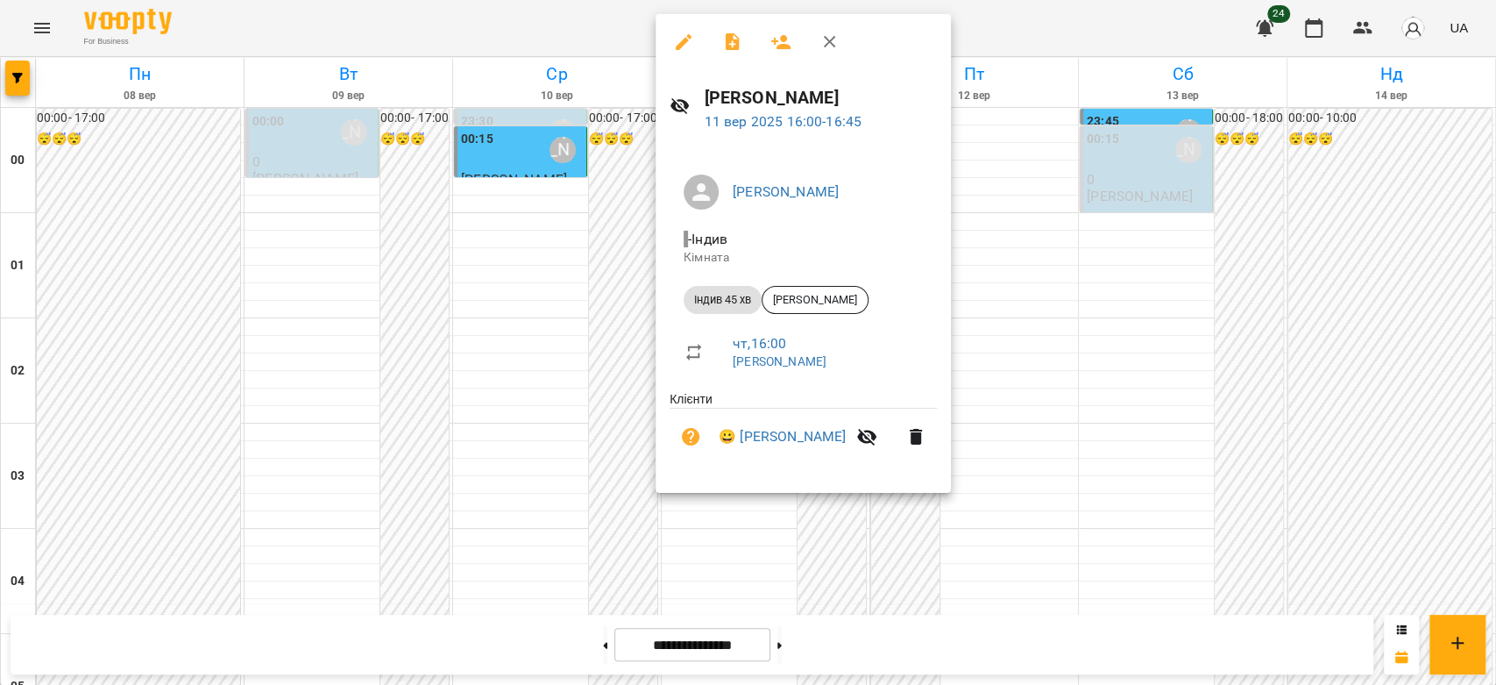
click at [677, 50] on icon "button" at bounding box center [683, 42] width 21 height 21
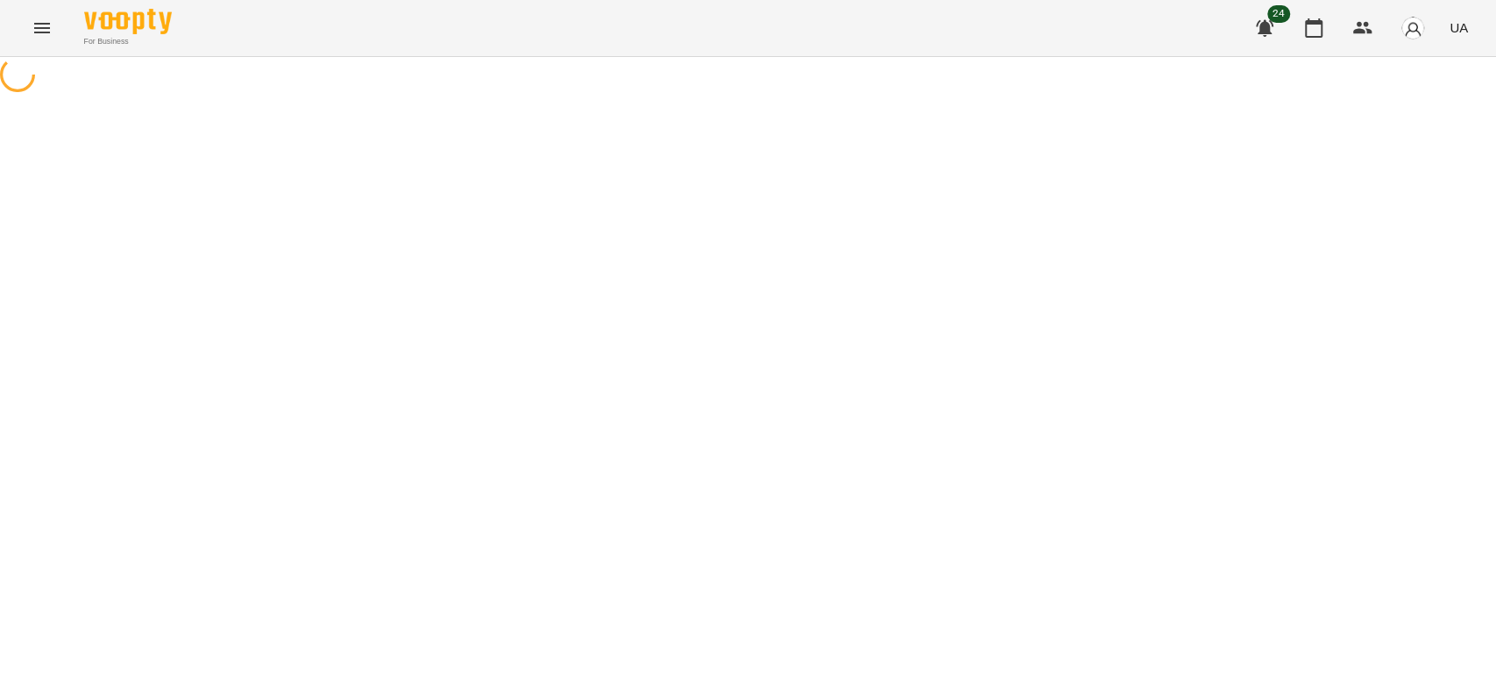
select select "**********"
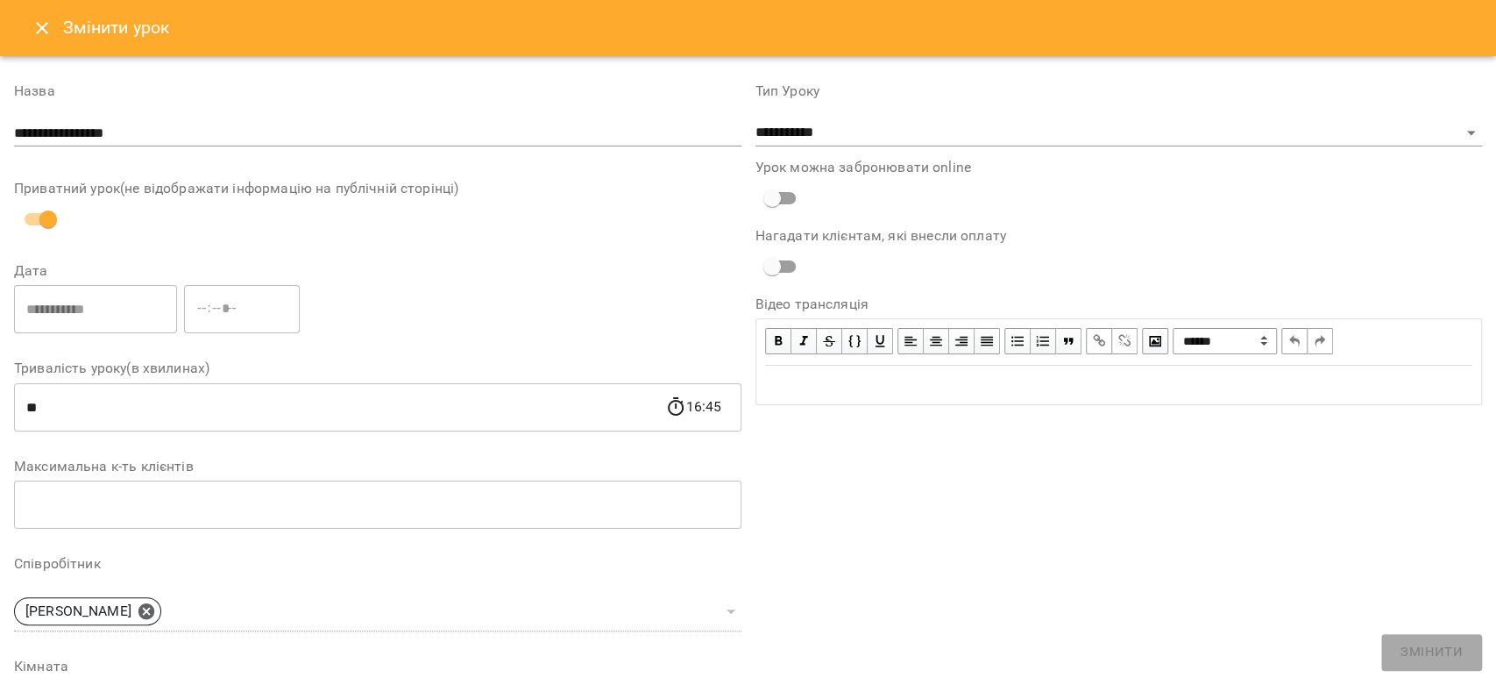
click at [33, 31] on icon "Close" at bounding box center [42, 28] width 21 height 21
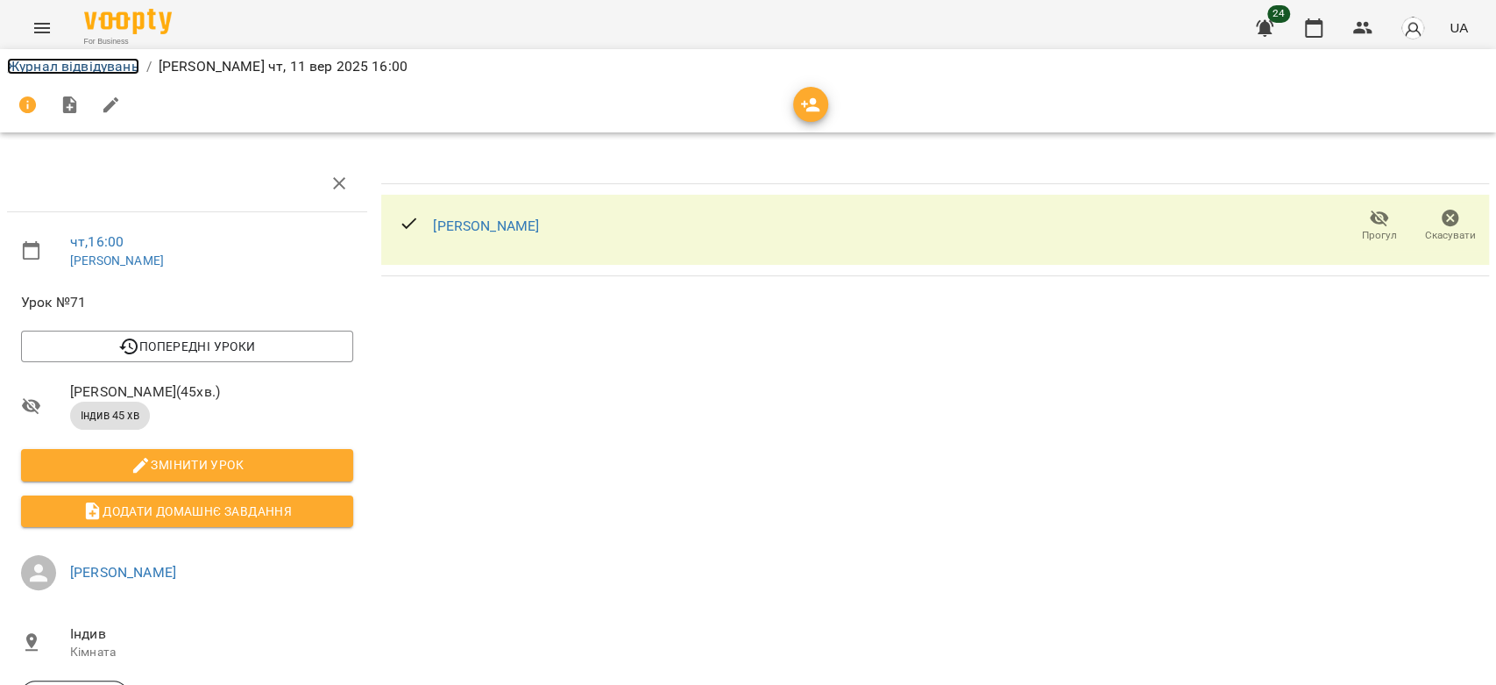
click at [63, 66] on link "Журнал відвідувань" at bounding box center [73, 66] width 132 height 17
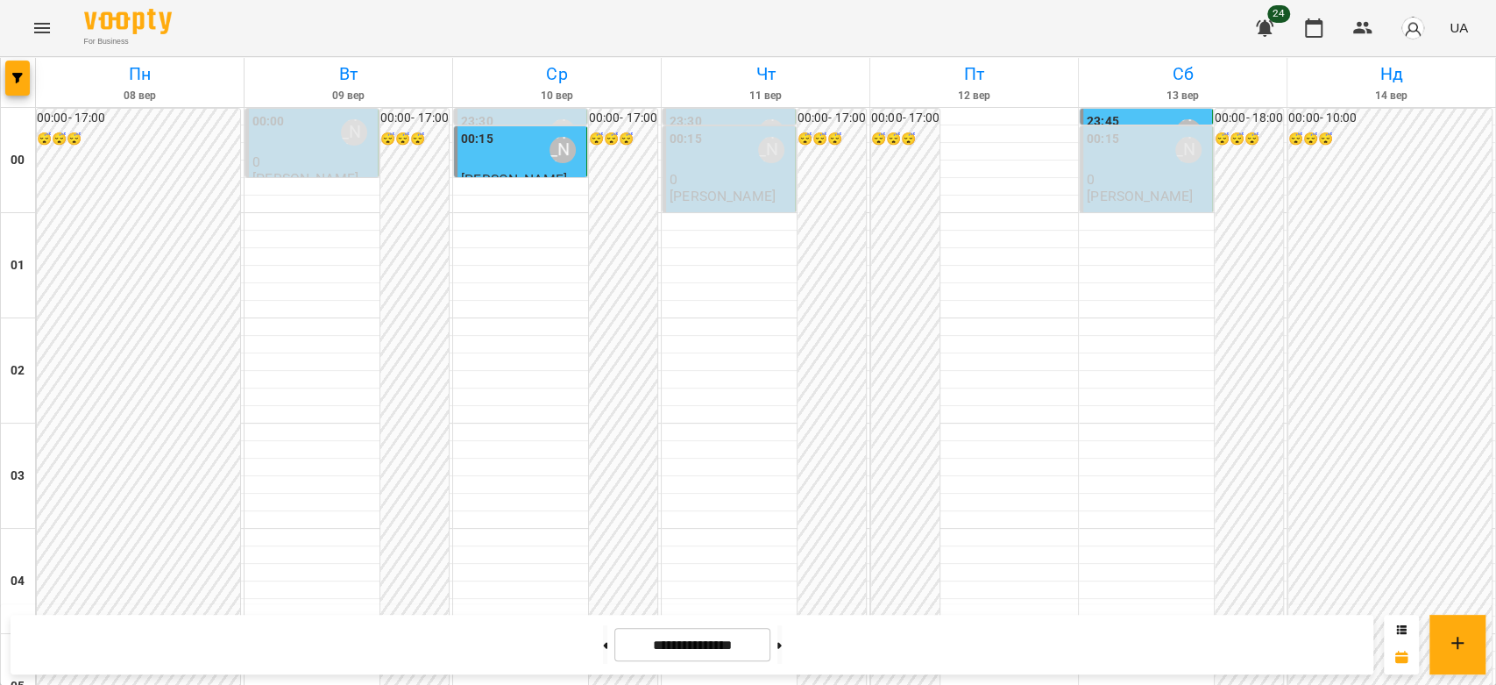
scroll to position [2027, 0]
click at [782, 644] on button at bounding box center [780, 644] width 4 height 39
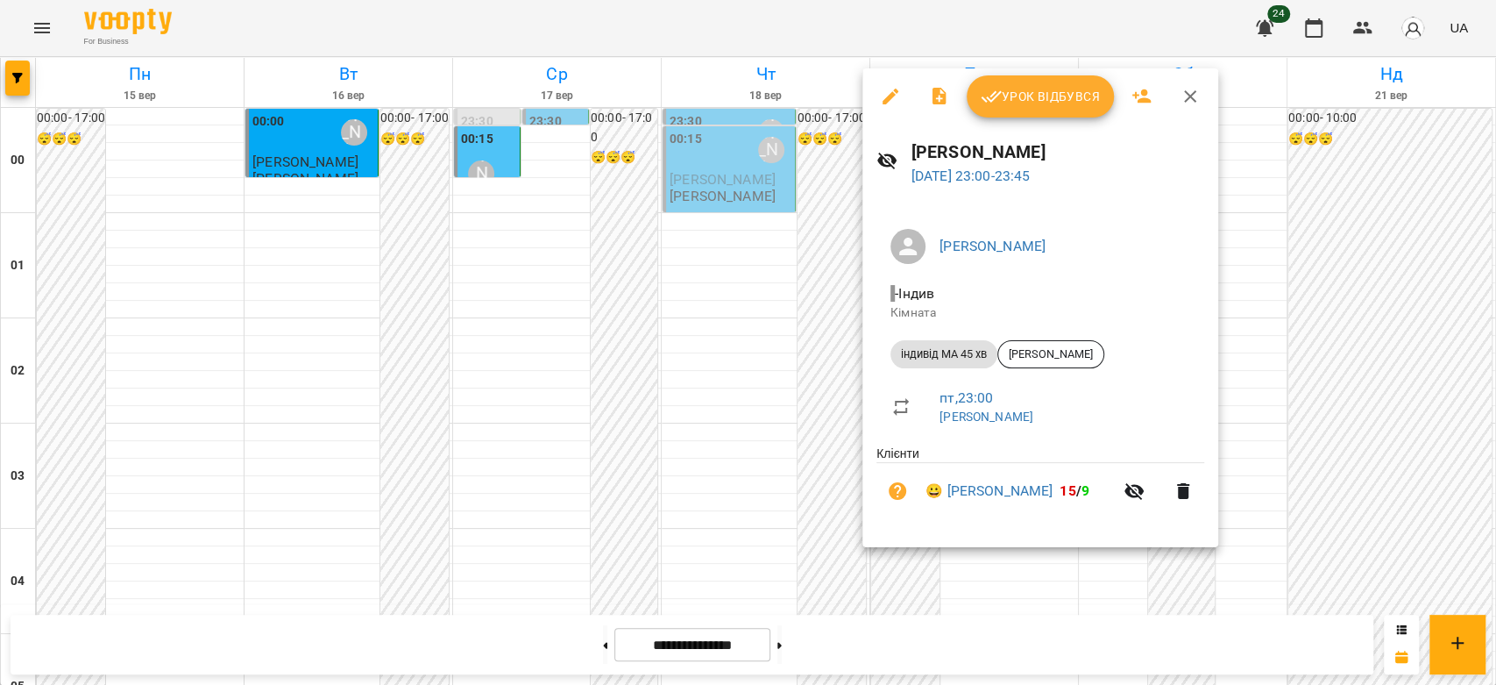
click at [771, 428] on div at bounding box center [748, 342] width 1496 height 685
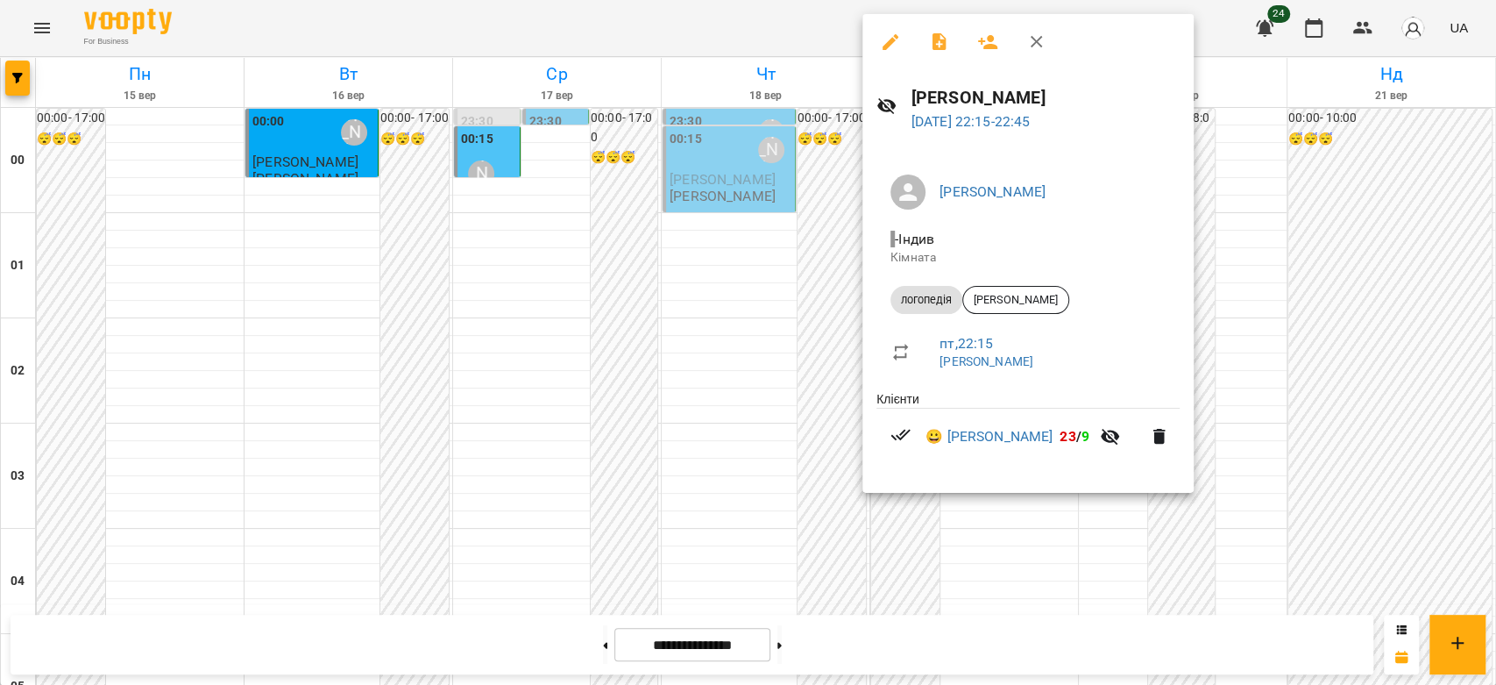
click at [778, 414] on div at bounding box center [748, 342] width 1496 height 685
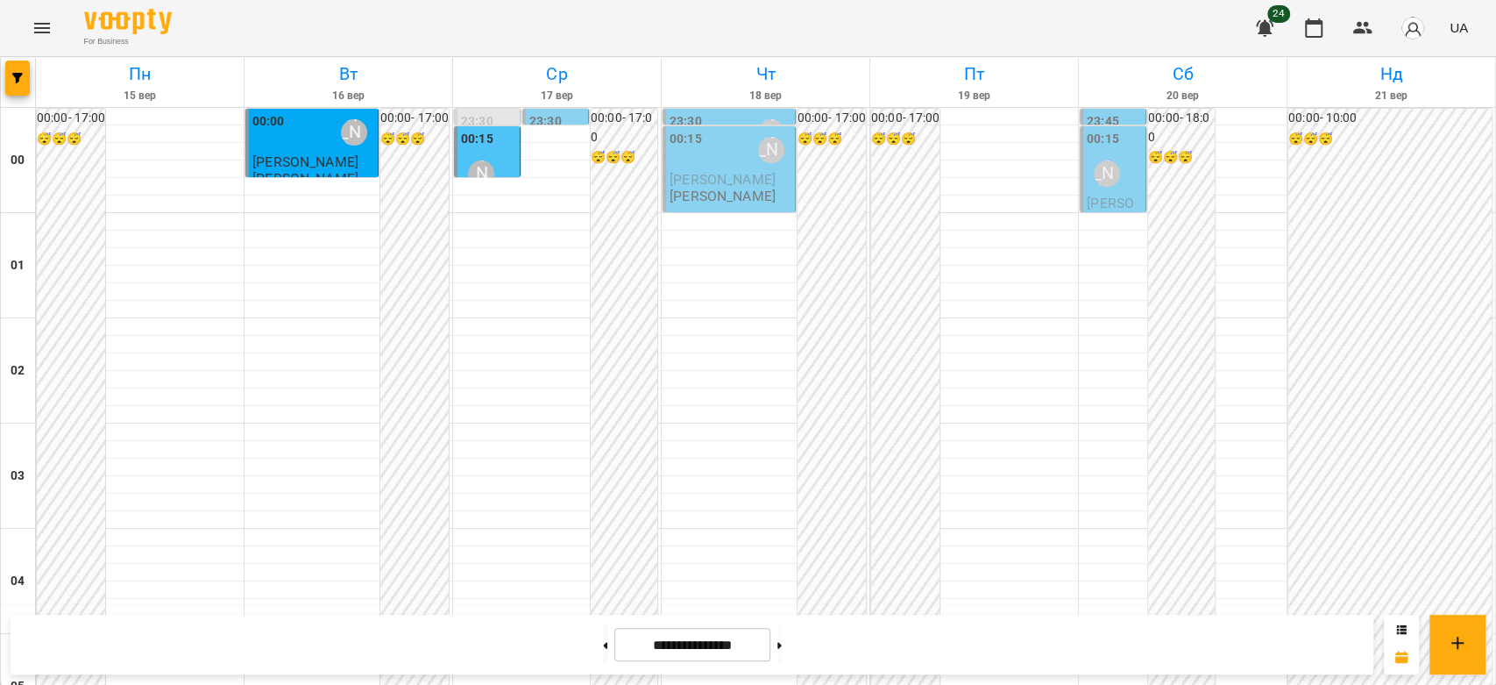
scroll to position [1831, 0]
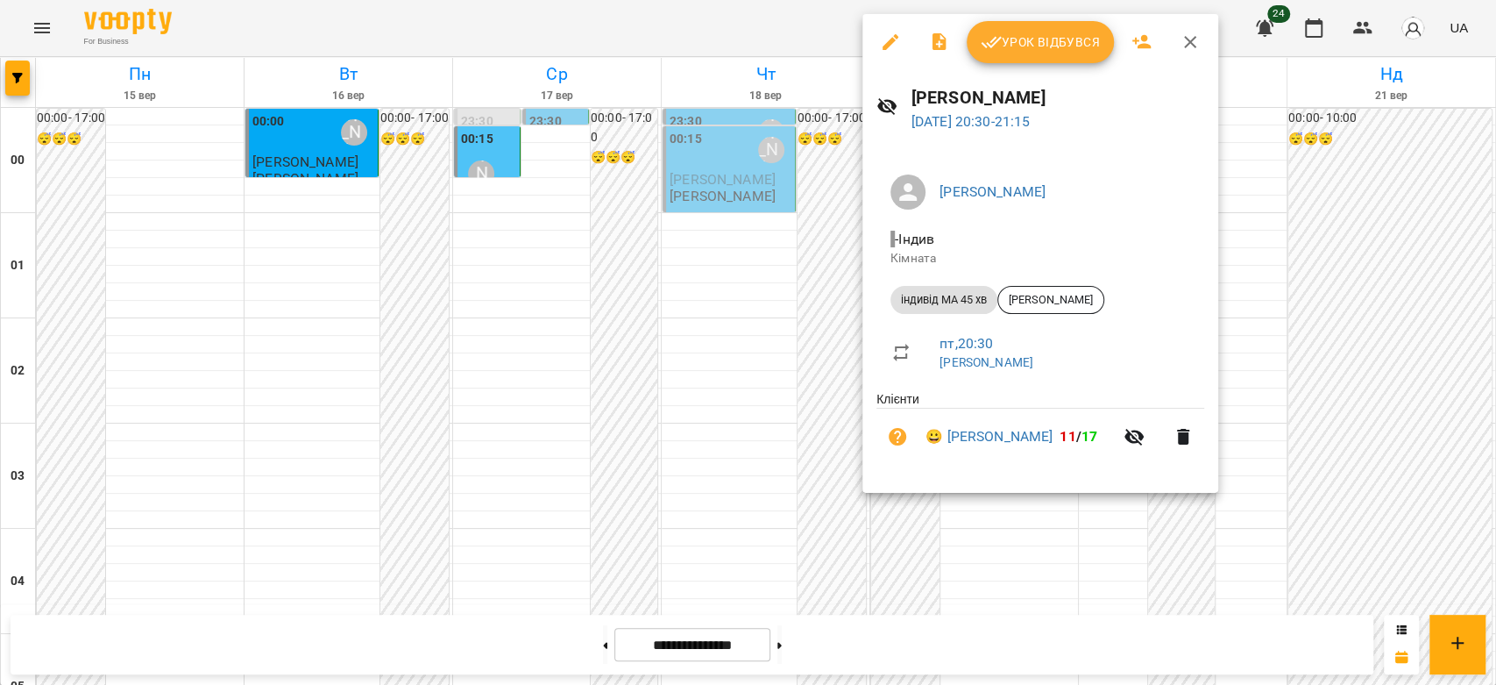
click at [788, 418] on div at bounding box center [748, 342] width 1496 height 685
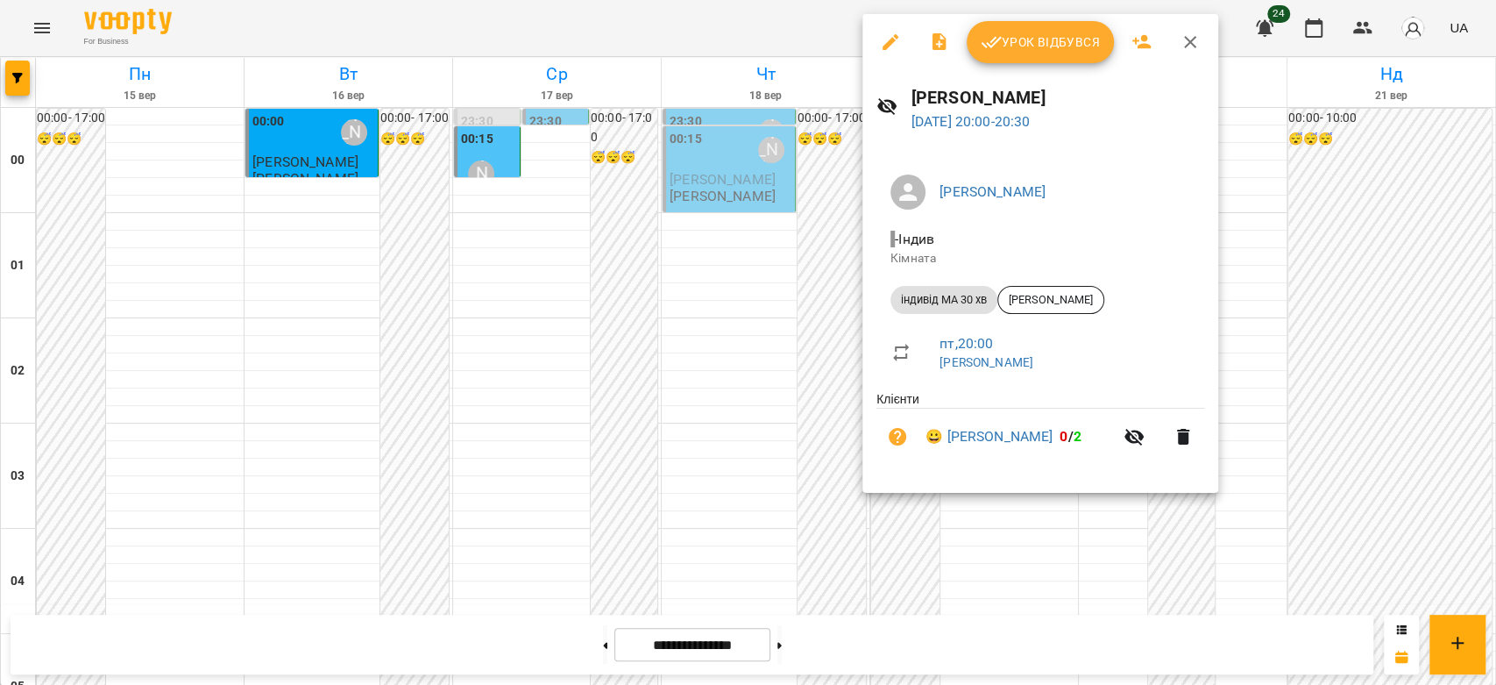
click at [831, 432] on div at bounding box center [748, 342] width 1496 height 685
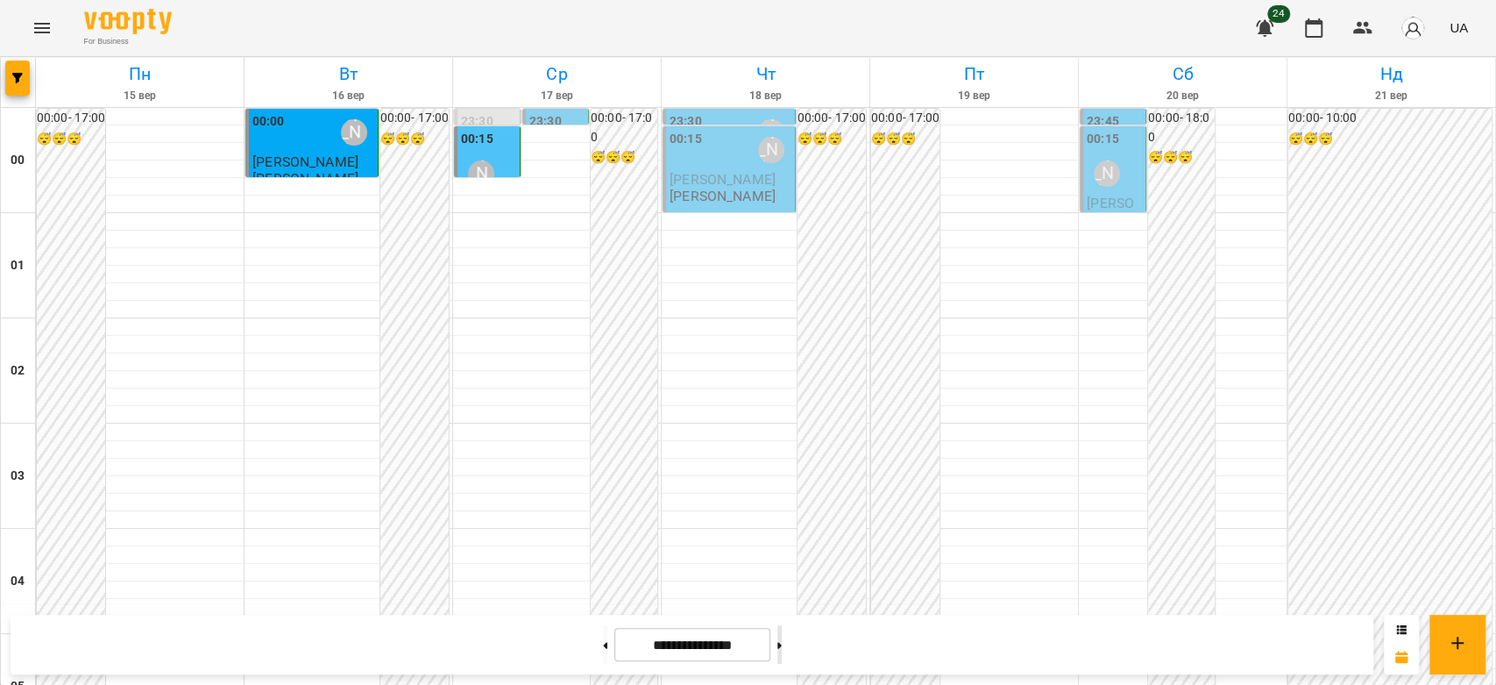
click at [782, 651] on button at bounding box center [780, 644] width 4 height 39
type input "**********"
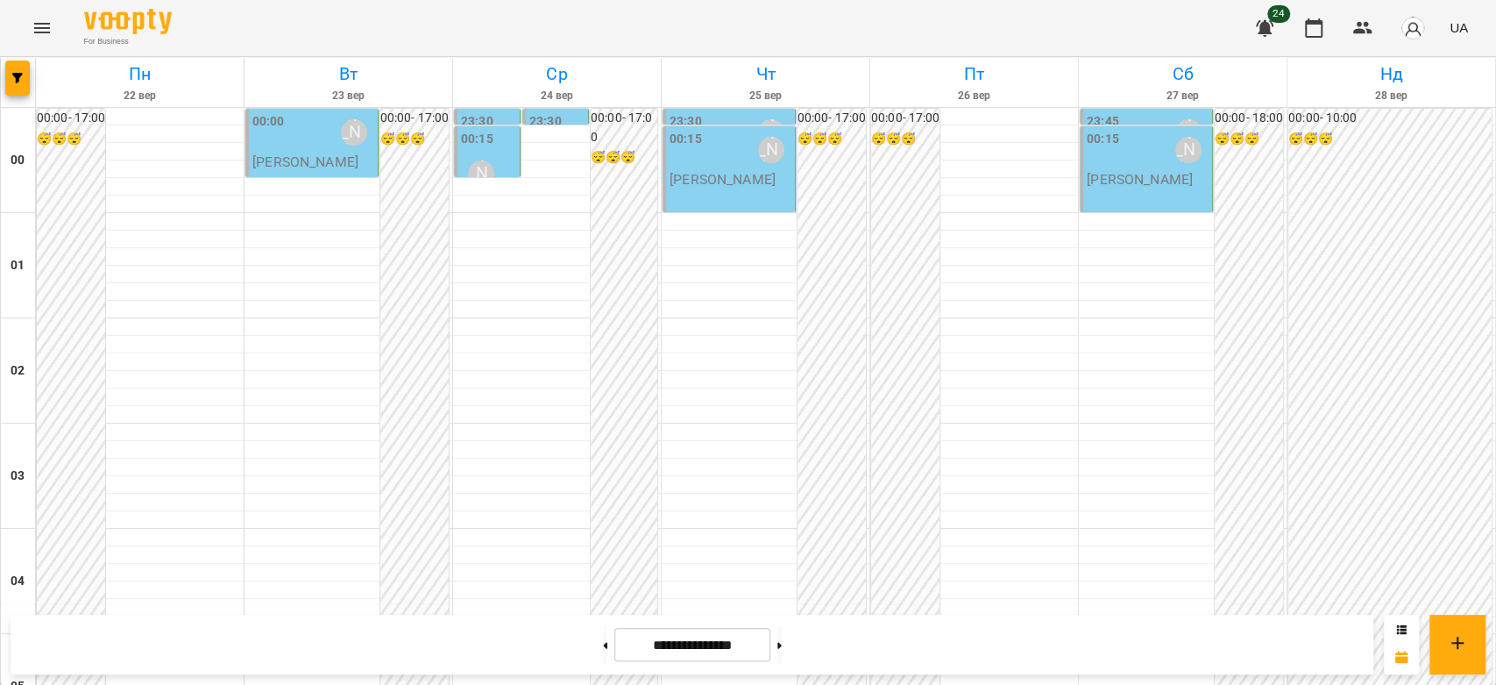
scroll to position [1734, 0]
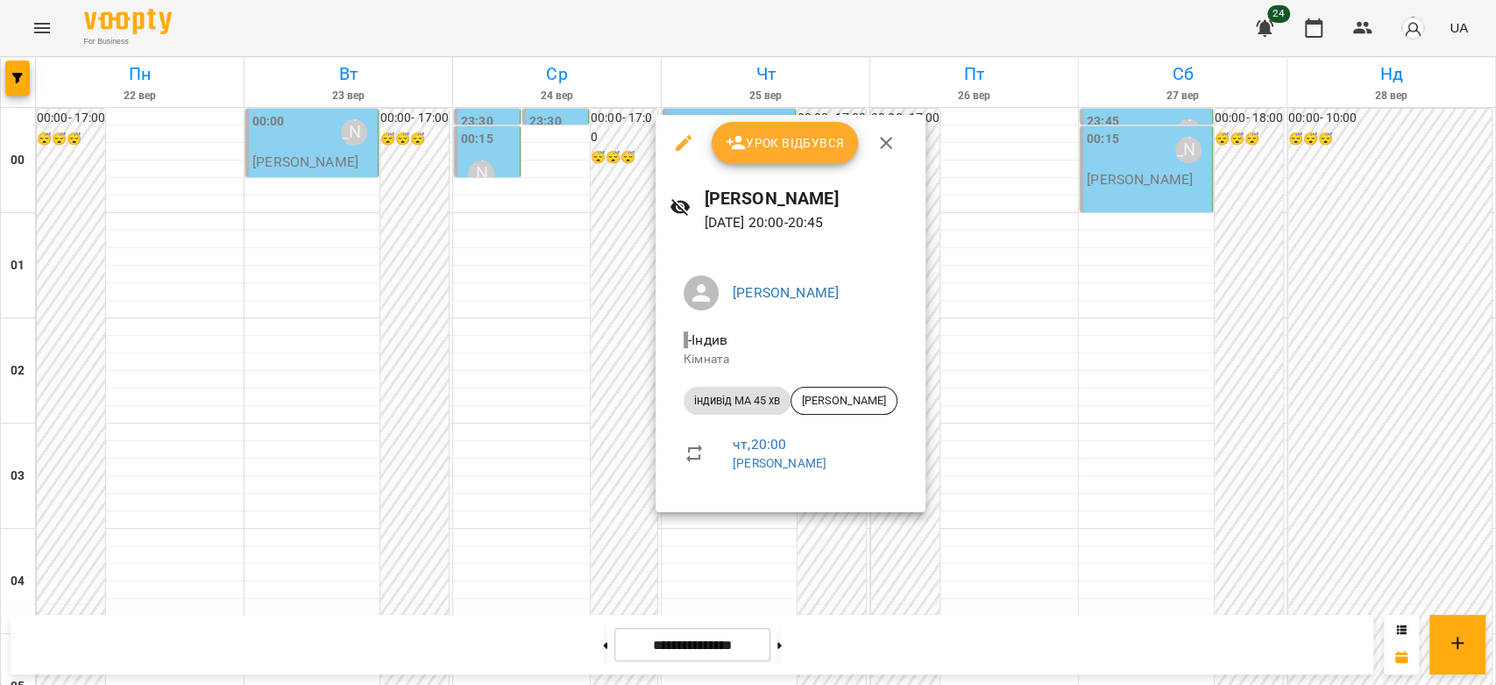
click at [529, 373] on div at bounding box center [748, 342] width 1496 height 685
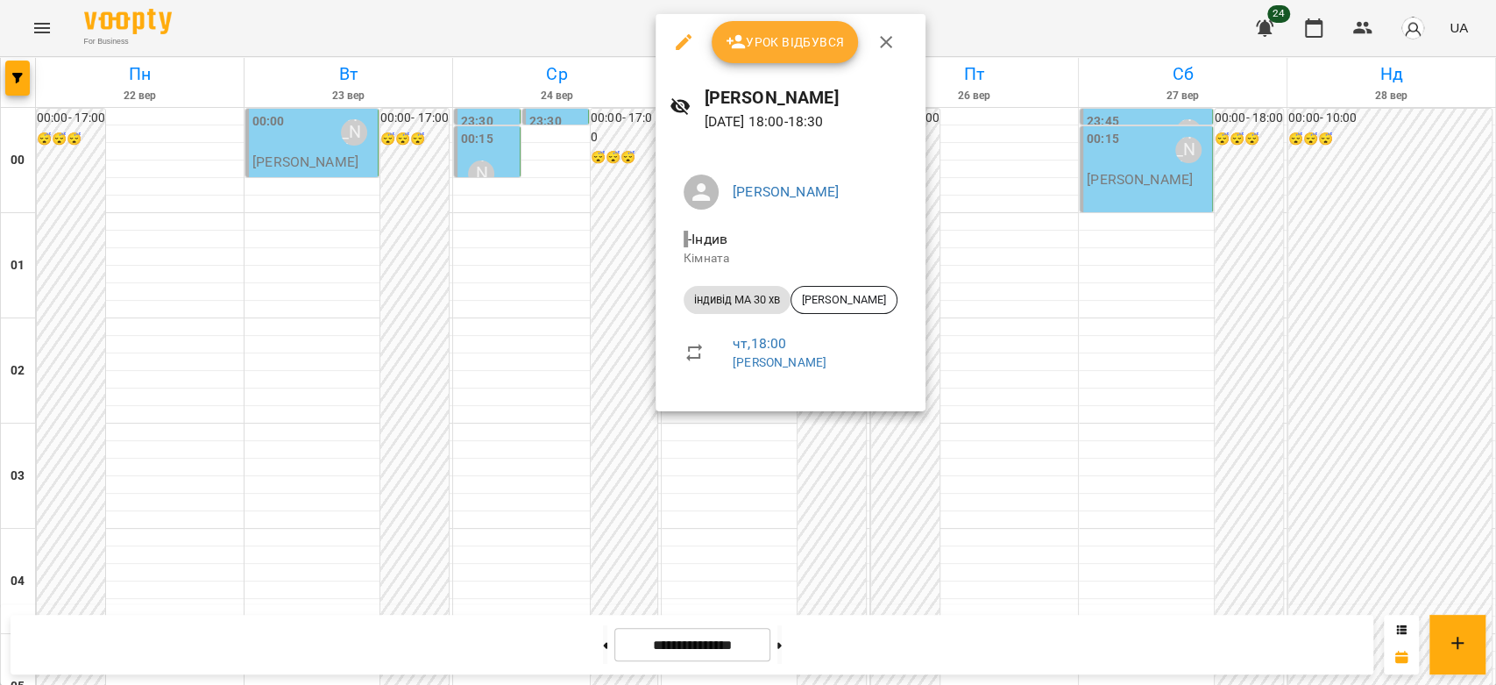
click at [549, 347] on div at bounding box center [748, 342] width 1496 height 685
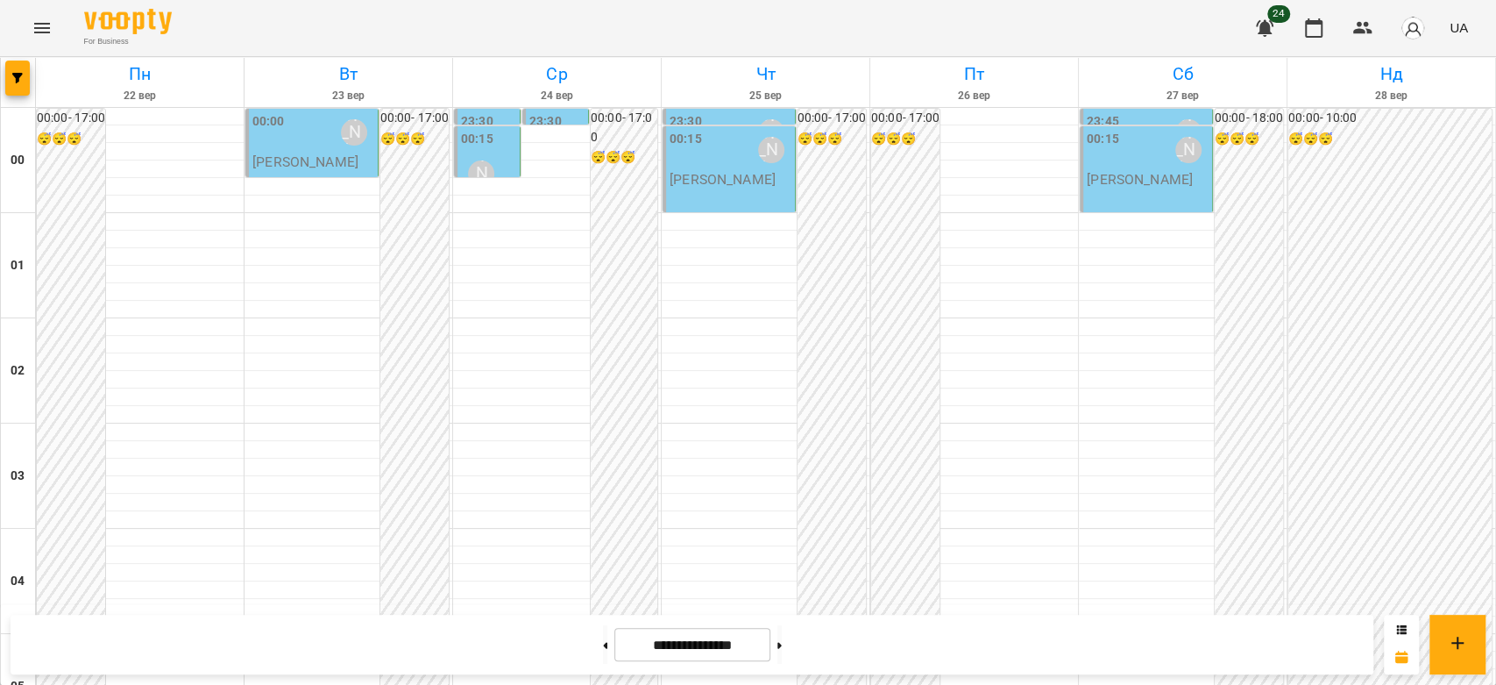
scroll to position [1539, 0]
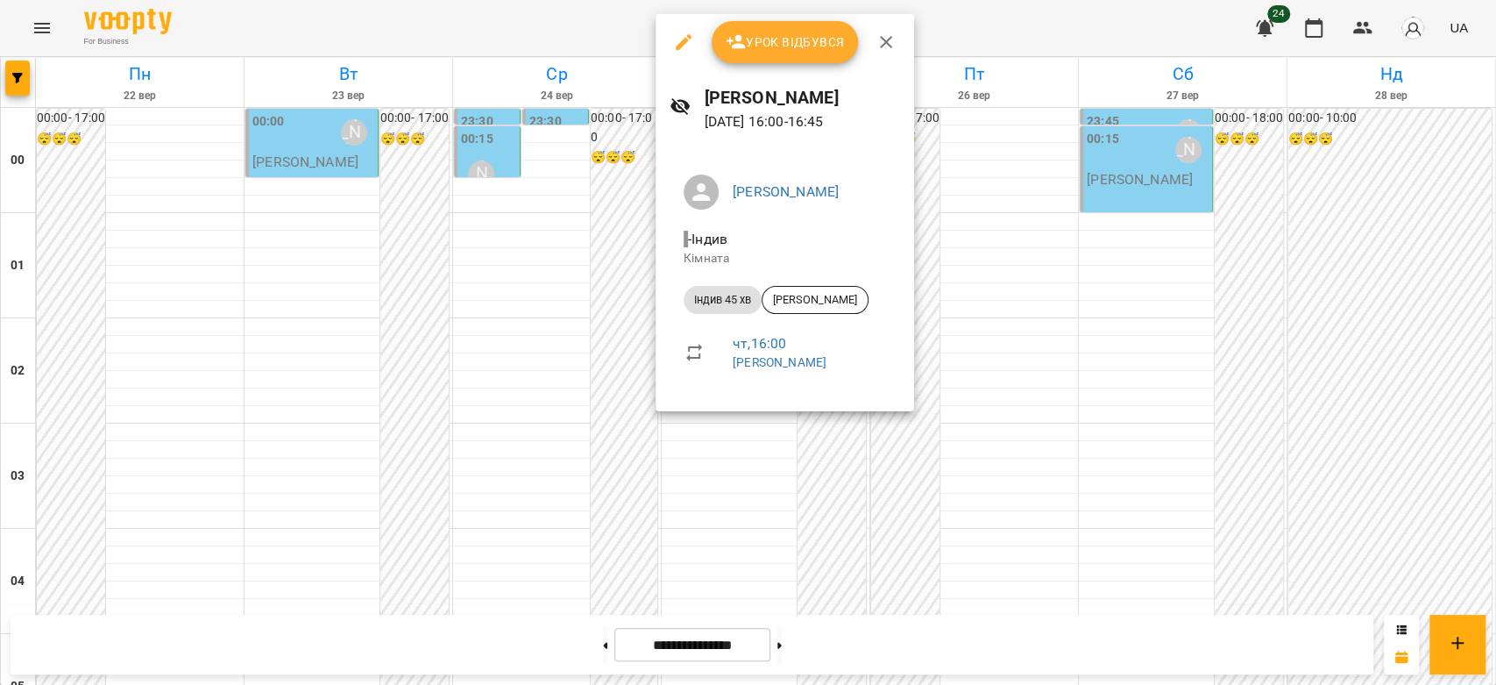
click at [607, 285] on div at bounding box center [748, 342] width 1496 height 685
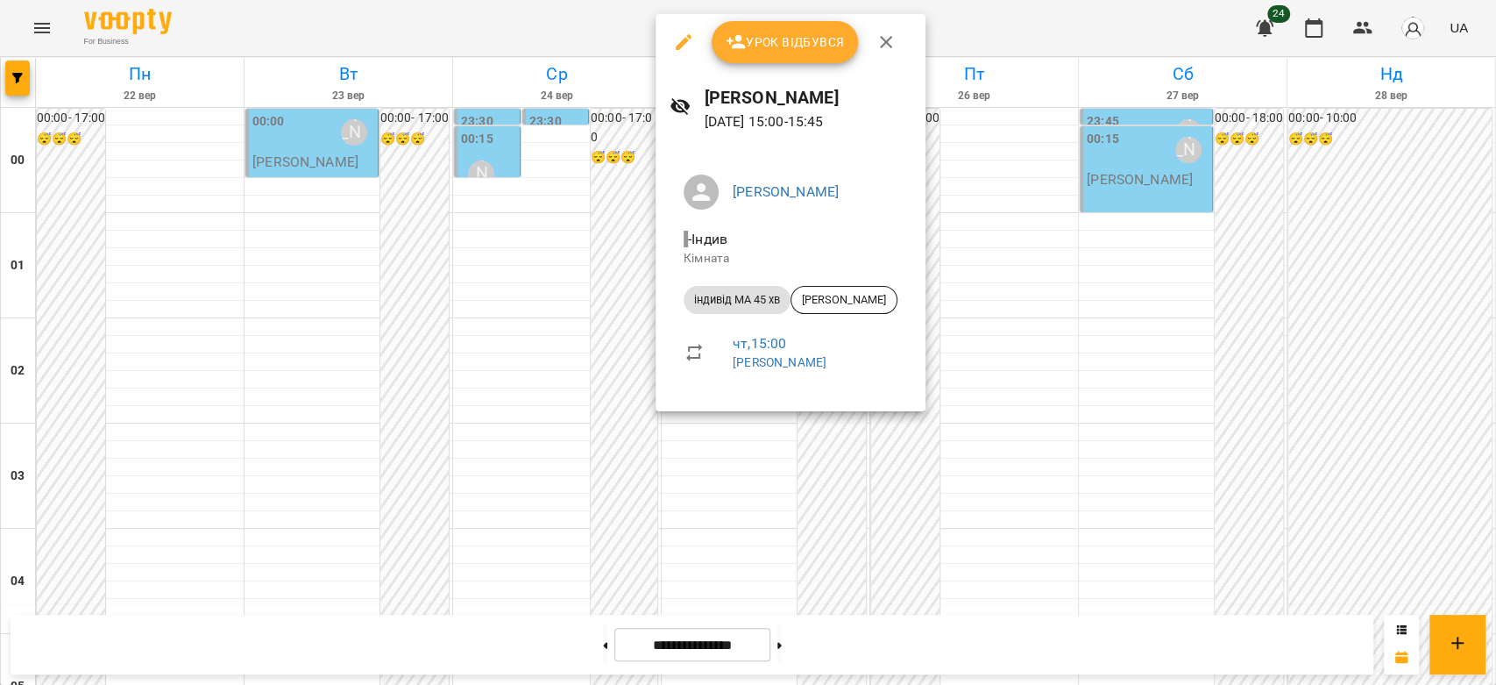
click at [562, 308] on div at bounding box center [748, 342] width 1496 height 685
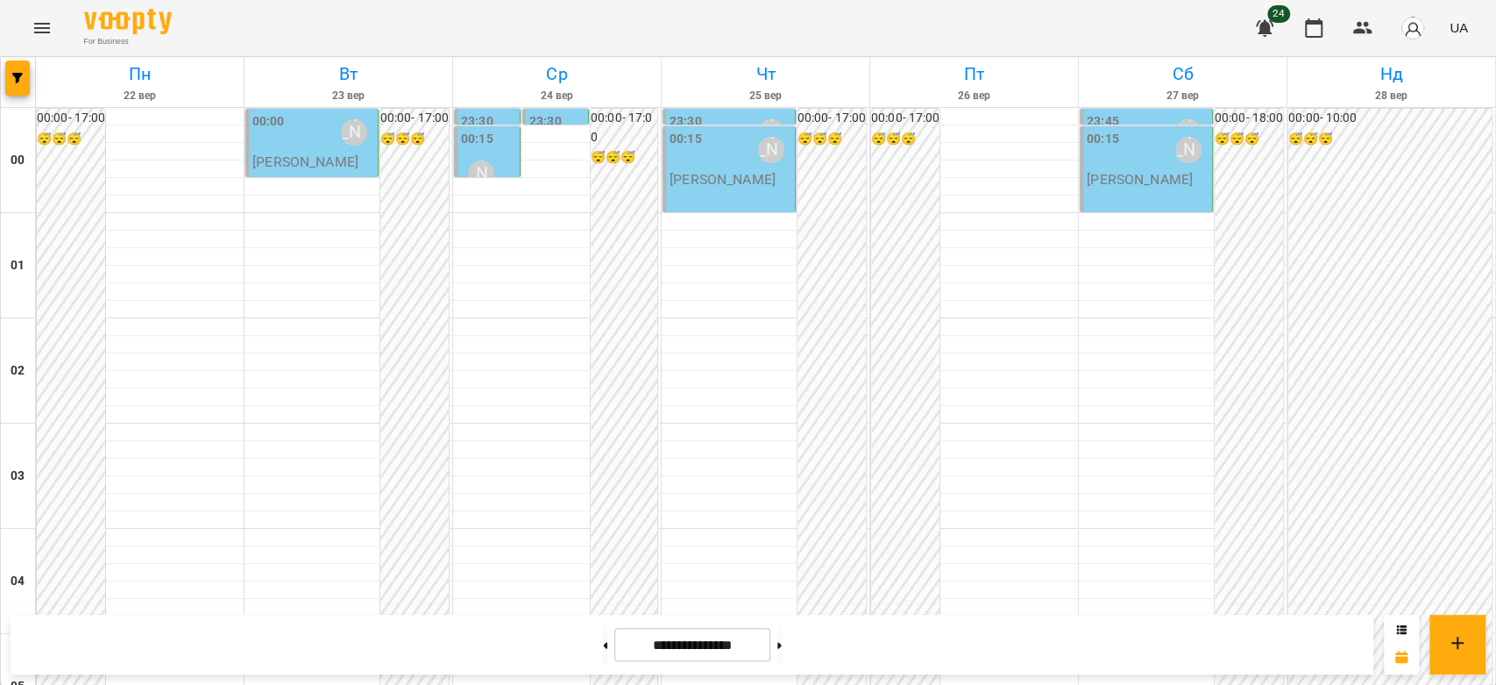
scroll to position [1345, 0]
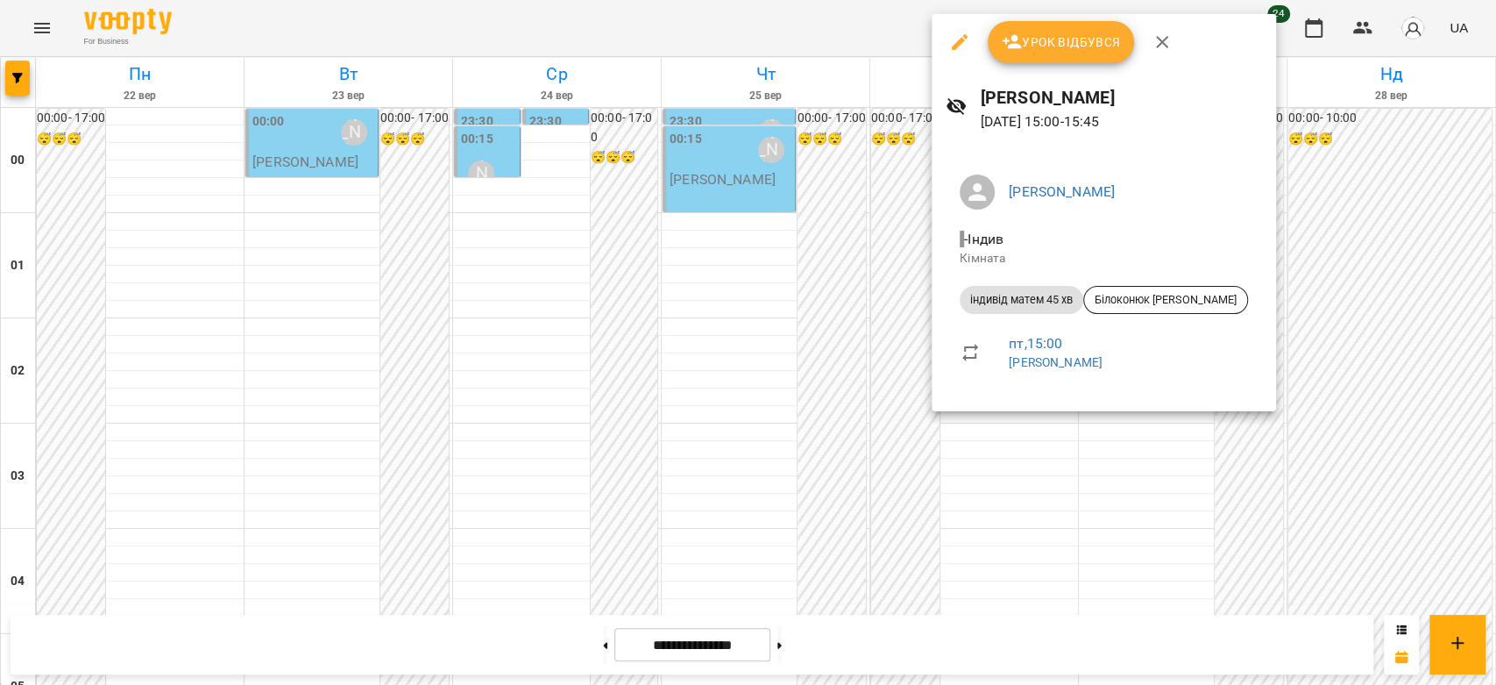
click at [701, 380] on div at bounding box center [748, 342] width 1496 height 685
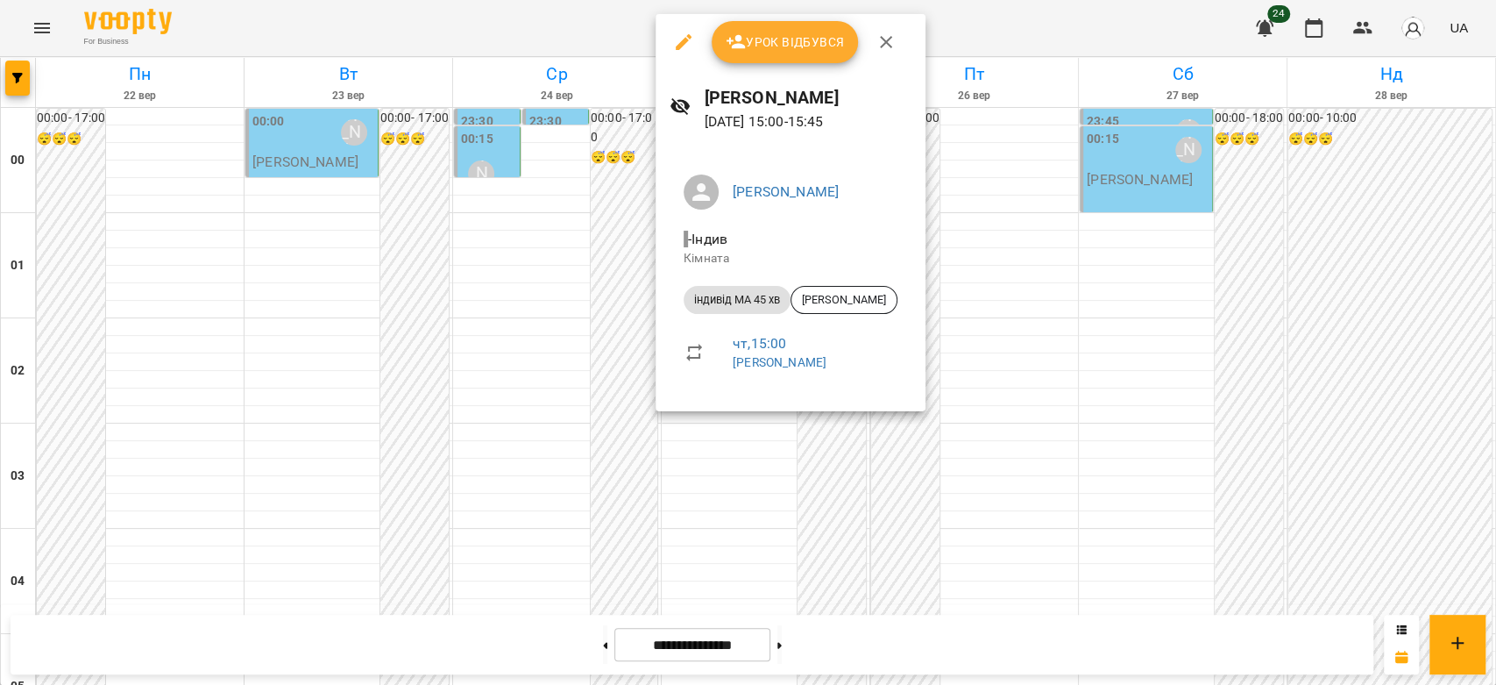
click at [989, 458] on div at bounding box center [748, 342] width 1496 height 685
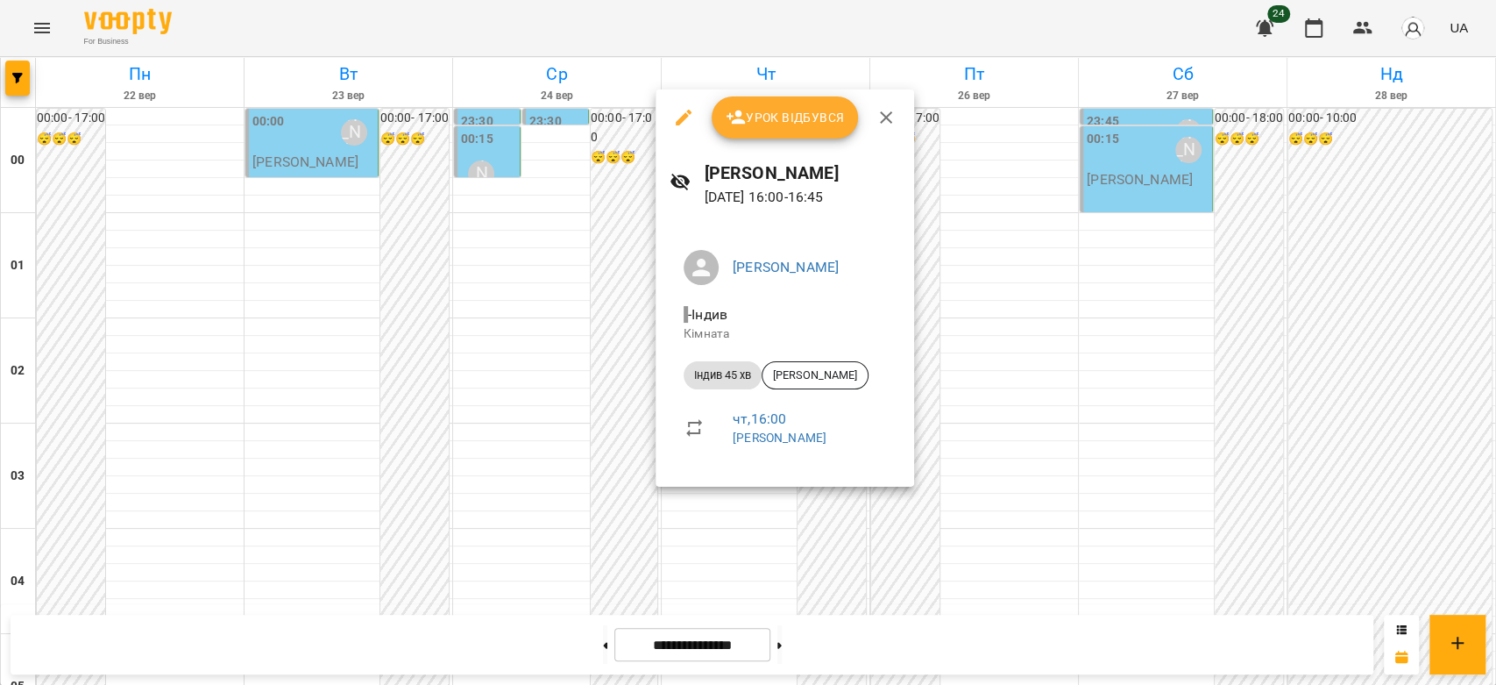
click at [970, 469] on div at bounding box center [748, 342] width 1496 height 685
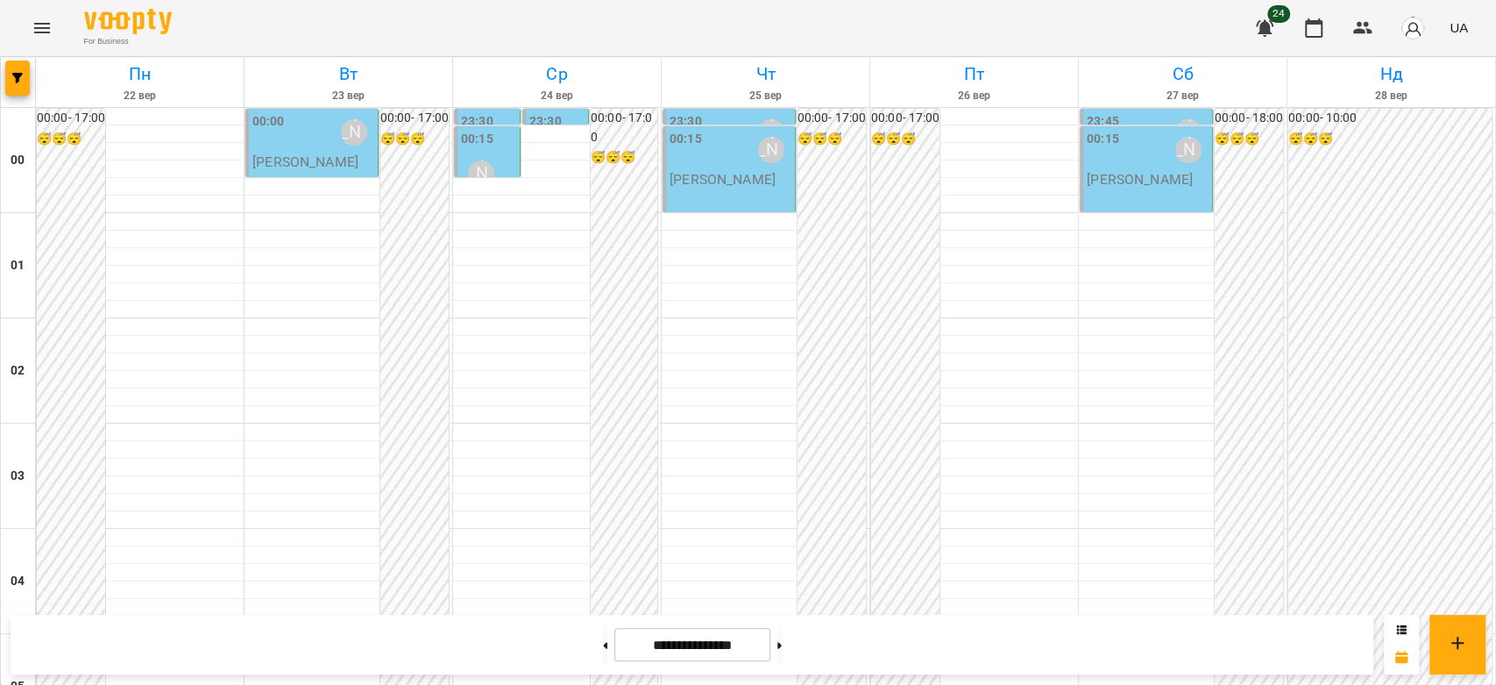
scroll to position [1442, 0]
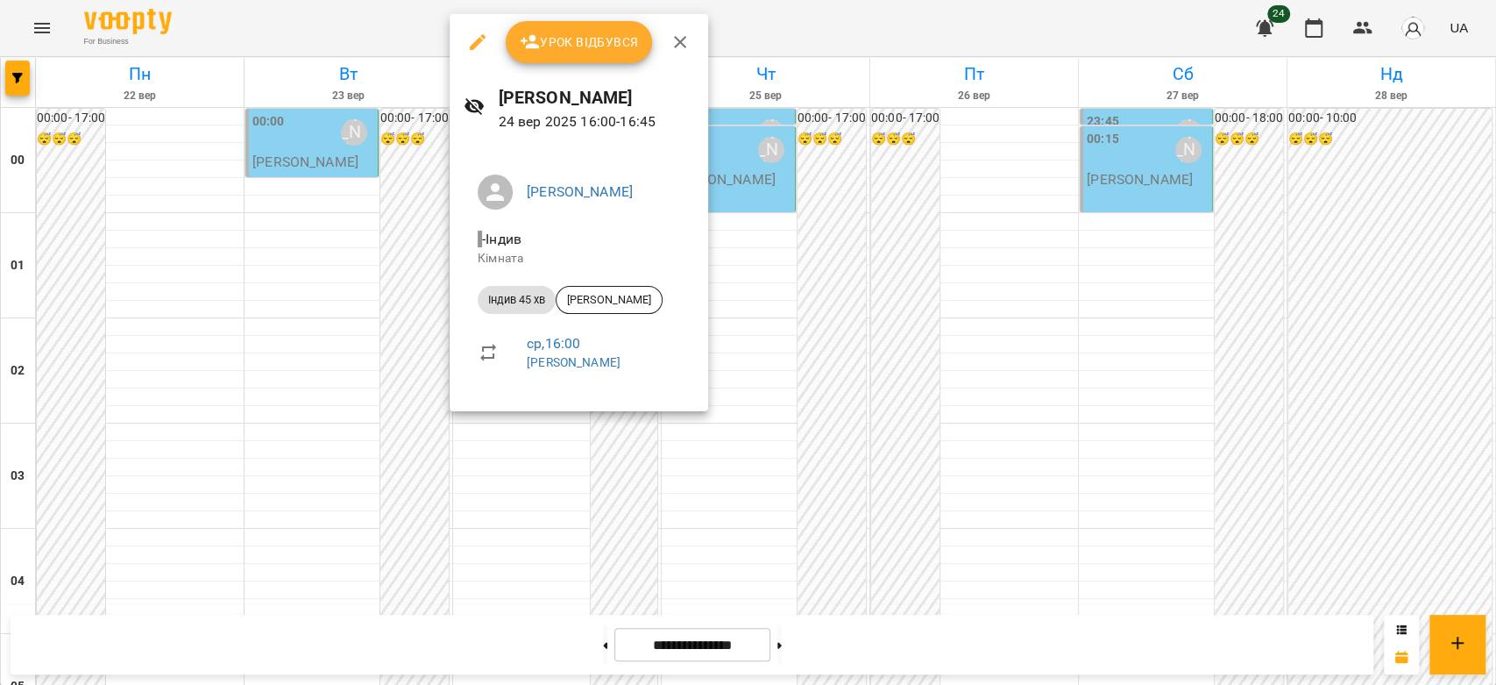
click at [937, 396] on div at bounding box center [748, 342] width 1496 height 685
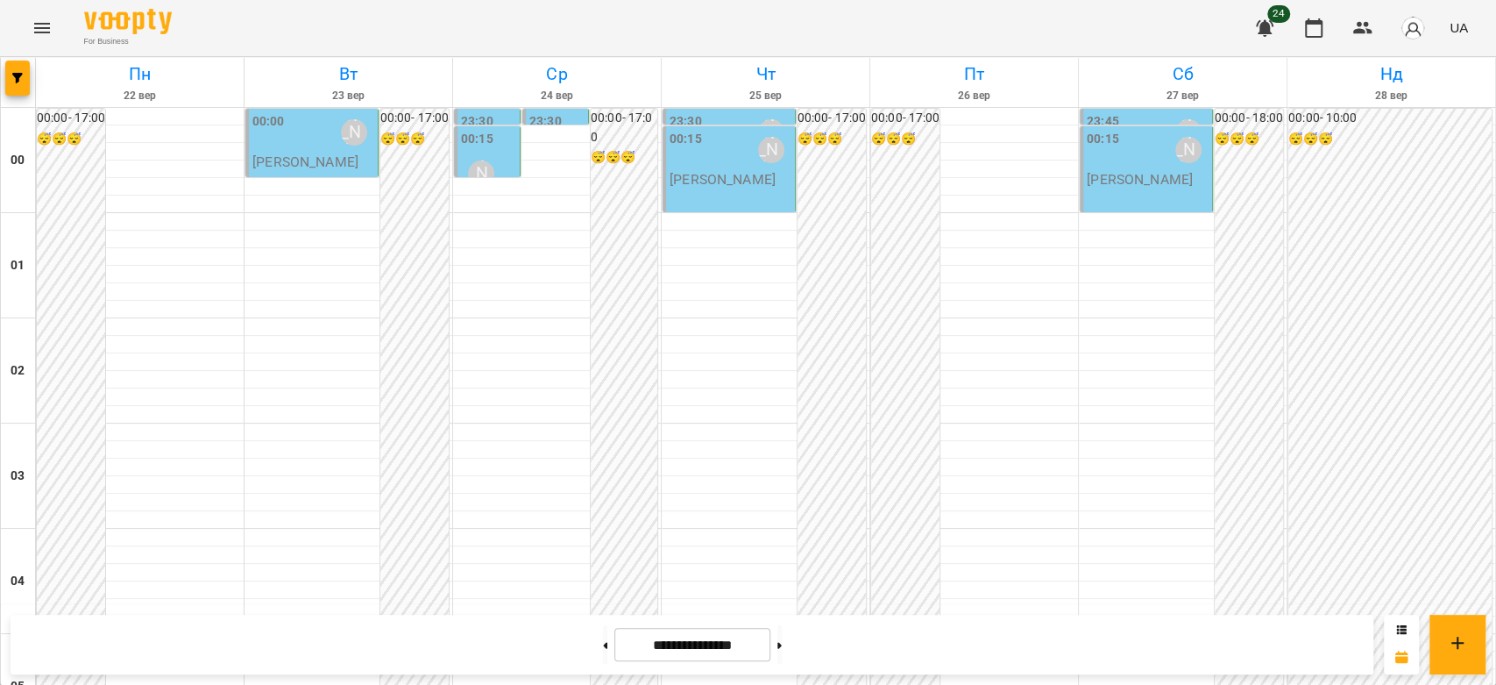
scroll to position [1539, 0]
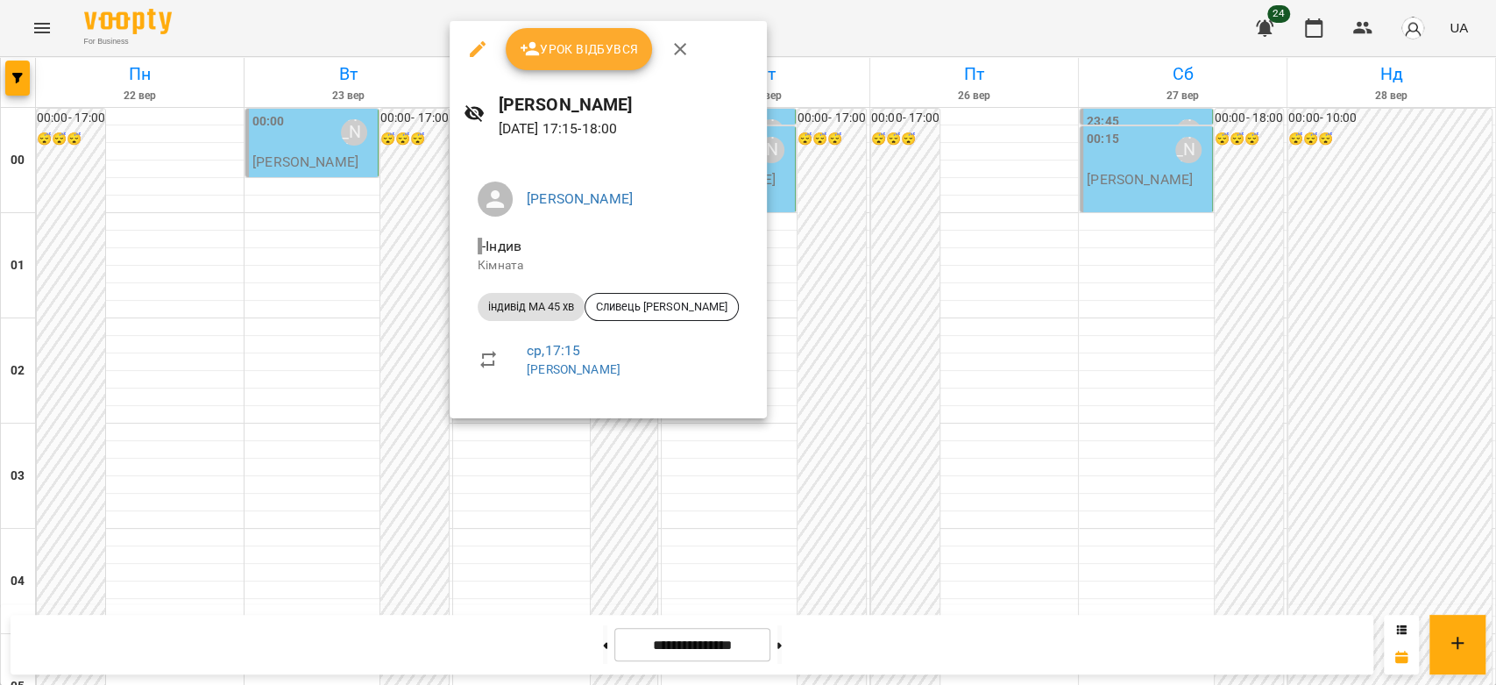
click at [878, 423] on div at bounding box center [748, 342] width 1496 height 685
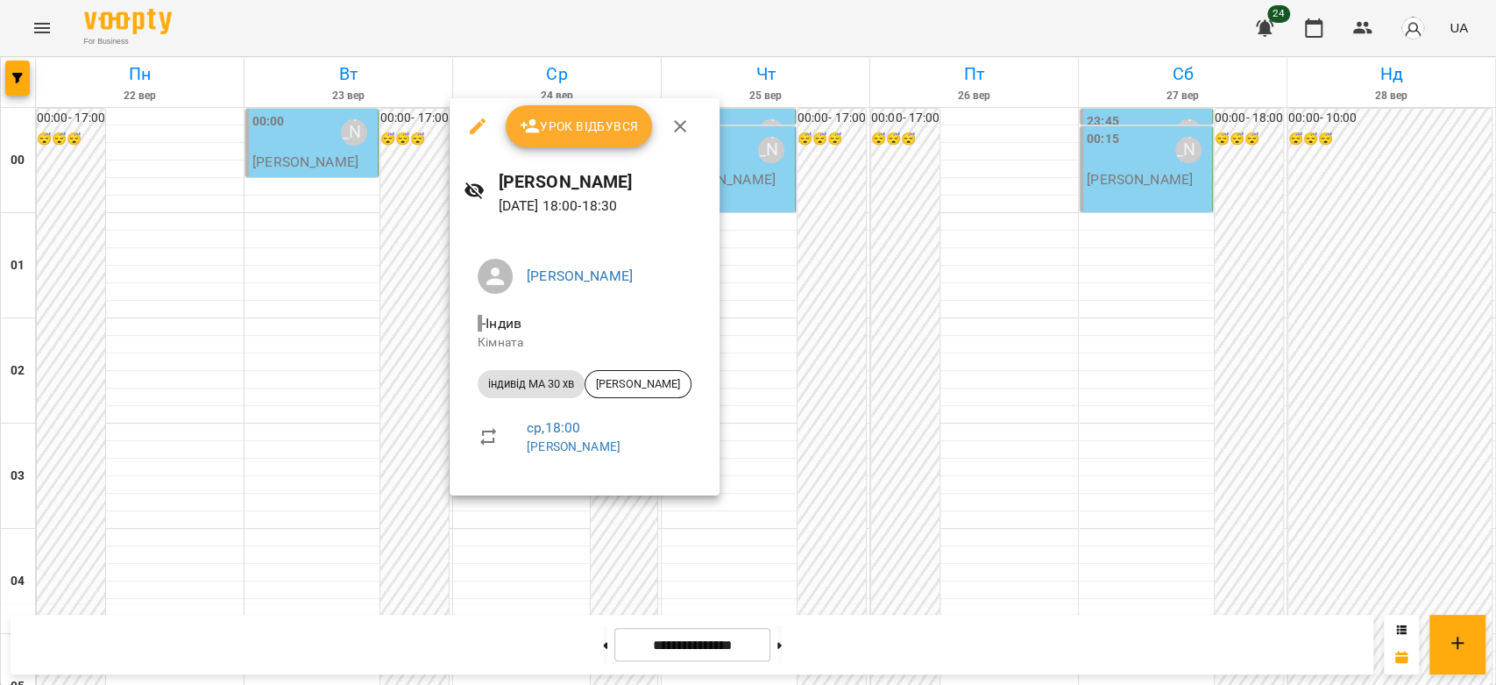
click at [906, 419] on div at bounding box center [748, 342] width 1496 height 685
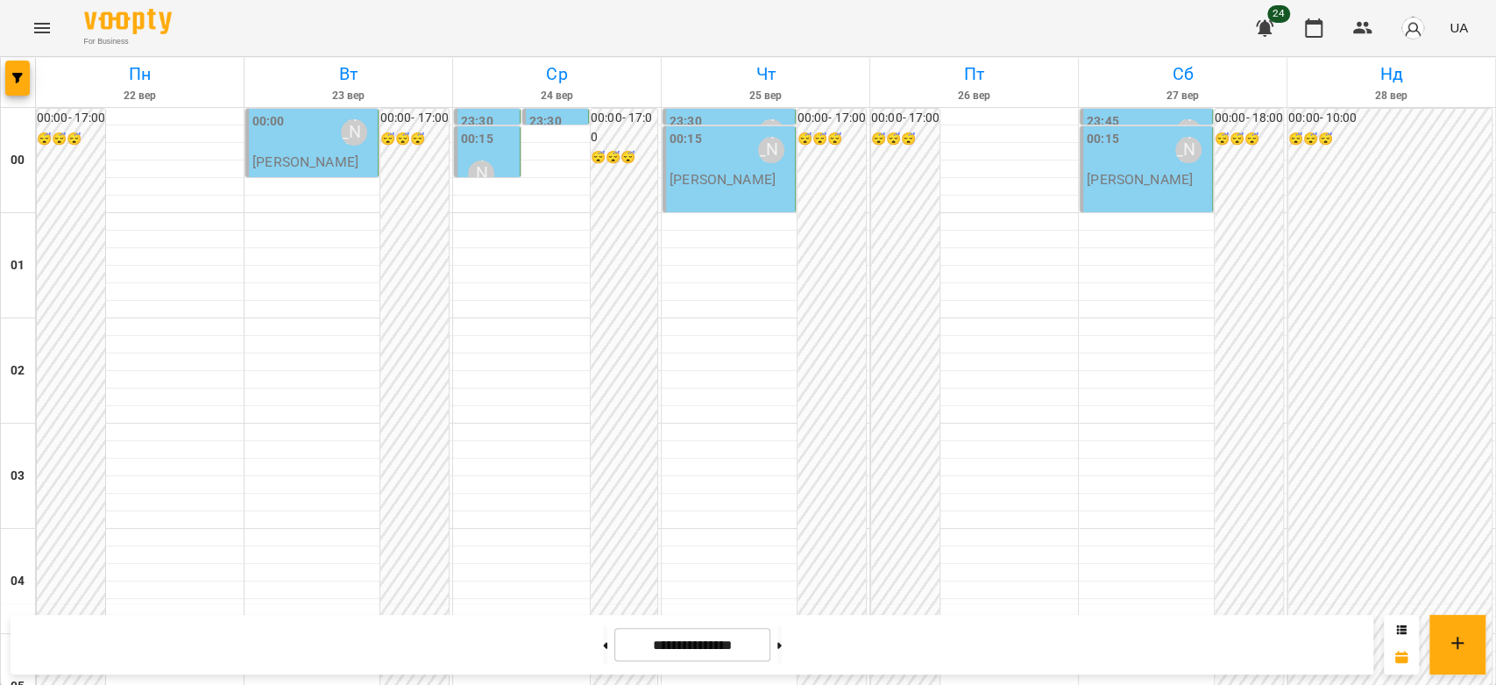
scroll to position [1831, 0]
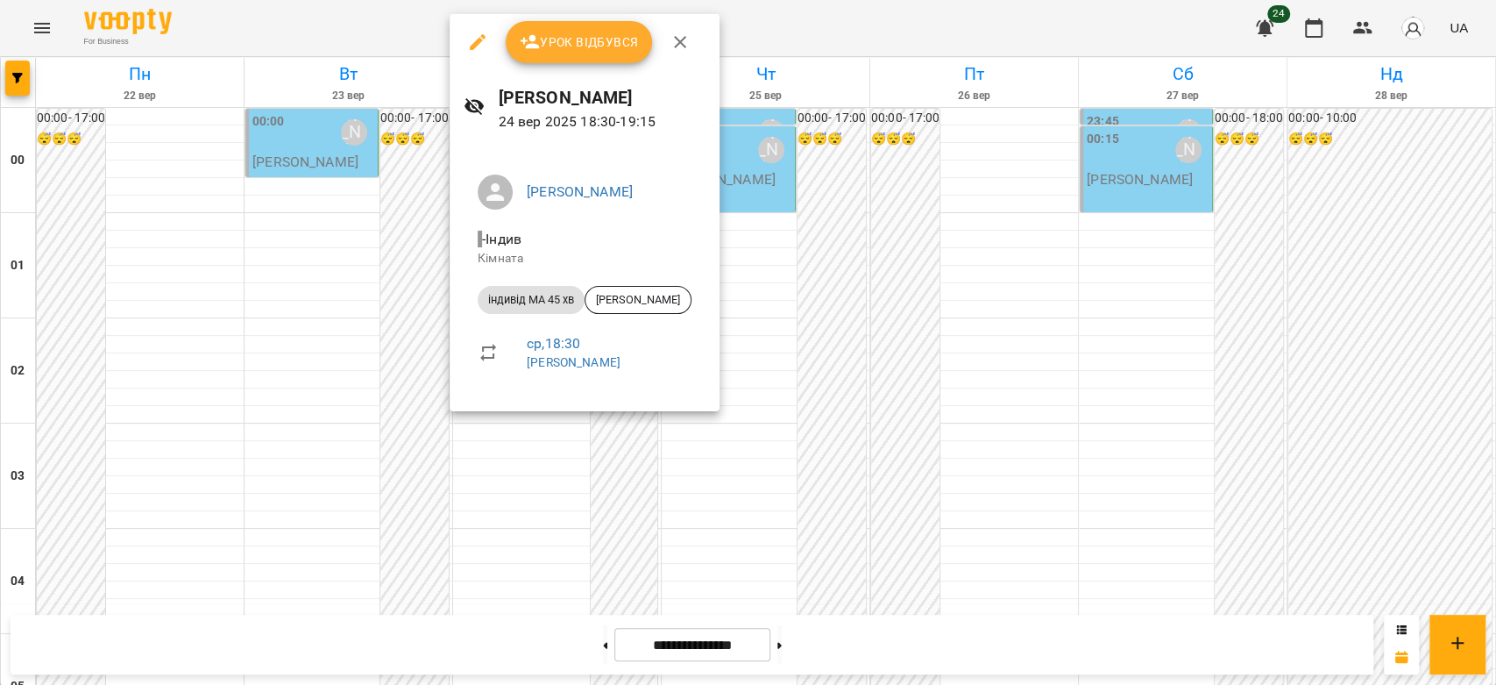
click at [877, 281] on div at bounding box center [748, 342] width 1496 height 685
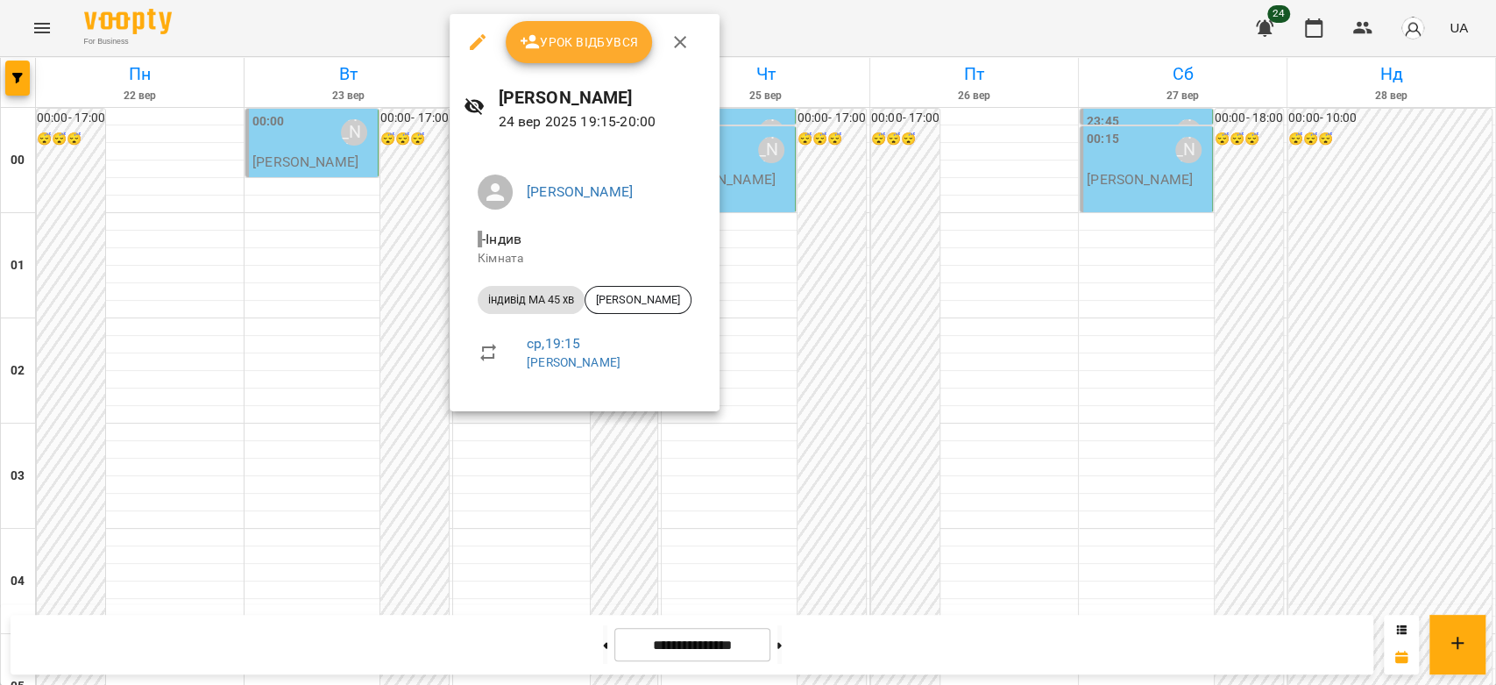
click at [857, 320] on div at bounding box center [748, 342] width 1496 height 685
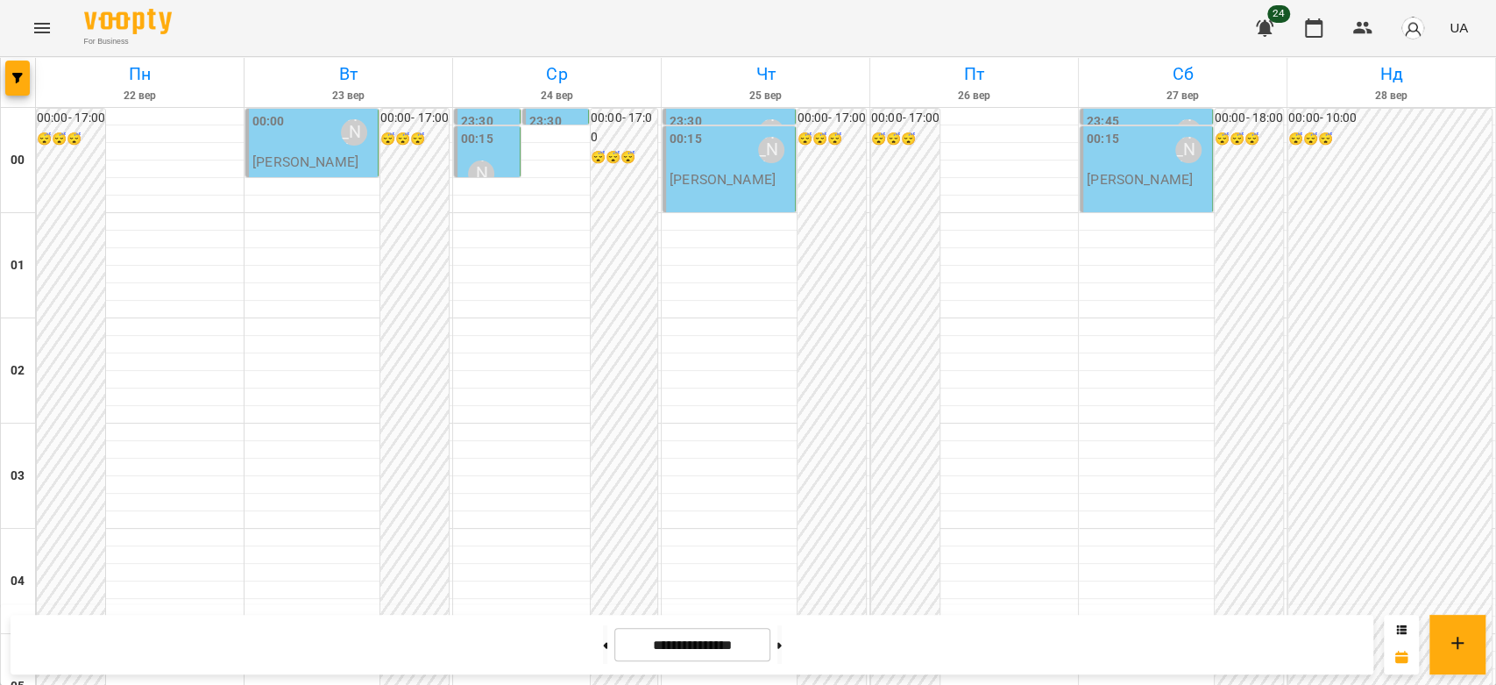
scroll to position [1052, 0]
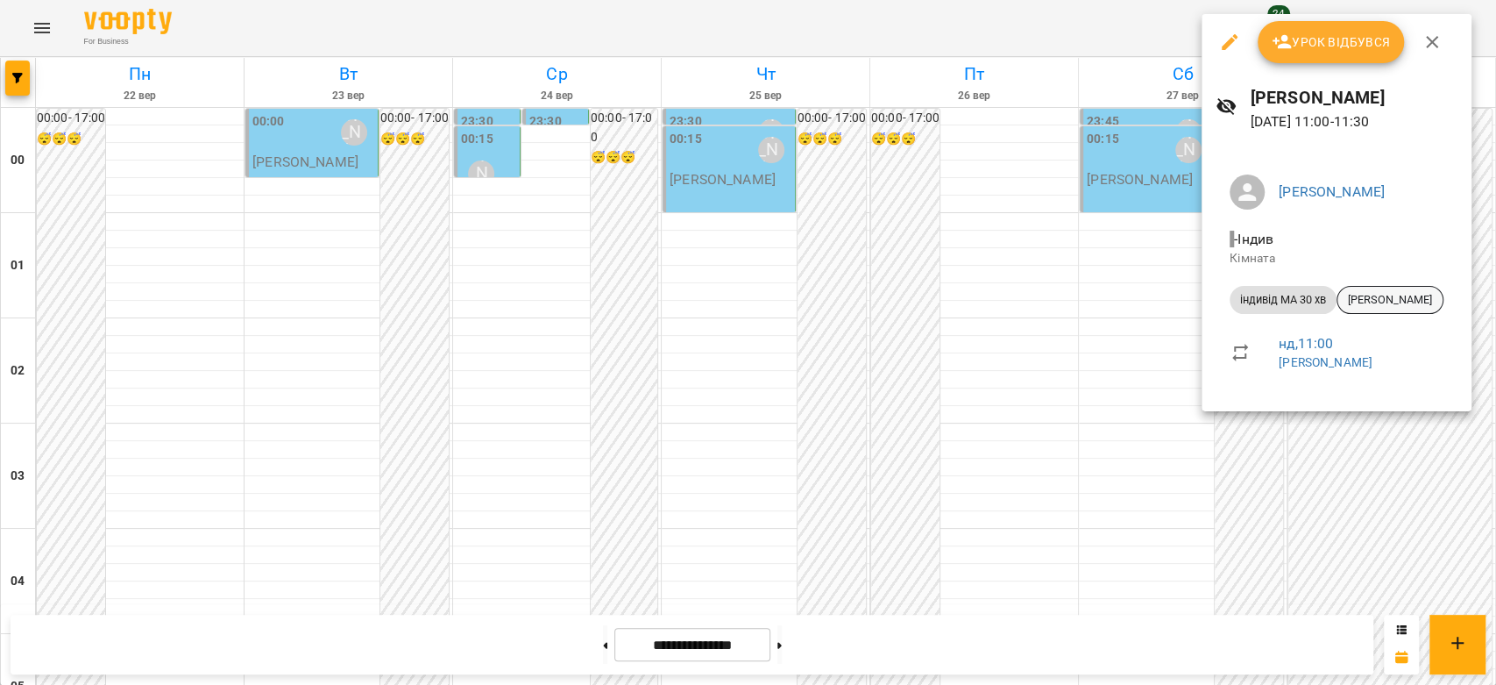
click at [1371, 297] on span "[PERSON_NAME]" at bounding box center [1390, 300] width 105 height 16
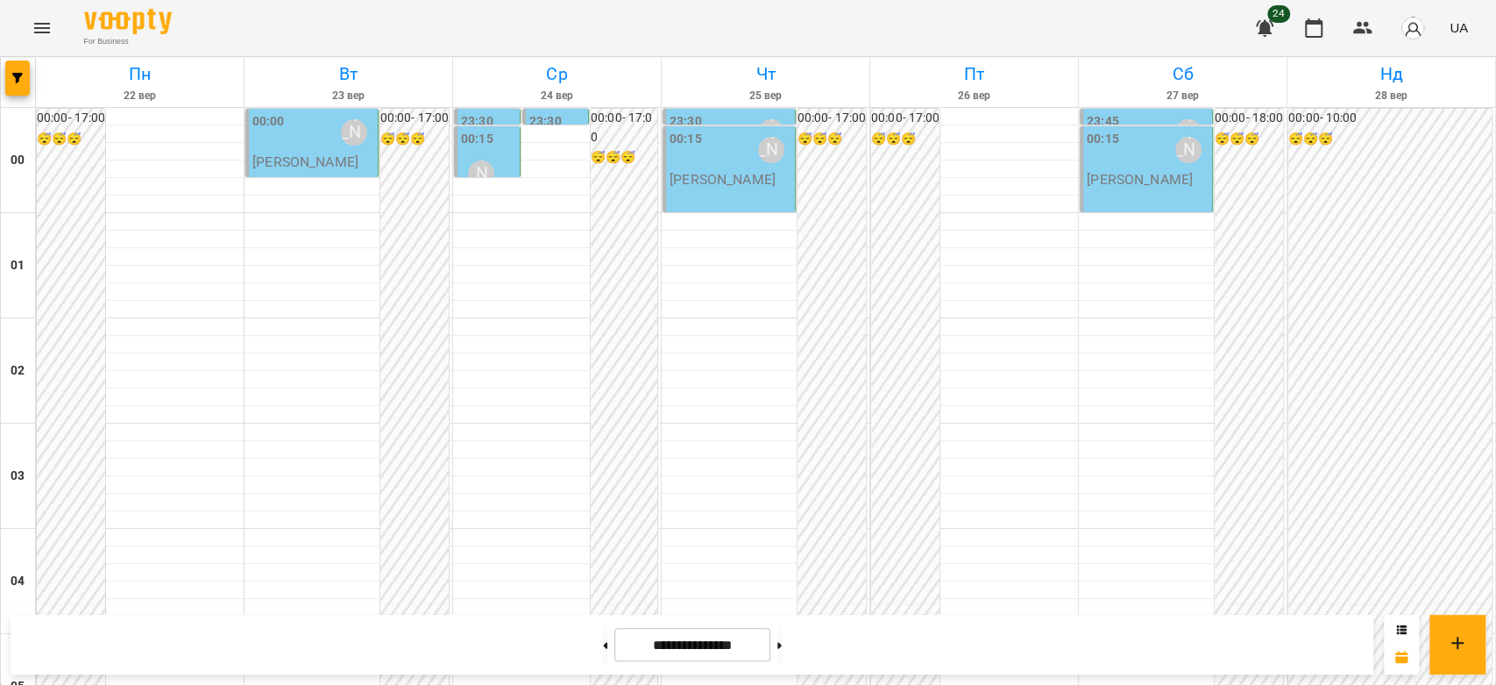
scroll to position [1071, 0]
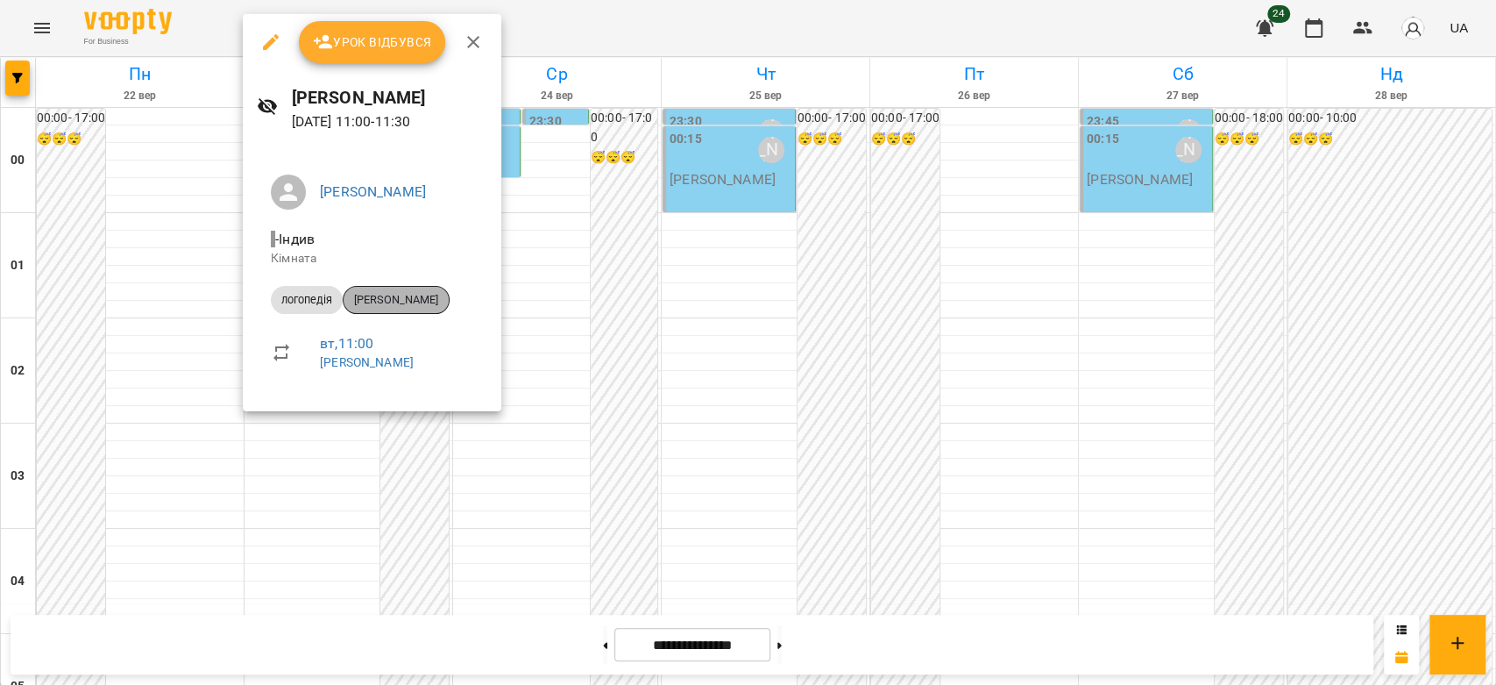
click at [403, 311] on div "[PERSON_NAME]" at bounding box center [396, 300] width 107 height 28
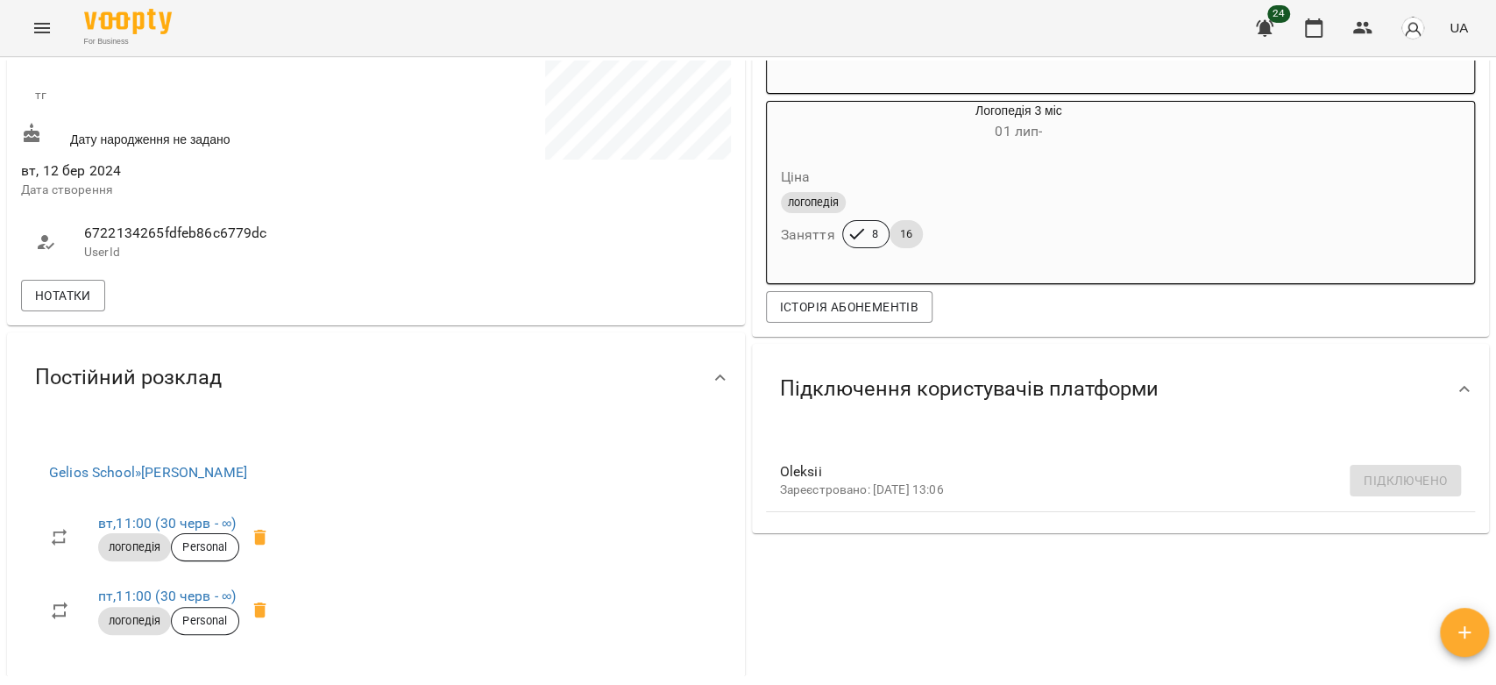
scroll to position [389, 0]
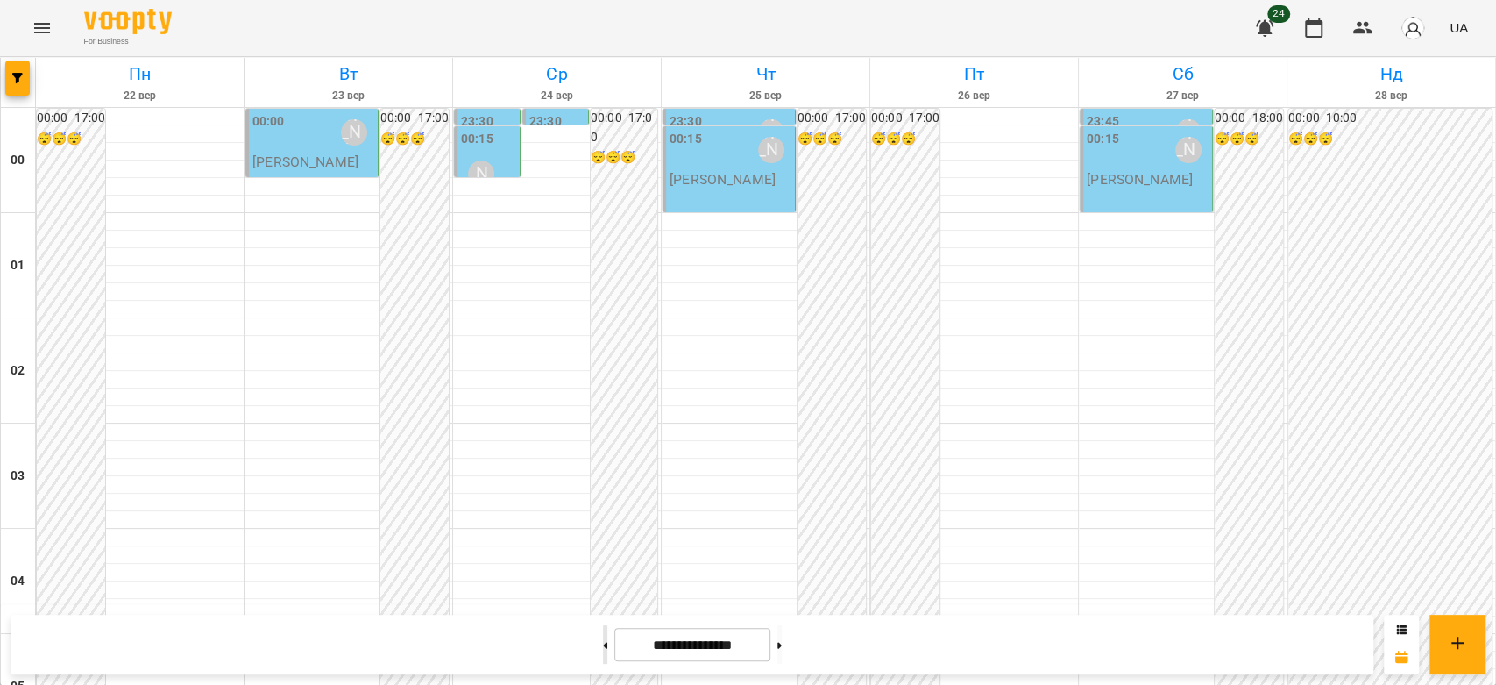
click at [603, 648] on button at bounding box center [605, 644] width 4 height 39
type input "**********"
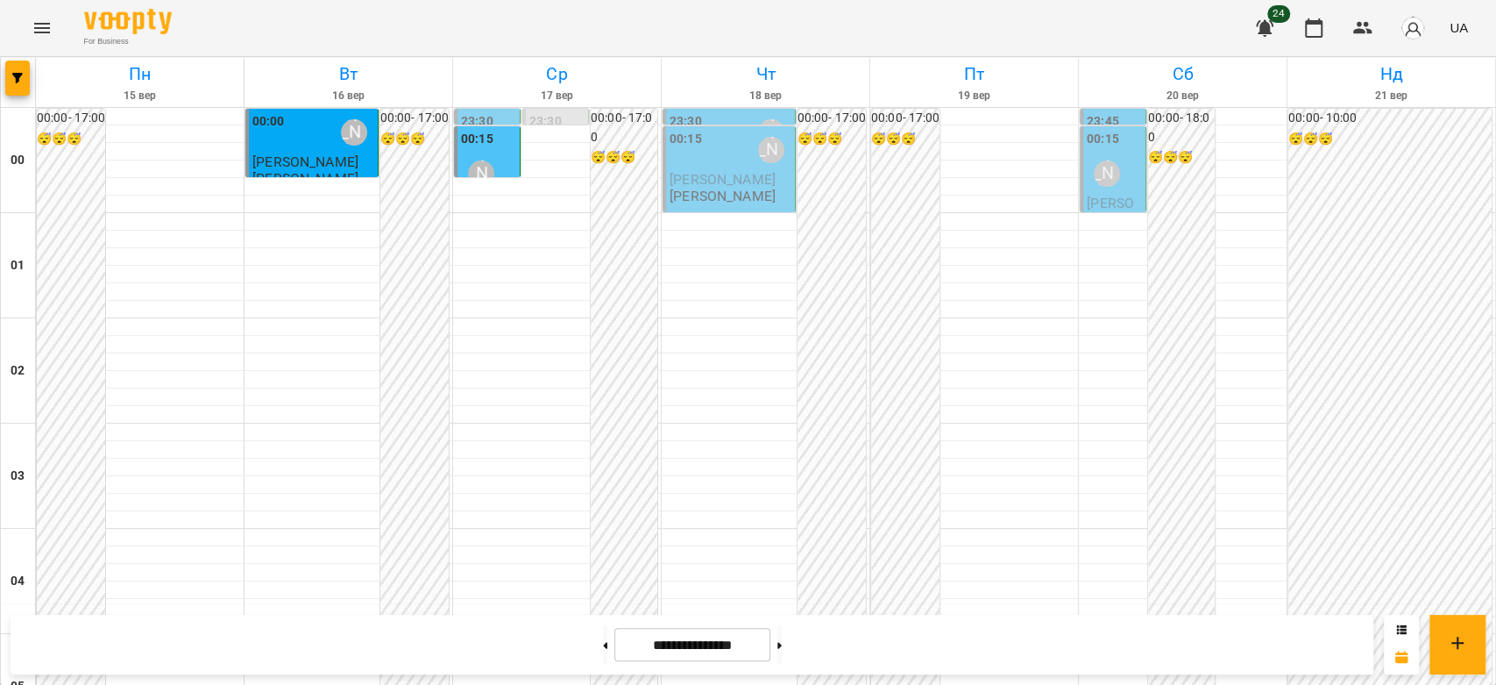
scroll to position [1637, 0]
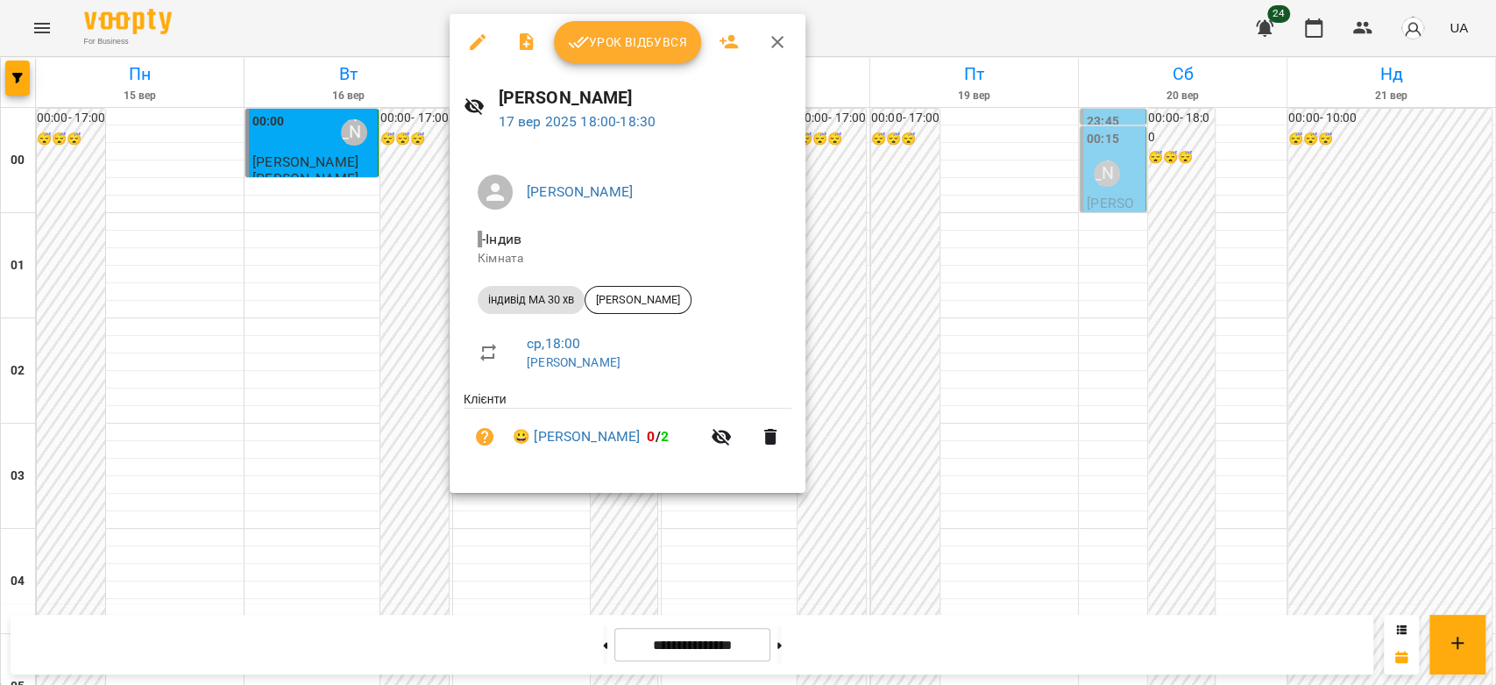
click at [320, 400] on div at bounding box center [748, 342] width 1496 height 685
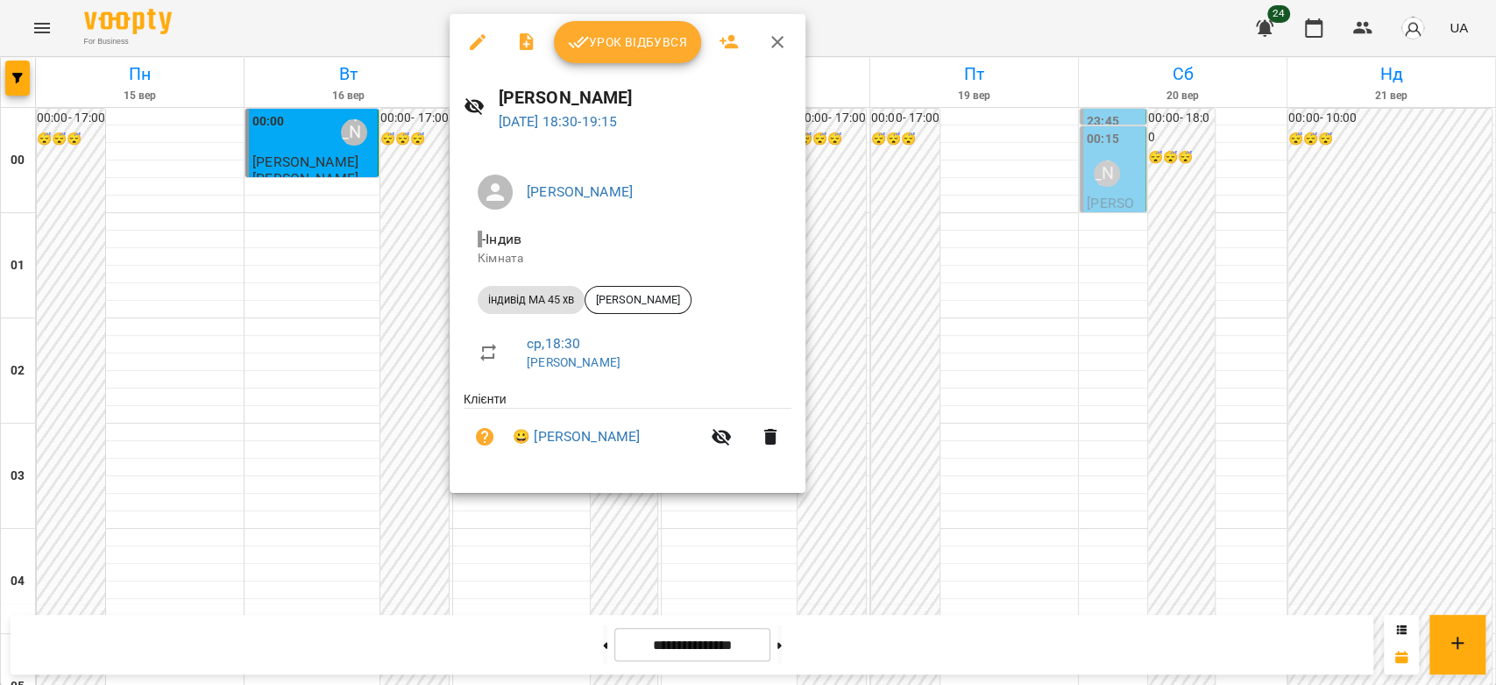
click at [228, 430] on div at bounding box center [748, 342] width 1496 height 685
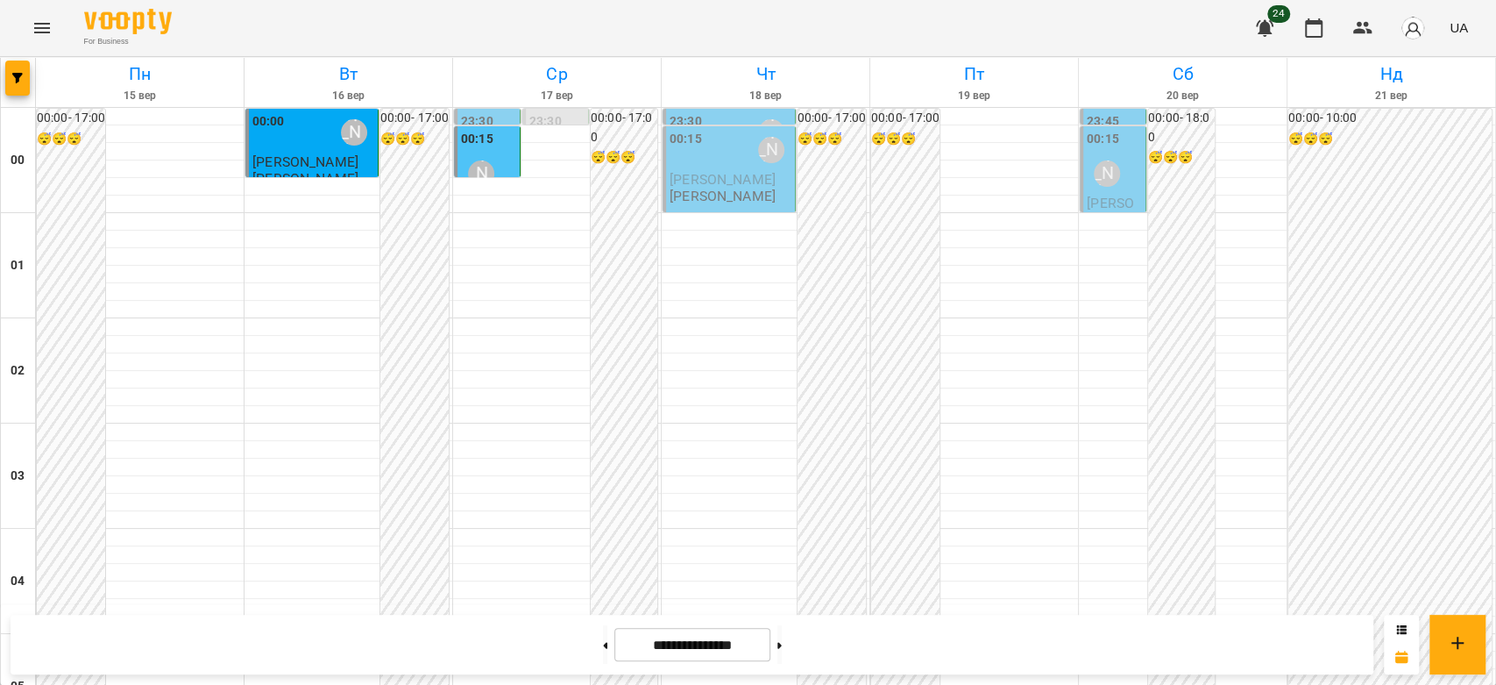
scroll to position [2027, 0]
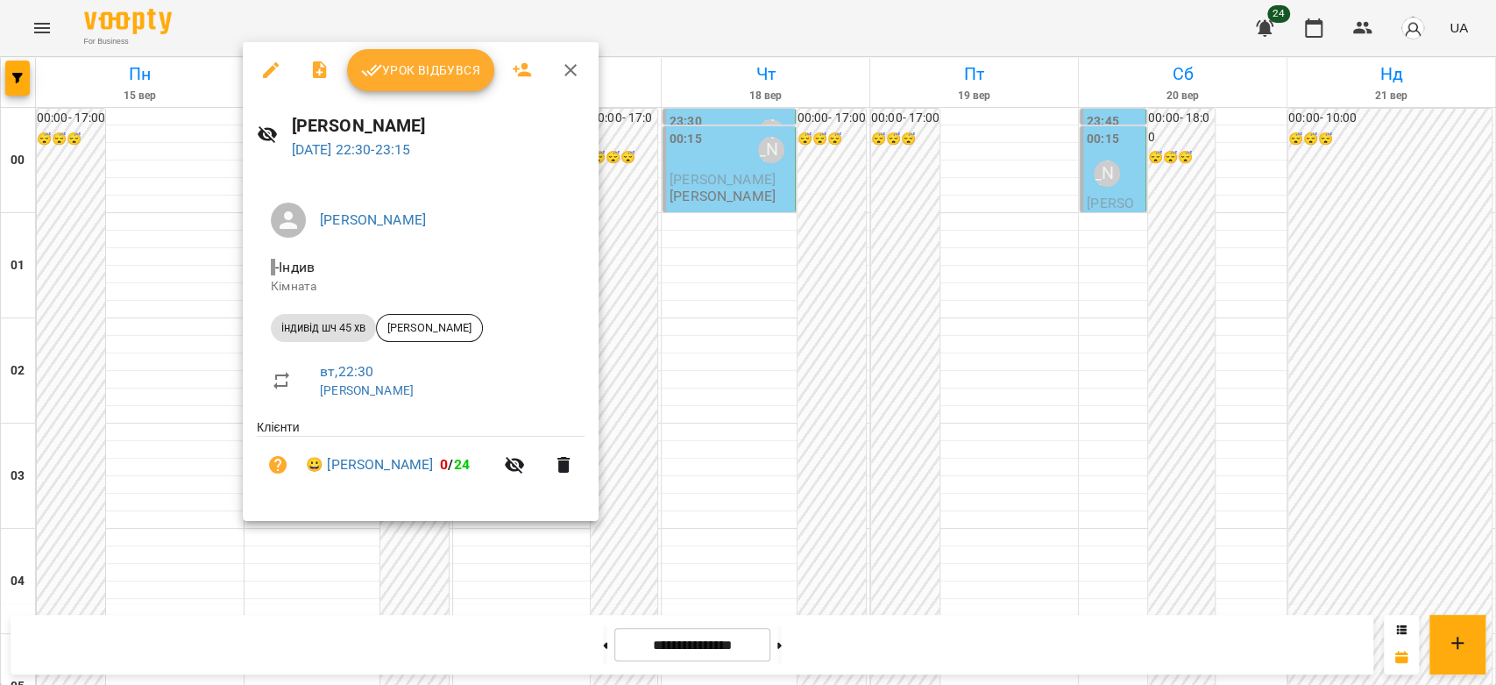
click at [703, 442] on div at bounding box center [748, 342] width 1496 height 685
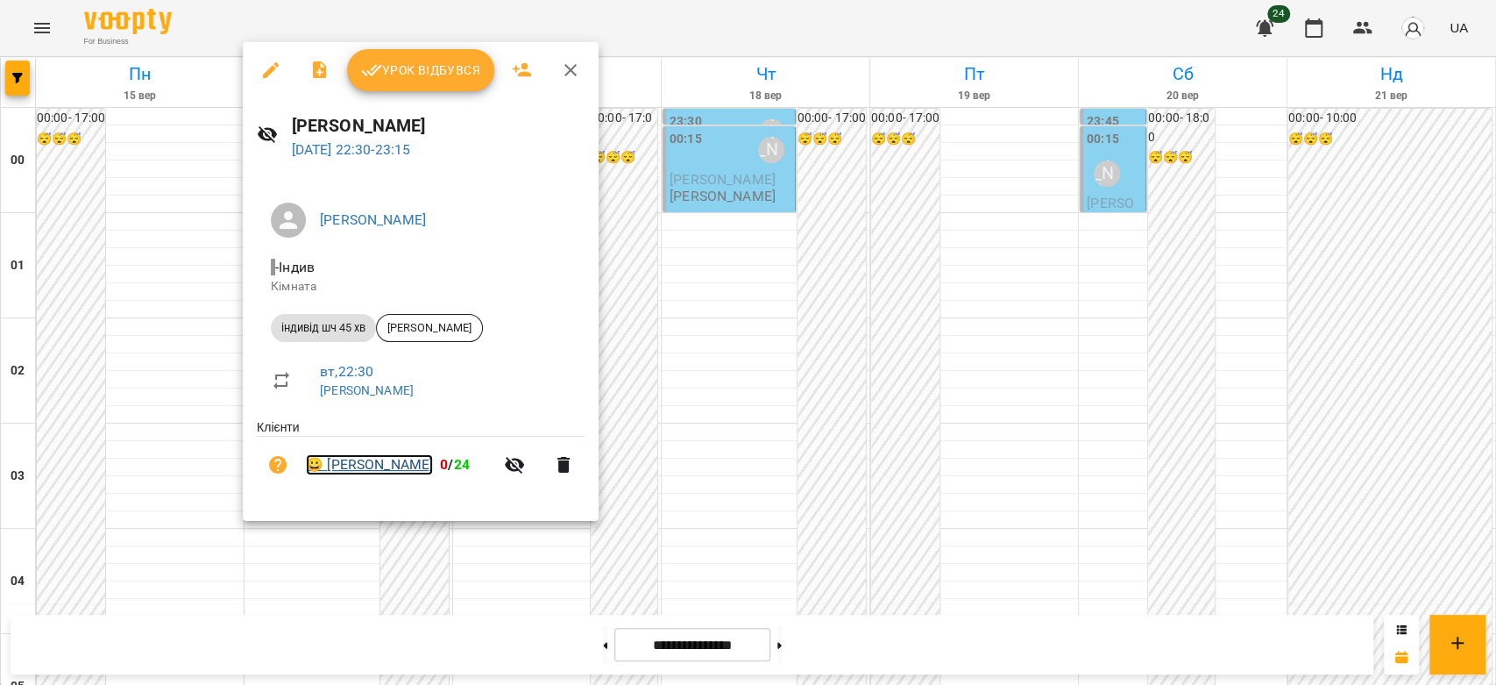
click at [359, 463] on link "😀 [PERSON_NAME]" at bounding box center [369, 464] width 127 height 21
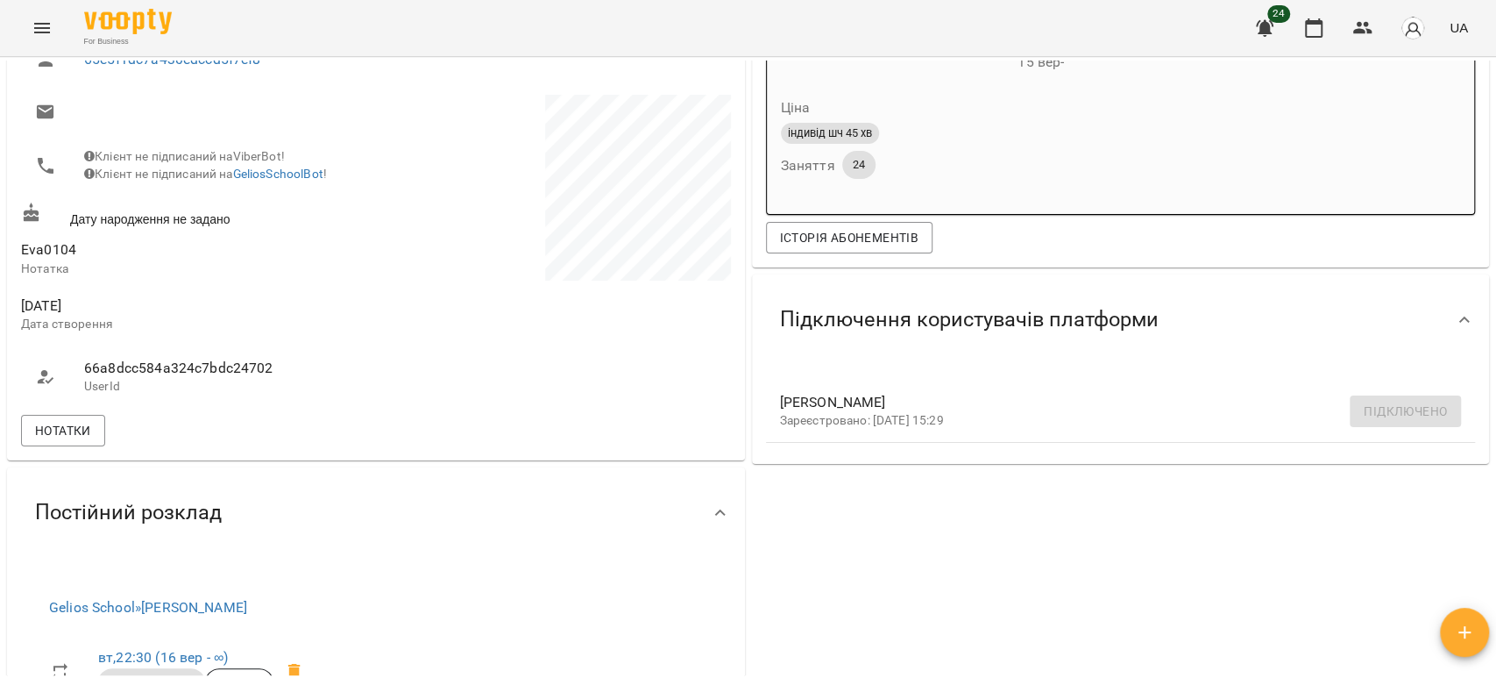
scroll to position [487, 0]
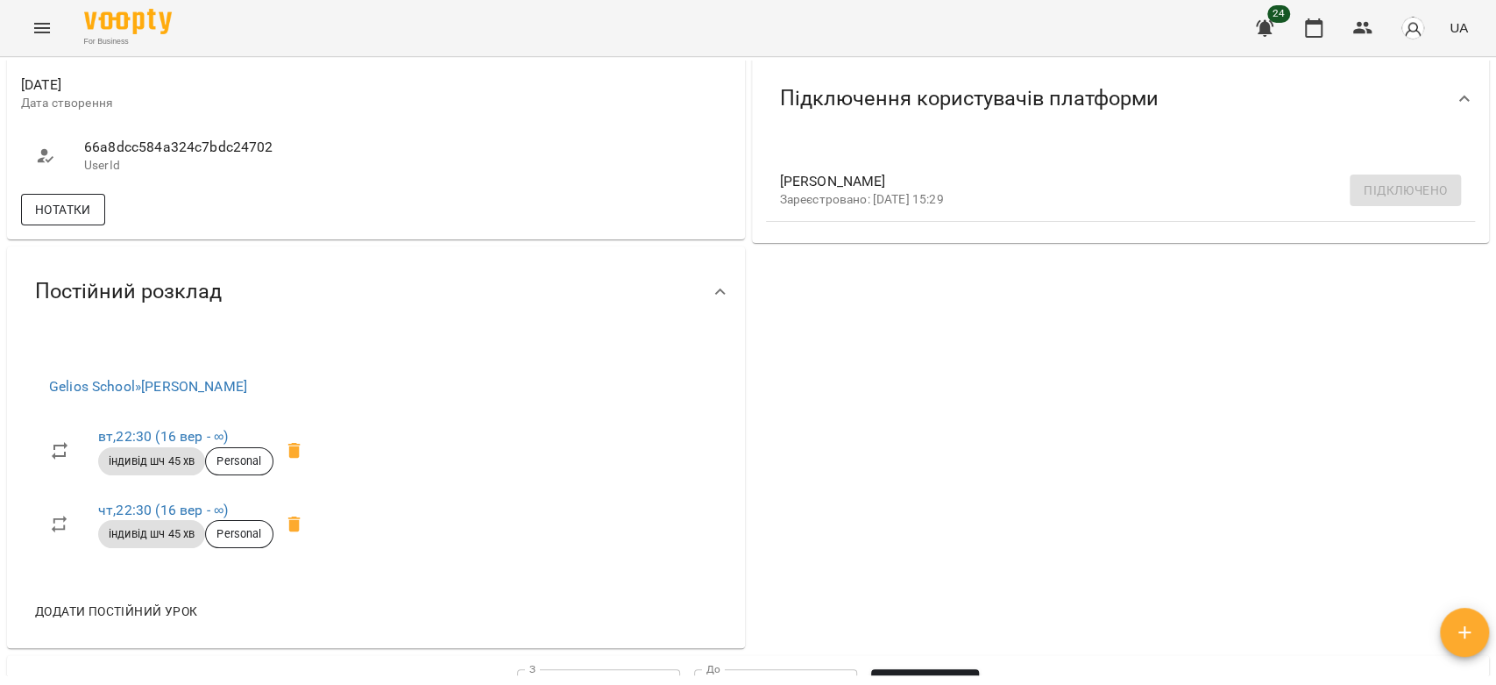
click at [82, 217] on span "Нотатки" at bounding box center [63, 209] width 56 height 21
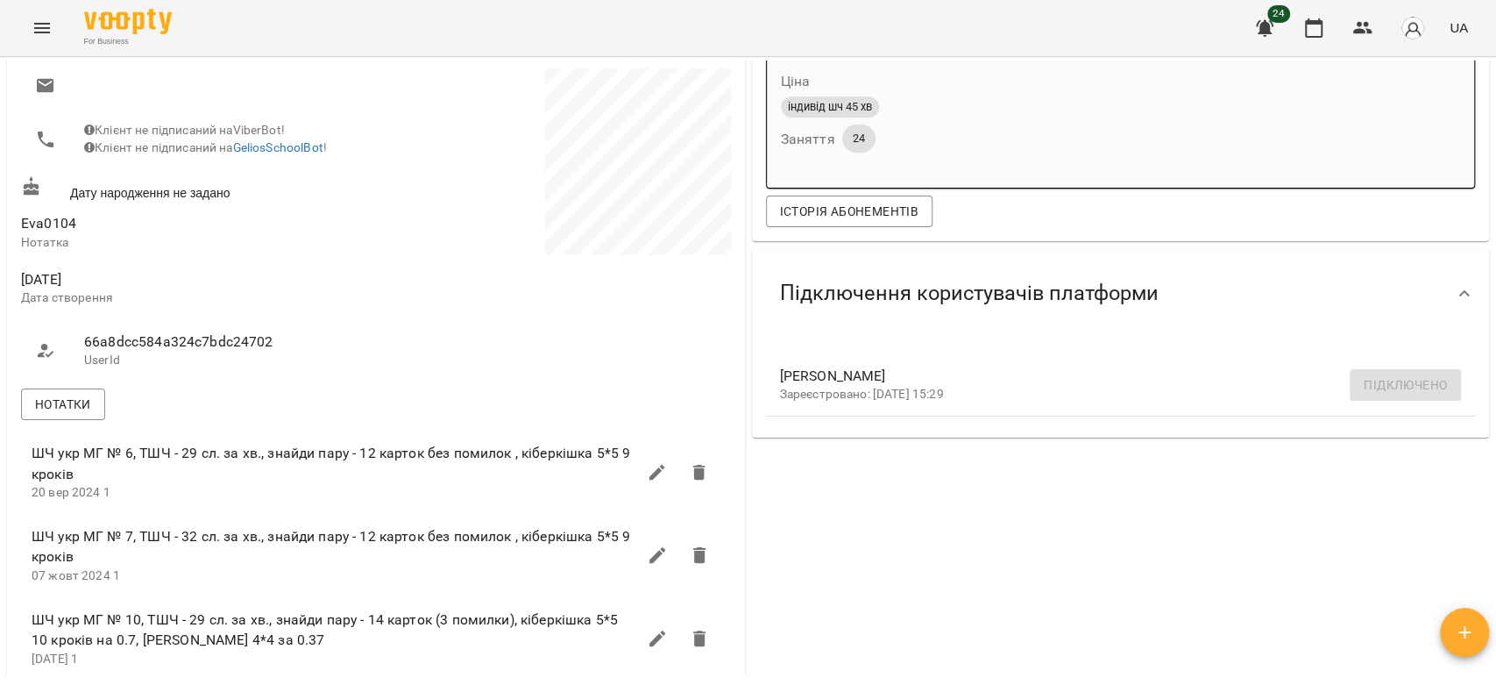
scroll to position [0, 0]
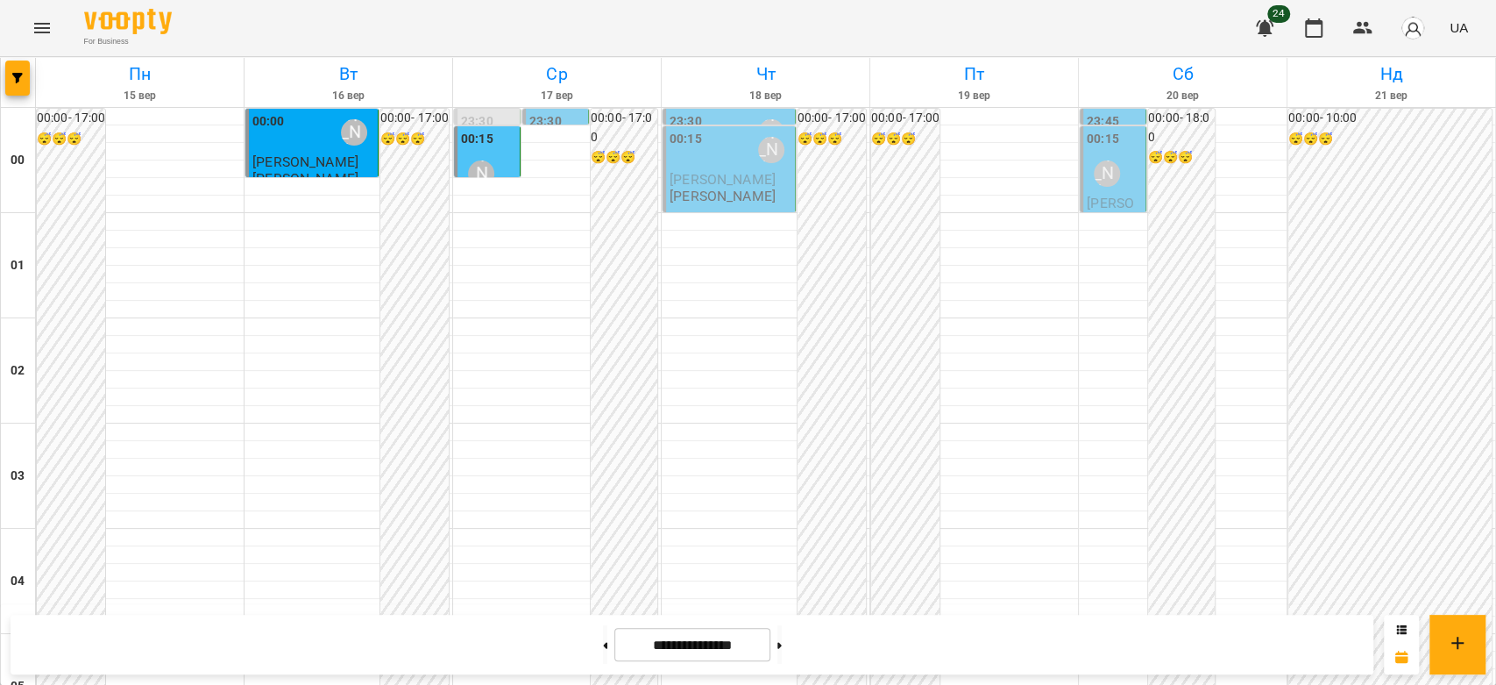
scroll to position [2027, 0]
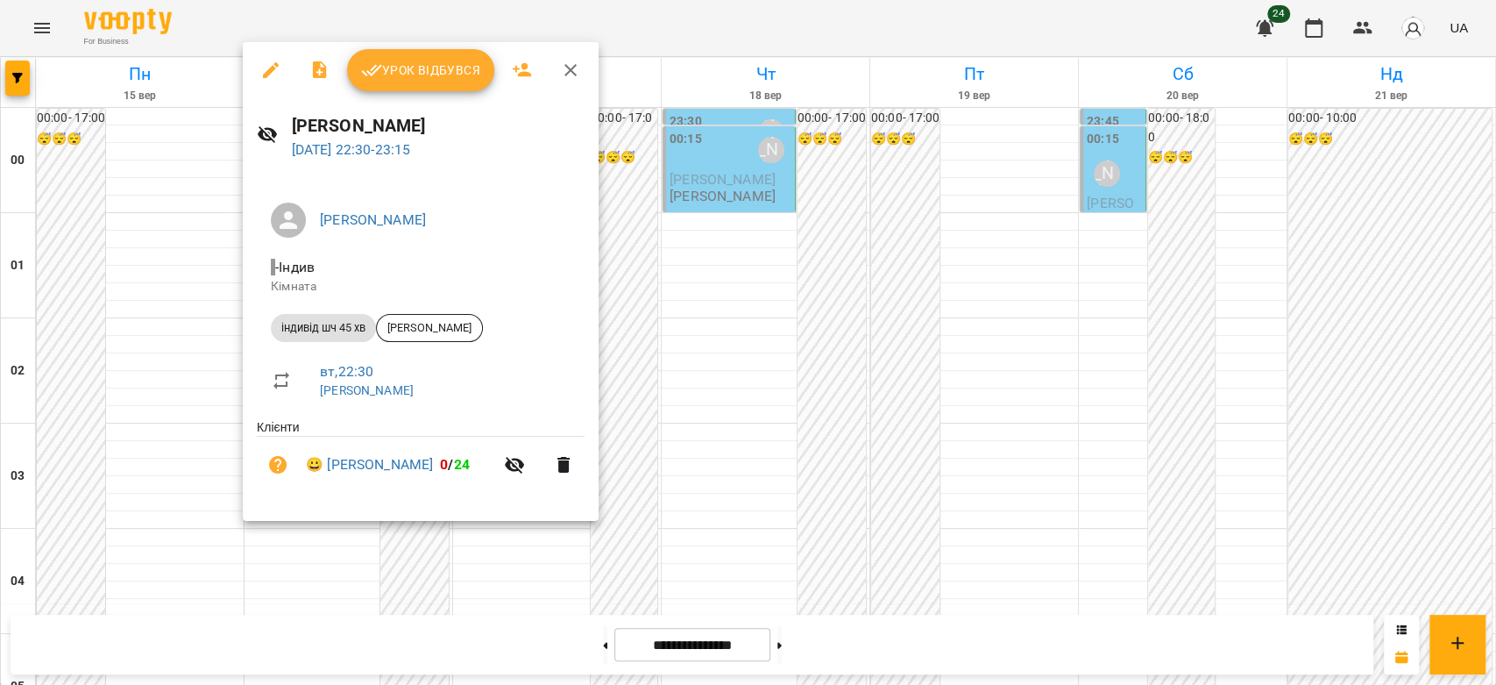
click at [806, 399] on div at bounding box center [748, 342] width 1496 height 685
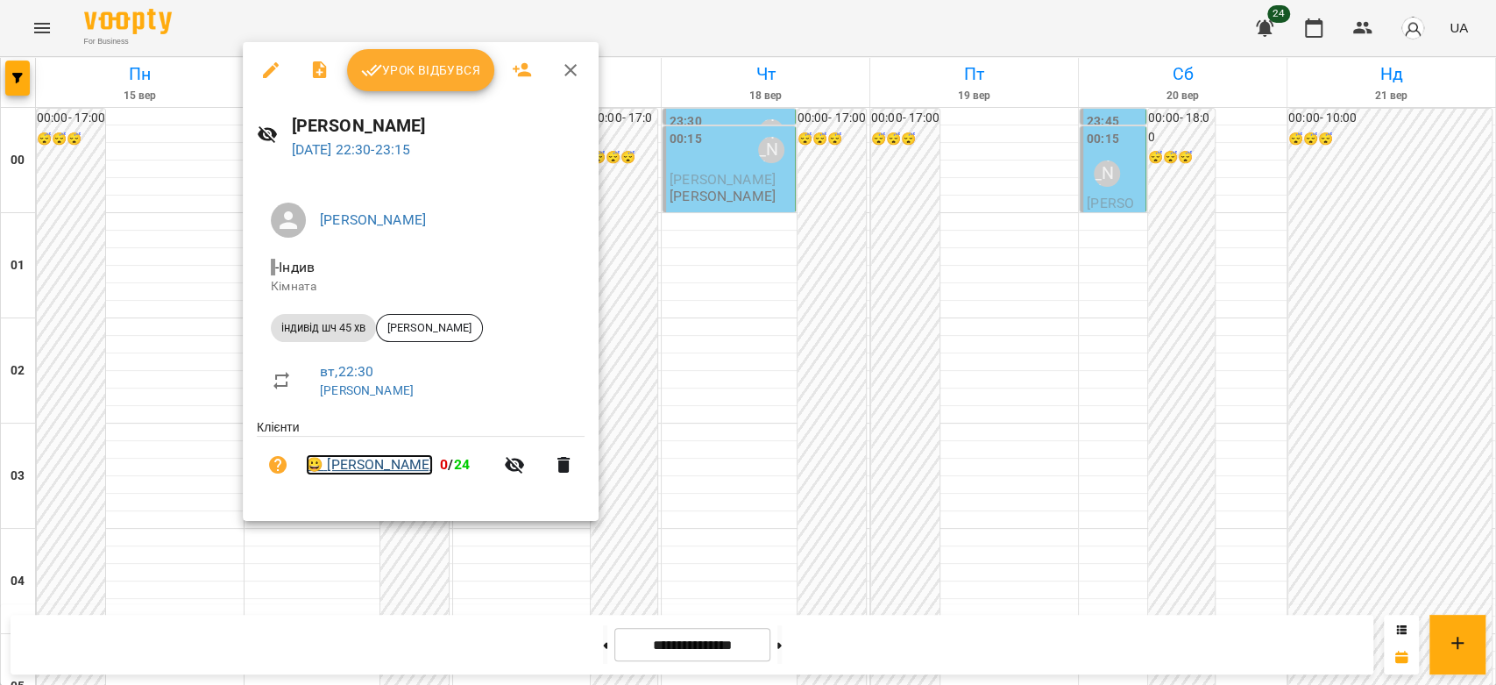
click at [352, 464] on link "😀 [PERSON_NAME]" at bounding box center [369, 464] width 127 height 21
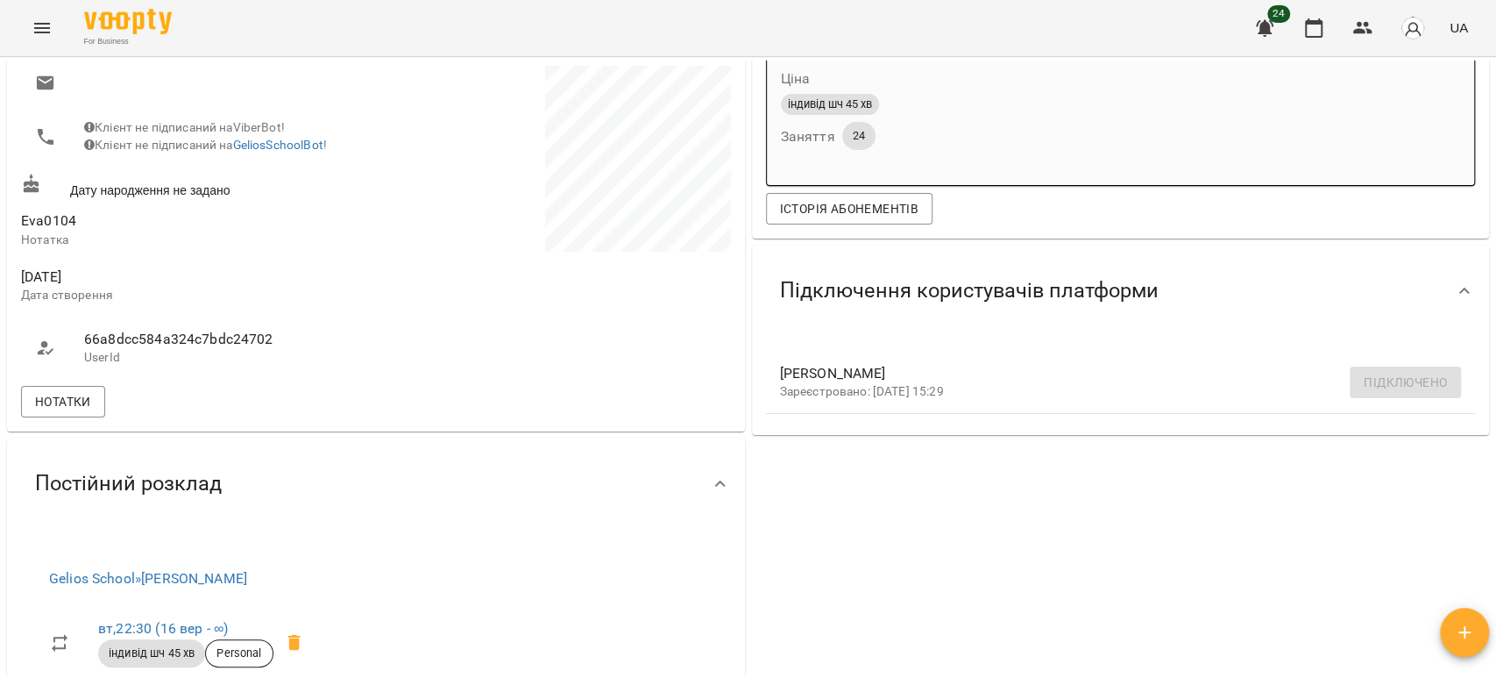
scroll to position [286, 0]
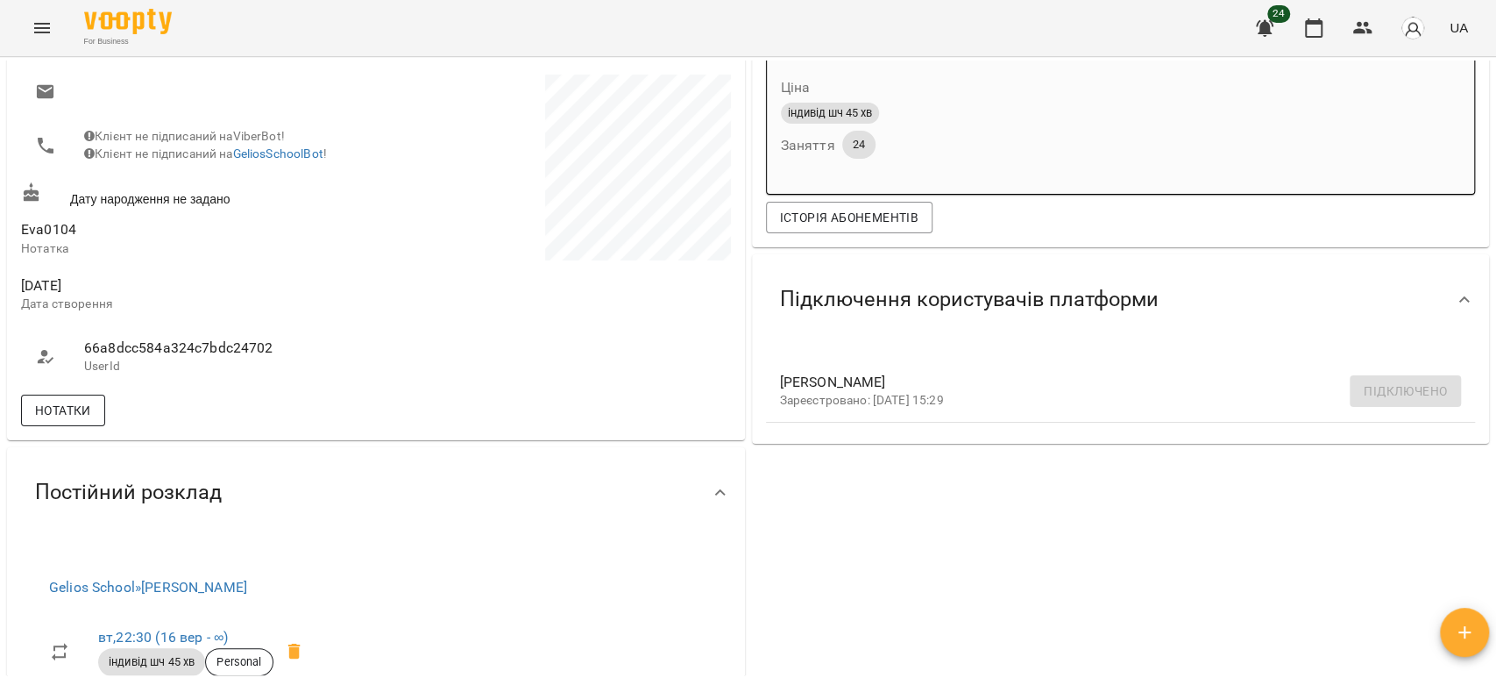
click at [93, 426] on button "Нотатки" at bounding box center [63, 410] width 84 height 32
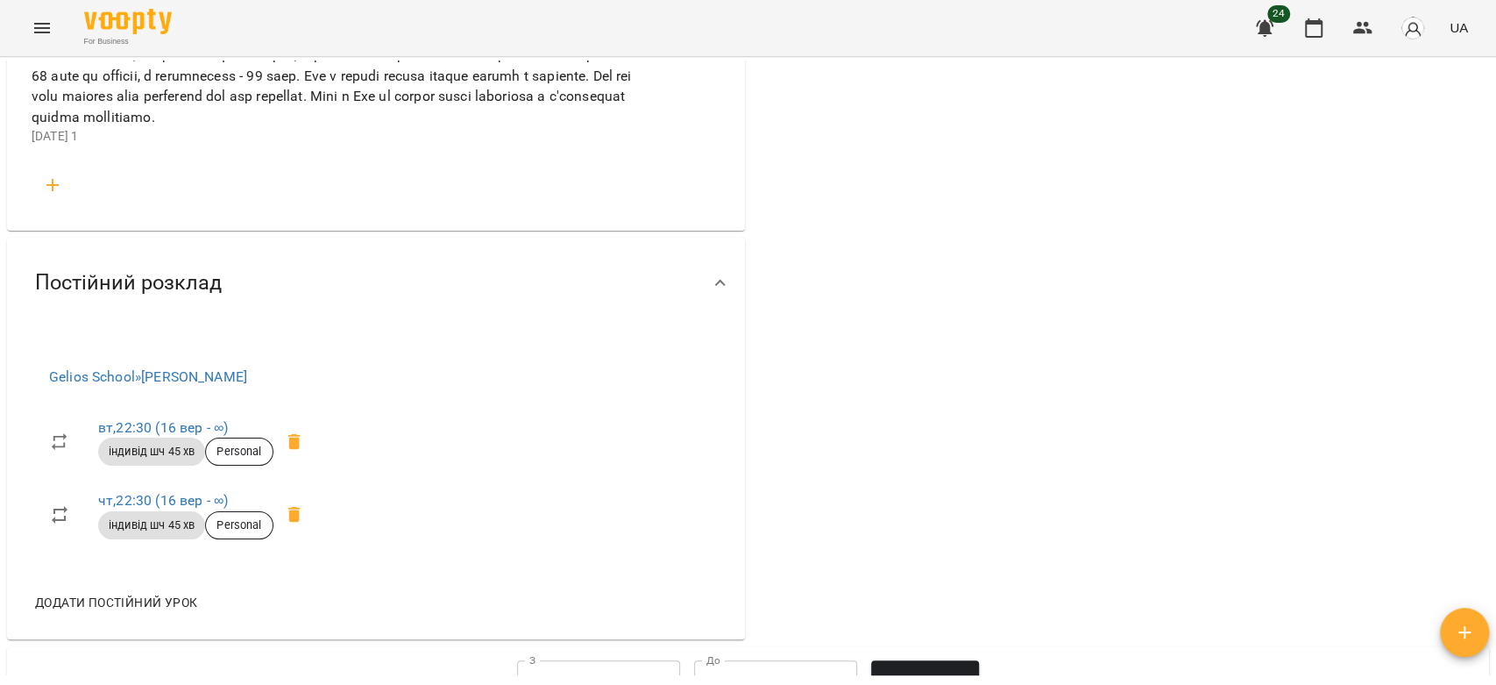
scroll to position [1942, 0]
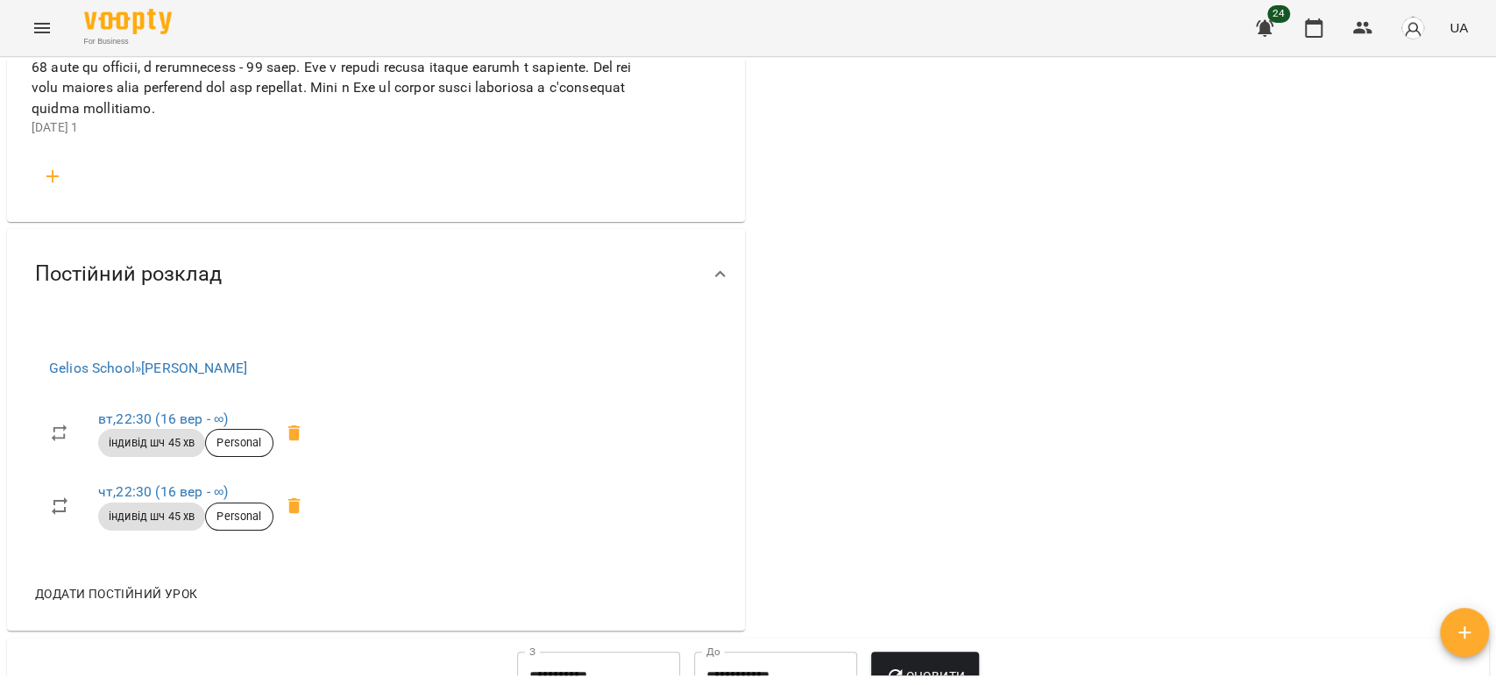
click at [57, 187] on icon "button" at bounding box center [52, 176] width 21 height 21
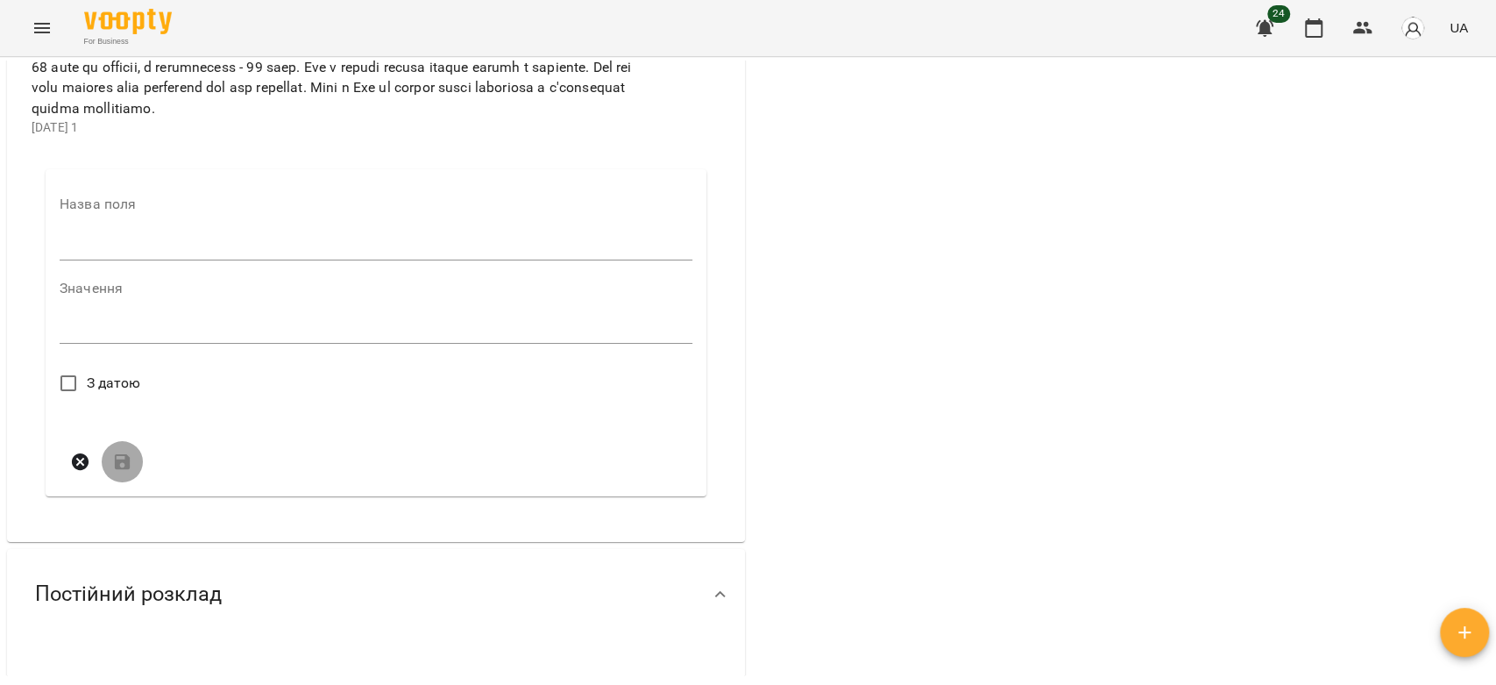
click at [135, 260] on input "text" at bounding box center [376, 246] width 633 height 28
type input "****"
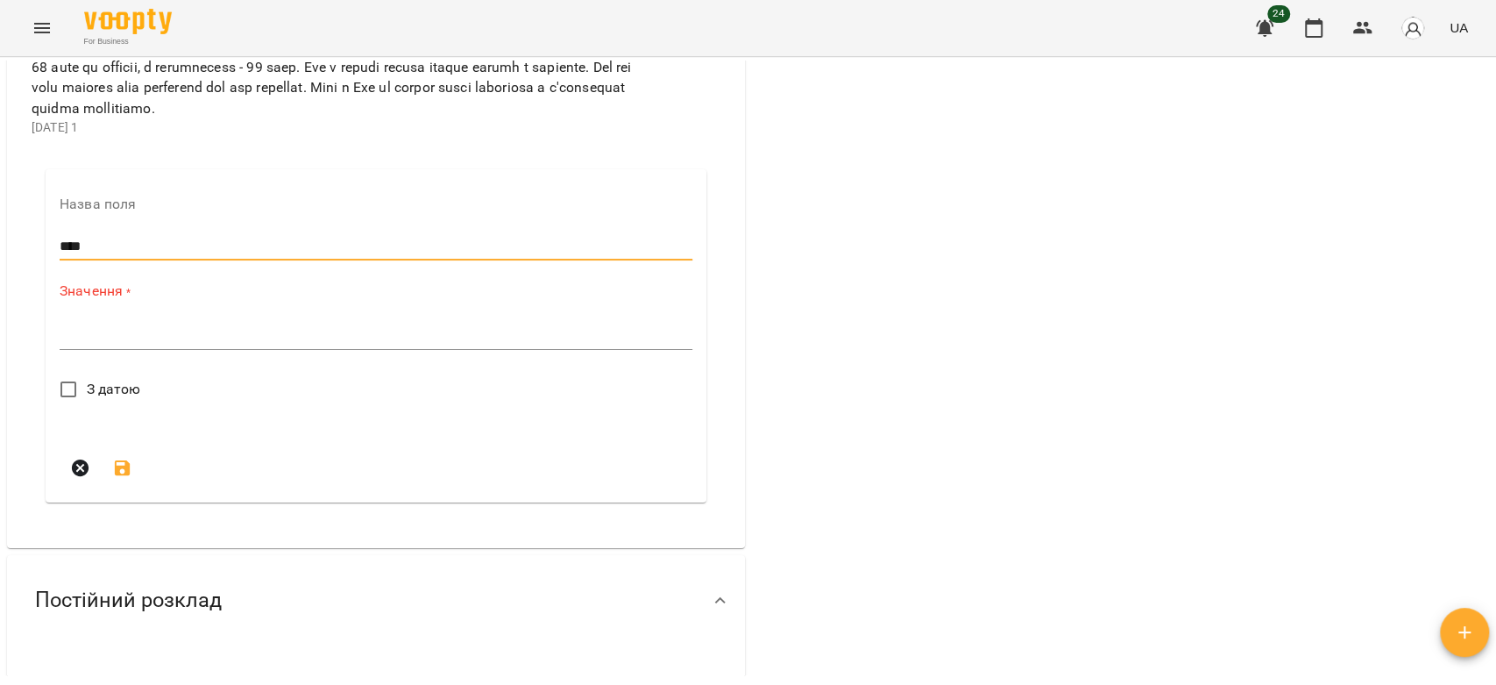
click at [245, 391] on form "Назва поля **** Значення * * З датою" at bounding box center [376, 342] width 633 height 291
click at [245, 350] on div "*" at bounding box center [376, 336] width 633 height 28
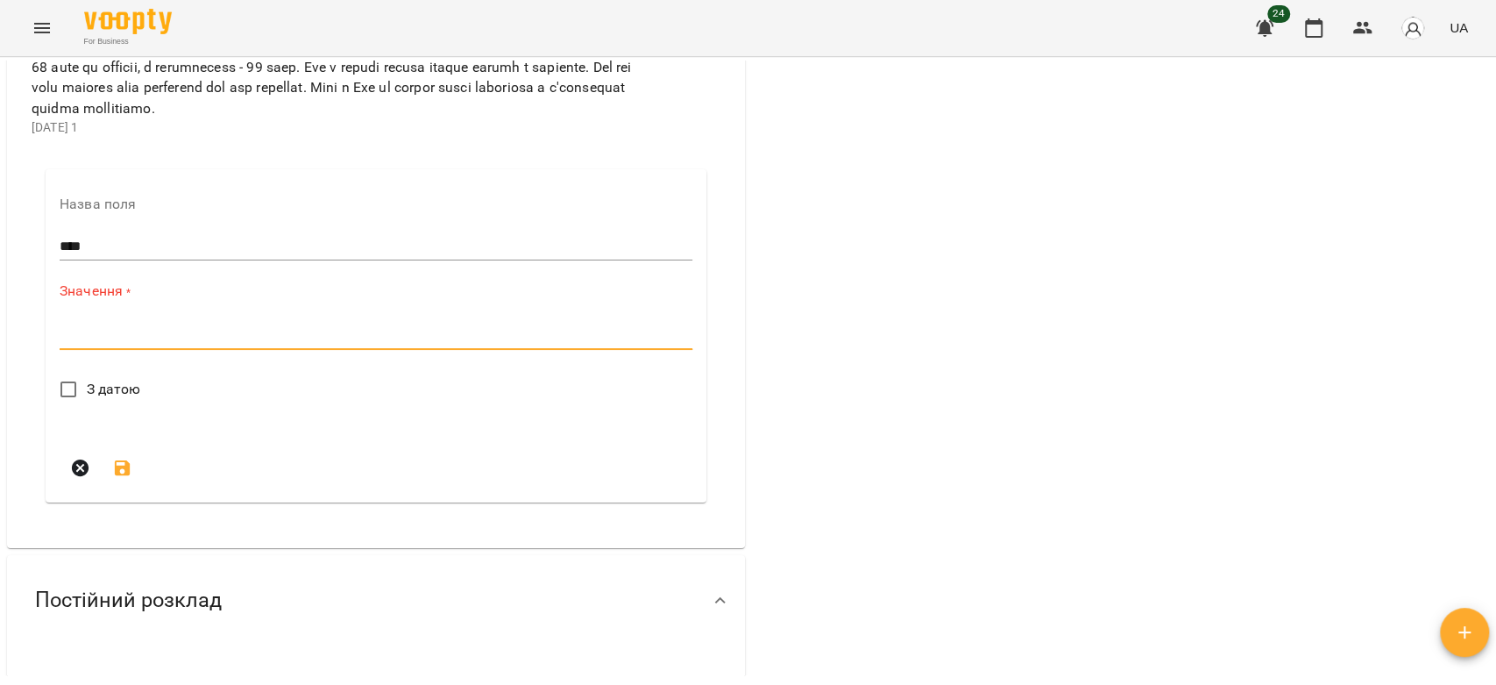
click at [271, 344] on textarea at bounding box center [376, 335] width 633 height 17
click at [292, 344] on textarea at bounding box center [376, 335] width 633 height 17
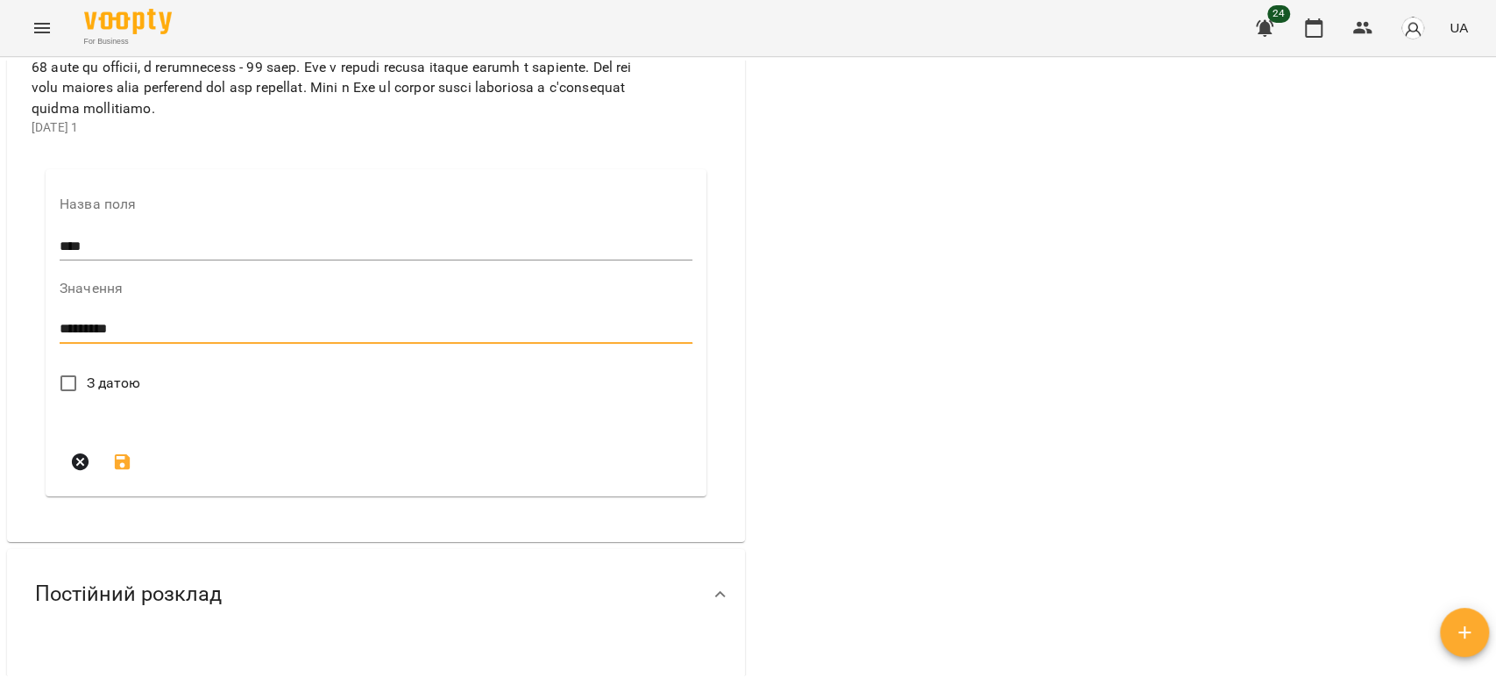
click at [196, 337] on textarea "********" at bounding box center [372, 329] width 625 height 17
type textarea "*"
click at [566, 337] on textarea "**********" at bounding box center [372, 329] width 625 height 17
click at [586, 344] on div "**********" at bounding box center [376, 330] width 633 height 28
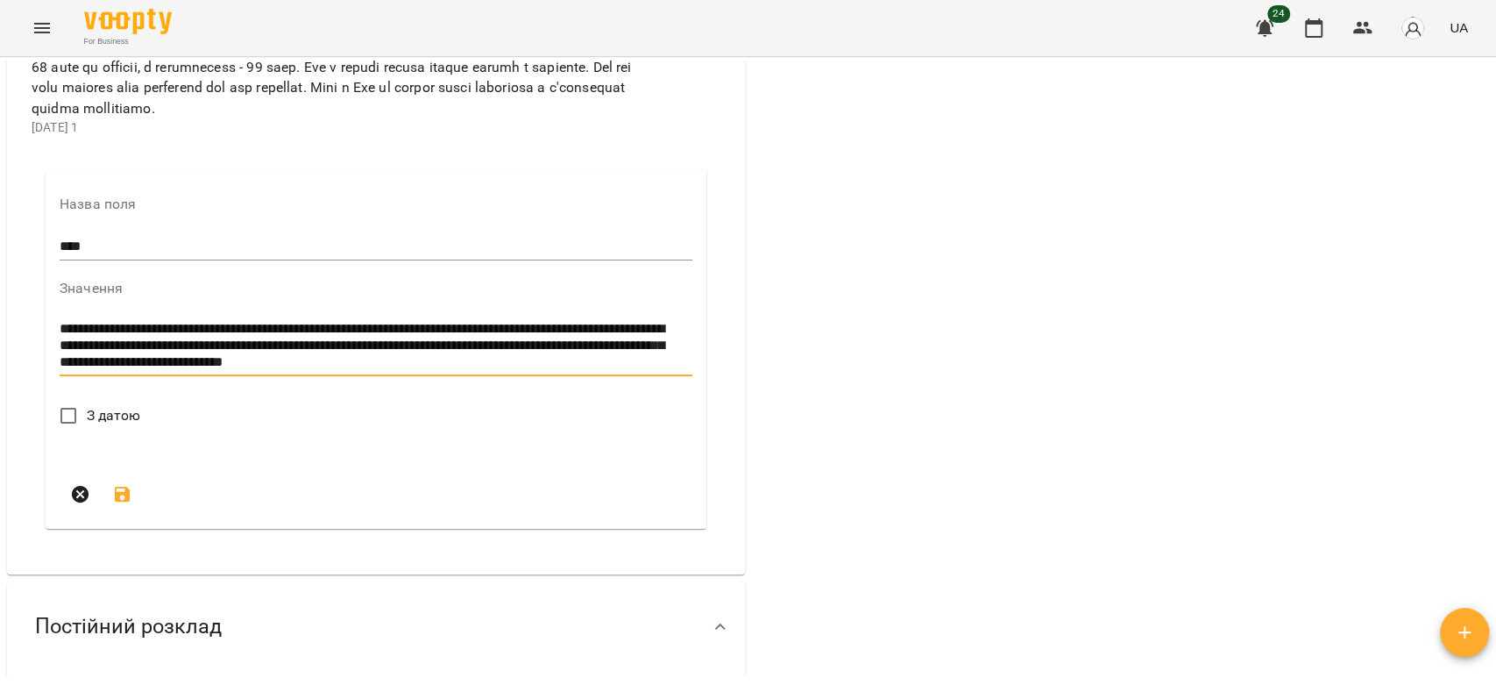
type textarea "**********"
click at [87, 426] on span "З датою" at bounding box center [114, 415] width 54 height 21
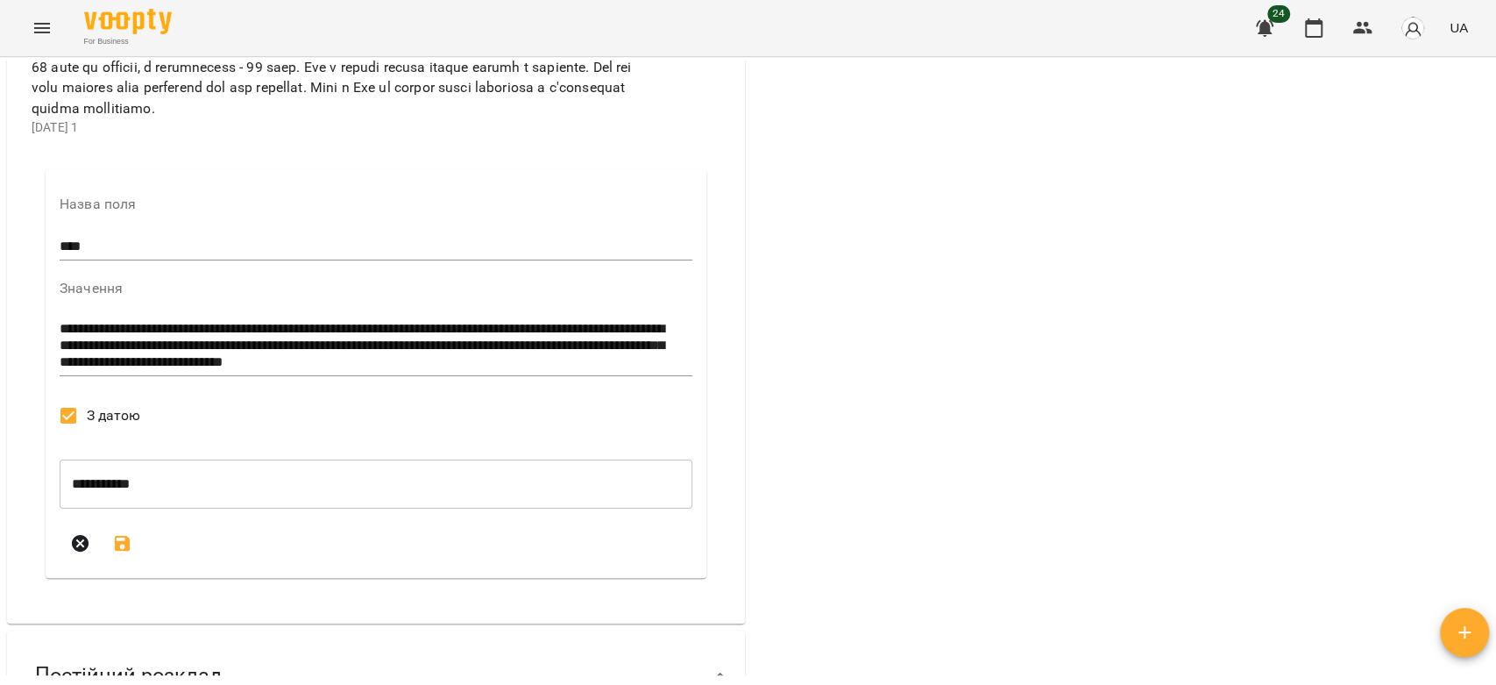
click at [110, 565] on button "submit" at bounding box center [123, 543] width 42 height 42
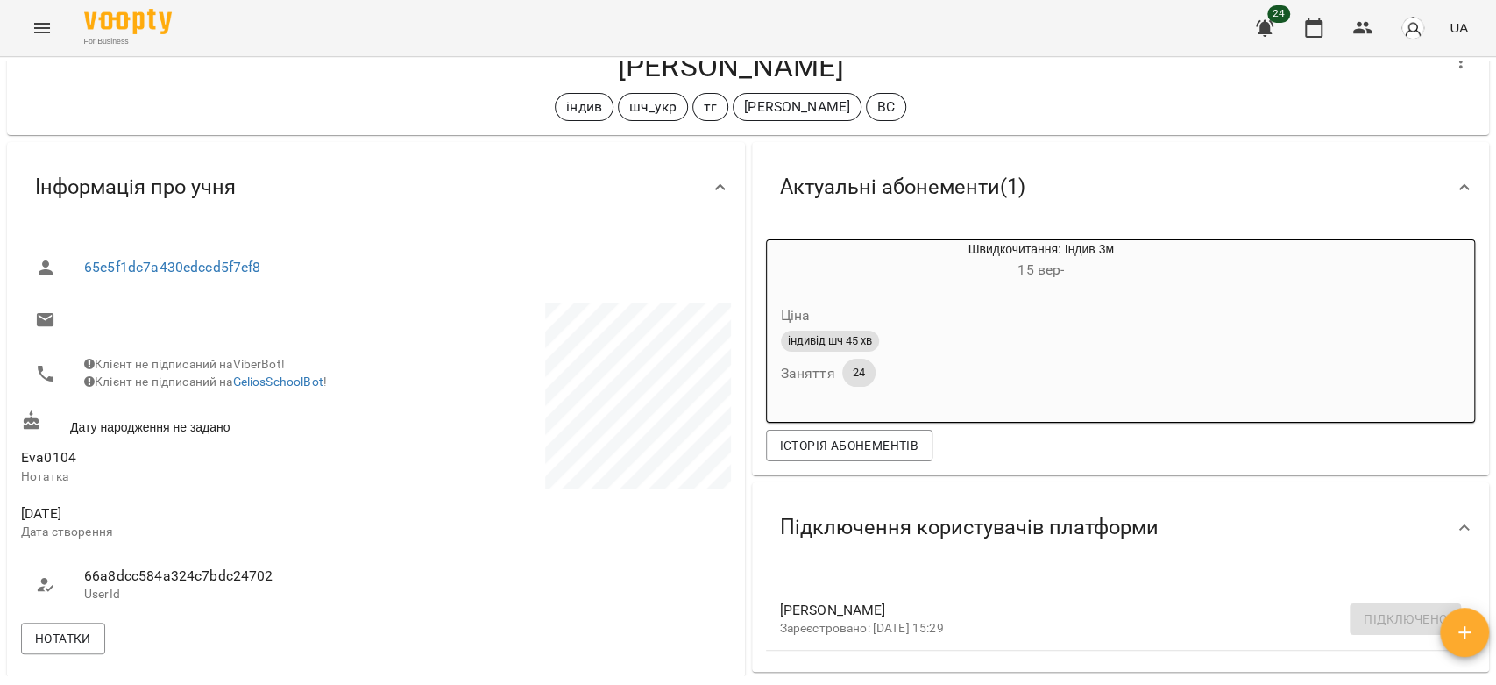
scroll to position [0, 0]
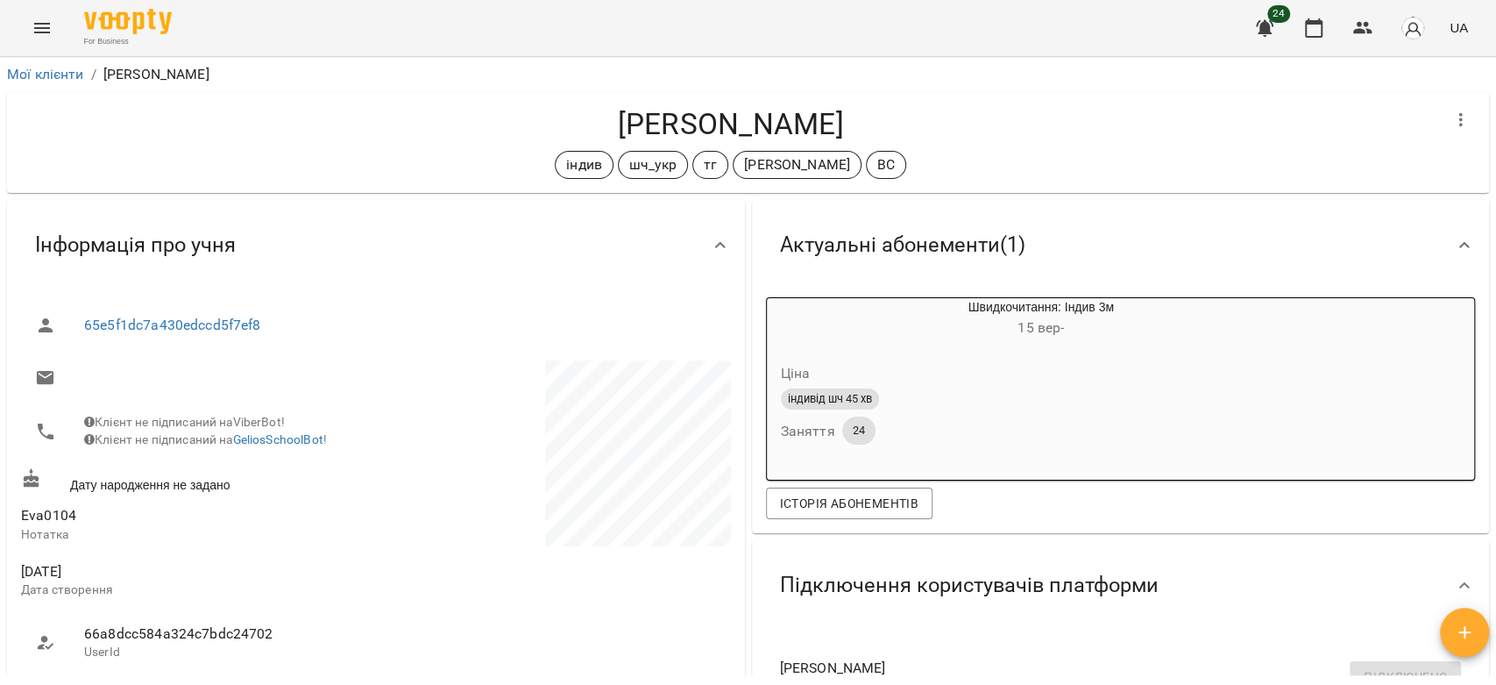
click at [43, 20] on icon "Menu" at bounding box center [42, 28] width 21 height 21
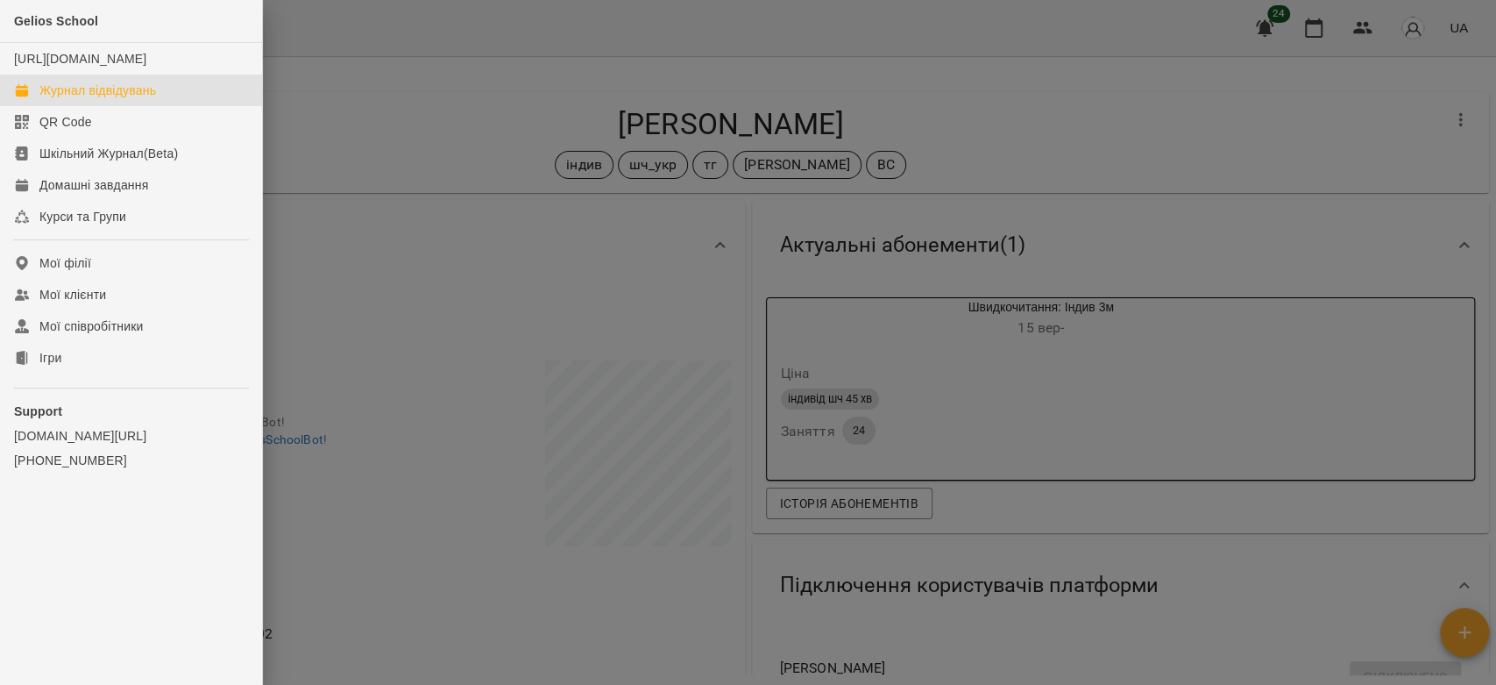
click at [63, 99] on div "Журнал відвідувань" at bounding box center [97, 91] width 117 height 18
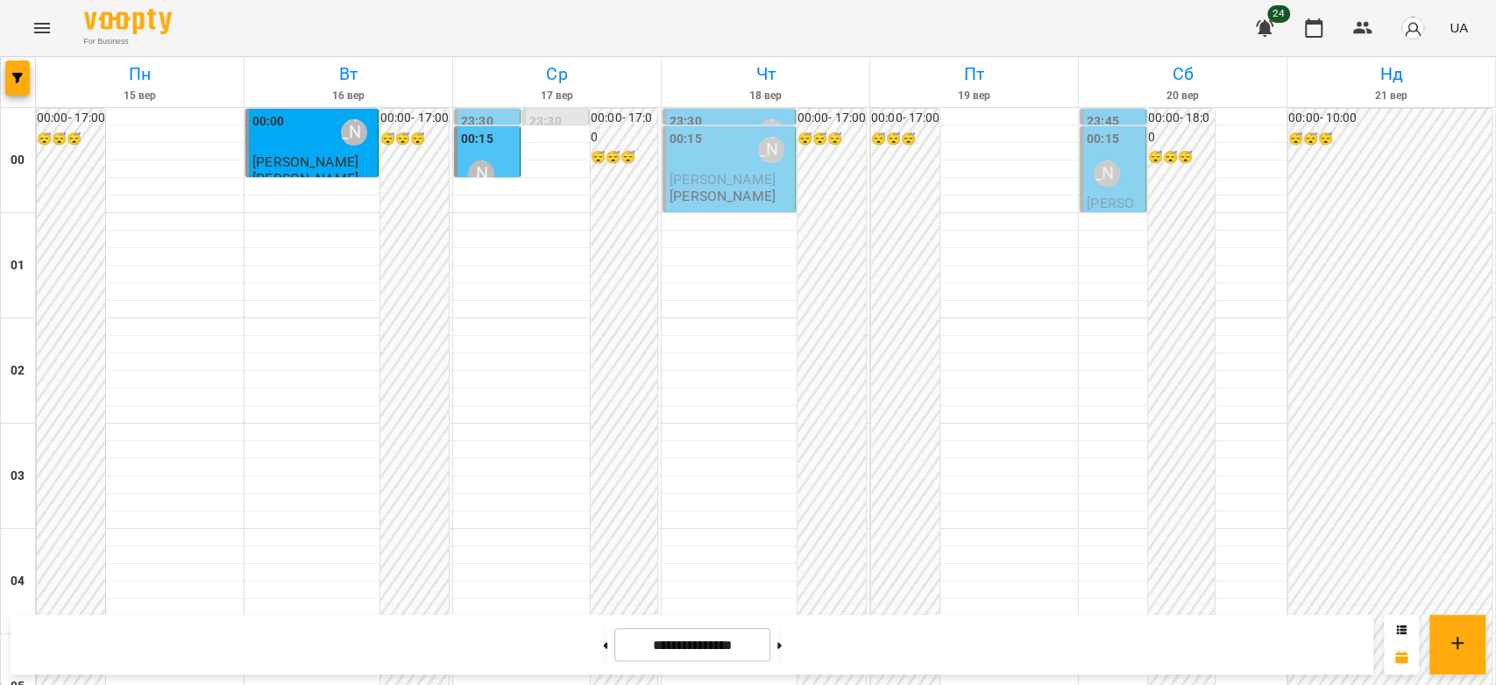
scroll to position [2027, 0]
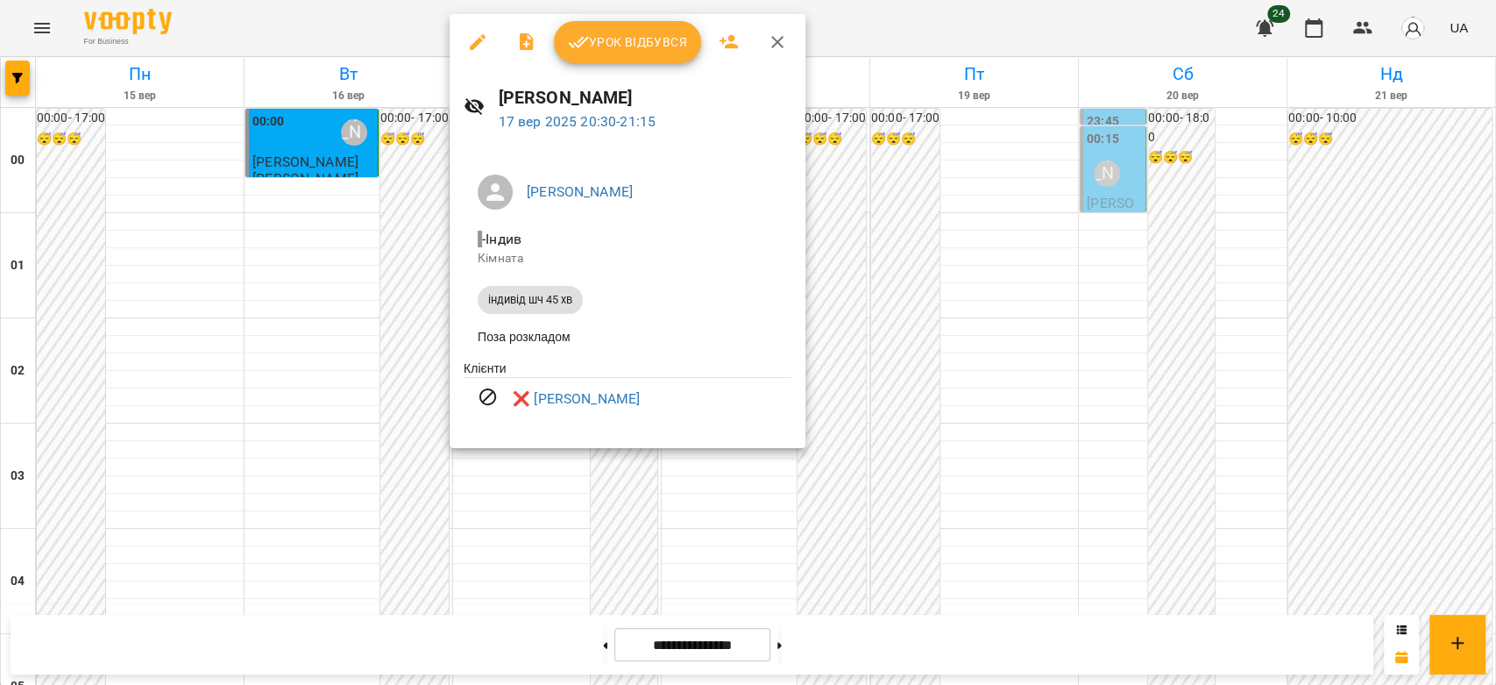
click at [350, 309] on div at bounding box center [748, 342] width 1496 height 685
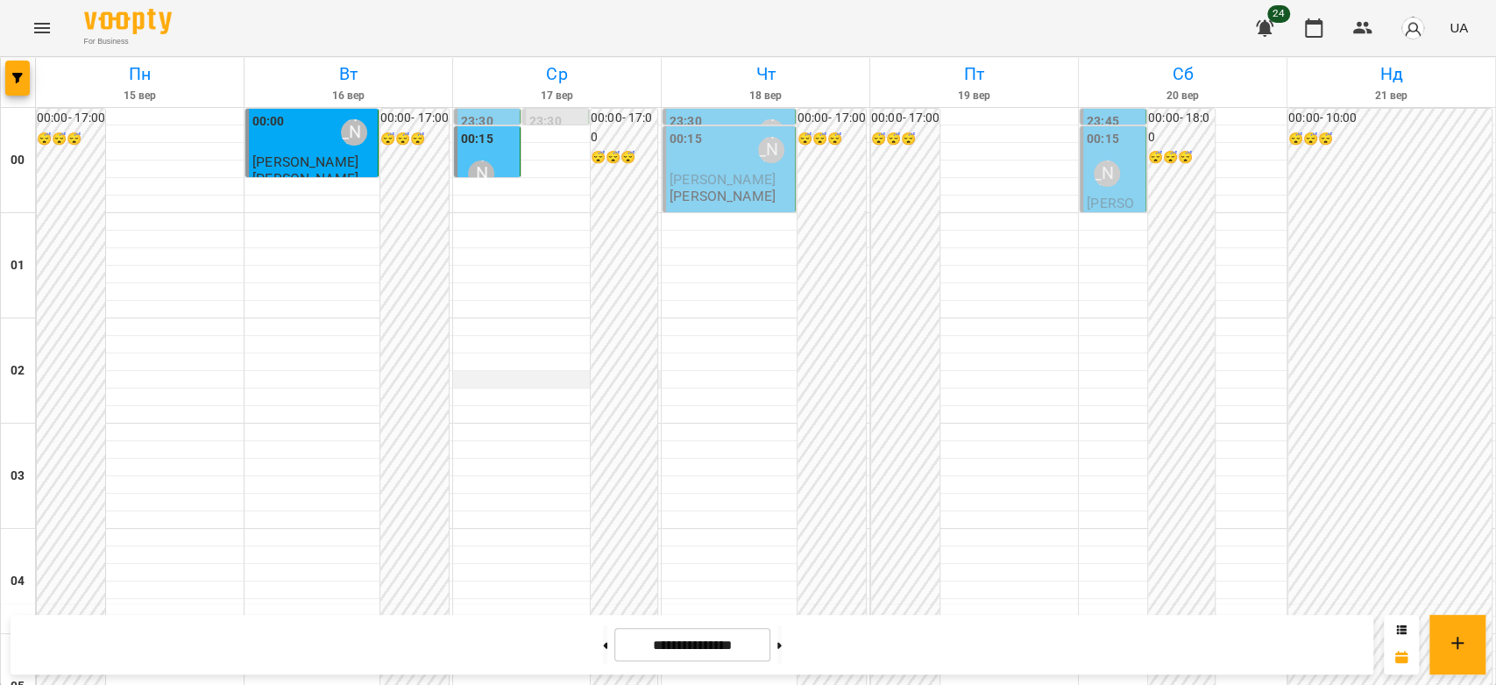
scroll to position [0, 0]
click at [501, 146] on div "00:15 [PERSON_NAME]" at bounding box center [488, 162] width 55 height 64
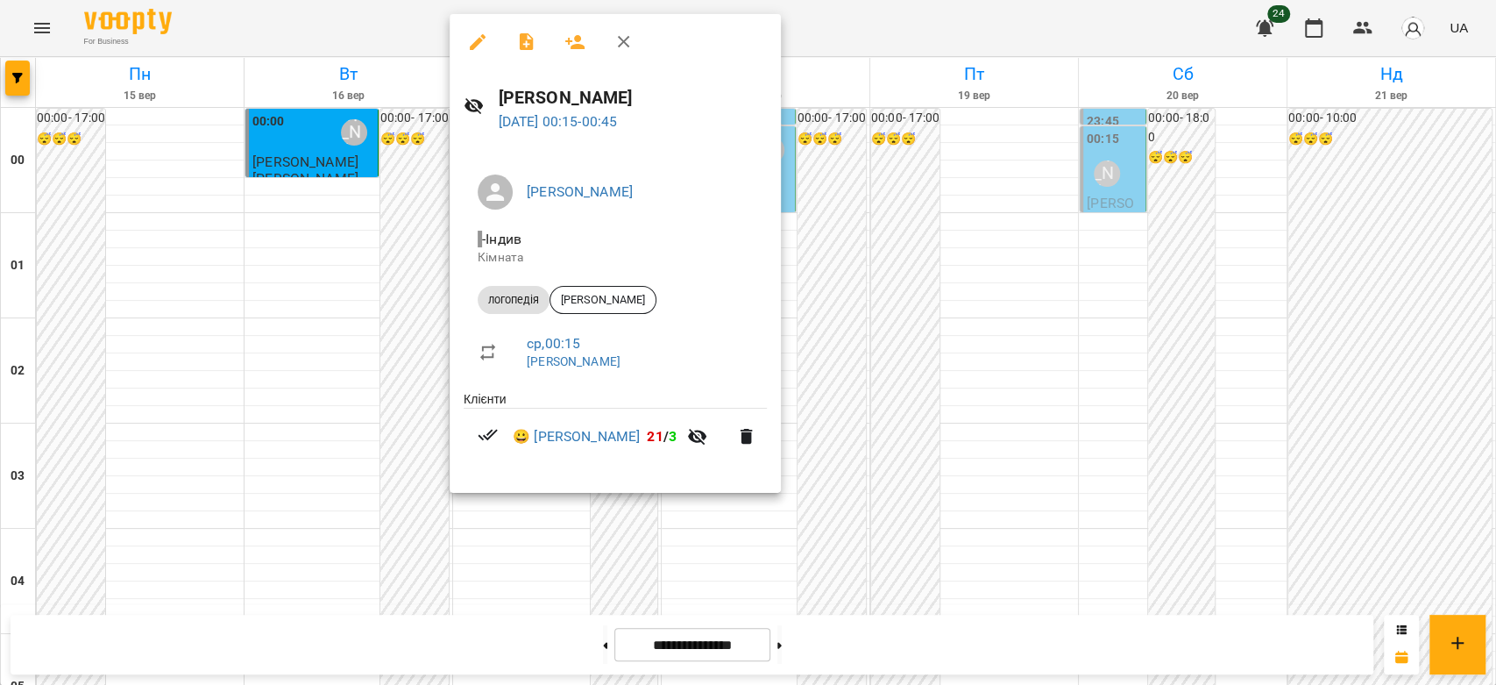
click at [960, 206] on div at bounding box center [748, 342] width 1496 height 685
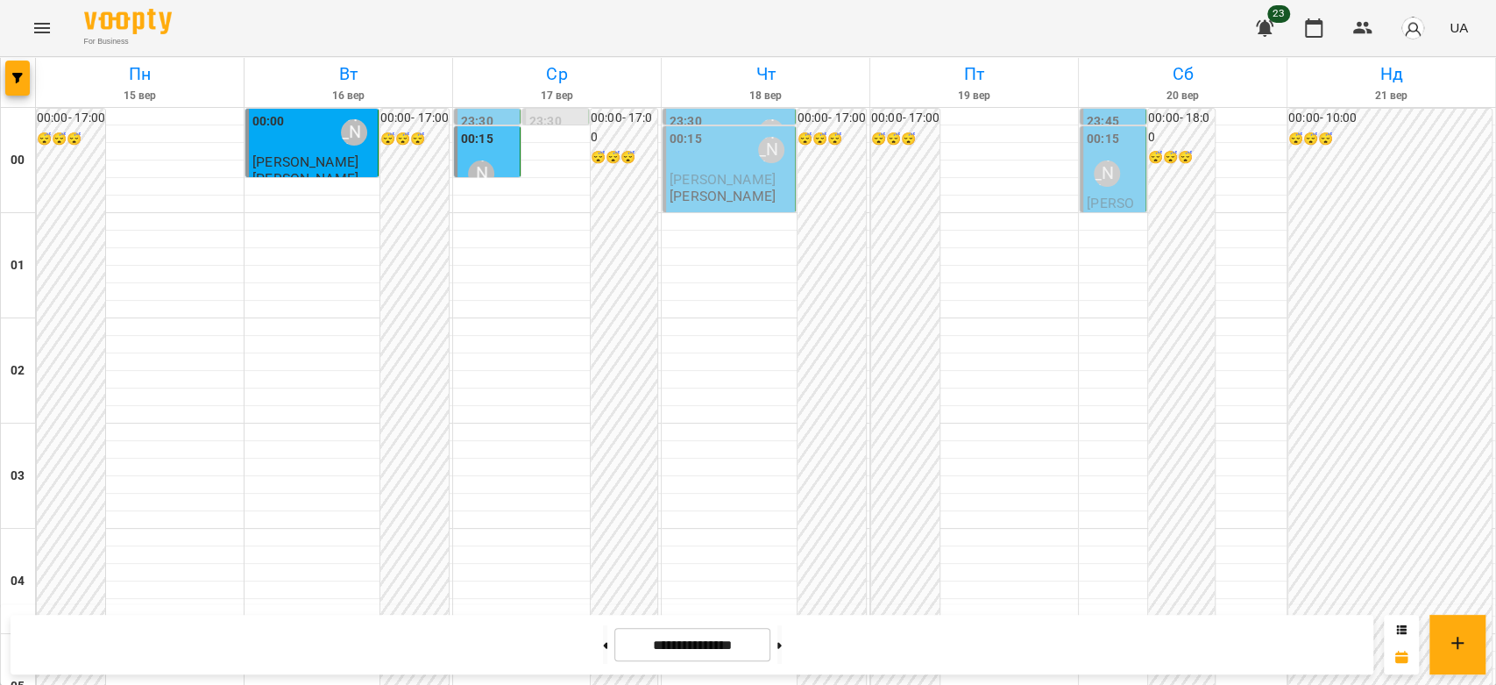
click at [61, 39] on div "For Business 23 UA" at bounding box center [748, 28] width 1496 height 56
click at [49, 26] on icon "Menu" at bounding box center [42, 28] width 21 height 21
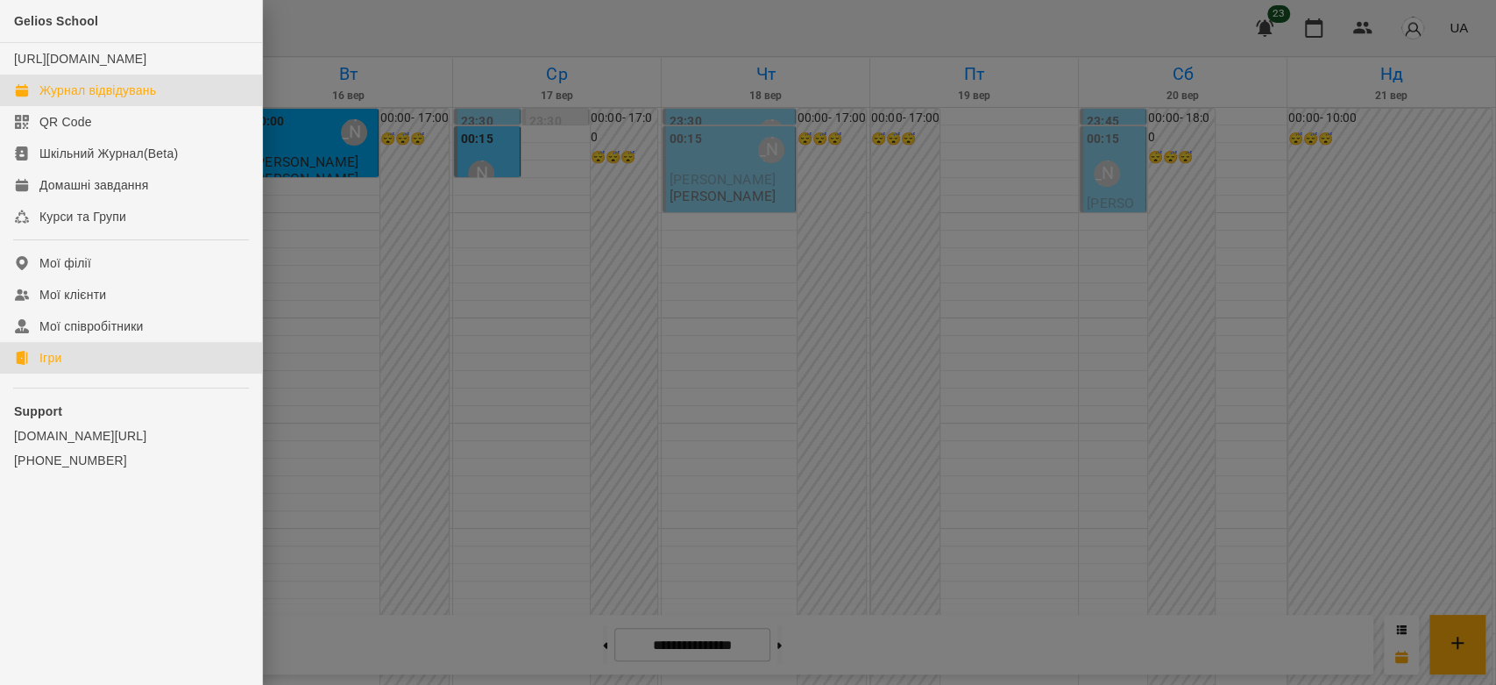
click at [89, 373] on link "Ігри" at bounding box center [131, 358] width 262 height 32
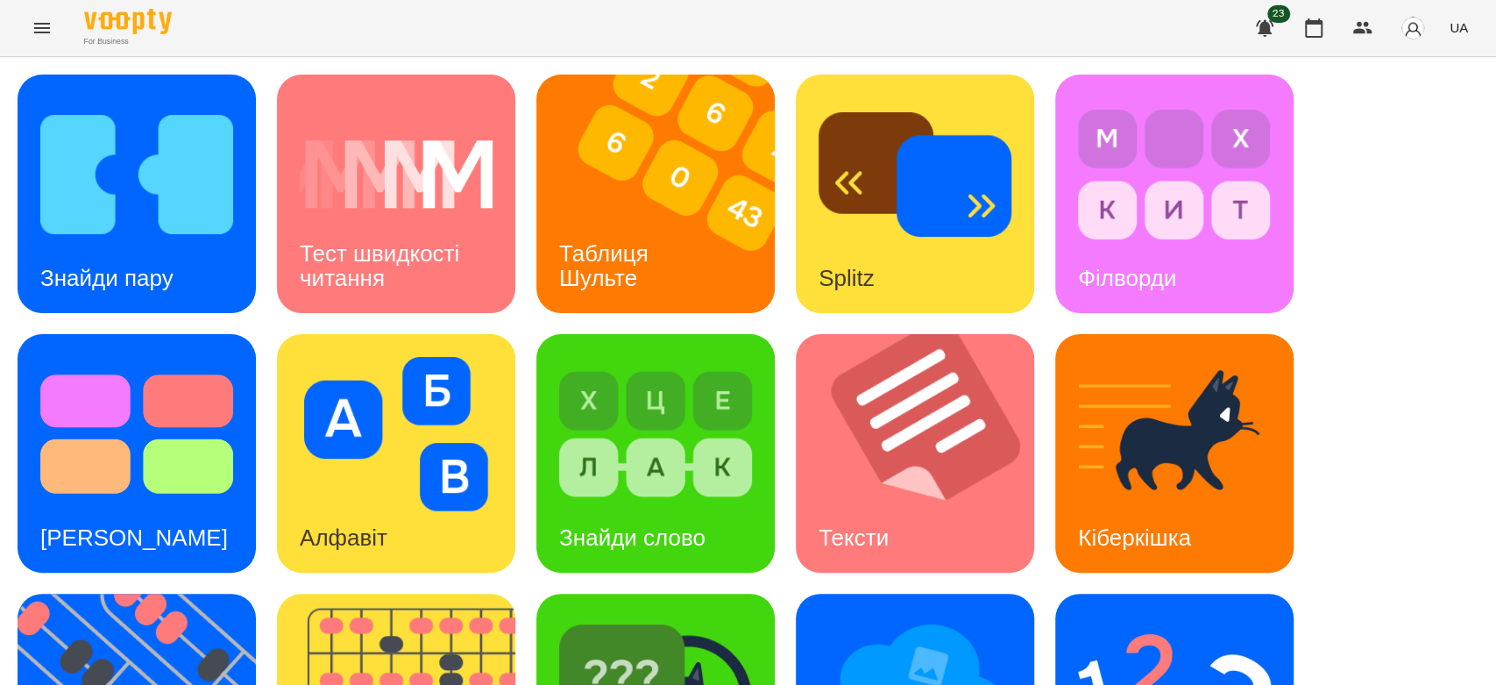
scroll to position [423, 0]
click at [1165, 616] on img at bounding box center [1174, 693] width 193 height 154
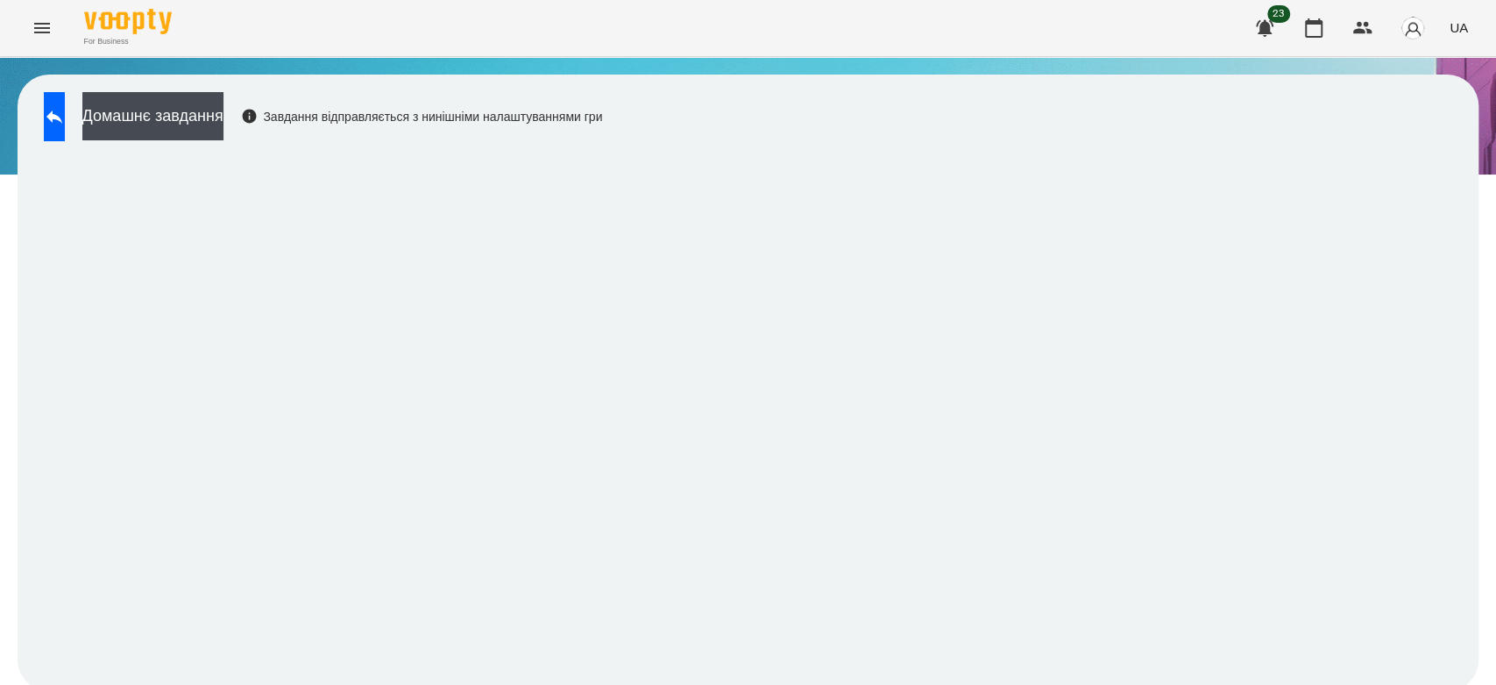
scroll to position [6, 0]
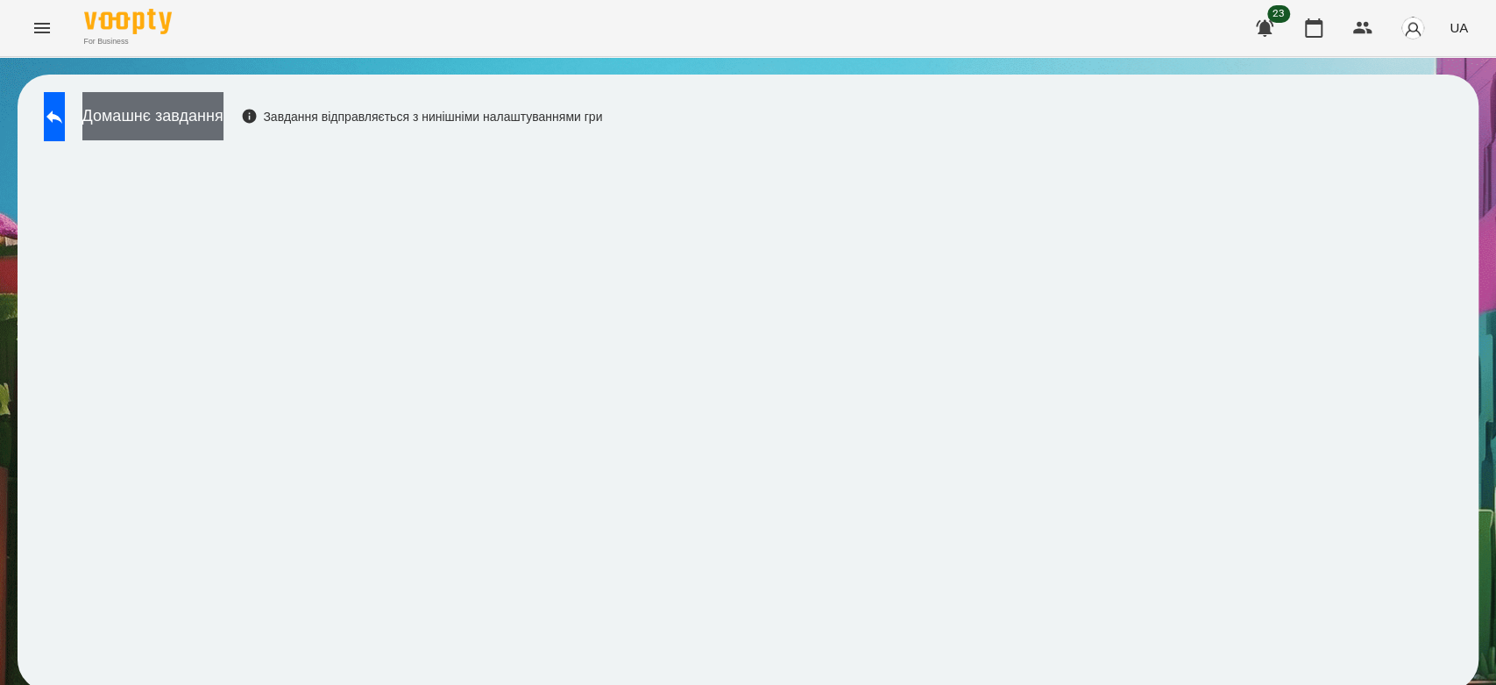
click at [209, 110] on button "Домашнє завдання" at bounding box center [152, 116] width 141 height 48
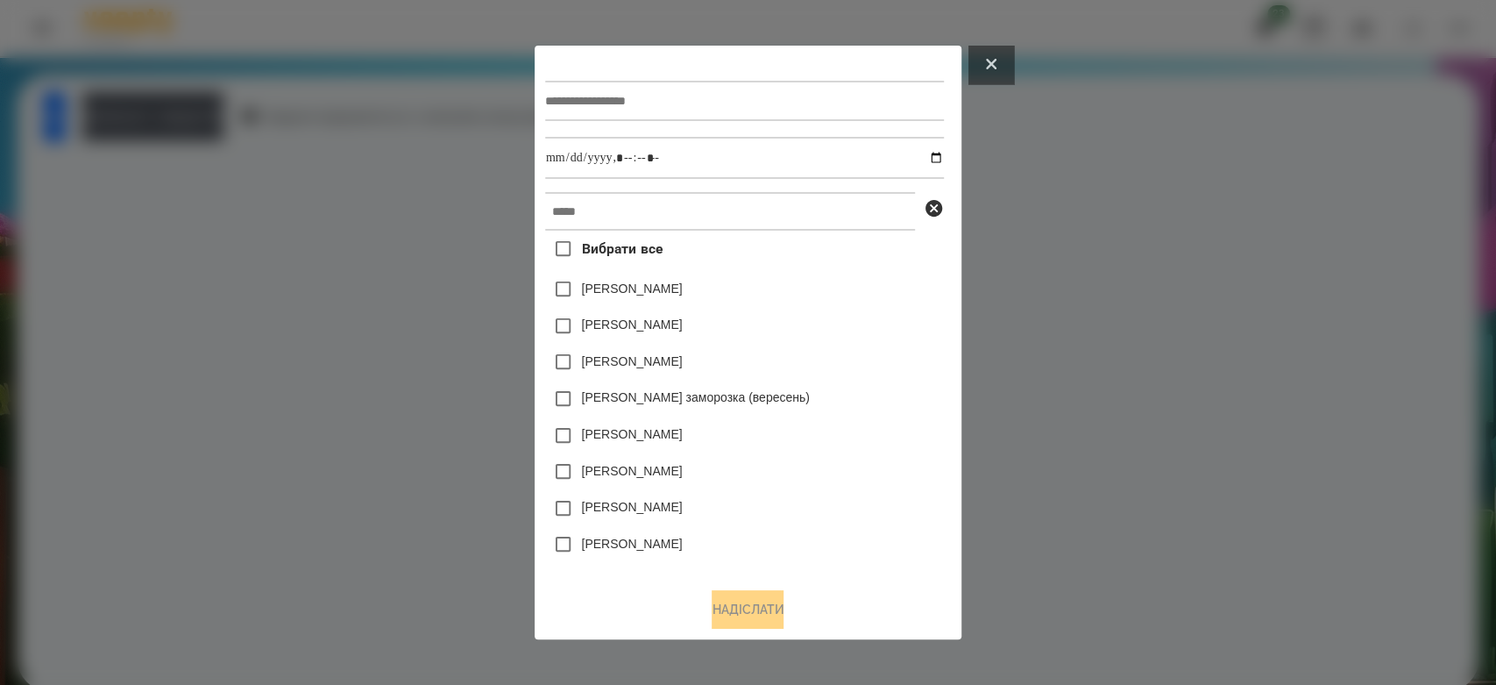
click at [1004, 63] on button at bounding box center [992, 65] width 46 height 39
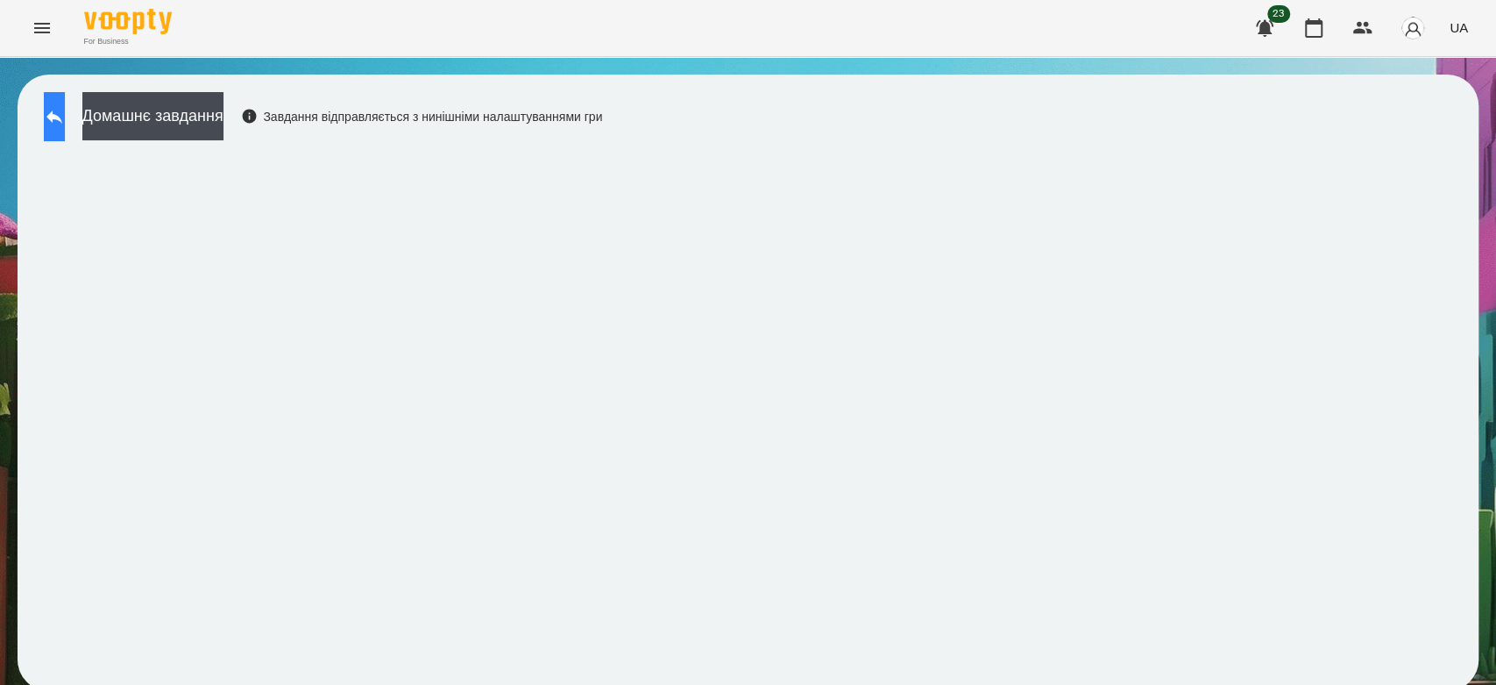
click at [65, 103] on button at bounding box center [54, 116] width 21 height 49
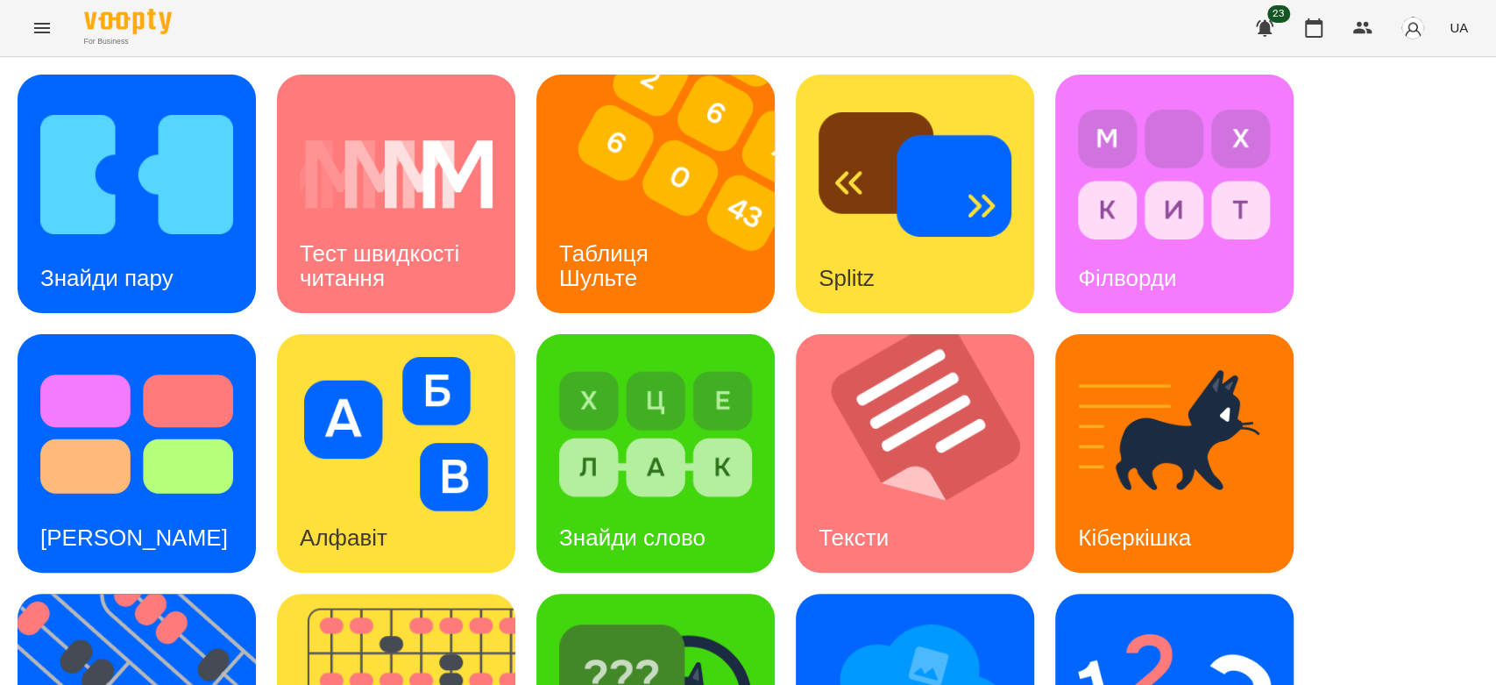
scroll to position [423, 0]
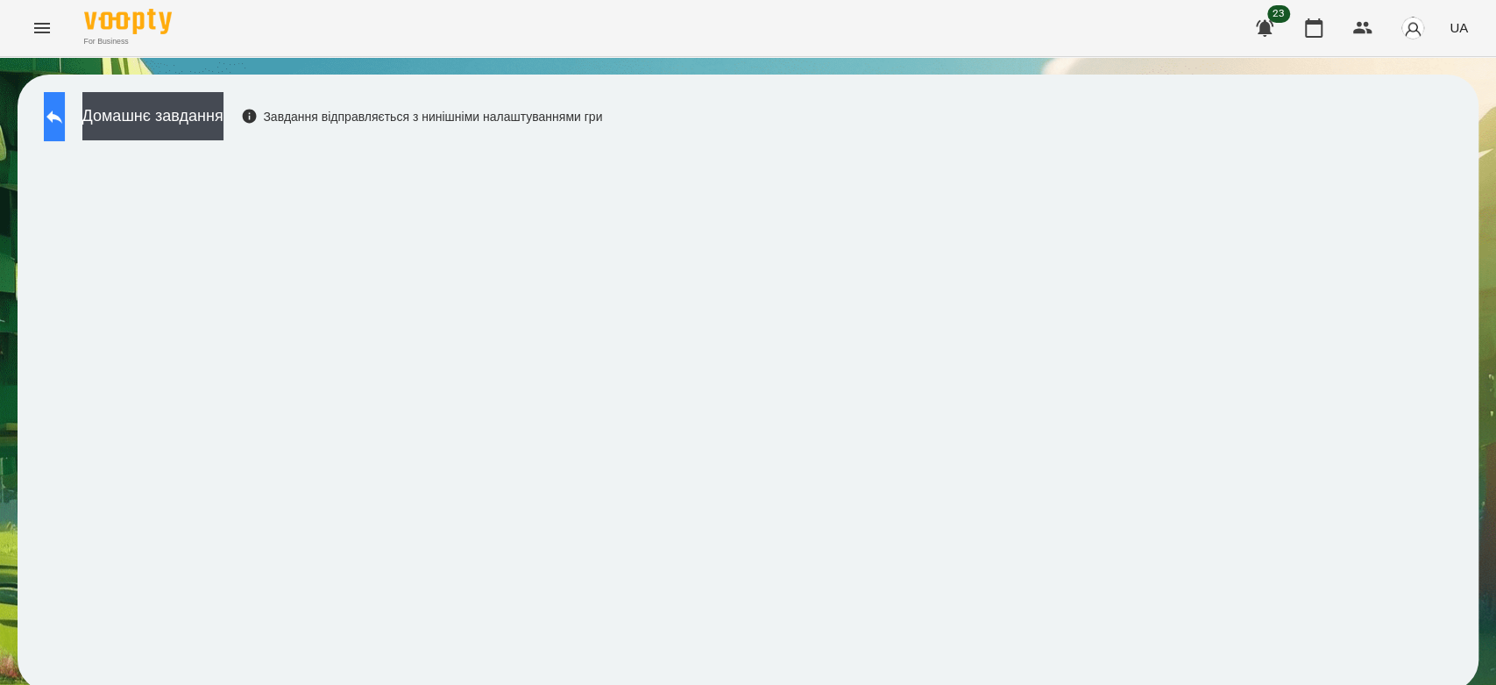
click at [55, 111] on button at bounding box center [54, 116] width 21 height 49
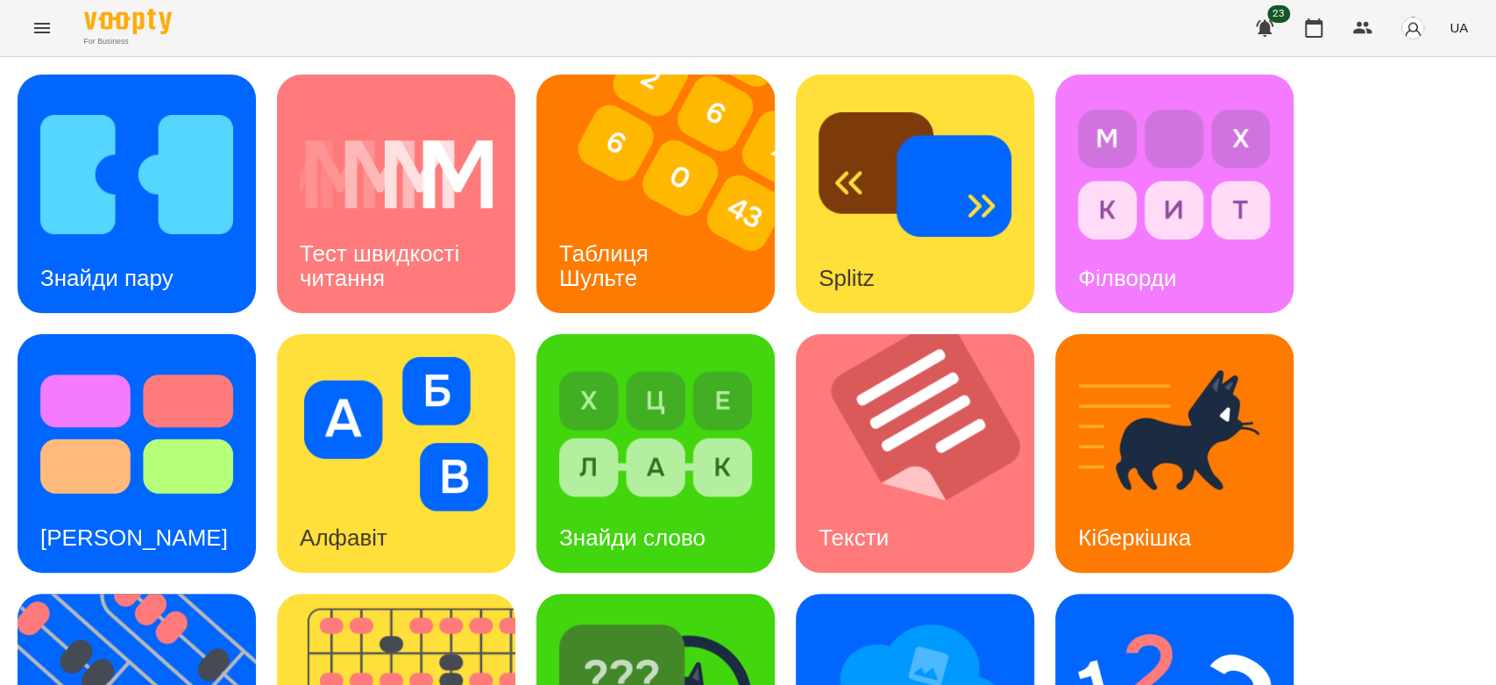
scroll to position [423, 0]
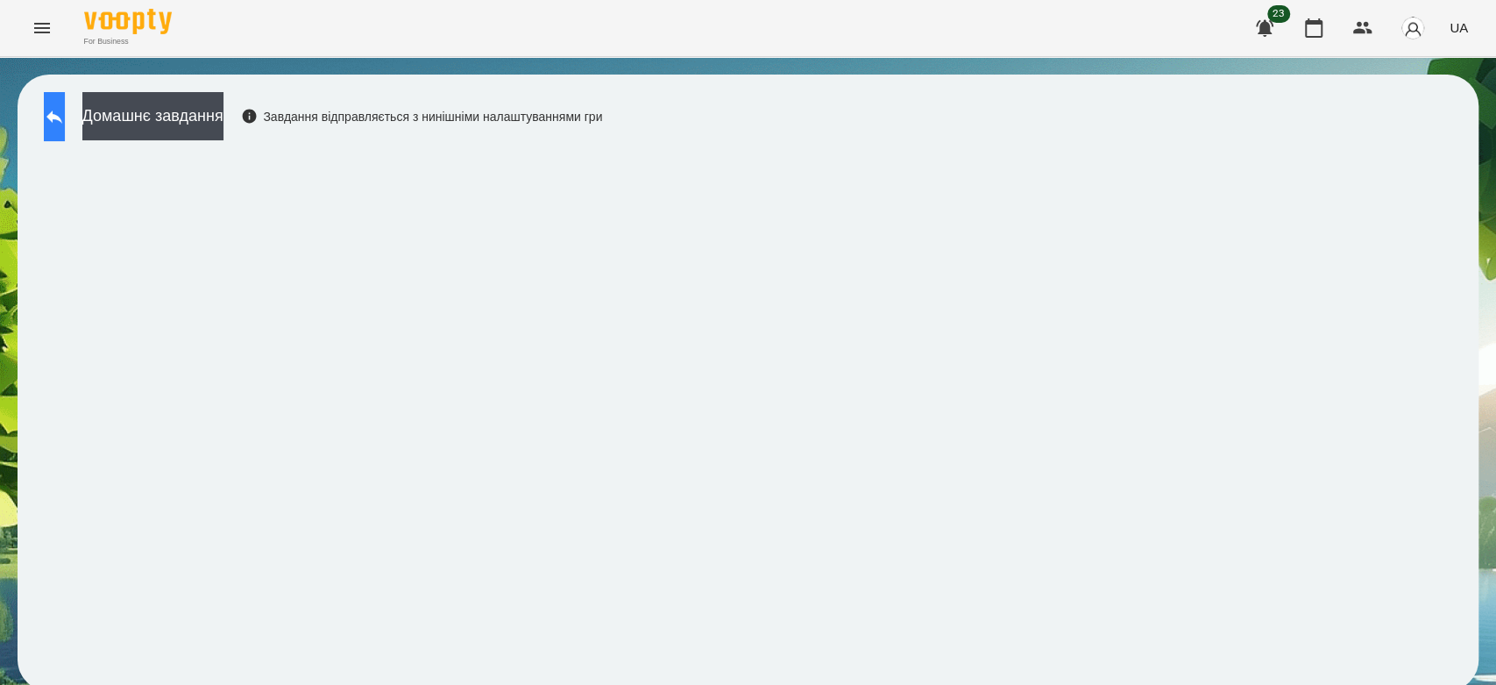
click at [65, 115] on icon at bounding box center [54, 116] width 21 height 21
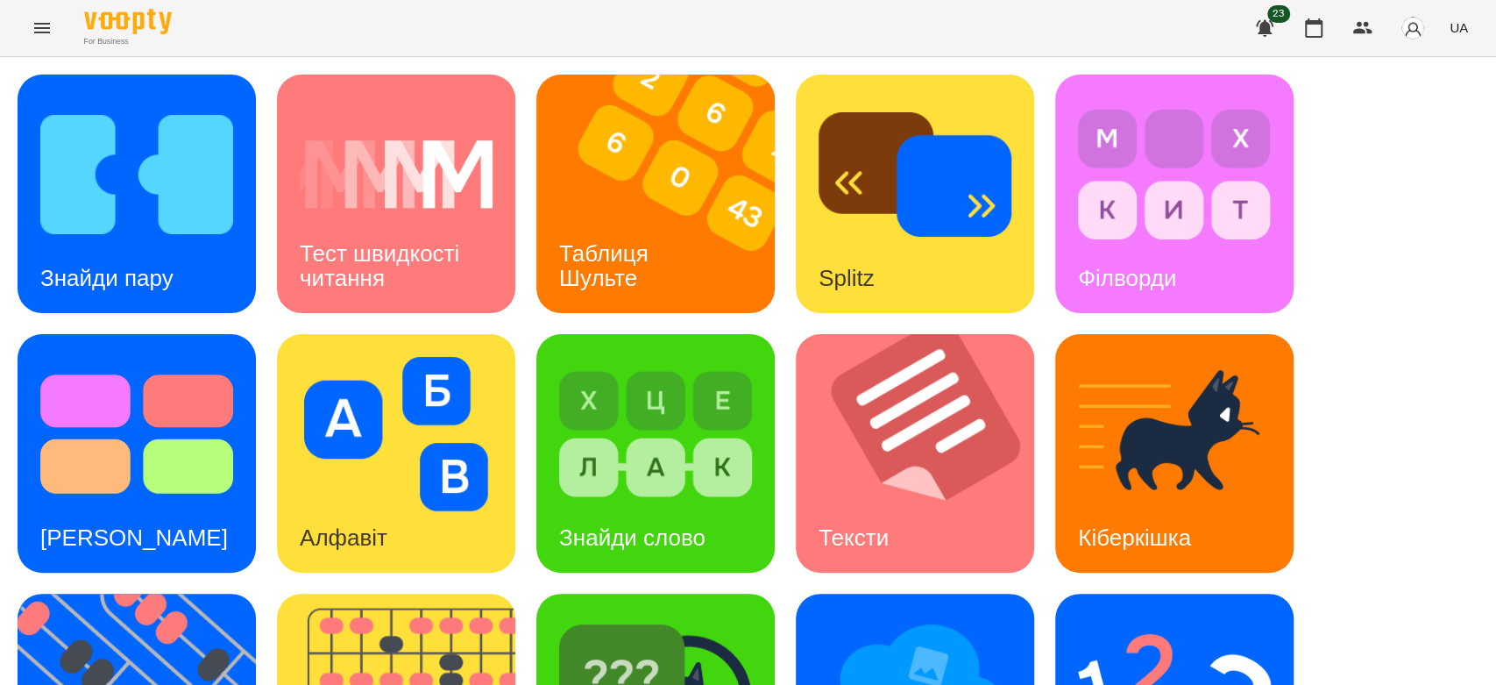
scroll to position [423, 0]
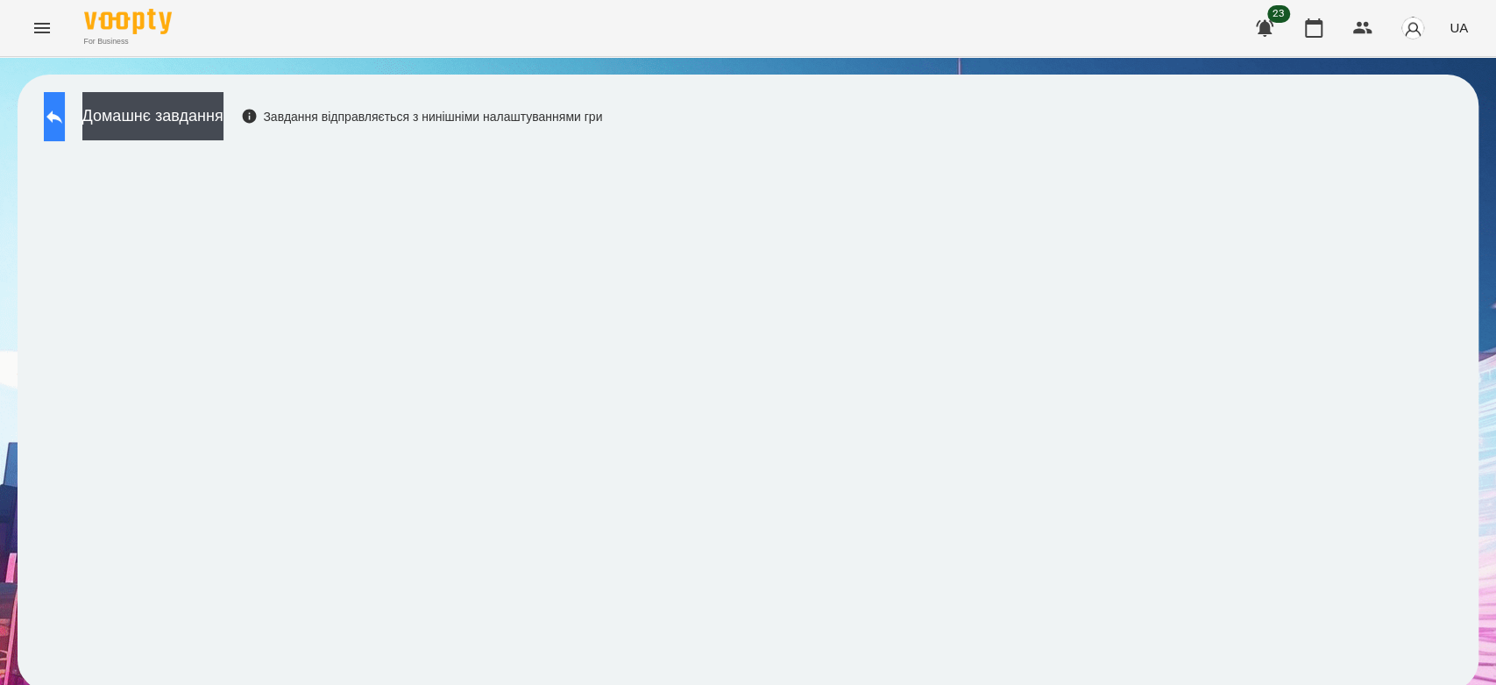
click at [63, 108] on icon at bounding box center [54, 116] width 21 height 21
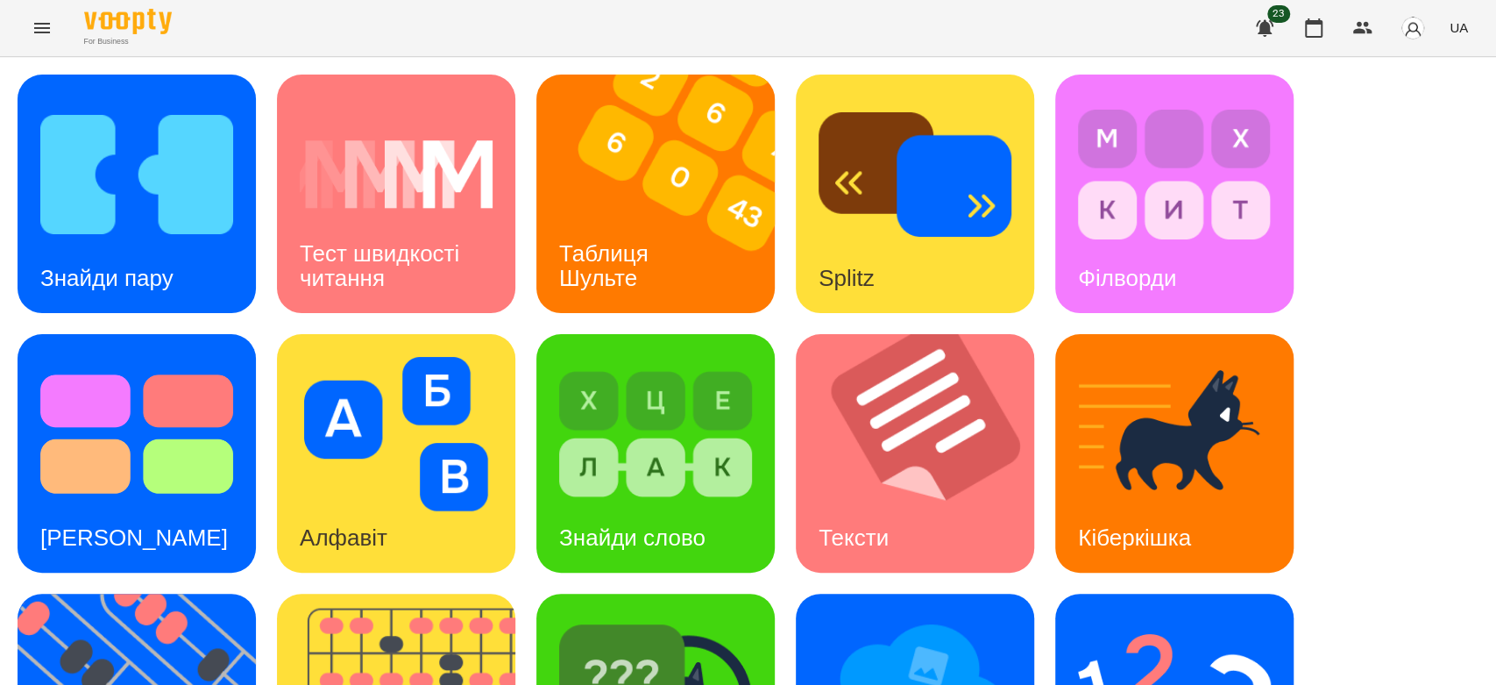
scroll to position [423, 0]
click at [735, 616] on img at bounding box center [655, 693] width 193 height 154
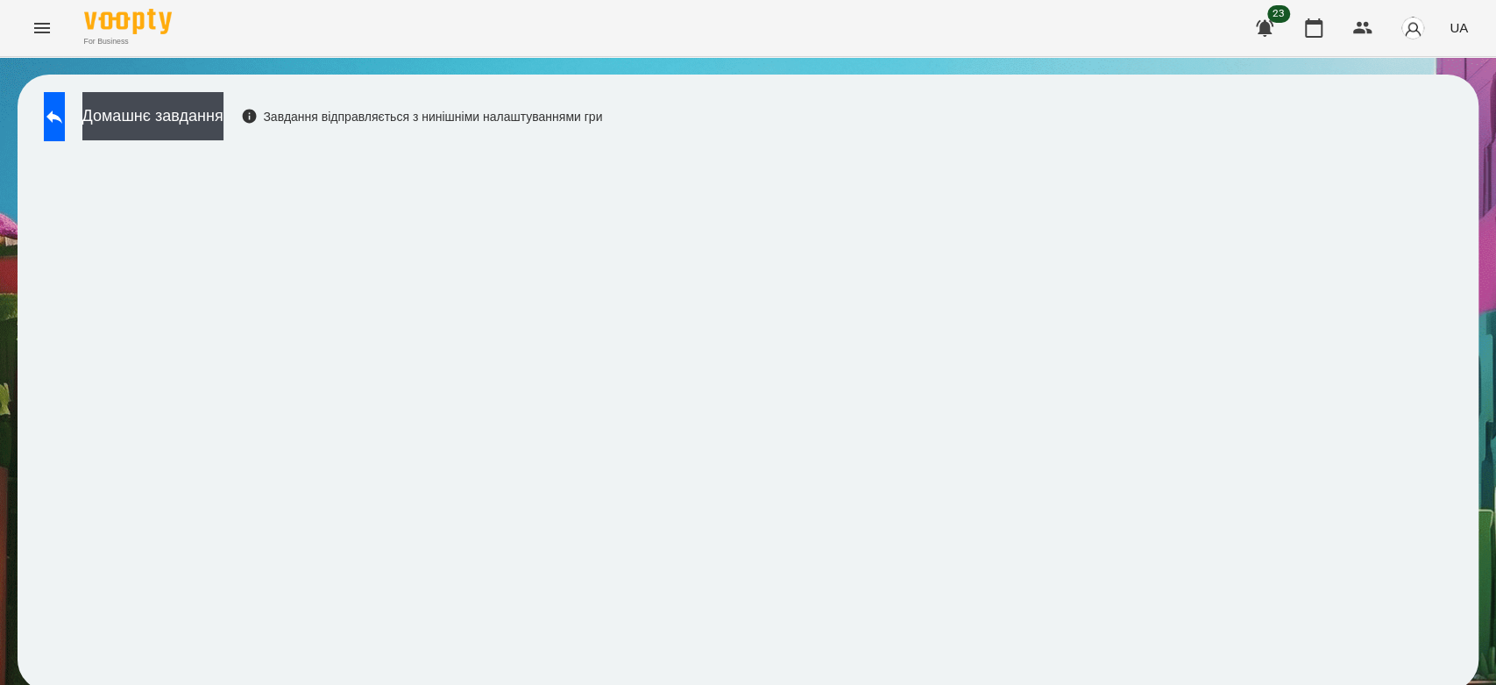
scroll to position [6, 0]
